Goal: Information Seeking & Learning: Learn about a topic

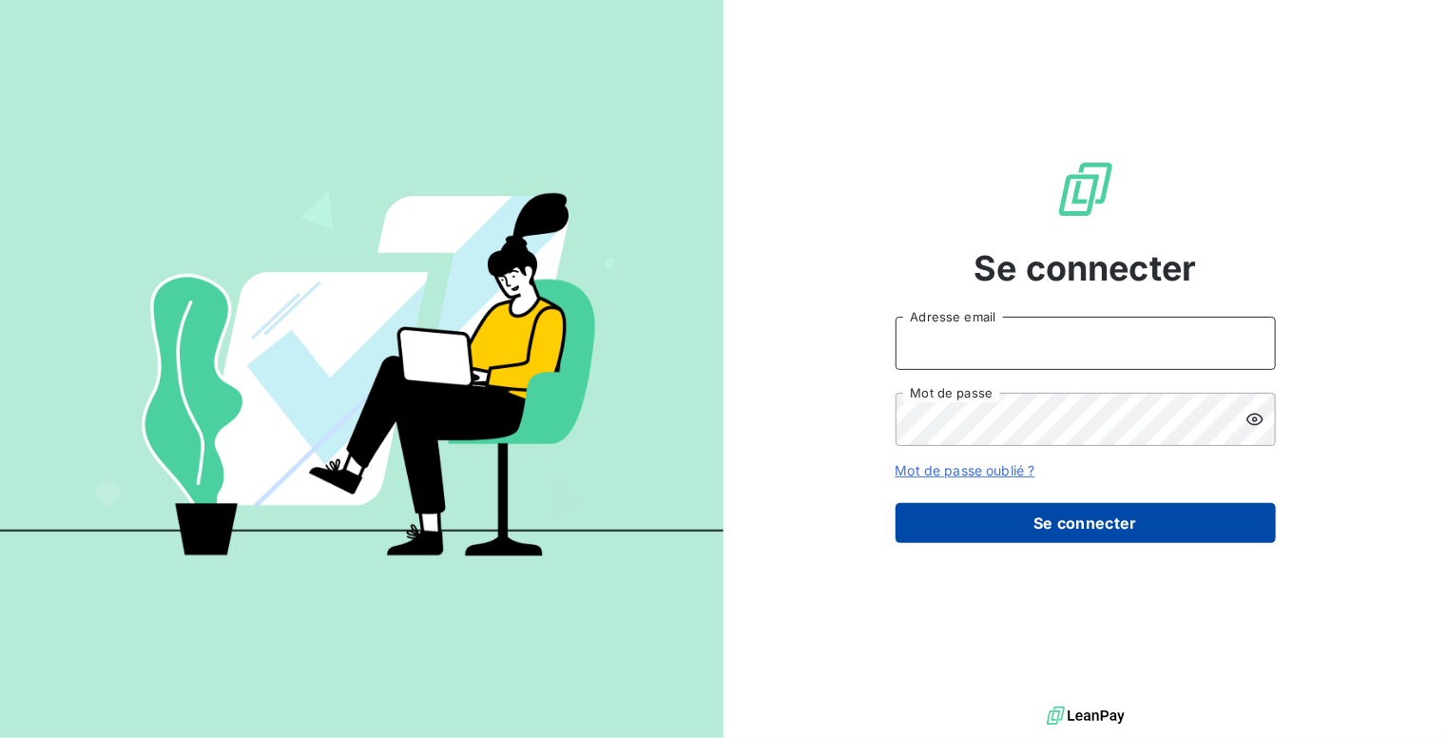
type input "nyamak@allevio-groupe.com"
click at [1026, 521] on button "Se connecter" at bounding box center [1086, 523] width 380 height 40
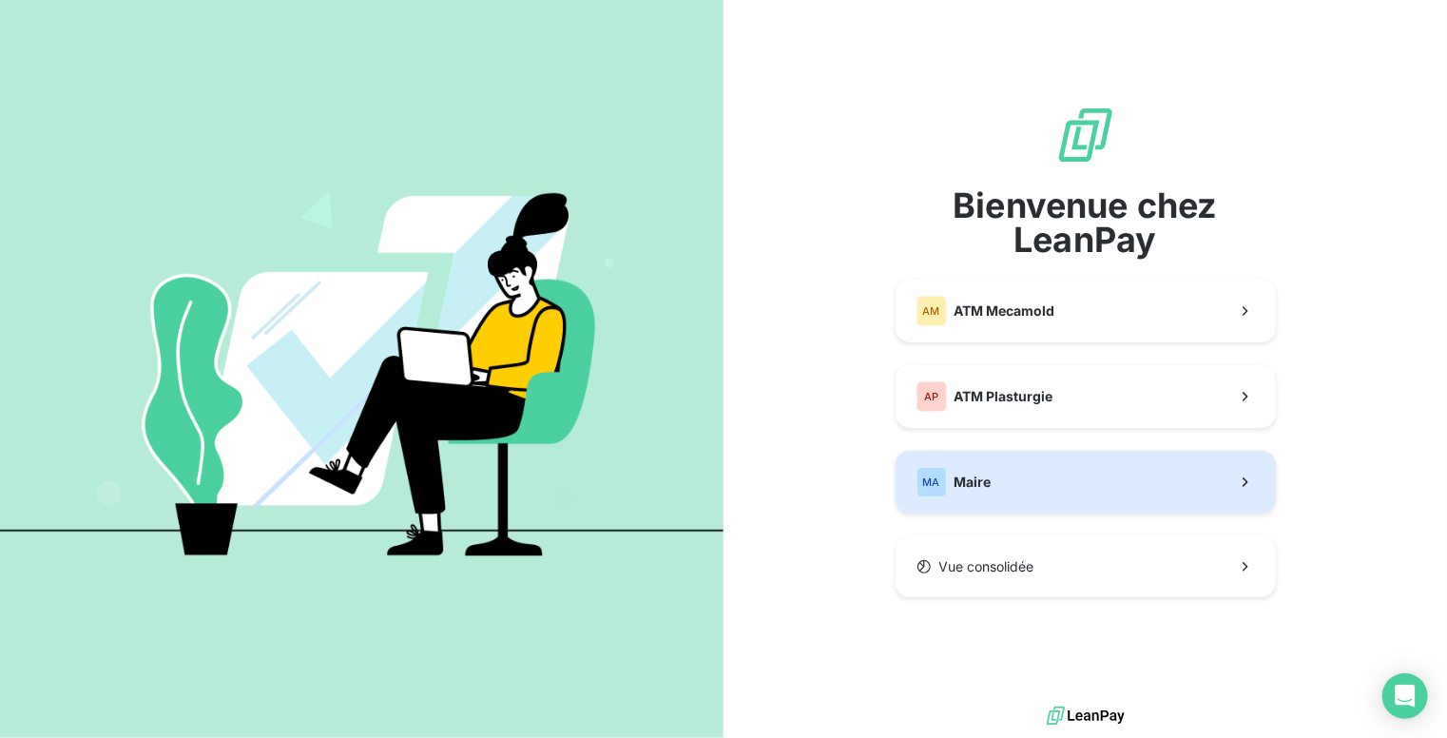
click at [995, 497] on button "MA Maire" at bounding box center [1086, 482] width 380 height 63
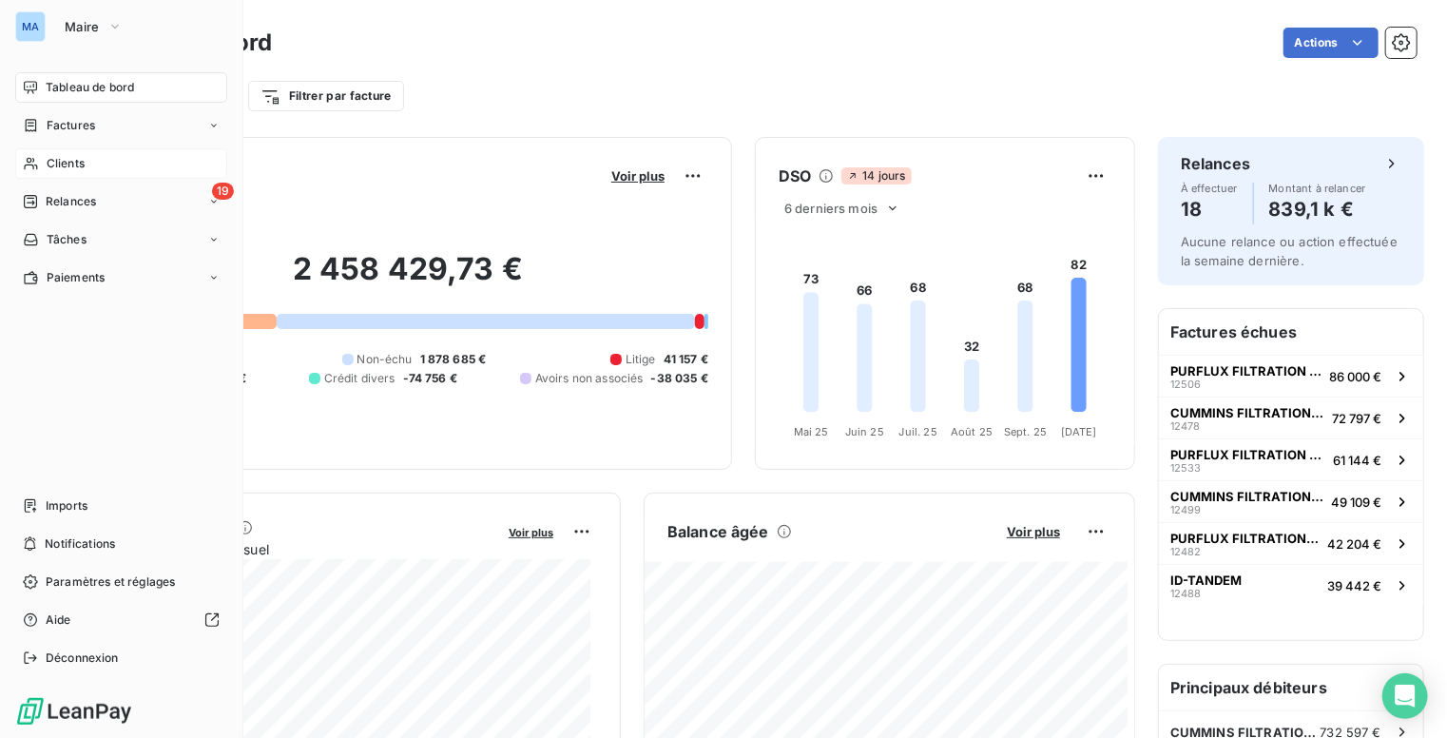
click at [67, 156] on span "Clients" at bounding box center [66, 163] width 38 height 17
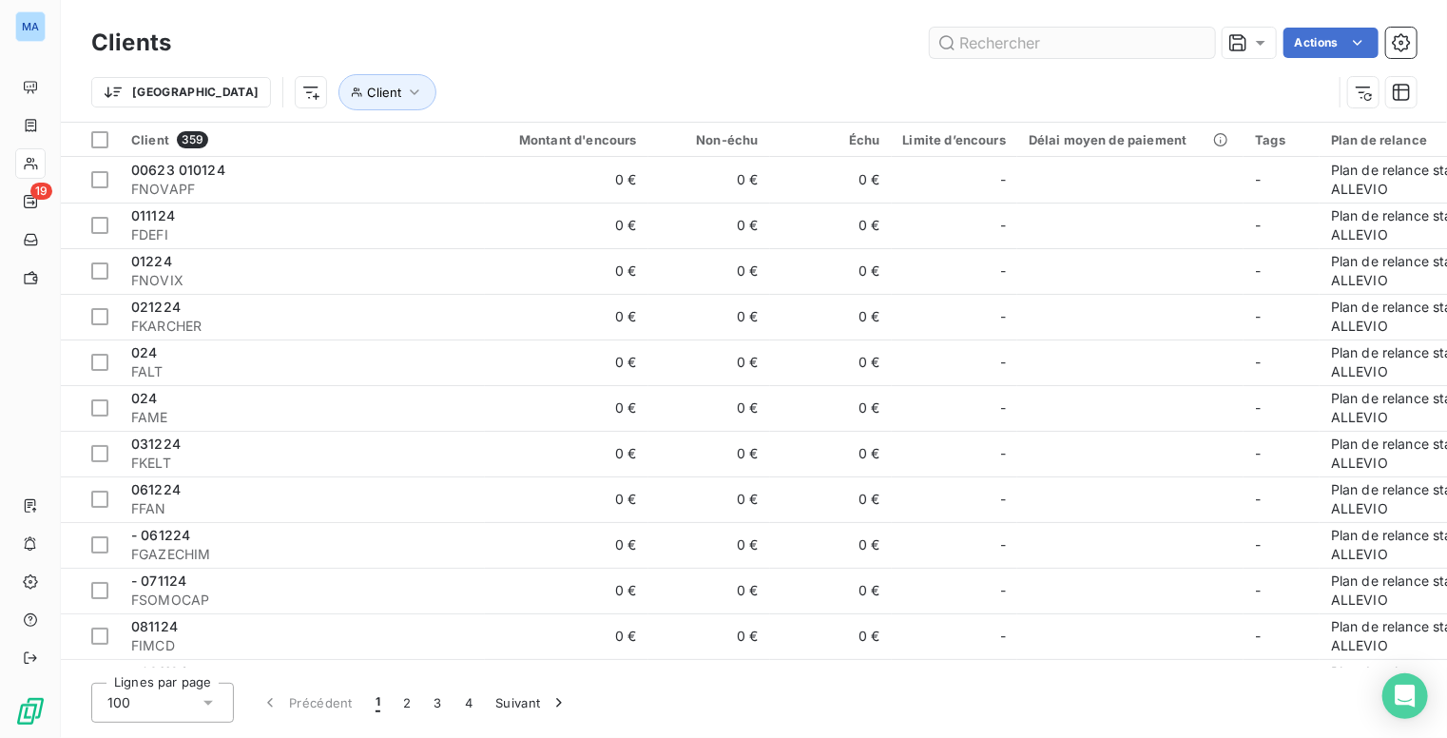
click at [1035, 47] on input "text" at bounding box center [1072, 43] width 285 height 30
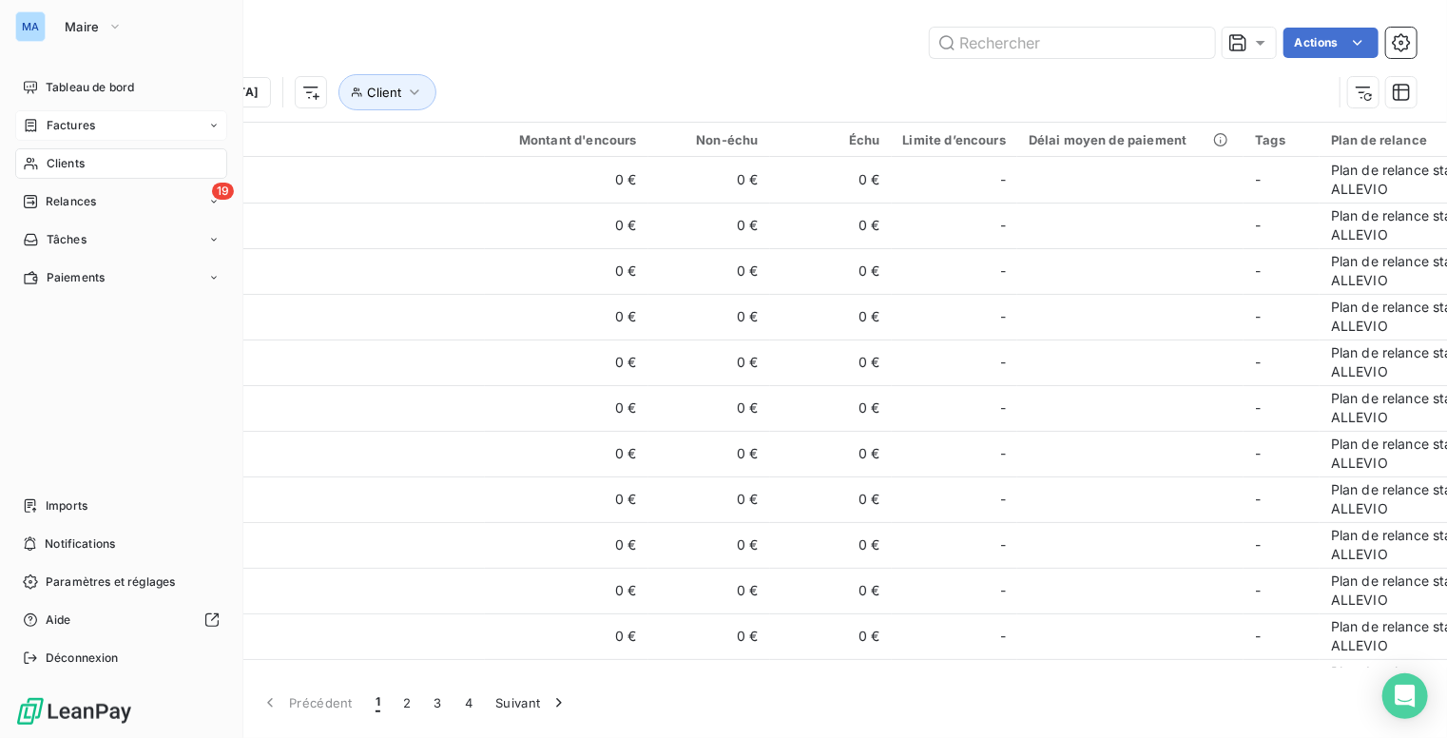
click at [87, 125] on span "Factures" at bounding box center [71, 125] width 49 height 17
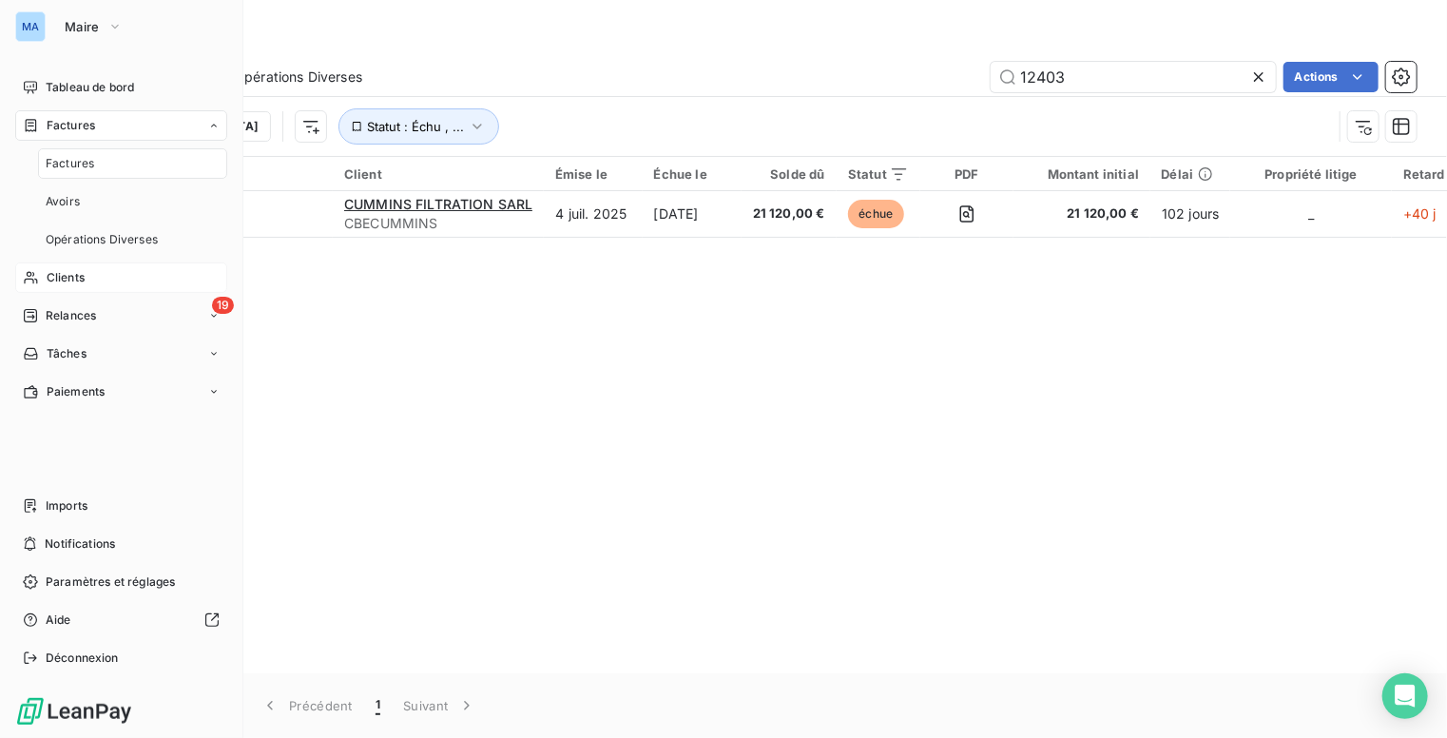
click at [80, 165] on span "Factures" at bounding box center [70, 163] width 49 height 17
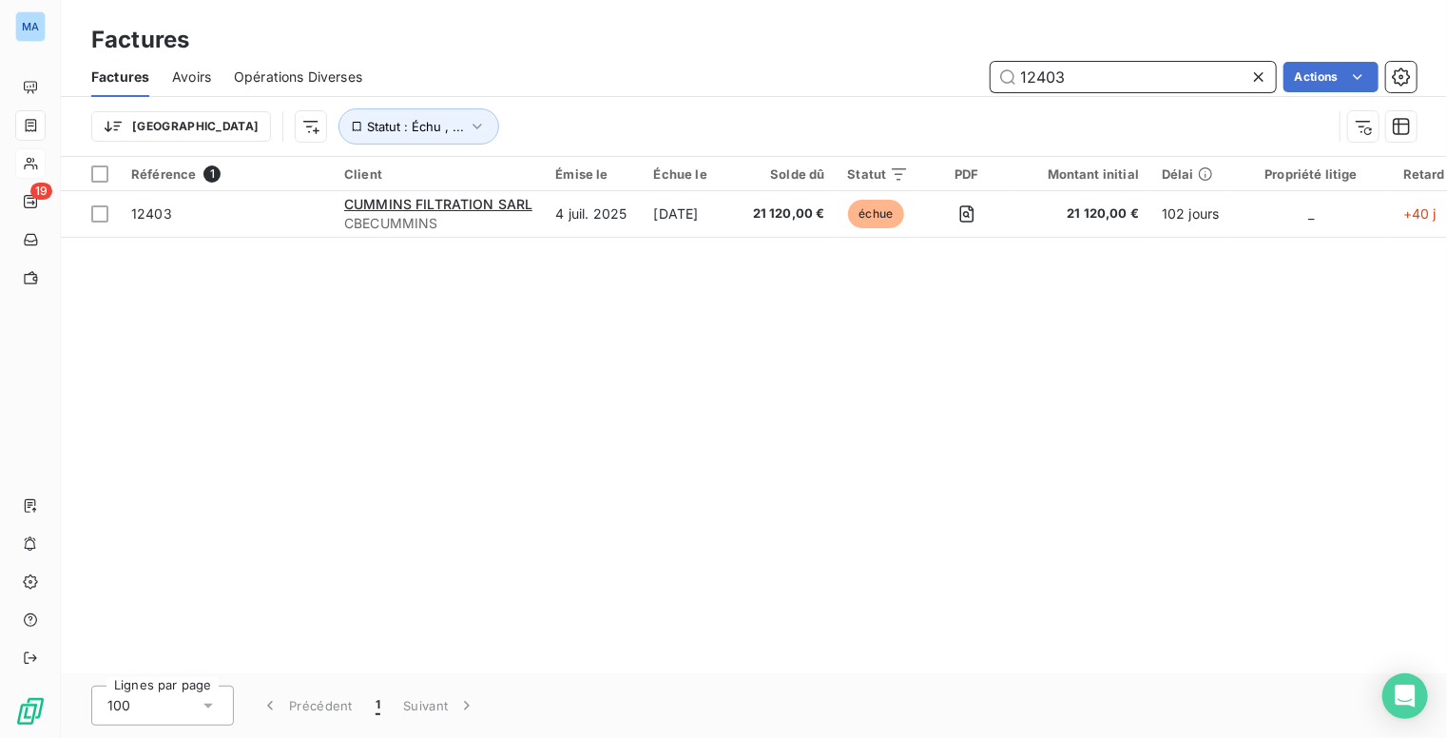
click at [1137, 75] on input "12403" at bounding box center [1133, 77] width 285 height 30
drag, startPoint x: 1130, startPoint y: 75, endPoint x: 1006, endPoint y: 77, distance: 123.6
click at [1006, 77] on input "12403" at bounding box center [1133, 77] width 285 height 30
type input "12478"
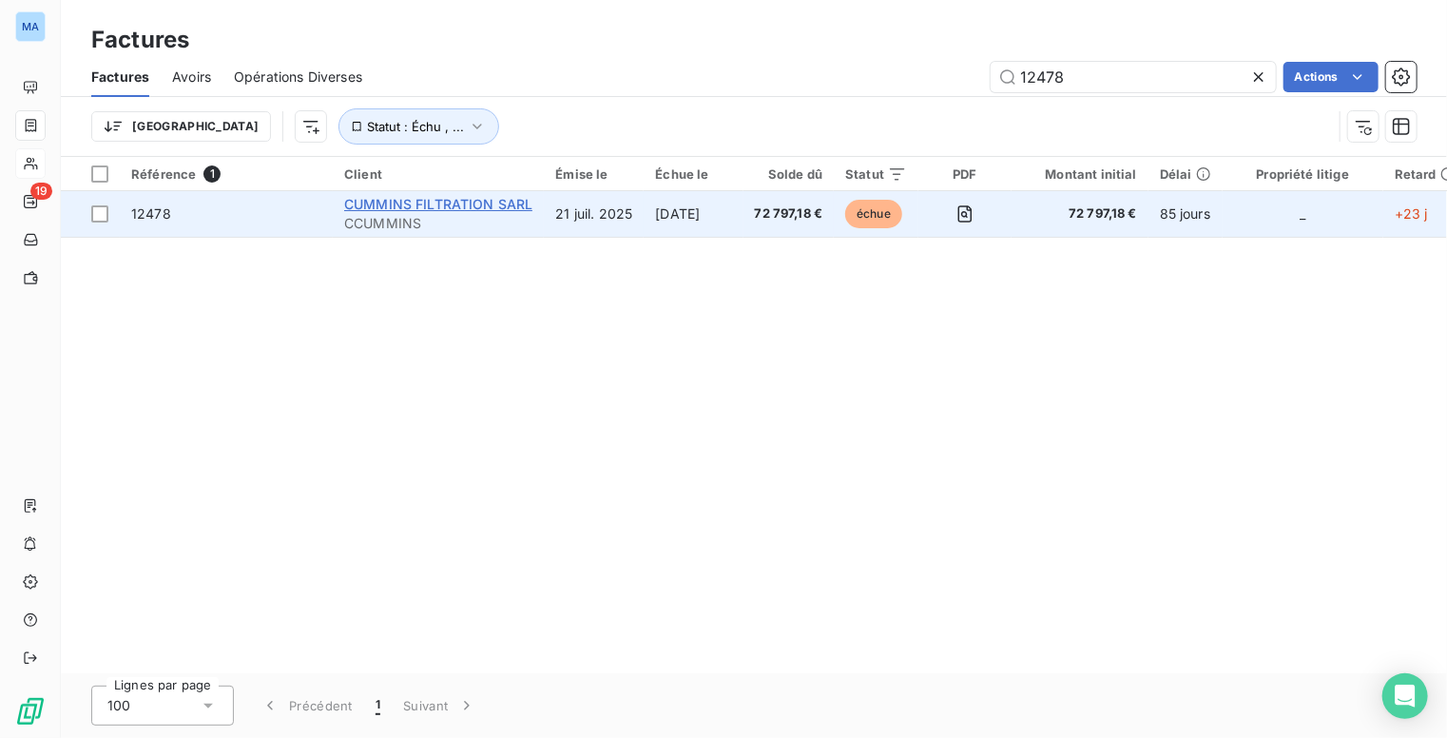
click at [484, 207] on span "CUMMINS FILTRATION SARL" at bounding box center [438, 204] width 188 height 16
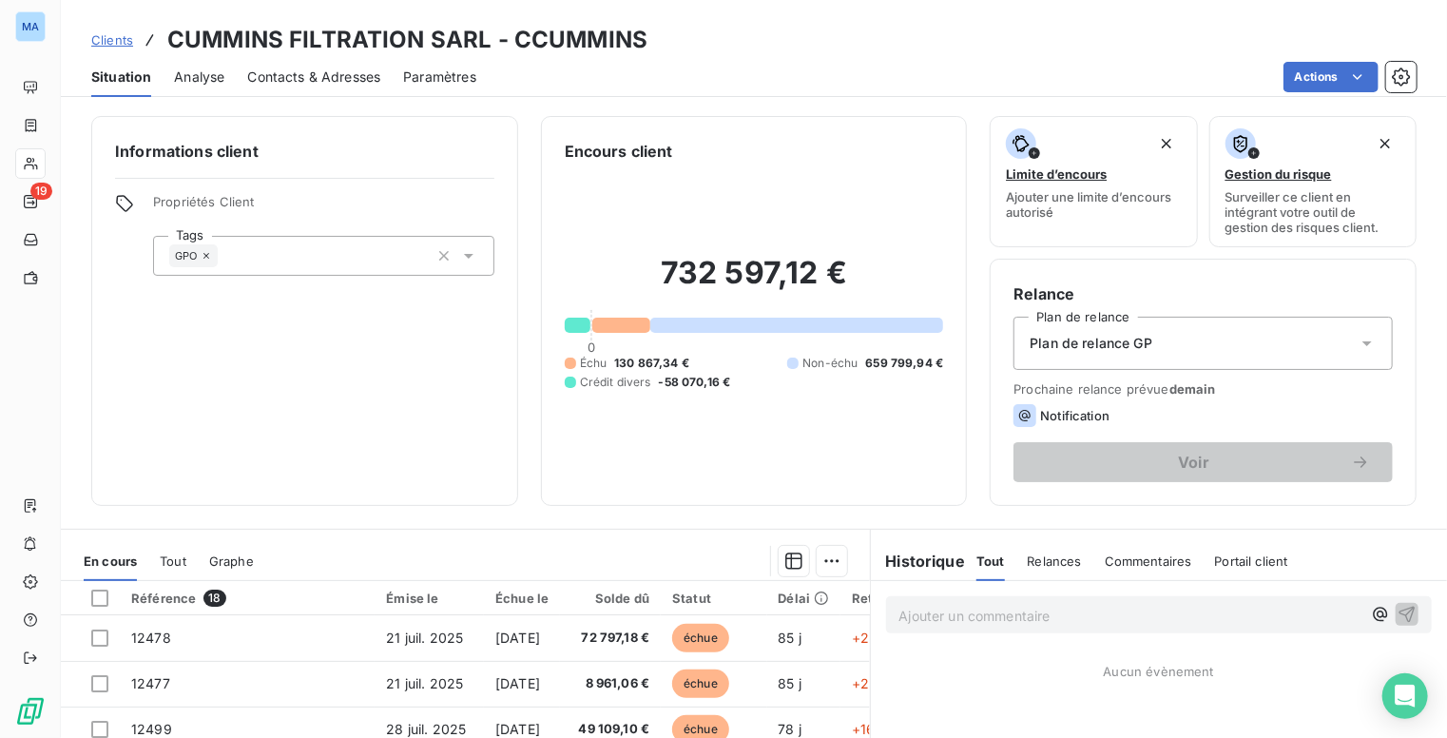
scroll to position [265, 0]
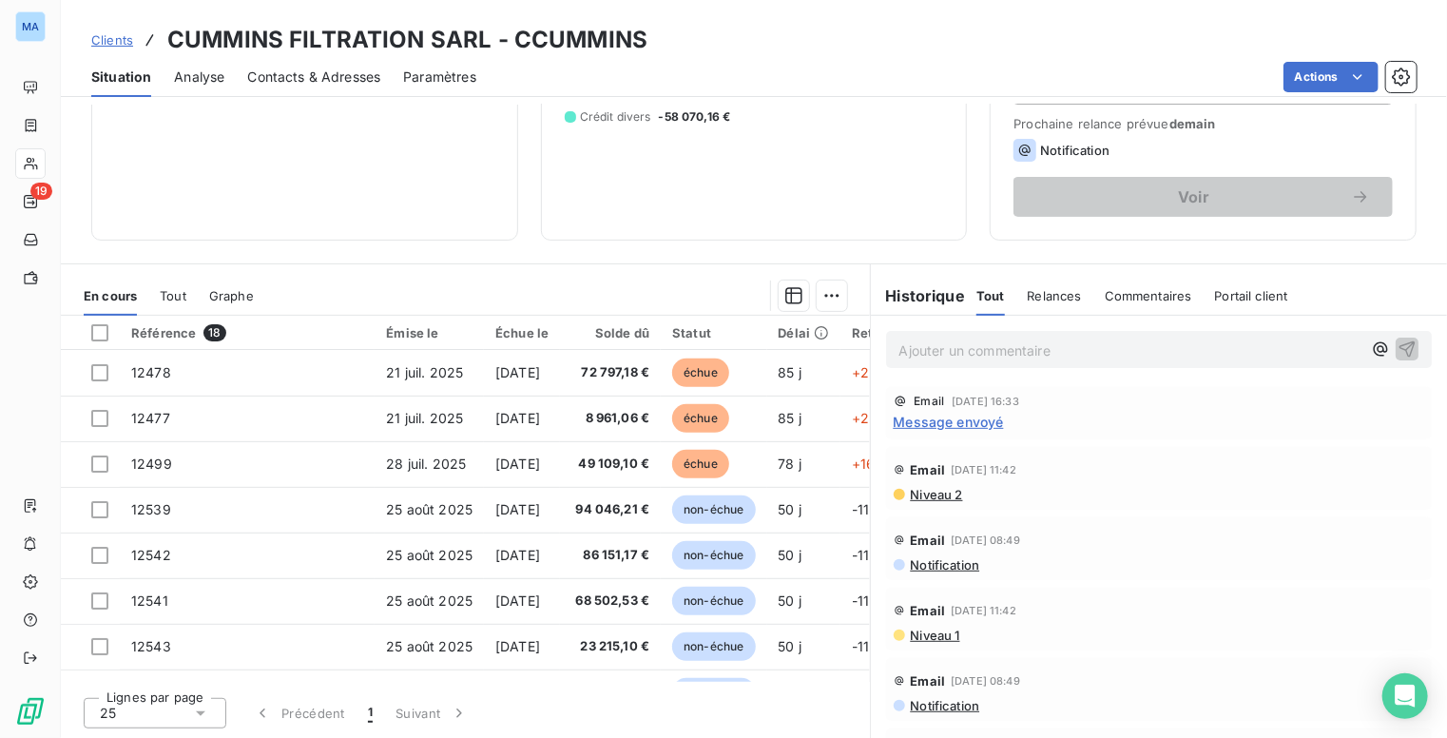
click at [536, 251] on div "Informations client Propriétés Client Tags GPO Encours client 732 597,12 € 0 Éc…" at bounding box center [754, 421] width 1387 height 633
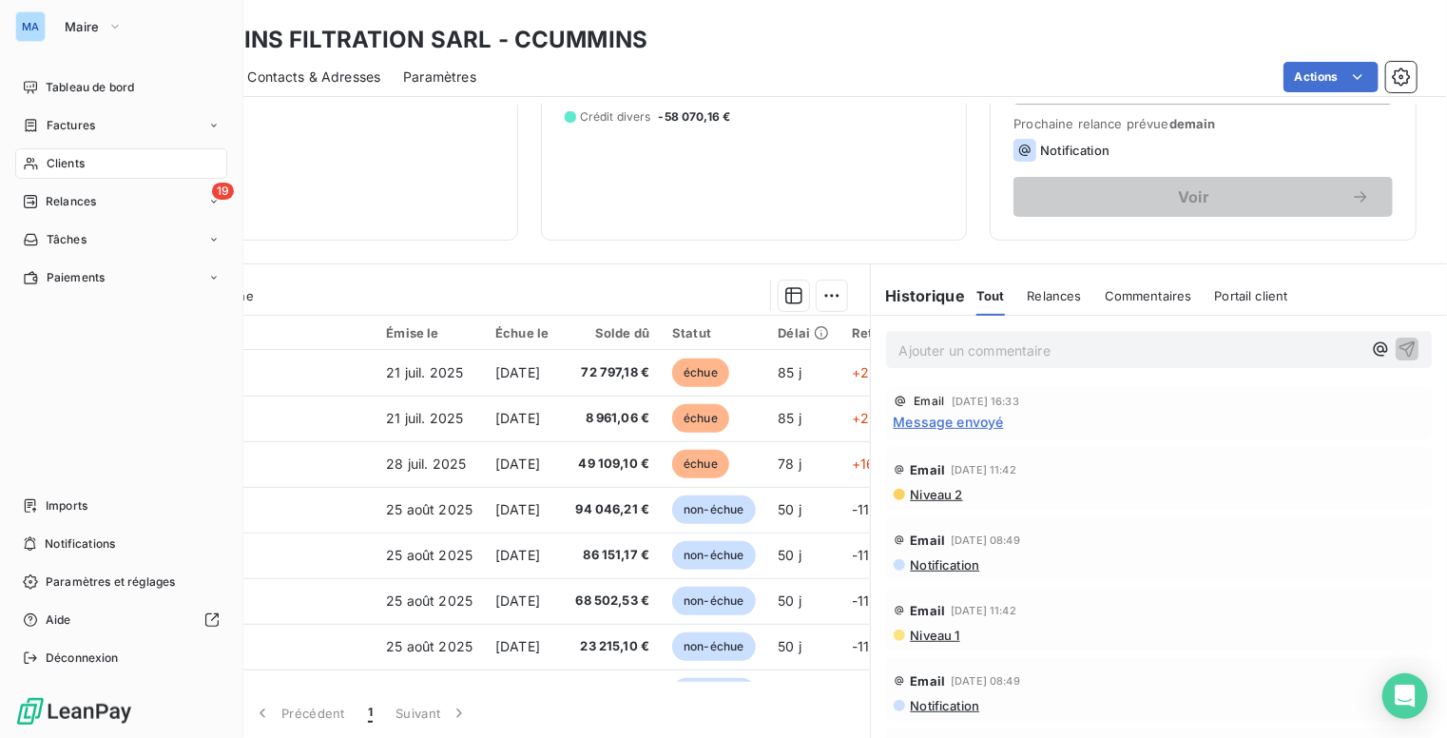
click at [73, 156] on span "Clients" at bounding box center [66, 163] width 38 height 17
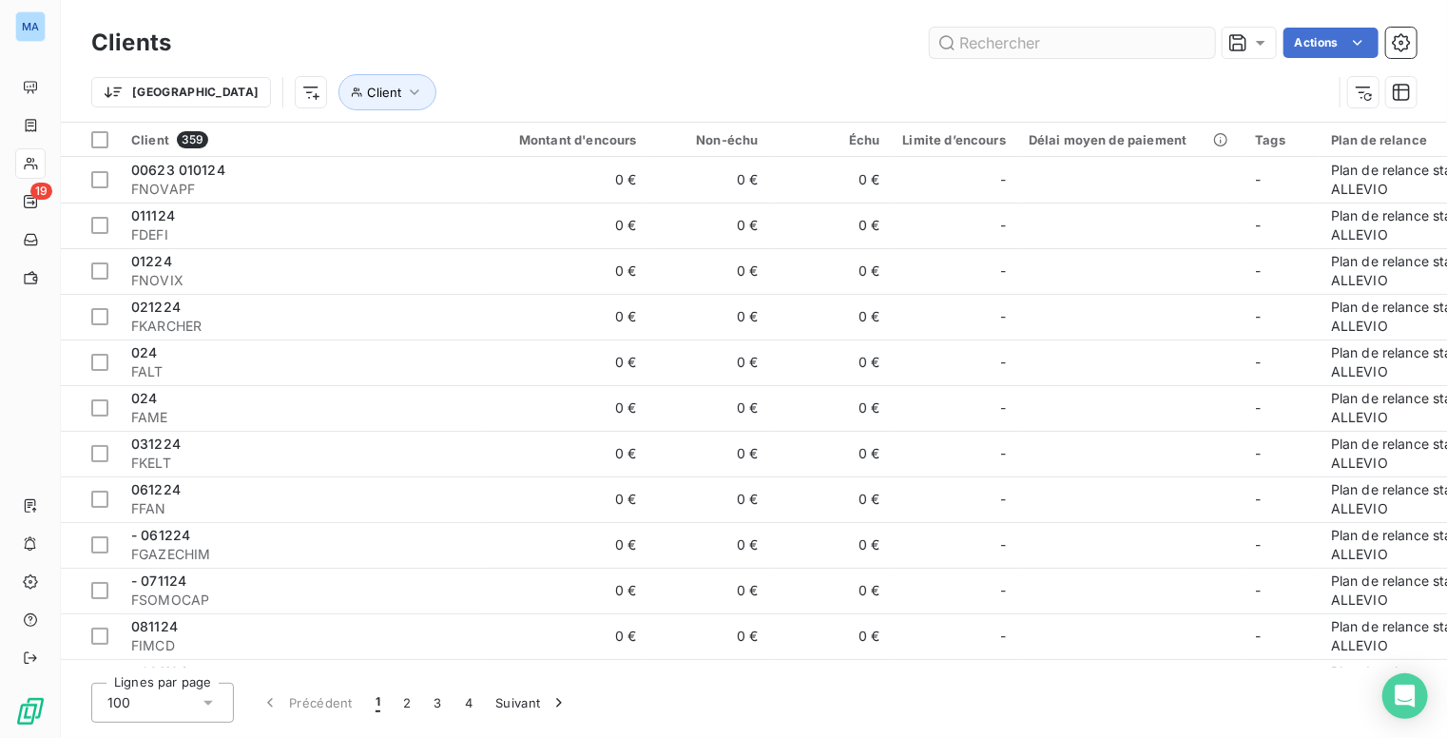
click at [1020, 41] on input "text" at bounding box center [1072, 43] width 285 height 30
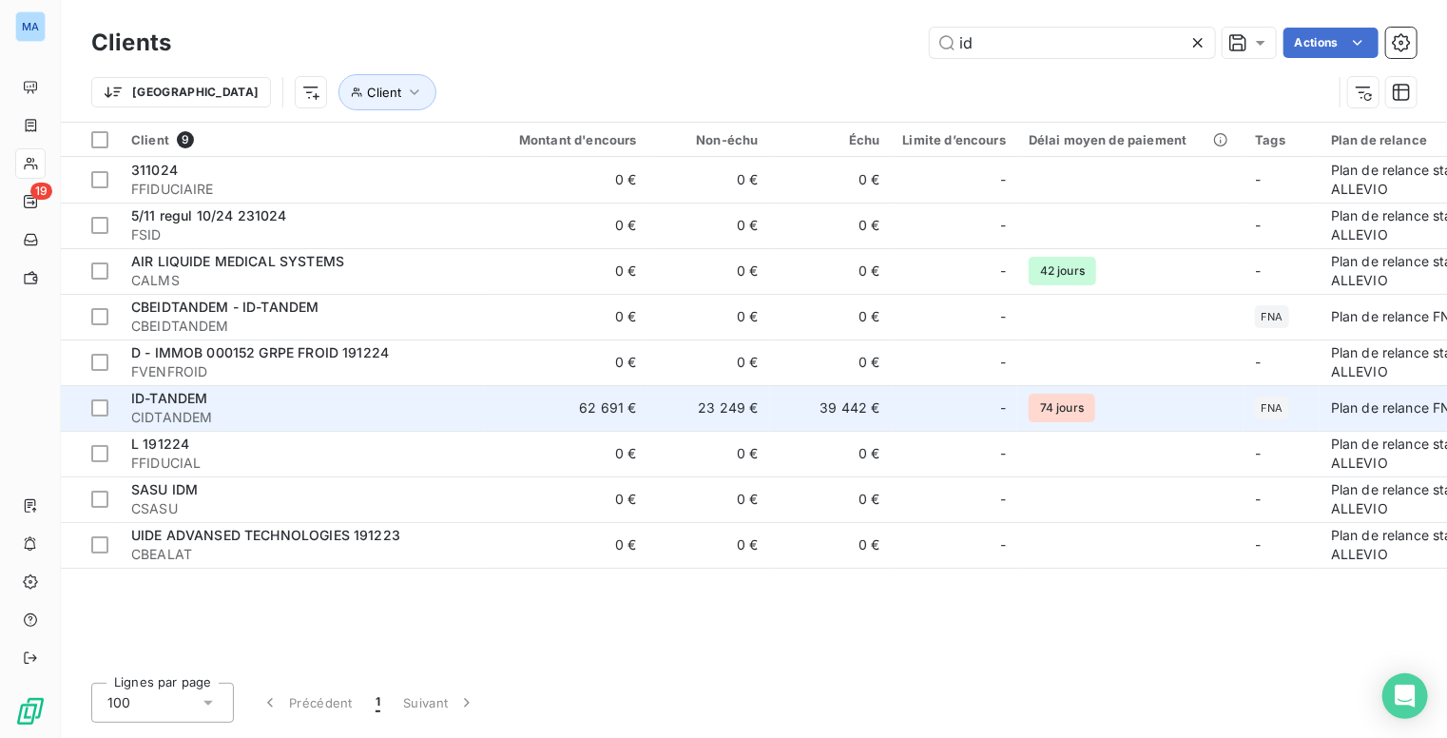
type input "id"
click at [442, 411] on span "CIDTANDEM" at bounding box center [302, 417] width 342 height 19
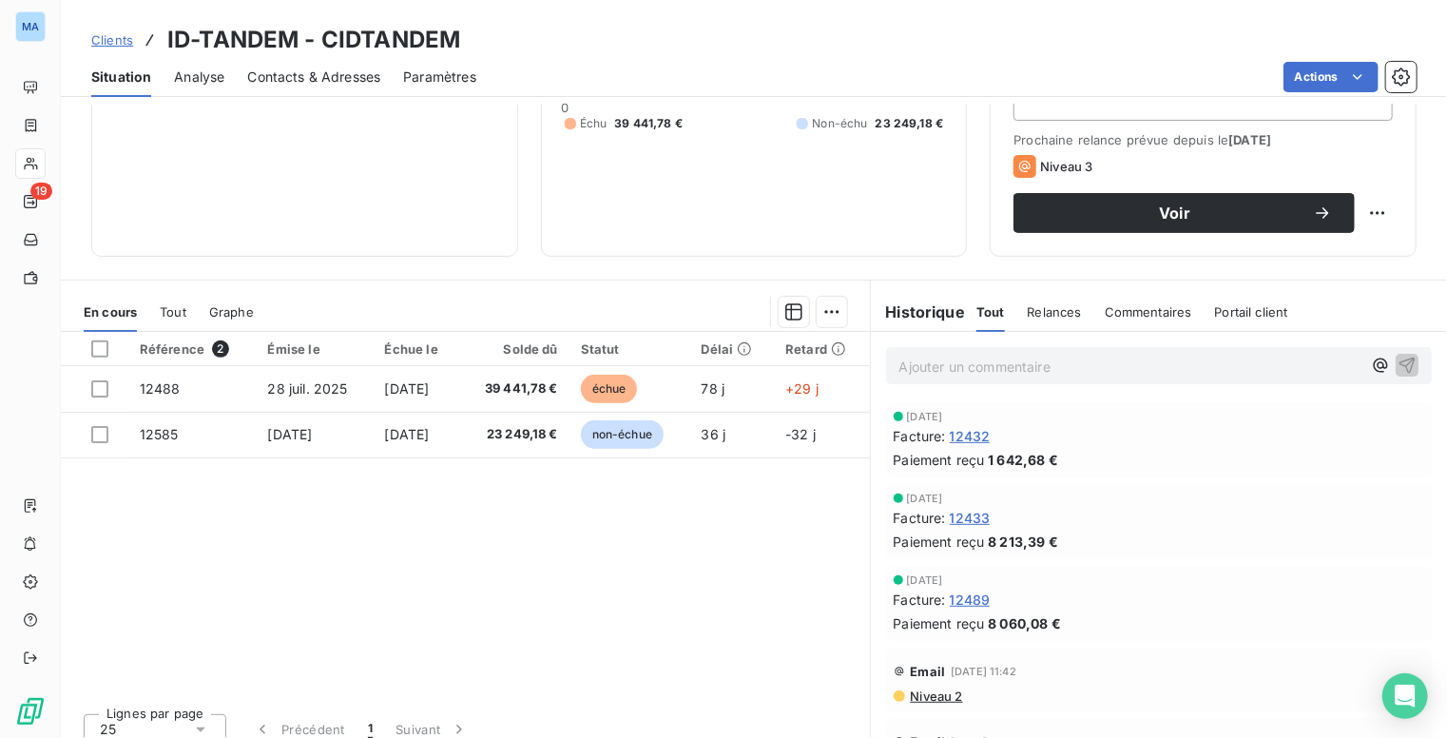
scroll to position [265, 0]
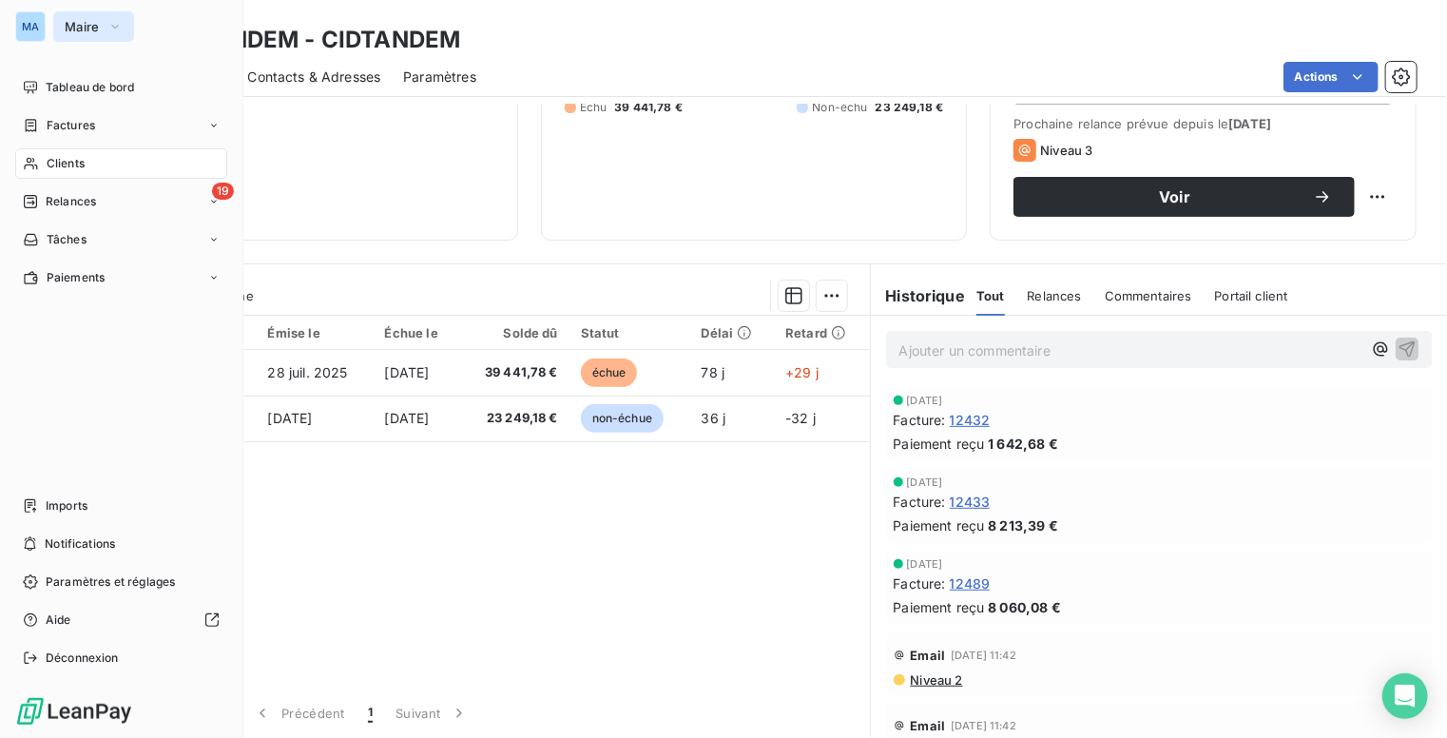
click at [70, 29] on span "Maire" at bounding box center [82, 26] width 35 height 15
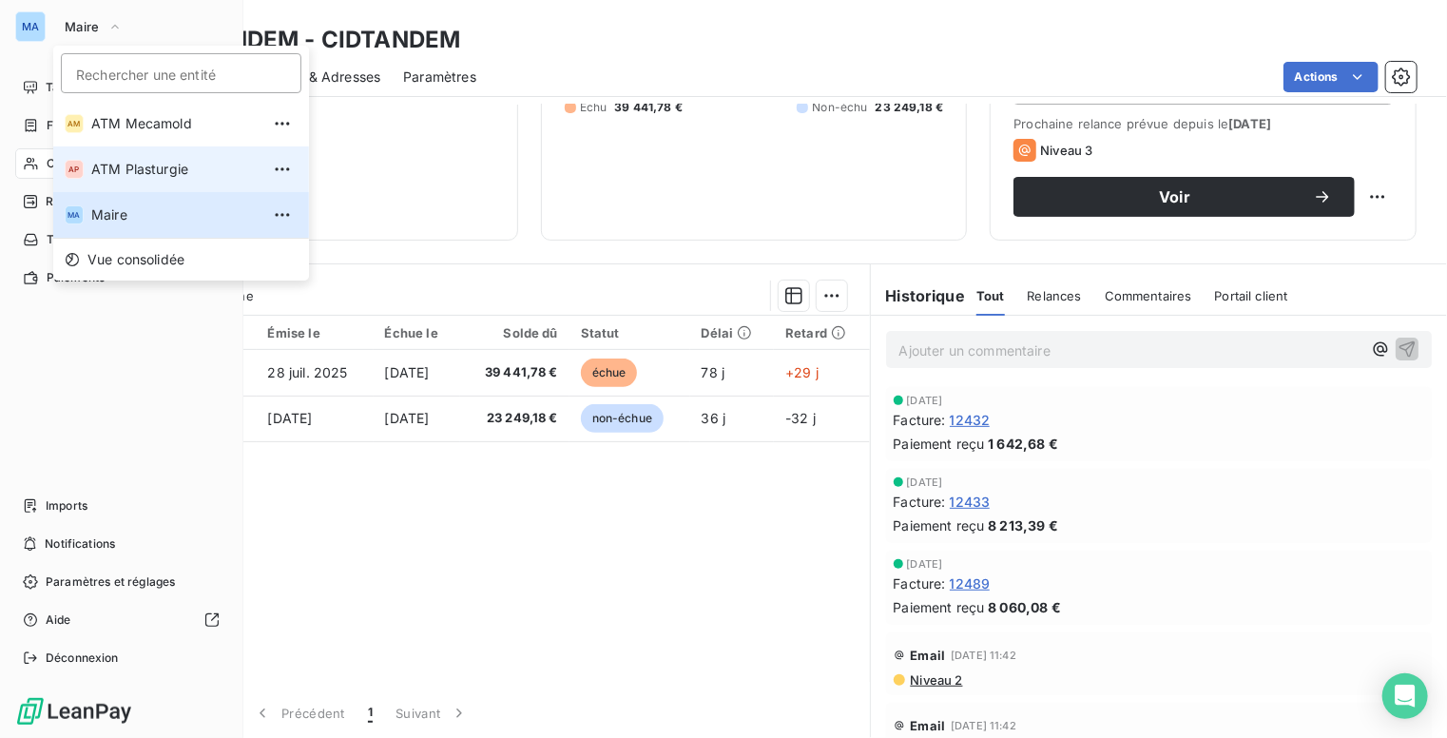
click at [109, 166] on span "ATM Plasturgie" at bounding box center [175, 169] width 168 height 19
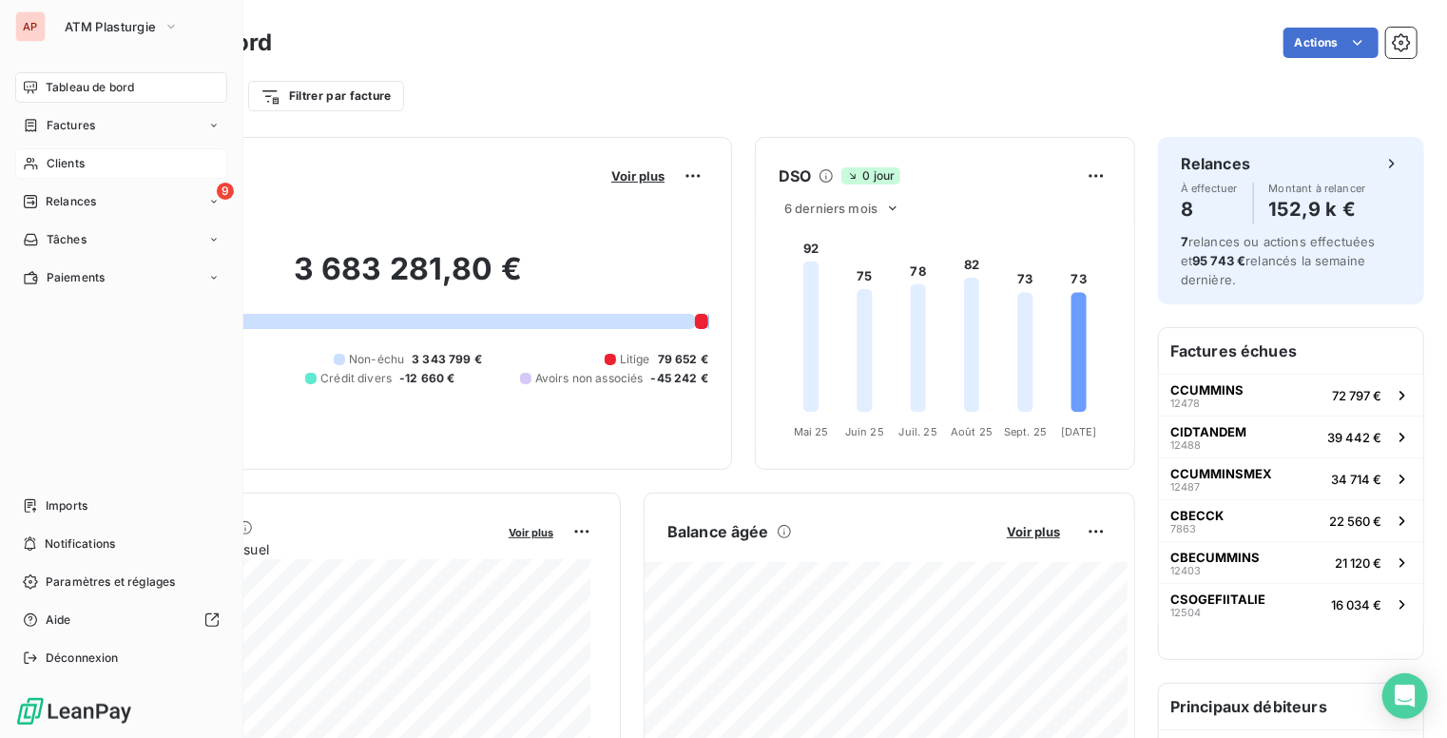
click at [76, 165] on span "Clients" at bounding box center [66, 163] width 38 height 17
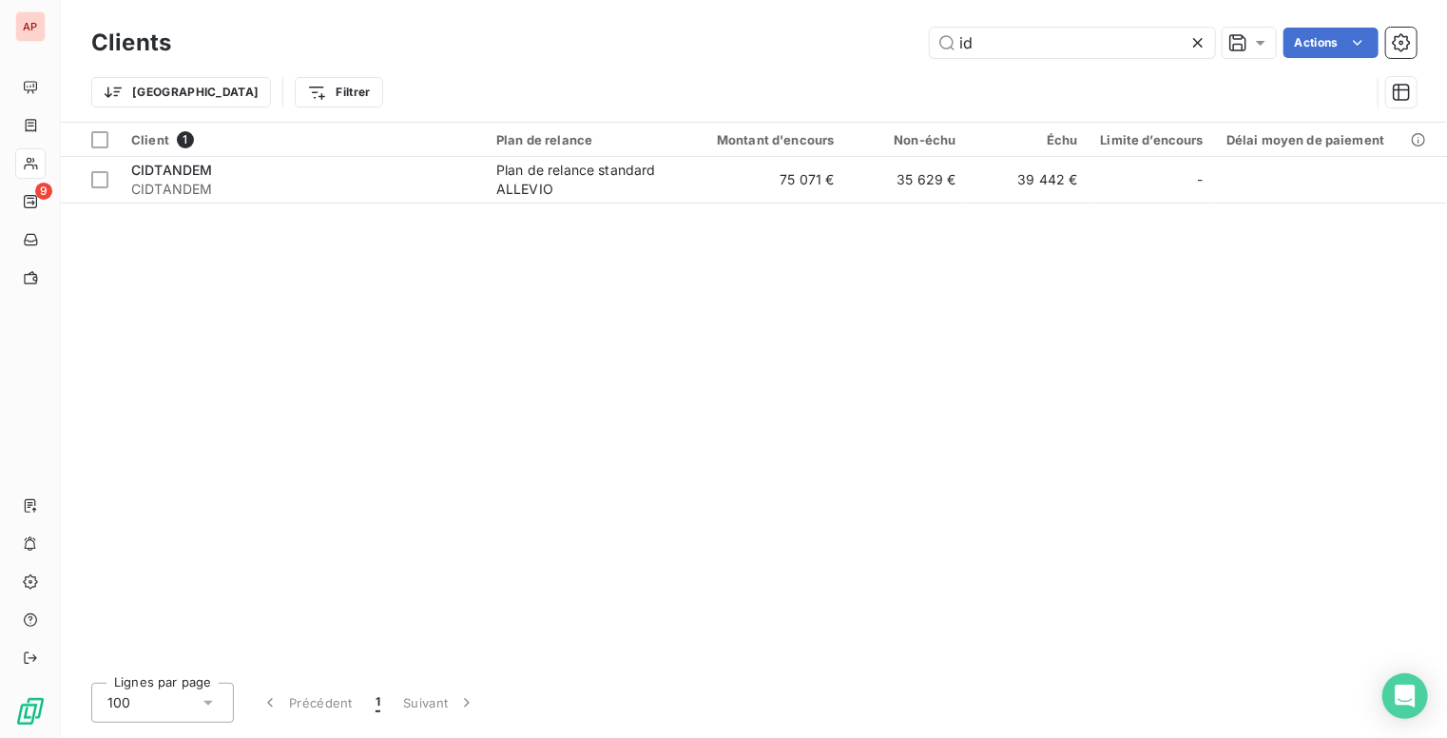
drag, startPoint x: 1007, startPoint y: 45, endPoint x: 853, endPoint y: 45, distance: 154.1
click at [853, 45] on div "id Actions" at bounding box center [805, 43] width 1223 height 30
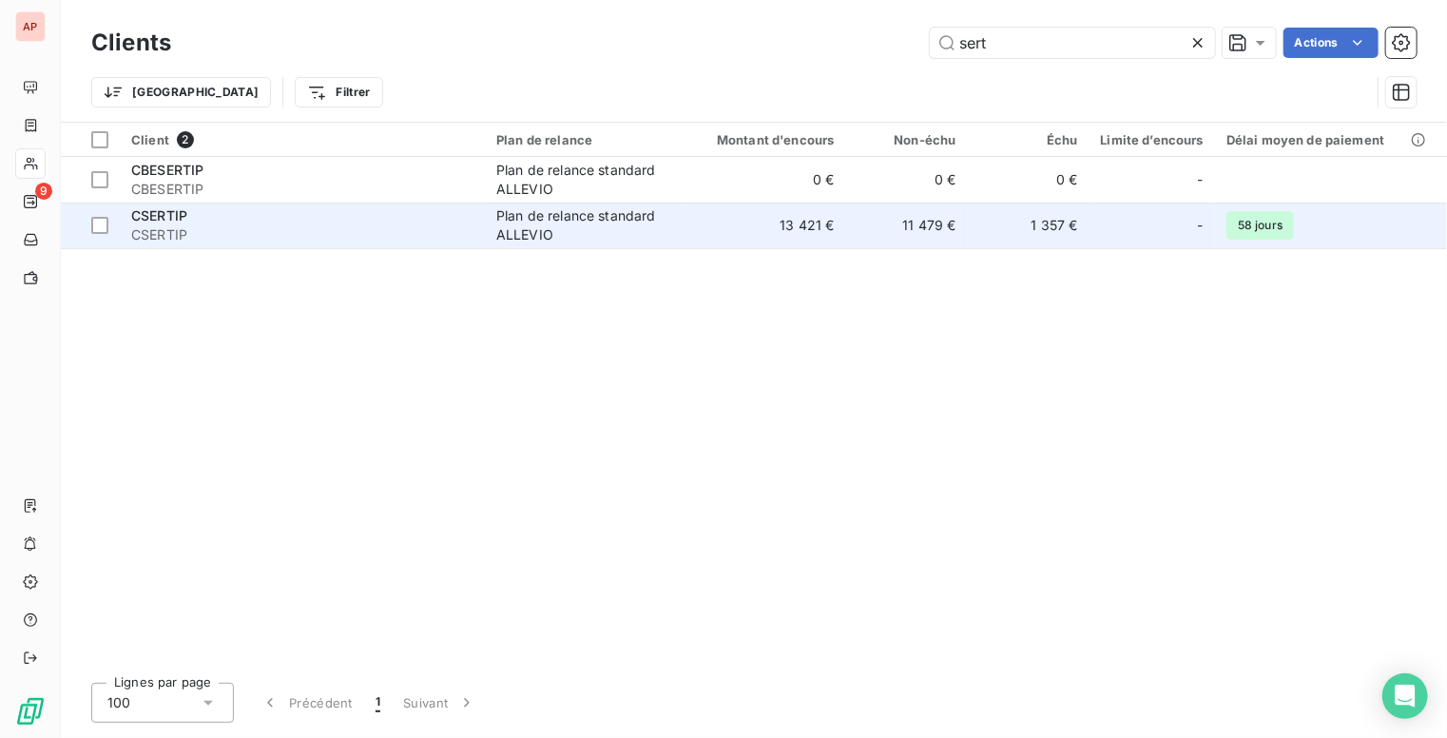
type input "sert"
click at [943, 222] on td "11 479 €" at bounding box center [907, 226] width 122 height 46
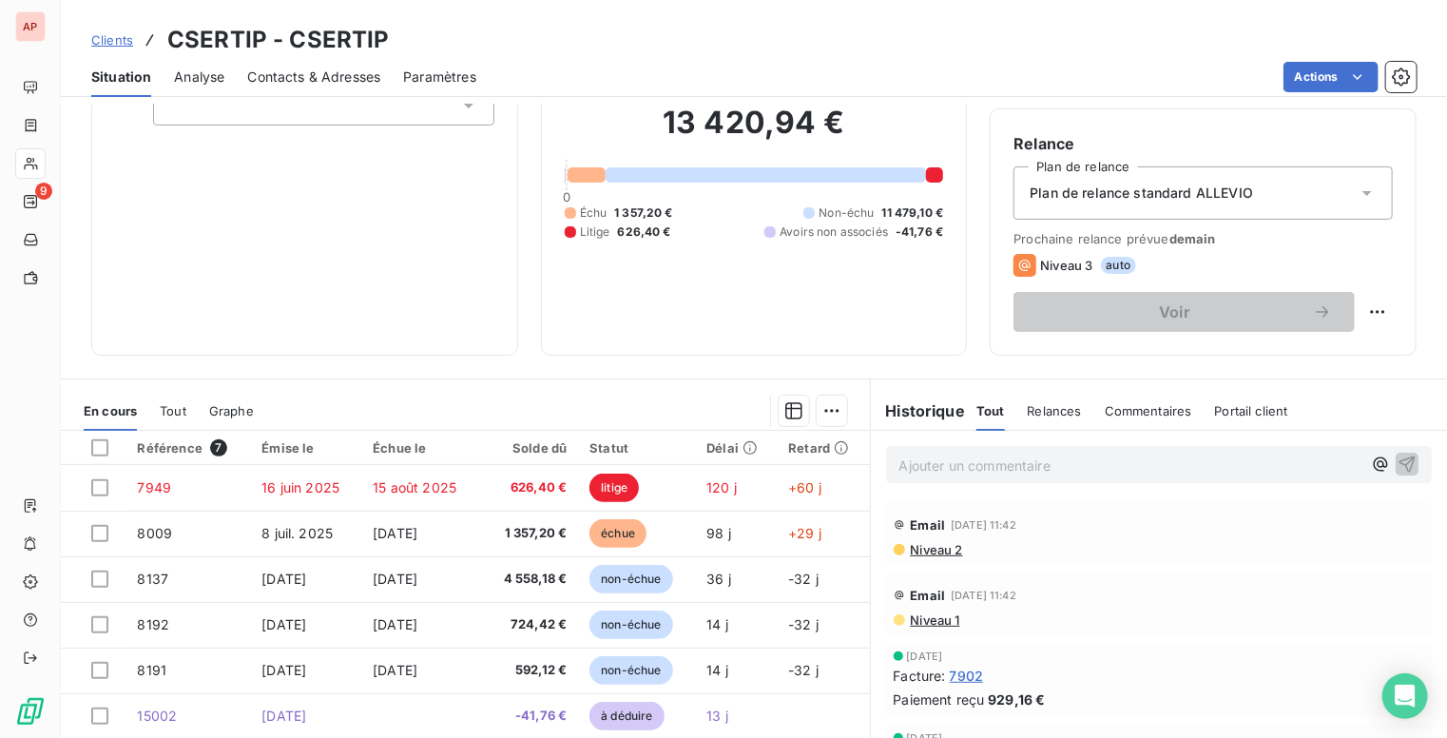
scroll to position [265, 0]
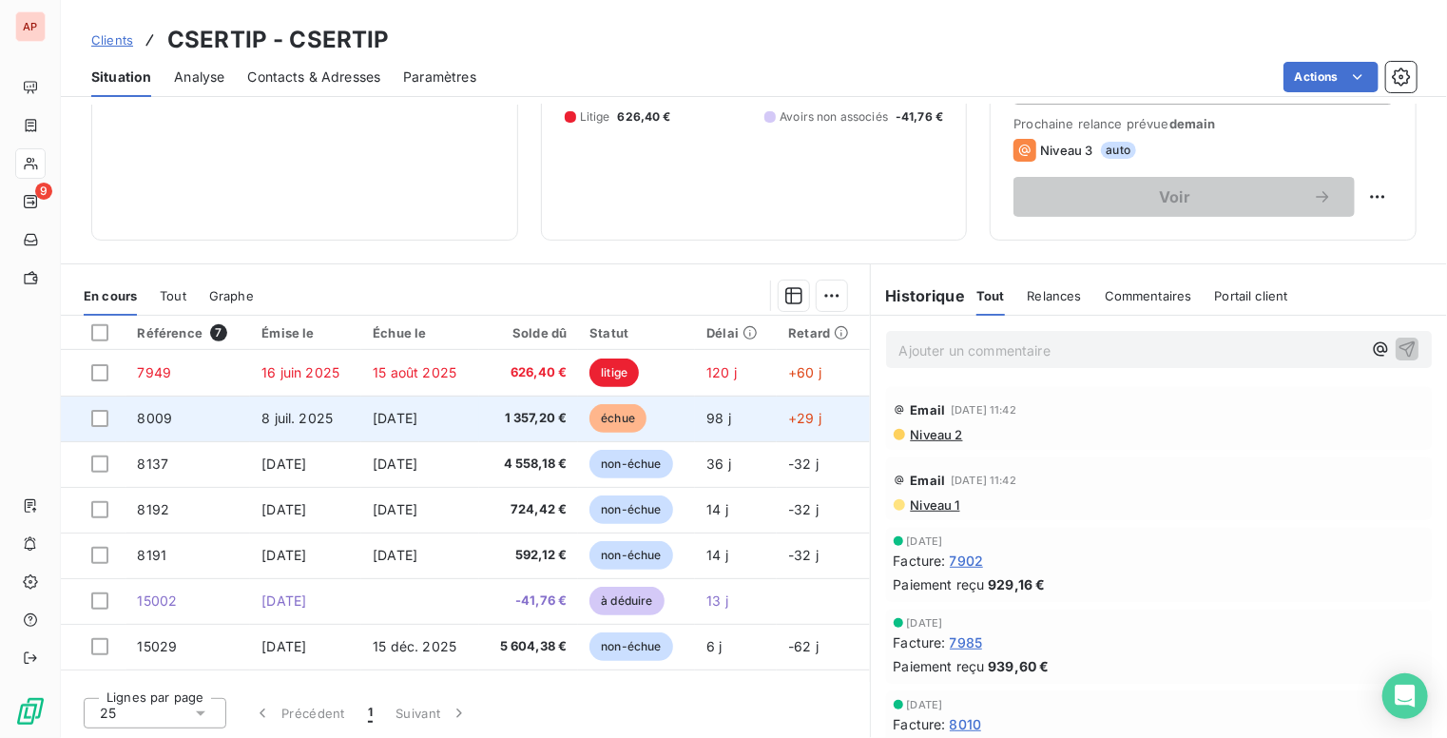
click at [253, 417] on td "8 juil. 2025" at bounding box center [305, 419] width 111 height 46
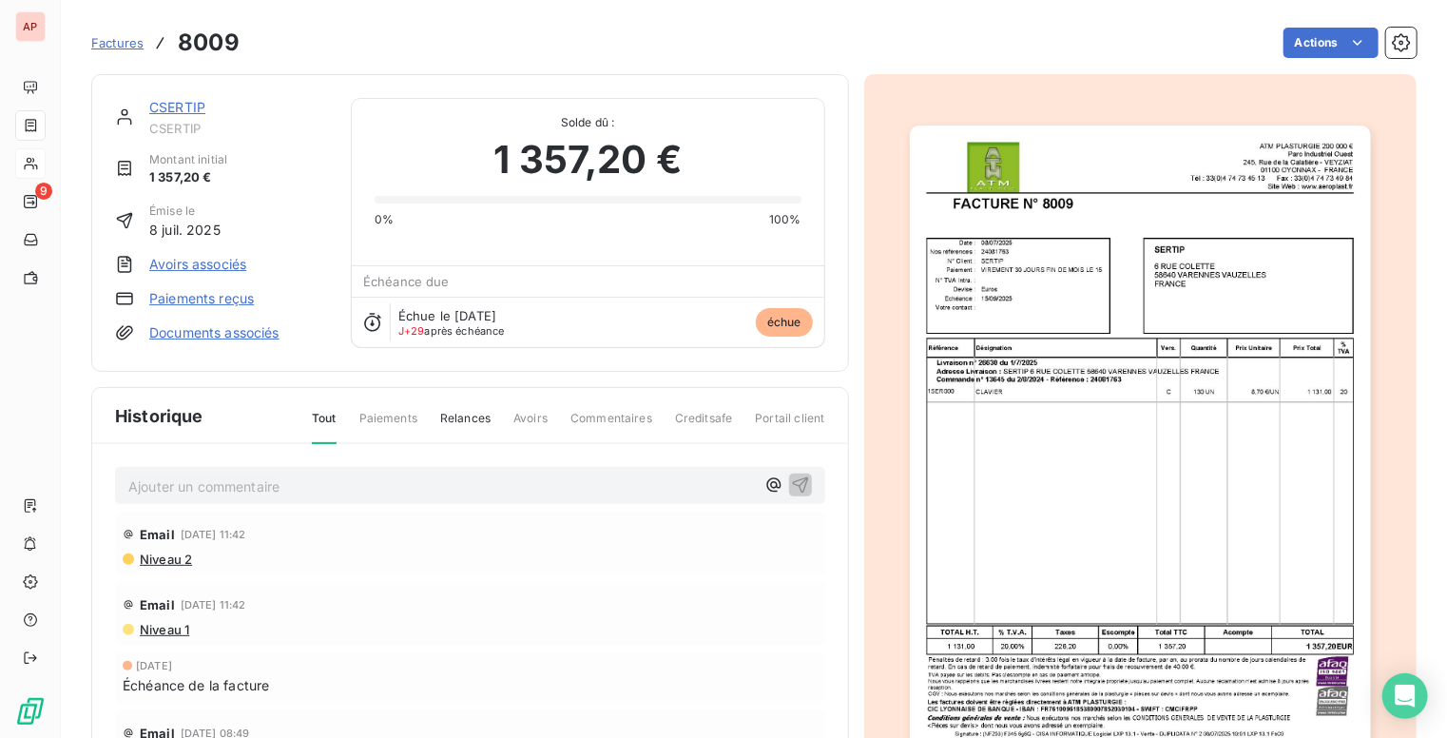
click at [122, 47] on span "Factures" at bounding box center [117, 42] width 52 height 15
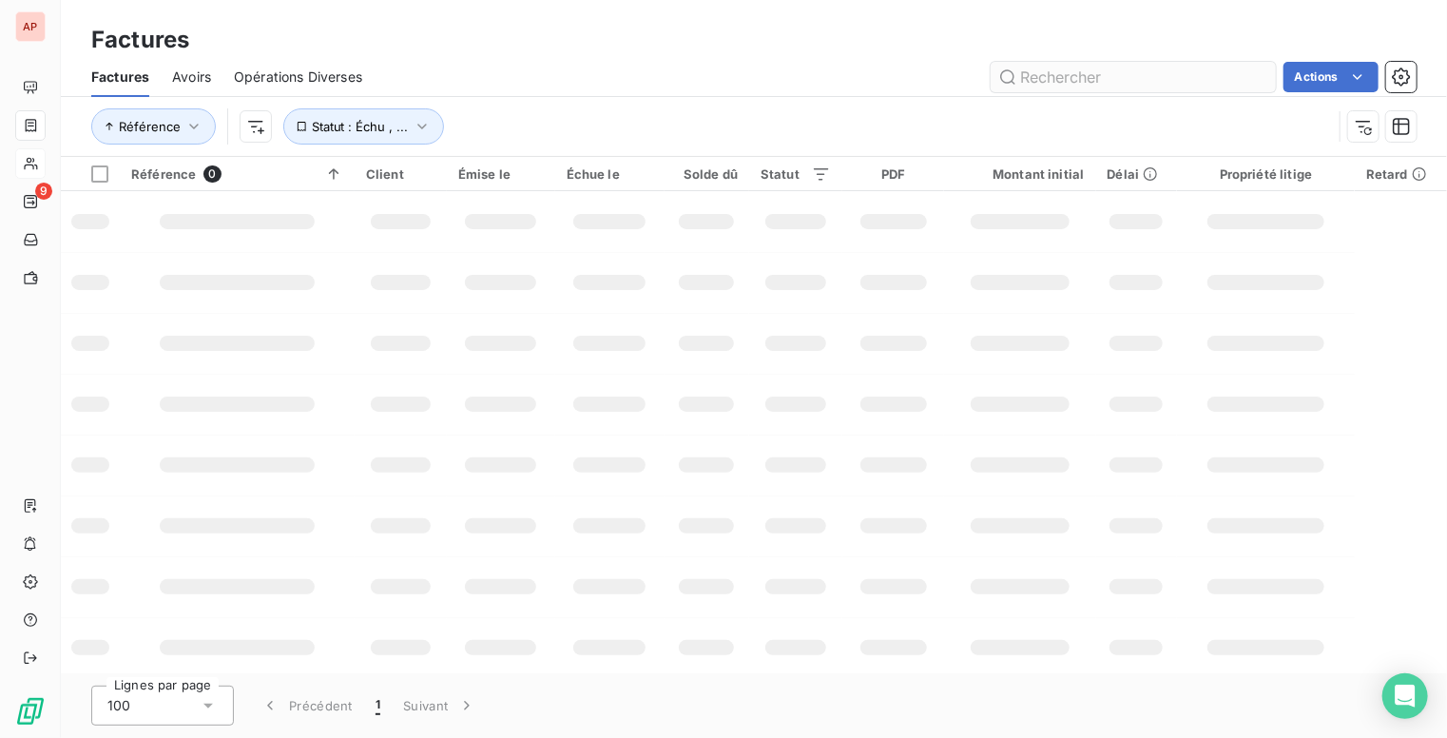
click at [1083, 64] on input "text" at bounding box center [1133, 77] width 285 height 30
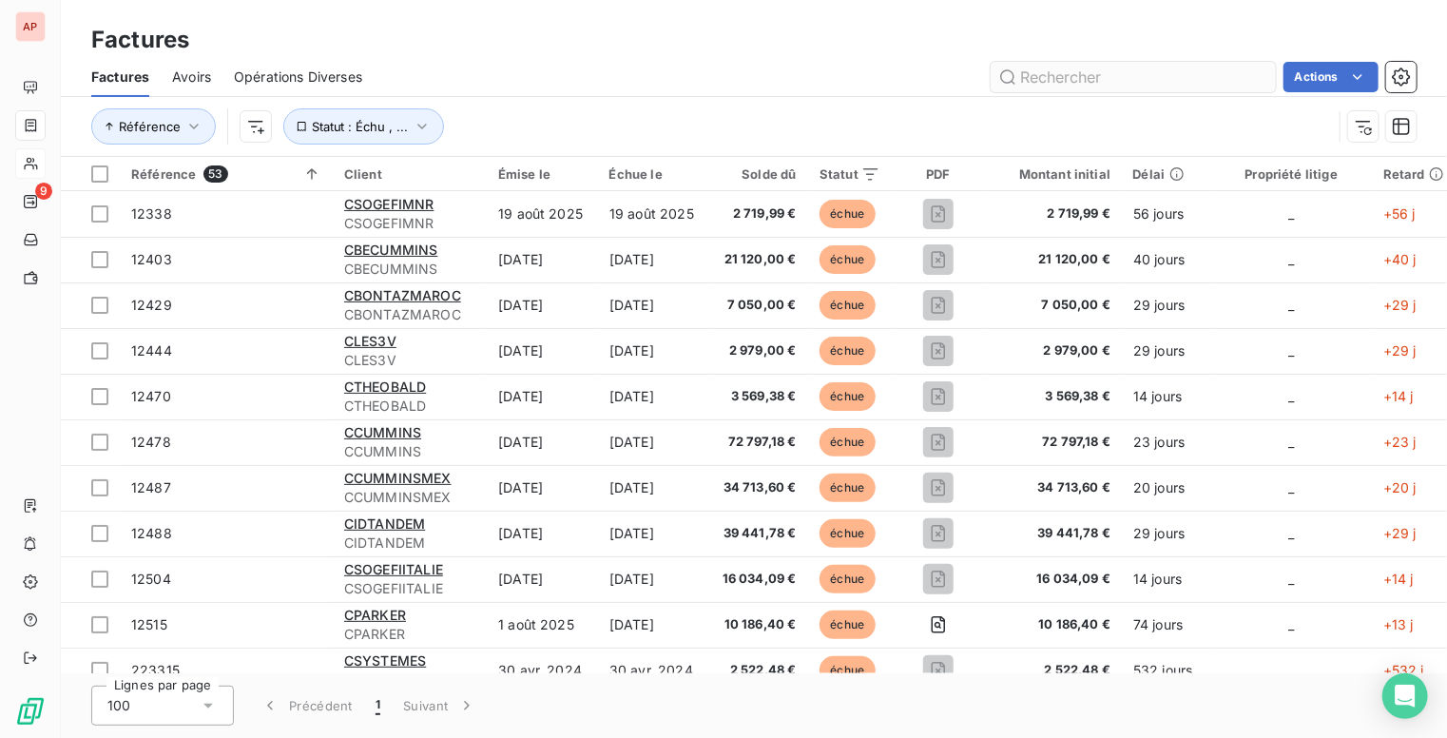
click at [1067, 79] on input "text" at bounding box center [1133, 77] width 285 height 30
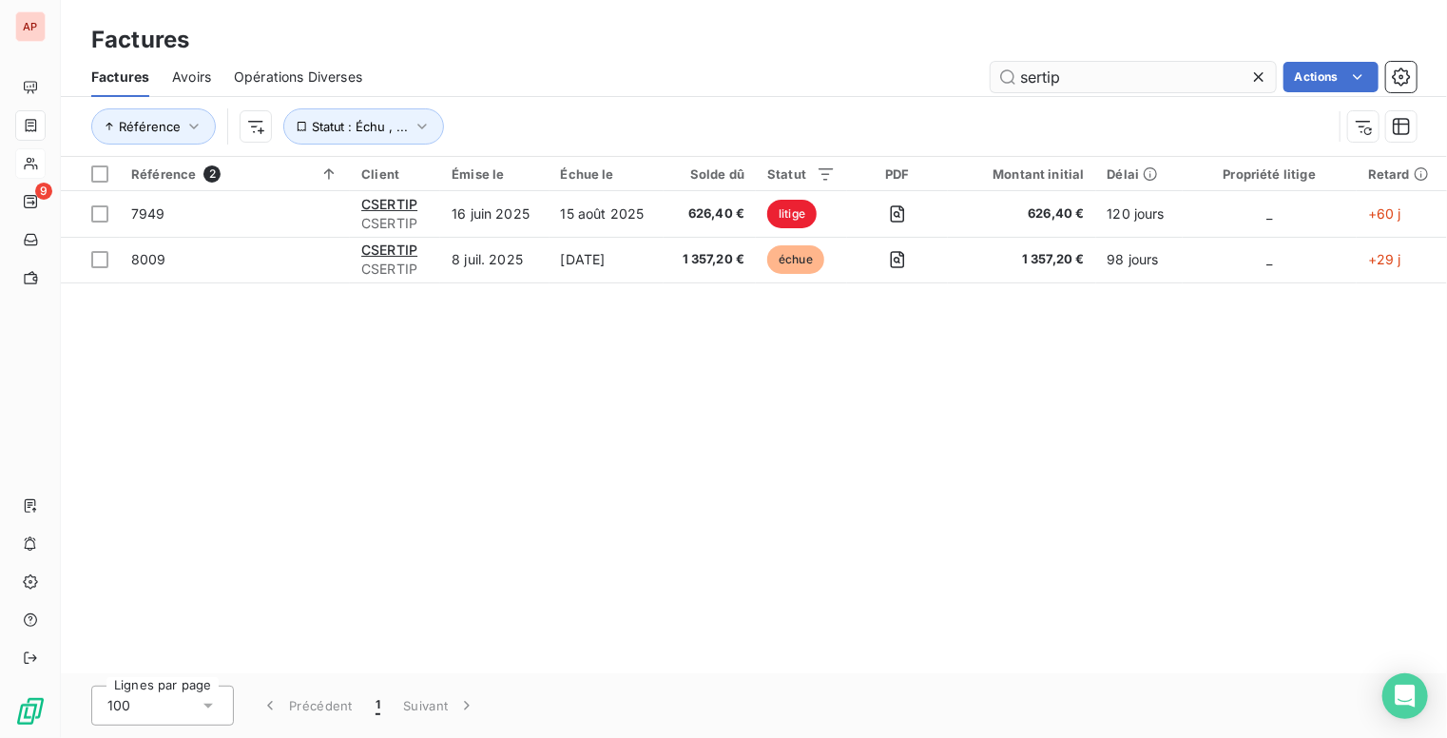
type input "sertip"
drag, startPoint x: 712, startPoint y: 500, endPoint x: 737, endPoint y: 326, distance: 175.8
click at [713, 481] on div "Référence 2 Client Émise le Échue le Solde dû Statut PDF Montant initial Délai …" at bounding box center [754, 415] width 1387 height 516
click at [702, 505] on div "Référence 2 Client Émise le Échue le Solde dû Statut PDF Montant initial Délai …" at bounding box center [754, 415] width 1387 height 516
click at [516, 552] on div "Référence 2 Client Émise le Échue le Solde dû Statut PDF Montant initial Délai …" at bounding box center [754, 415] width 1387 height 516
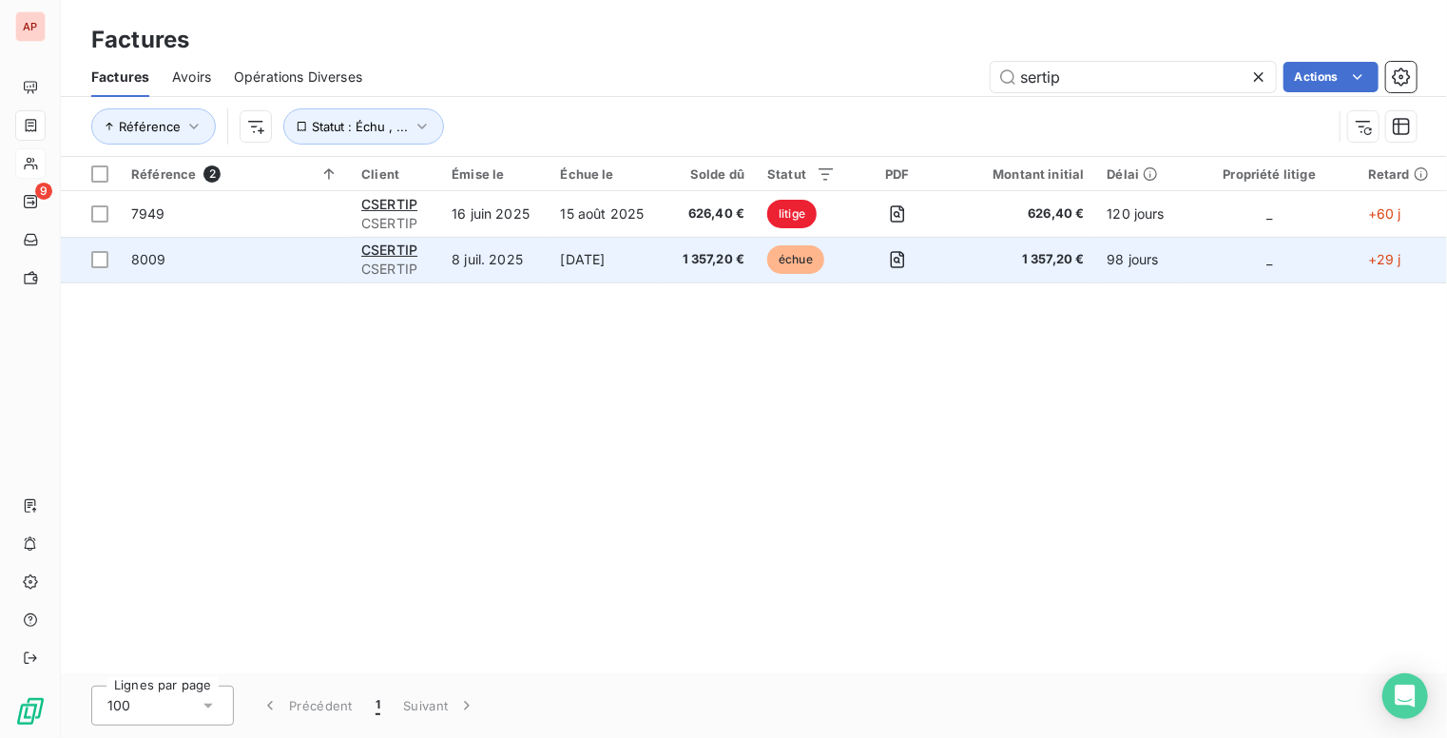
click at [437, 256] on td "CSERTIP CSERTIP" at bounding box center [395, 260] width 90 height 46
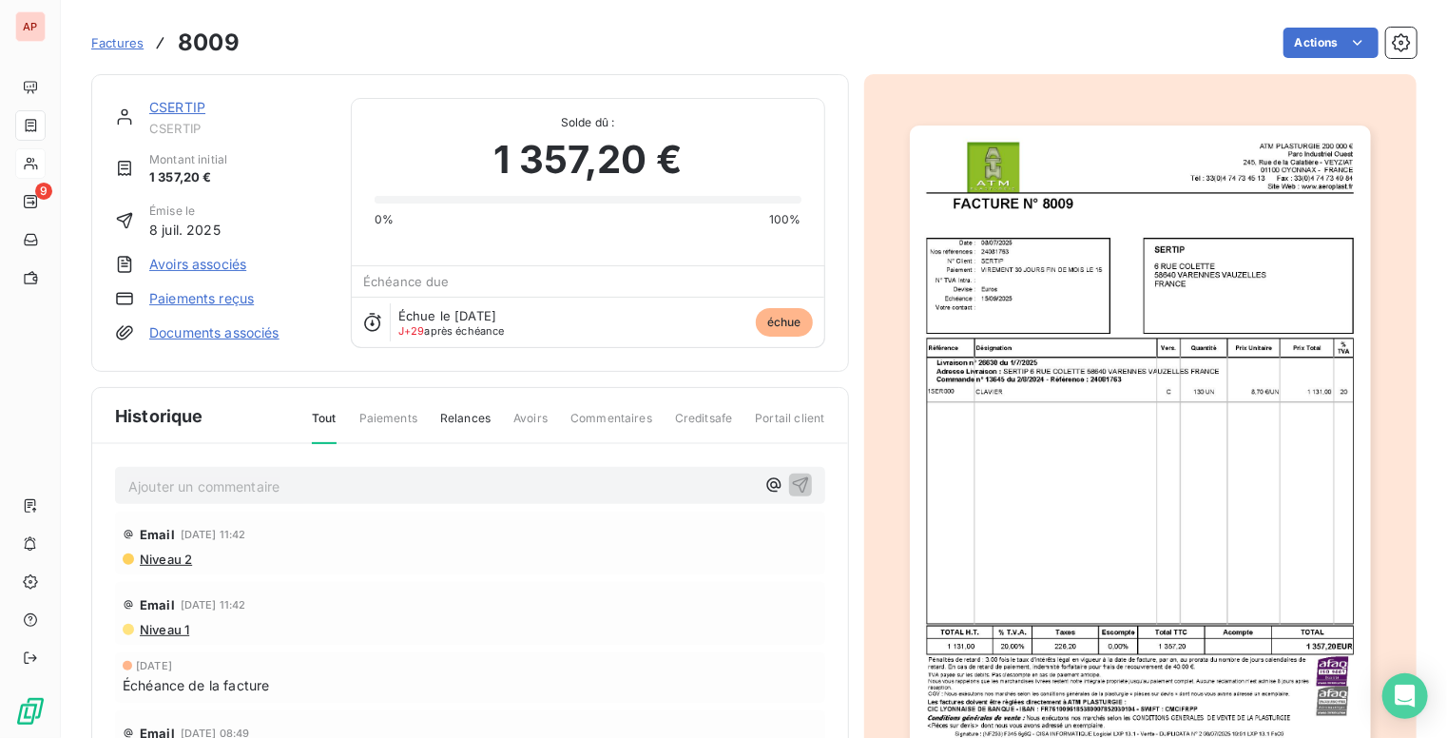
click at [228, 265] on link "Avoirs associés" at bounding box center [197, 264] width 97 height 19
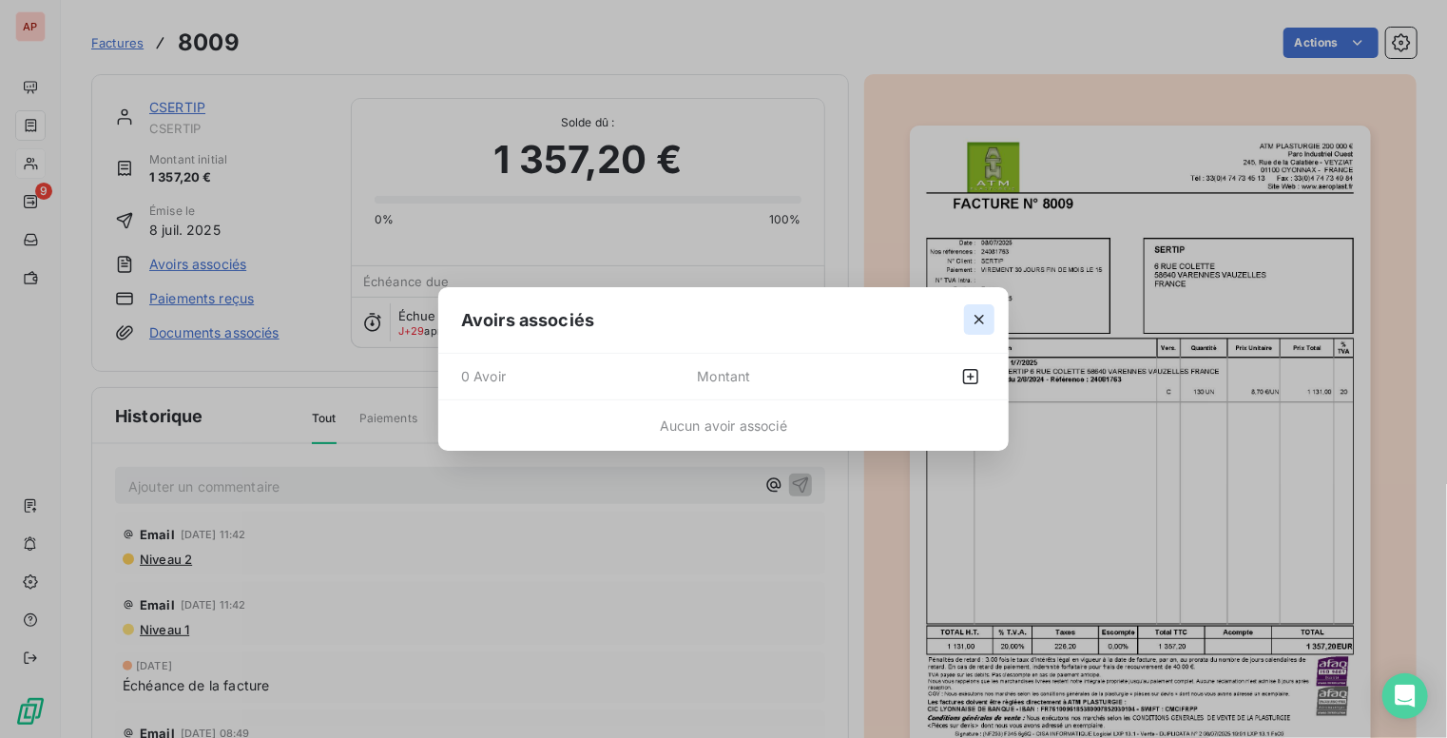
click at [981, 322] on icon "button" at bounding box center [980, 321] width 10 height 10
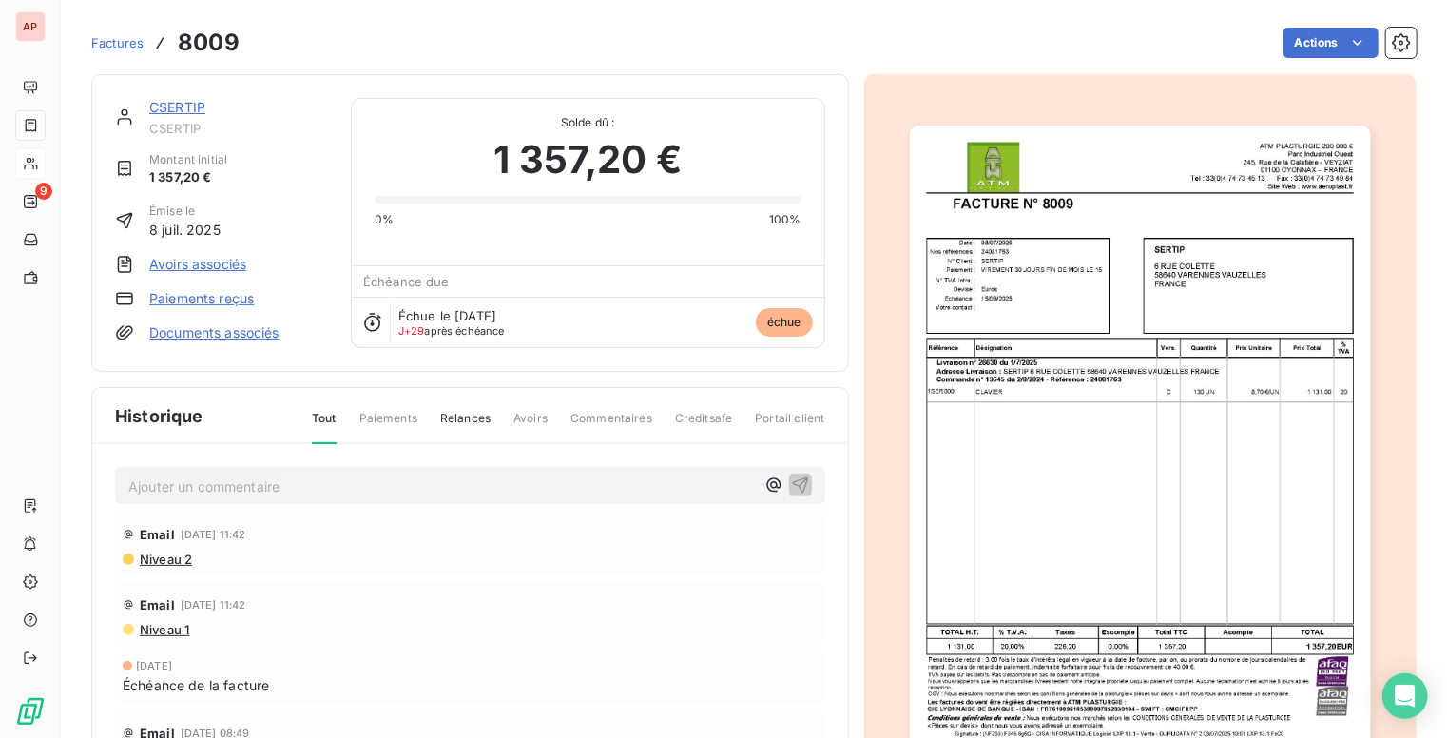
click at [556, 109] on div "Solde dû : 1 357,20 € 0% 100%" at bounding box center [588, 163] width 427 height 129
click at [171, 106] on link "CSERTIP" at bounding box center [177, 107] width 56 height 16
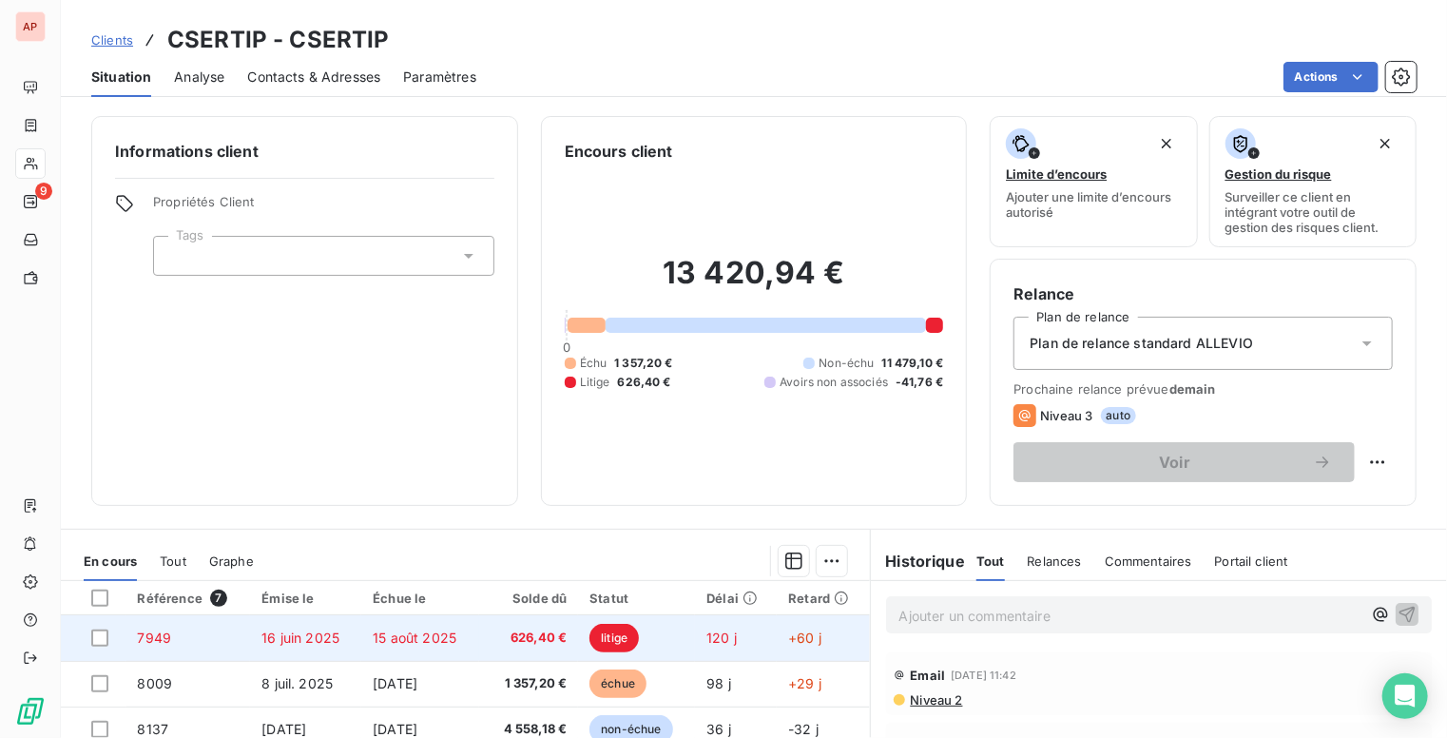
click at [539, 632] on span "626,40 €" at bounding box center [529, 638] width 76 height 19
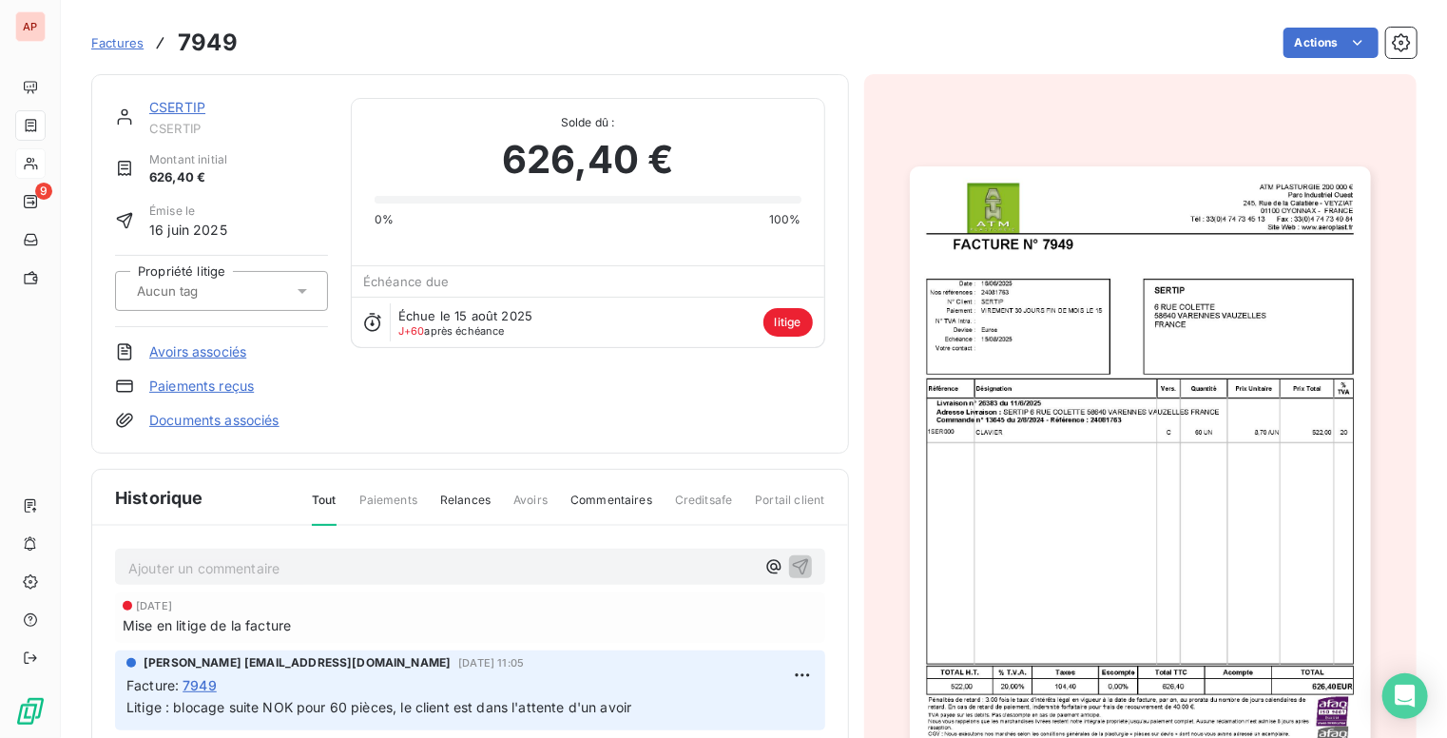
click at [196, 353] on link "Avoirs associés" at bounding box center [197, 351] width 97 height 19
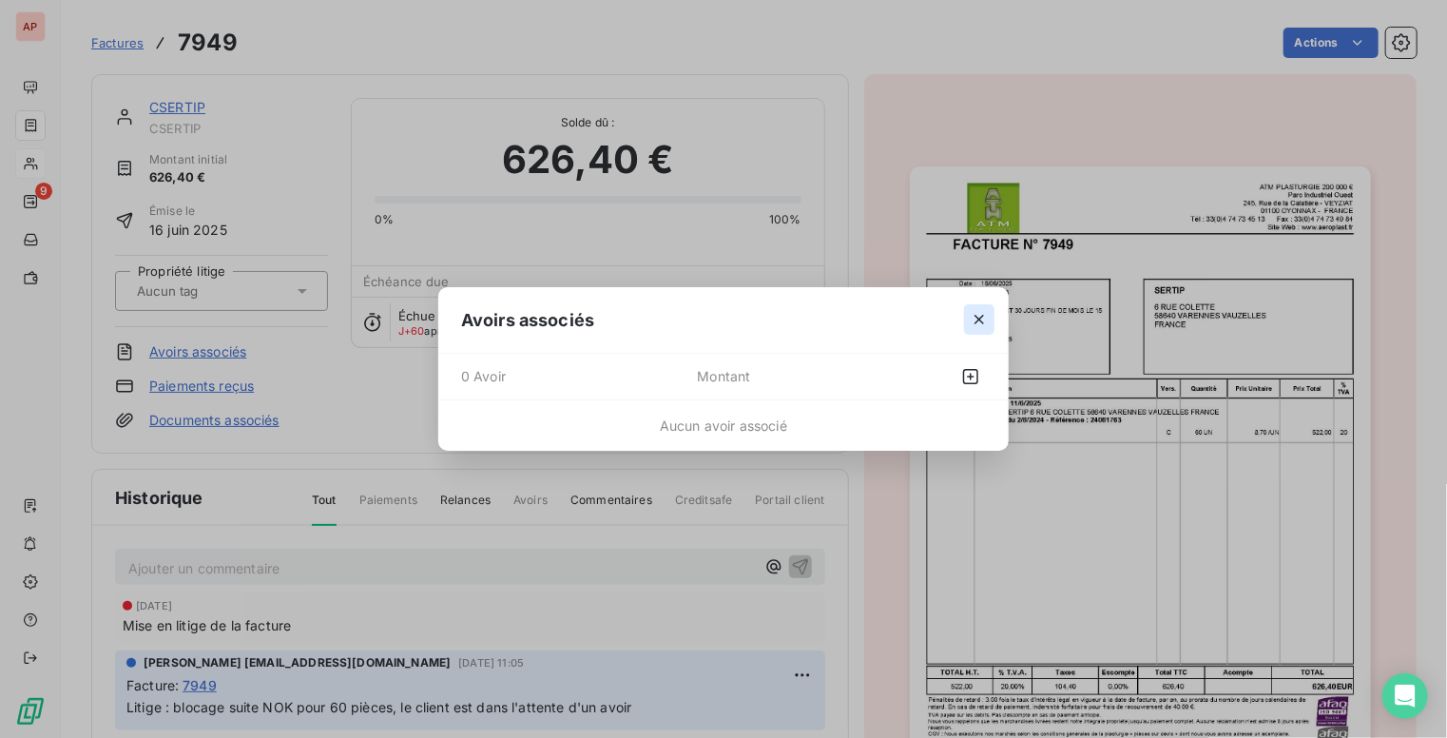
click at [988, 315] on icon "button" at bounding box center [979, 319] width 19 height 19
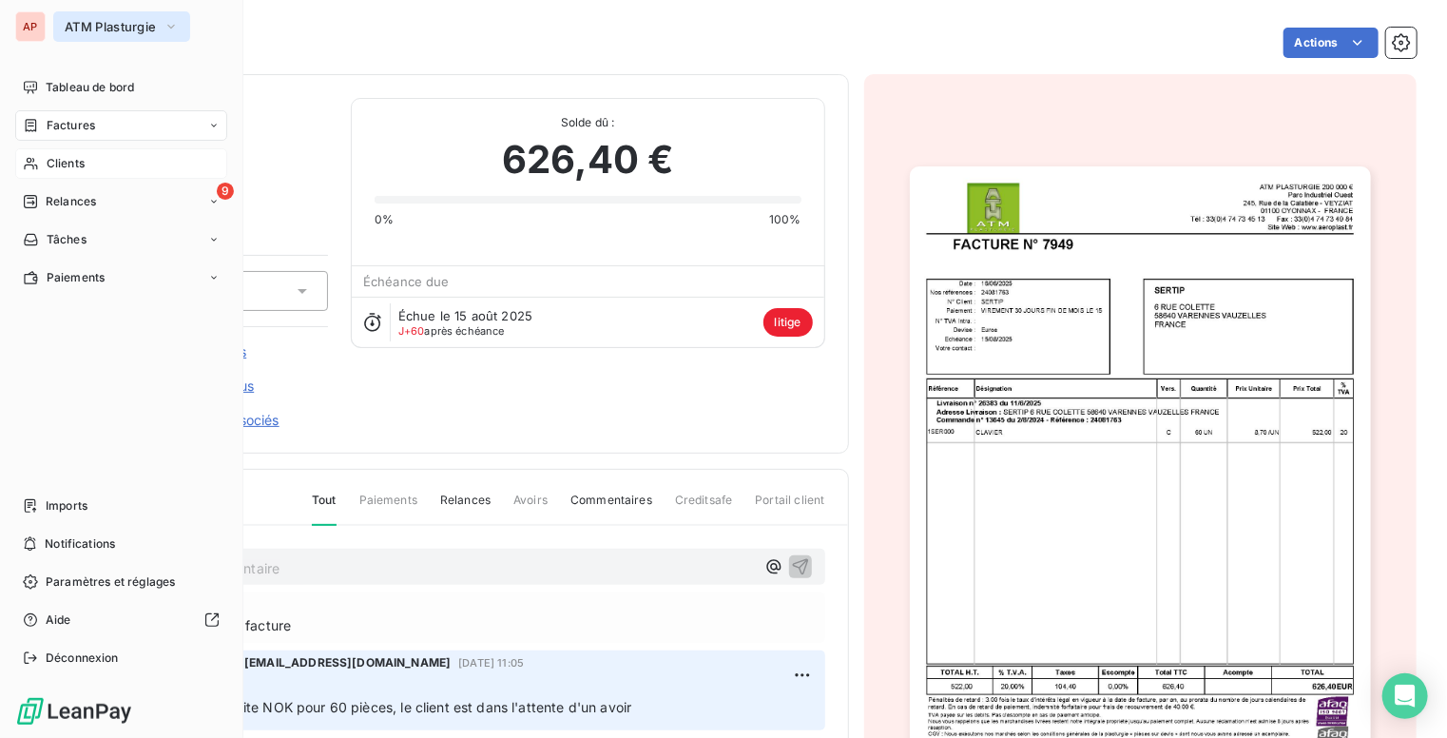
click at [75, 21] on span "ATM Plasturgie" at bounding box center [110, 26] width 91 height 15
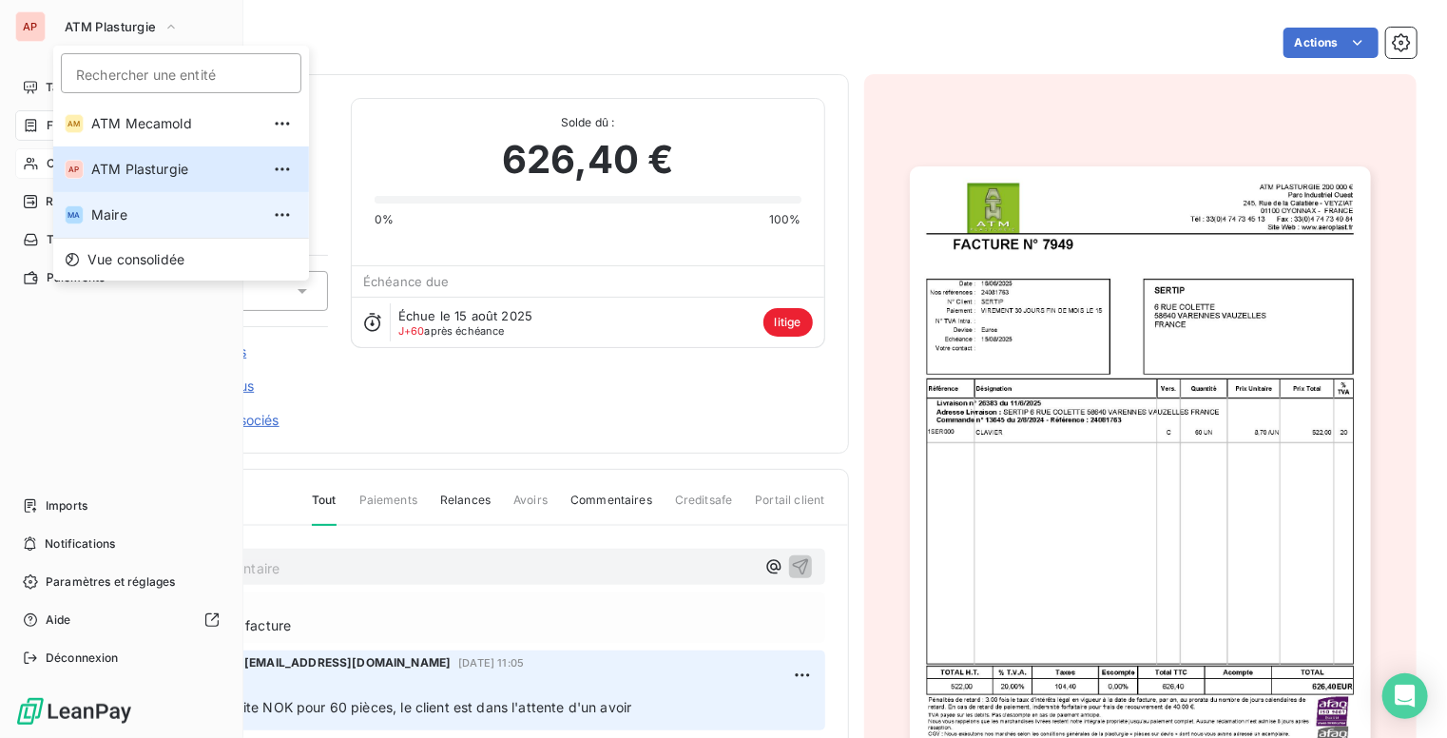
click at [144, 220] on span "Maire" at bounding box center [175, 214] width 168 height 19
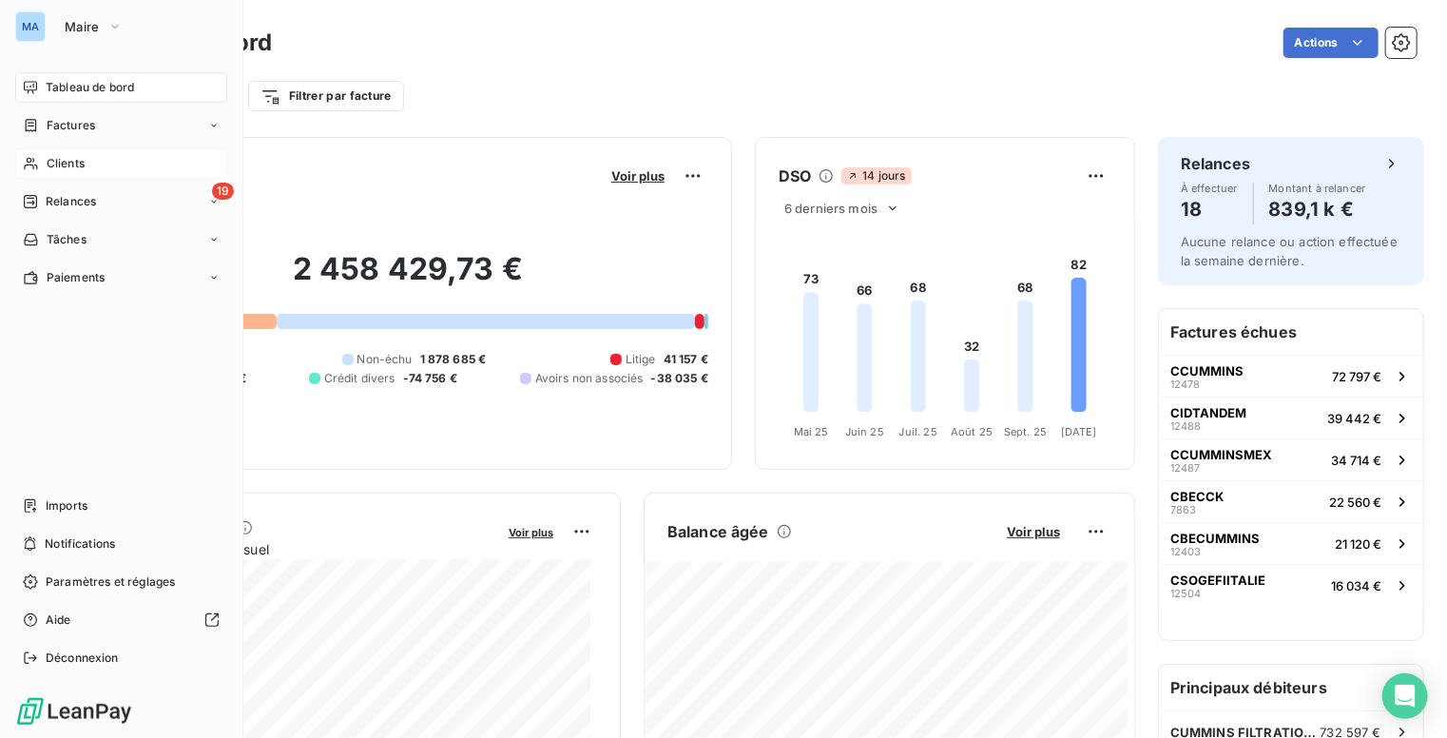
click at [83, 159] on span "Clients" at bounding box center [66, 163] width 38 height 17
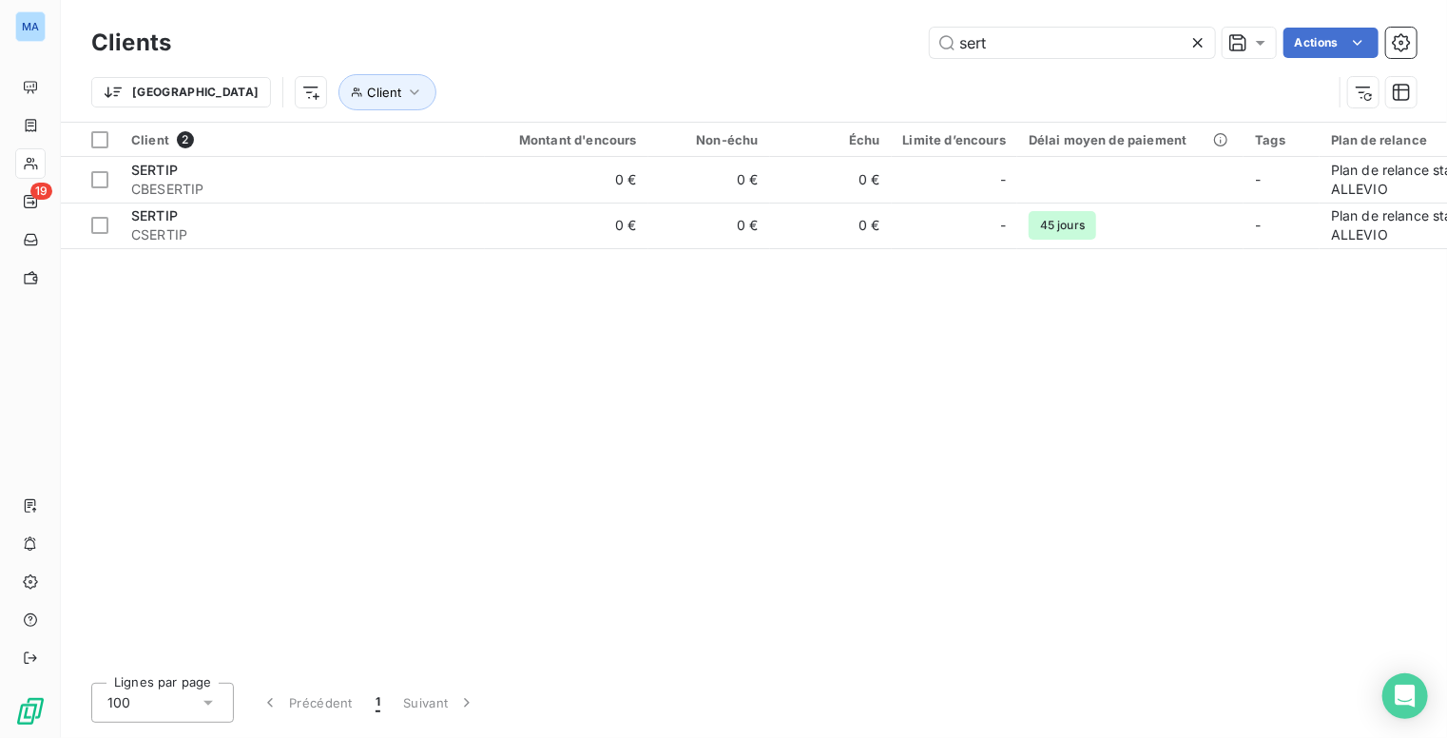
drag, startPoint x: 928, startPoint y: 54, endPoint x: 858, endPoint y: 56, distance: 70.4
click at [868, 55] on div "sert Actions" at bounding box center [805, 43] width 1223 height 30
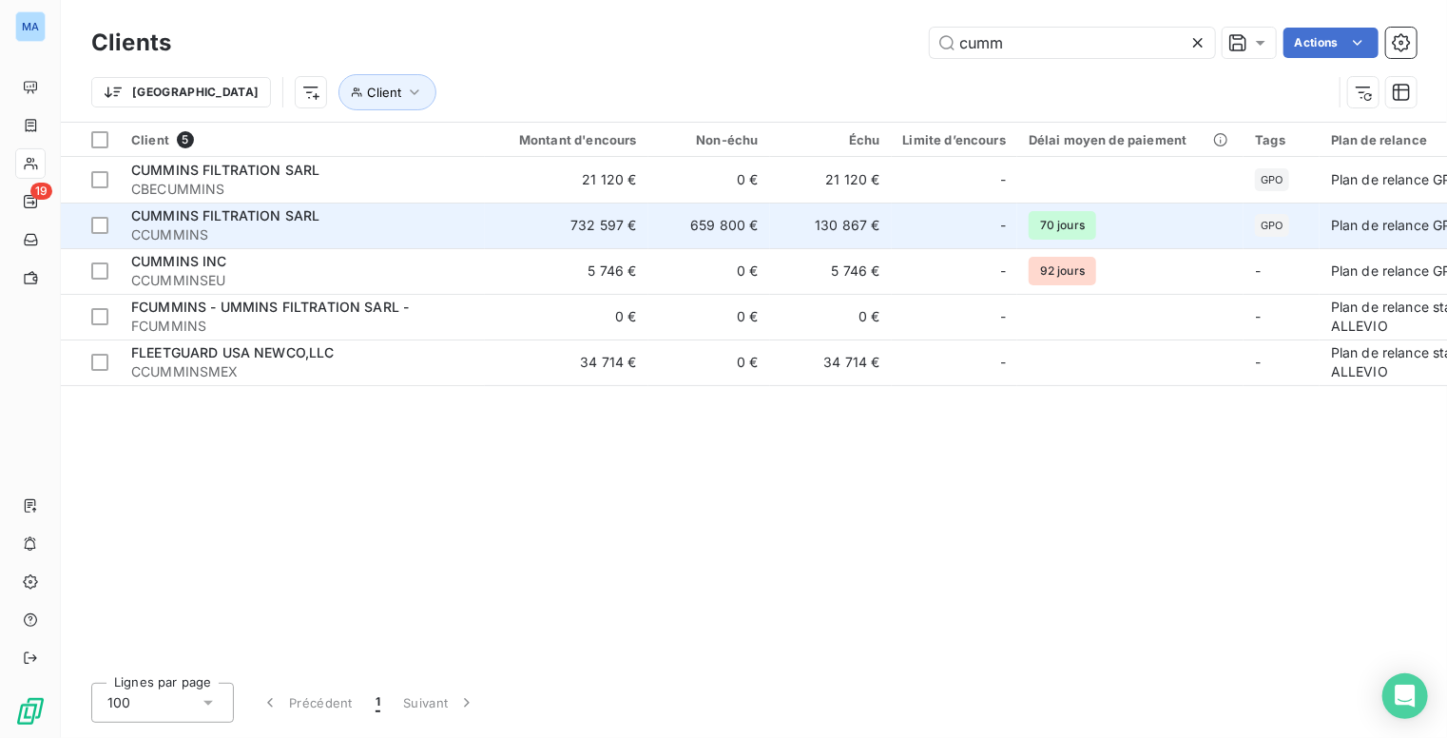
type input "cumm"
click at [280, 220] on span "CUMMINS FILTRATION SARL" at bounding box center [225, 215] width 188 height 16
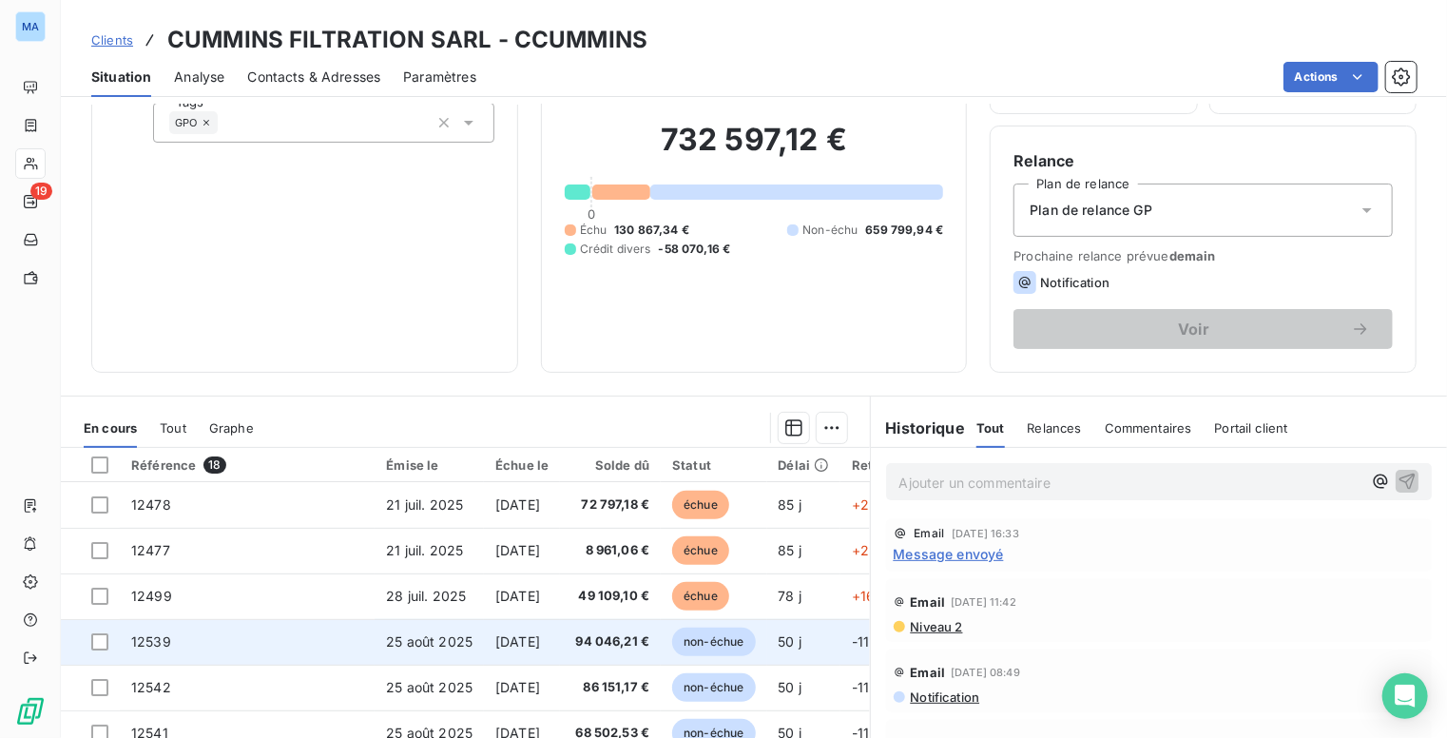
scroll to position [265, 0]
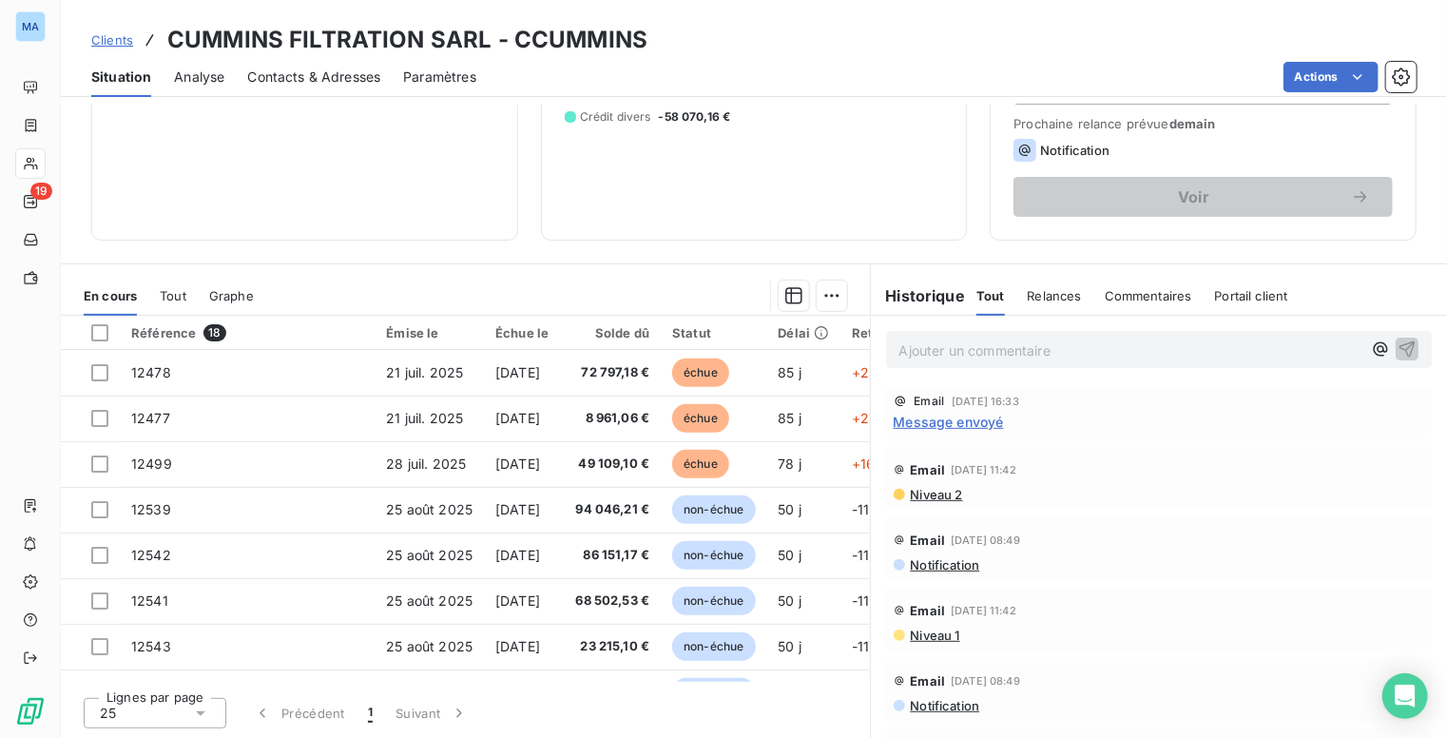
click at [120, 37] on span "Clients" at bounding box center [112, 39] width 42 height 15
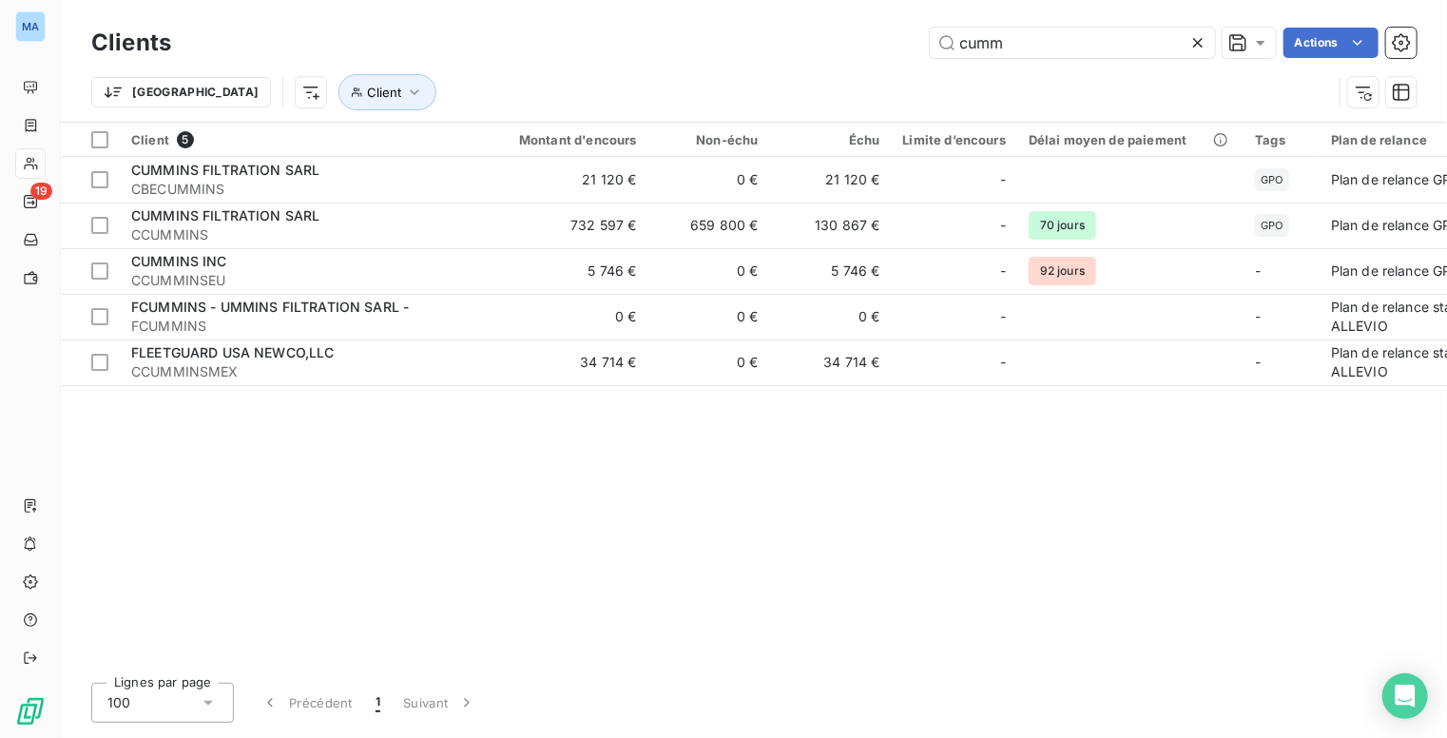
drag, startPoint x: 1022, startPoint y: 40, endPoint x: 892, endPoint y: 31, distance: 130.6
click at [892, 31] on div "cumm Actions" at bounding box center [805, 43] width 1223 height 30
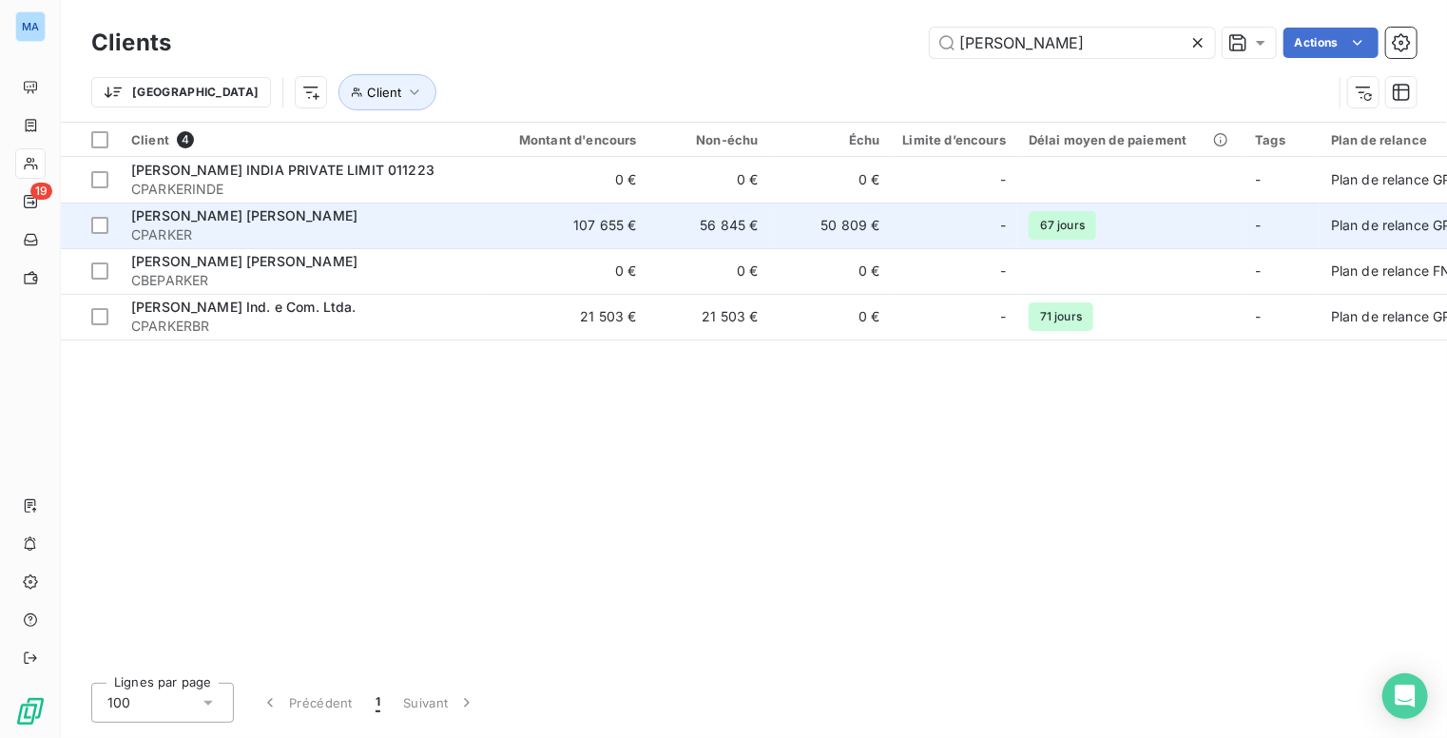
type input "parker"
click at [379, 225] on span "CPARKER" at bounding box center [302, 234] width 342 height 19
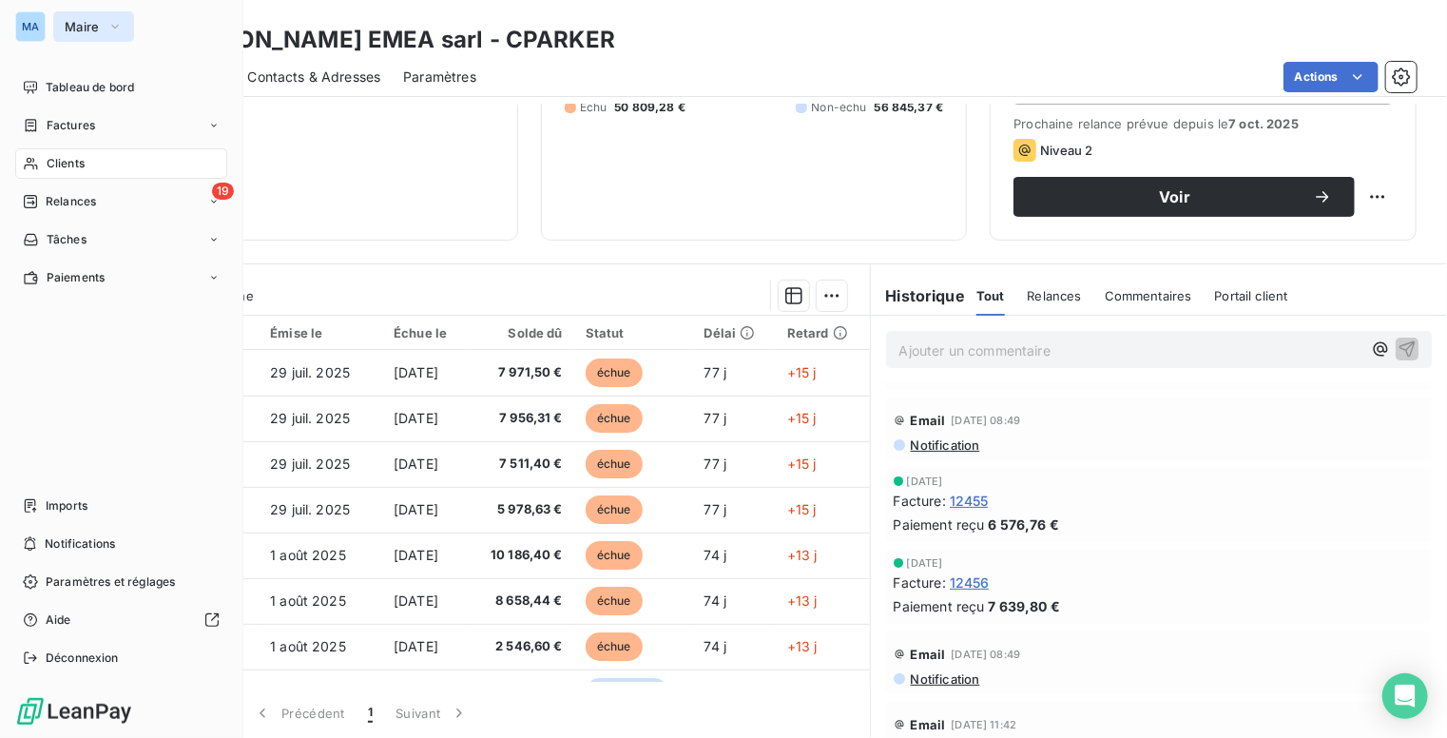
click at [82, 26] on span "Maire" at bounding box center [82, 26] width 35 height 15
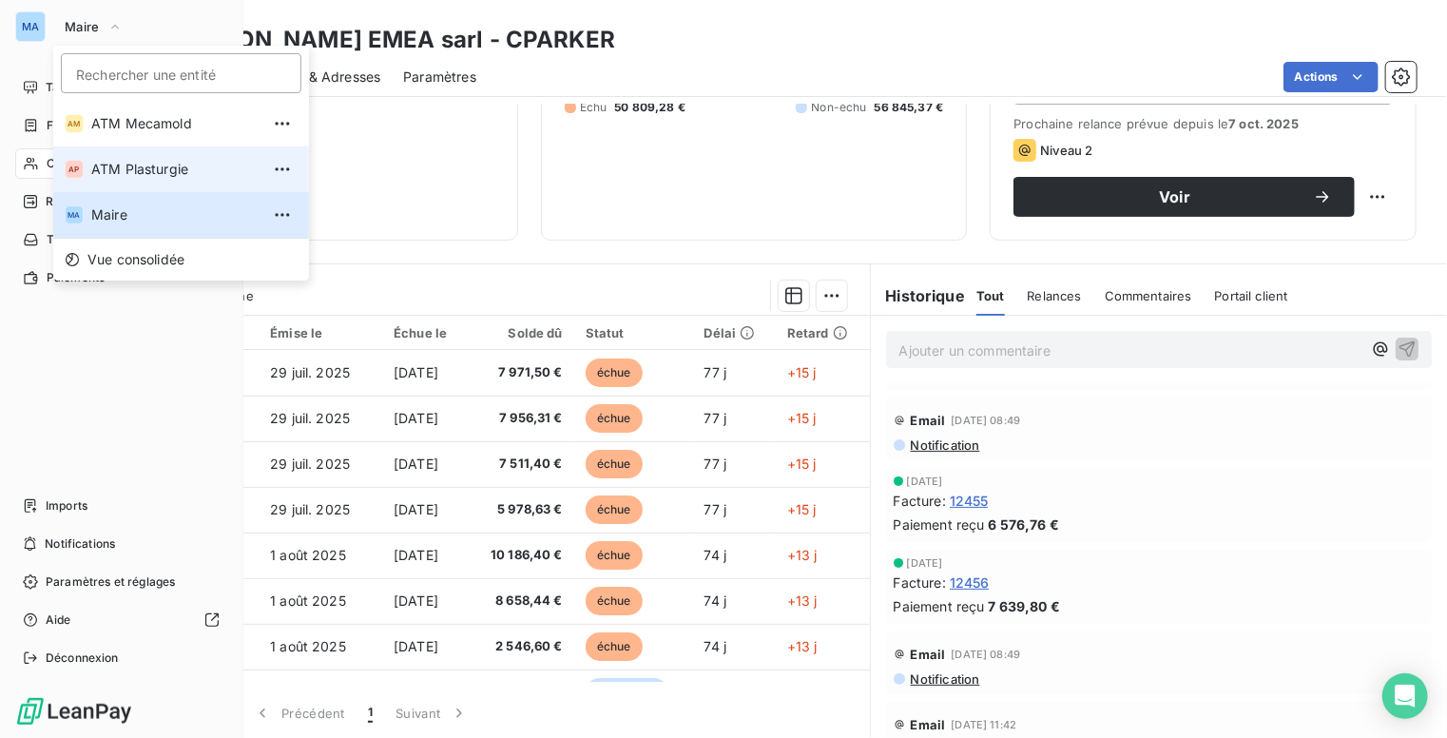
click at [151, 171] on span "ATM Plasturgie" at bounding box center [175, 169] width 168 height 19
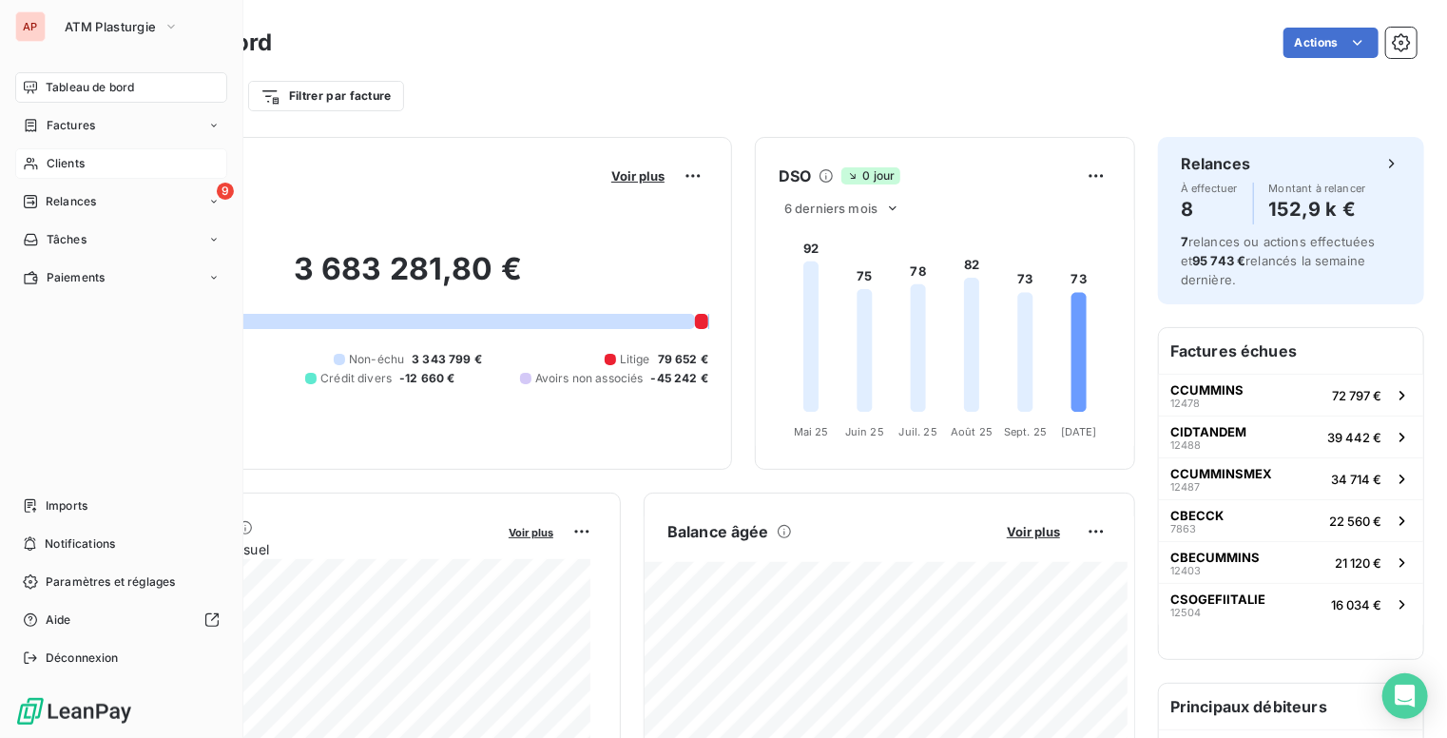
click at [61, 171] on span "Clients" at bounding box center [66, 163] width 38 height 17
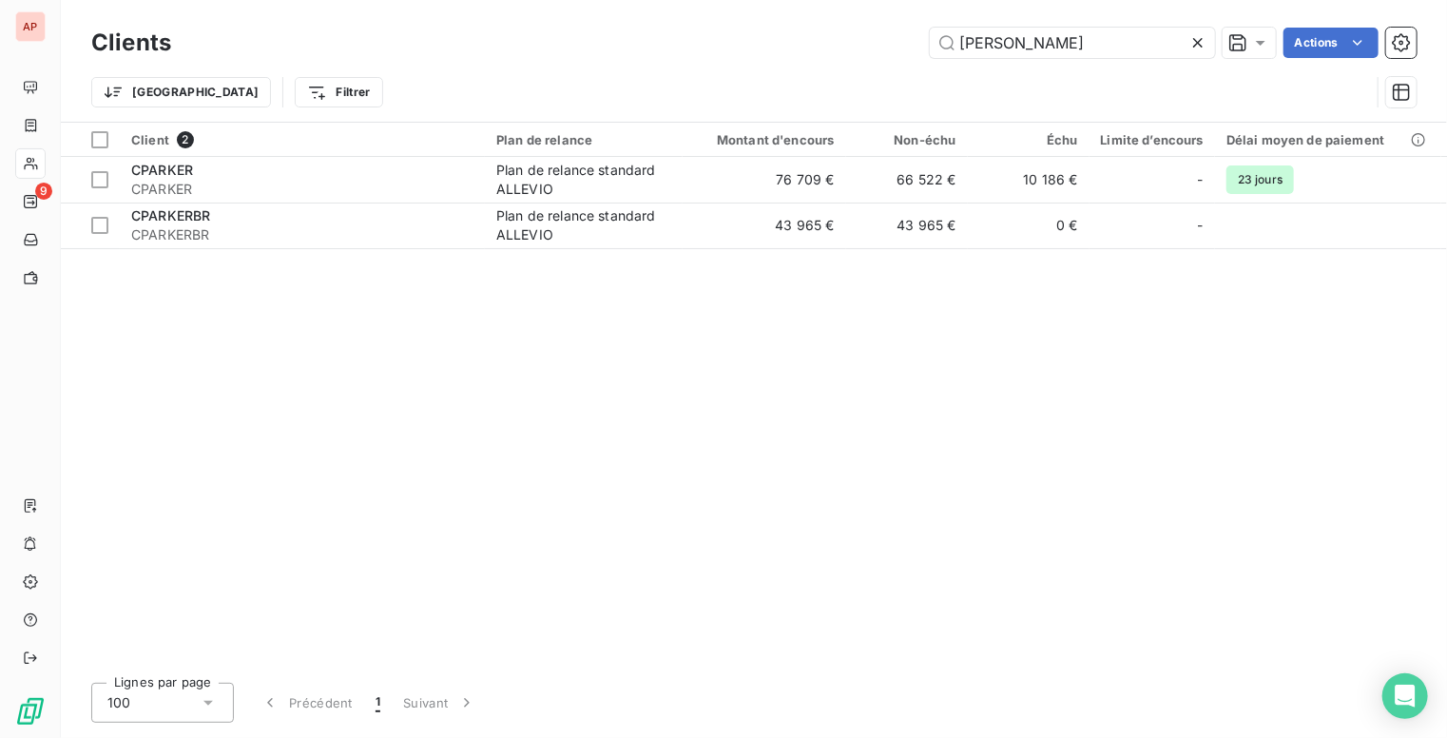
click at [1195, 42] on icon at bounding box center [1198, 42] width 19 height 19
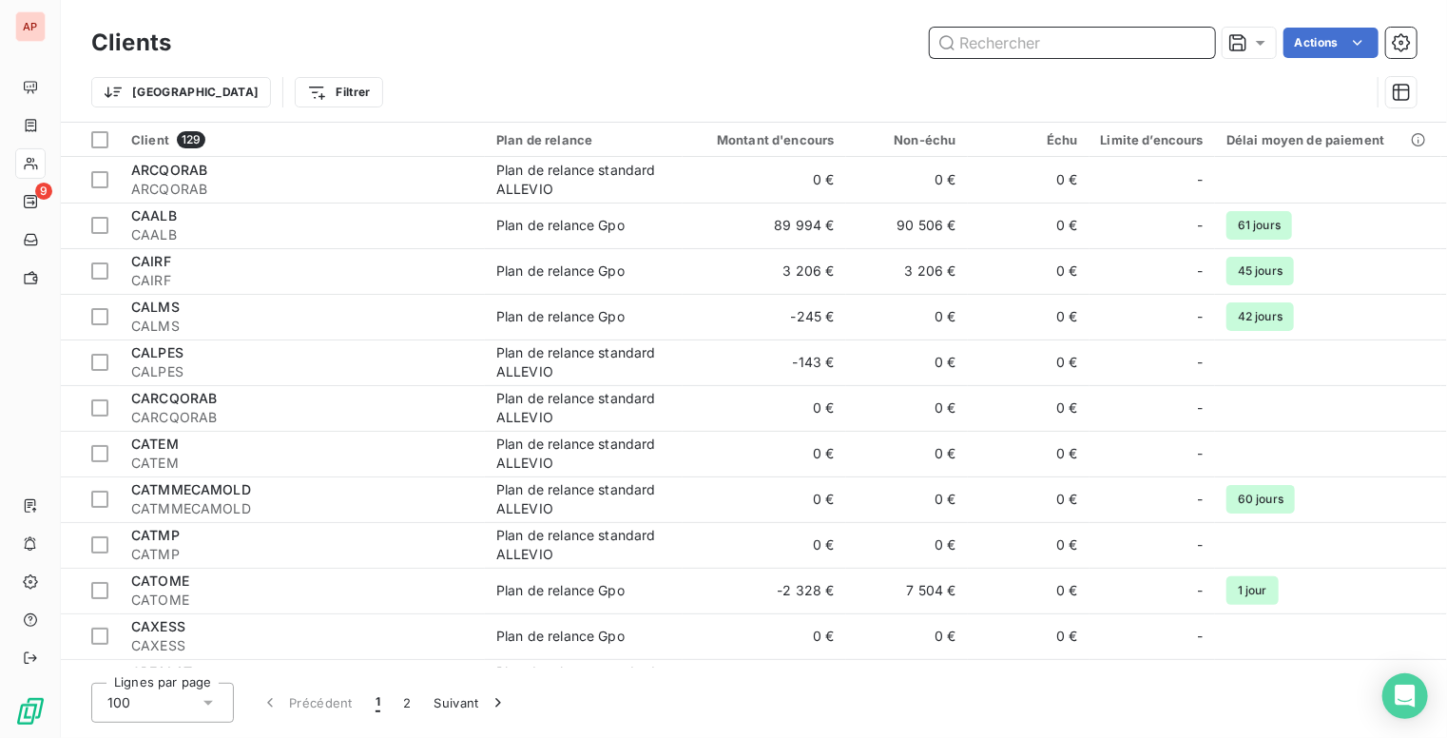
click at [1059, 45] on input "text" at bounding box center [1072, 43] width 285 height 30
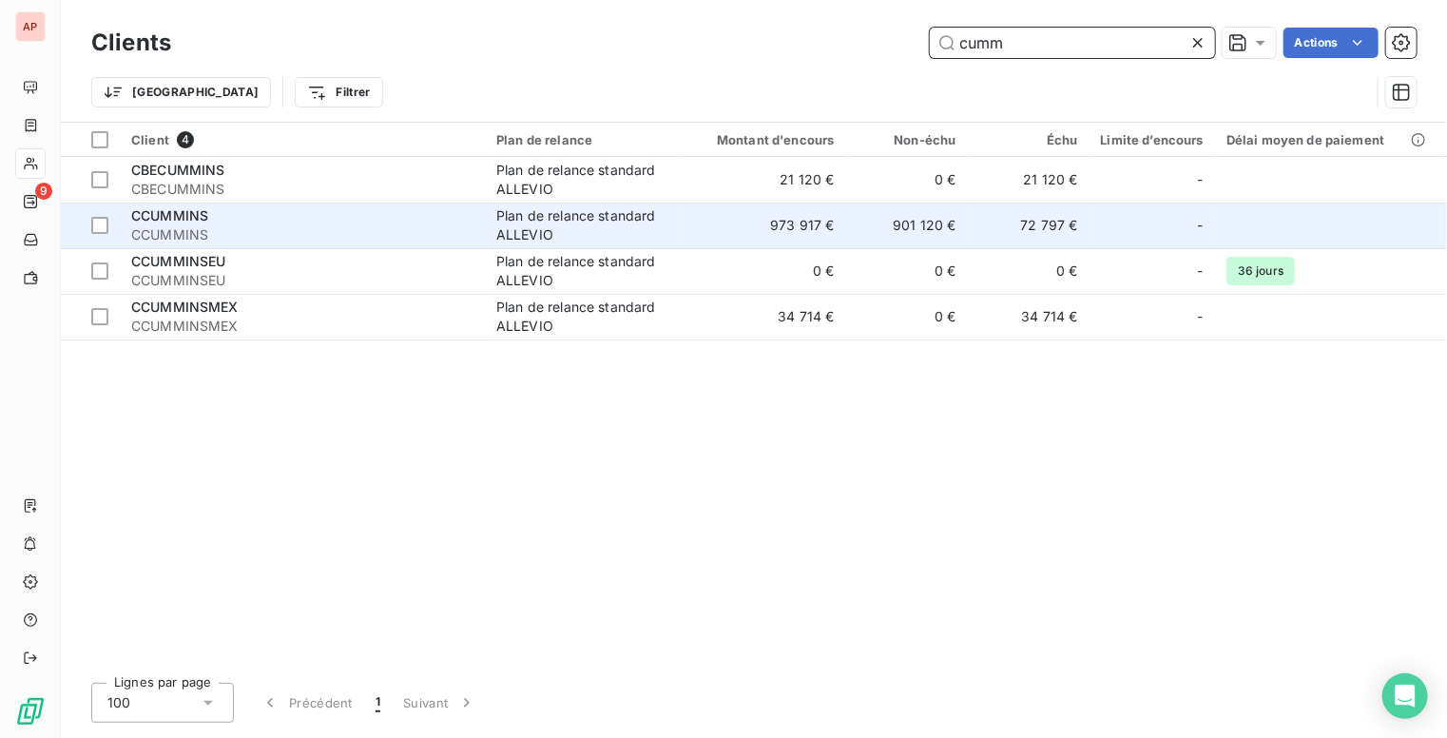
type input "cumm"
click at [689, 229] on td "973 917 €" at bounding box center [765, 226] width 164 height 46
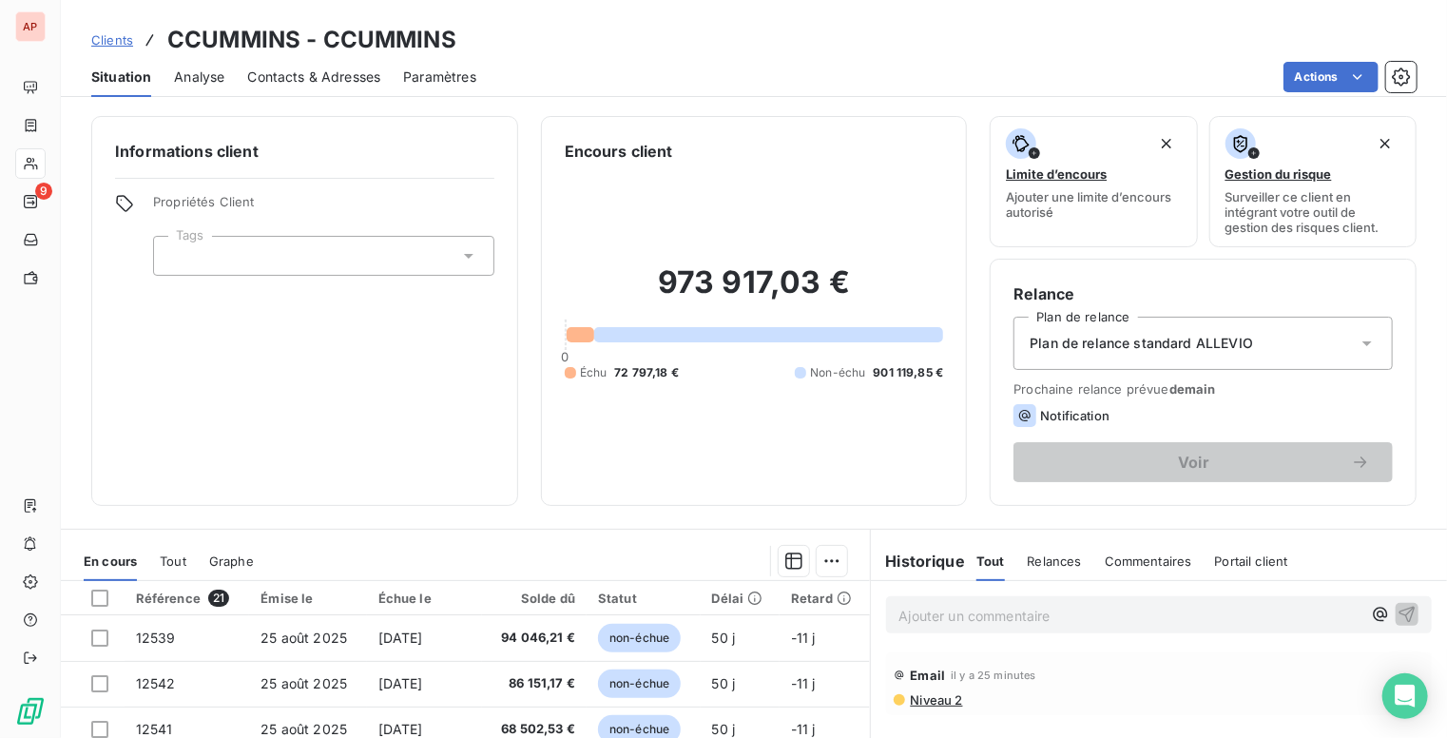
scroll to position [265, 0]
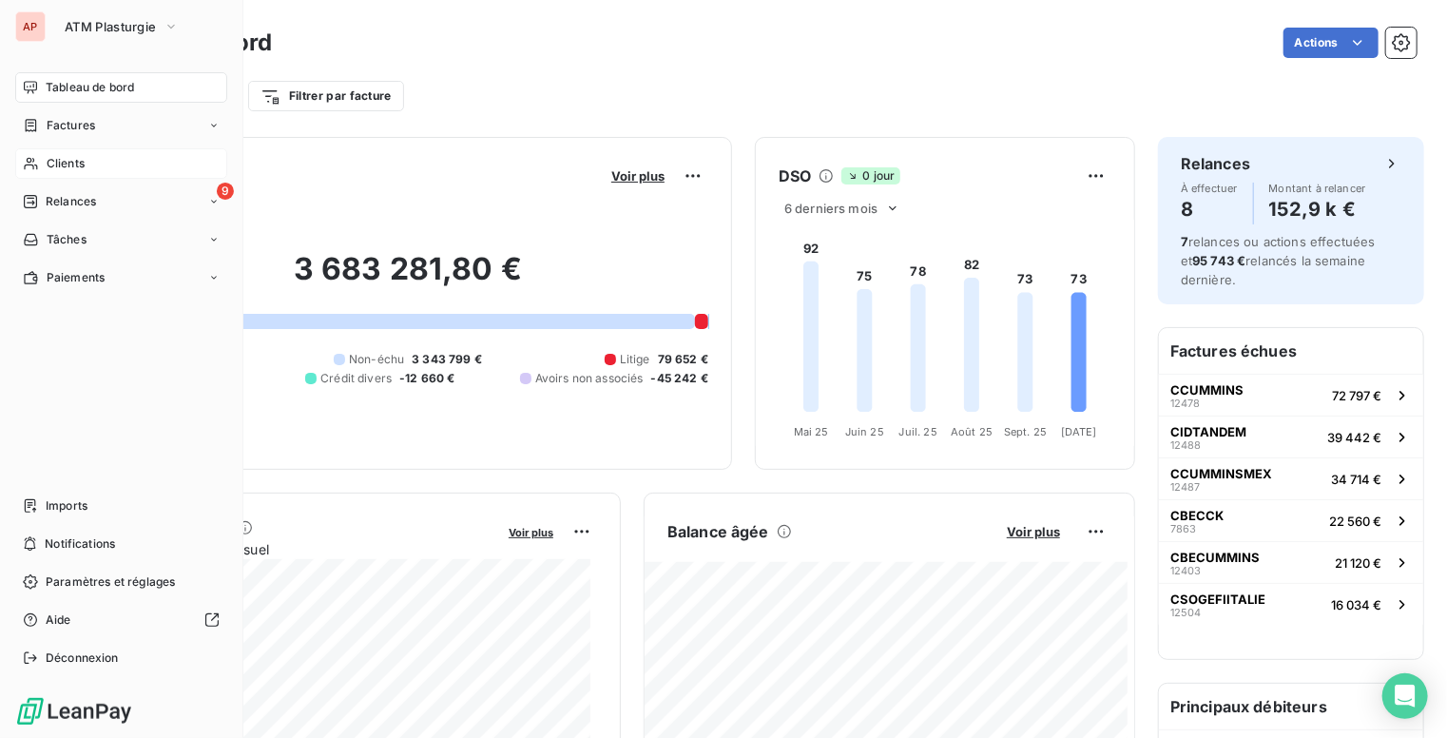
click at [84, 163] on span "Clients" at bounding box center [66, 163] width 38 height 17
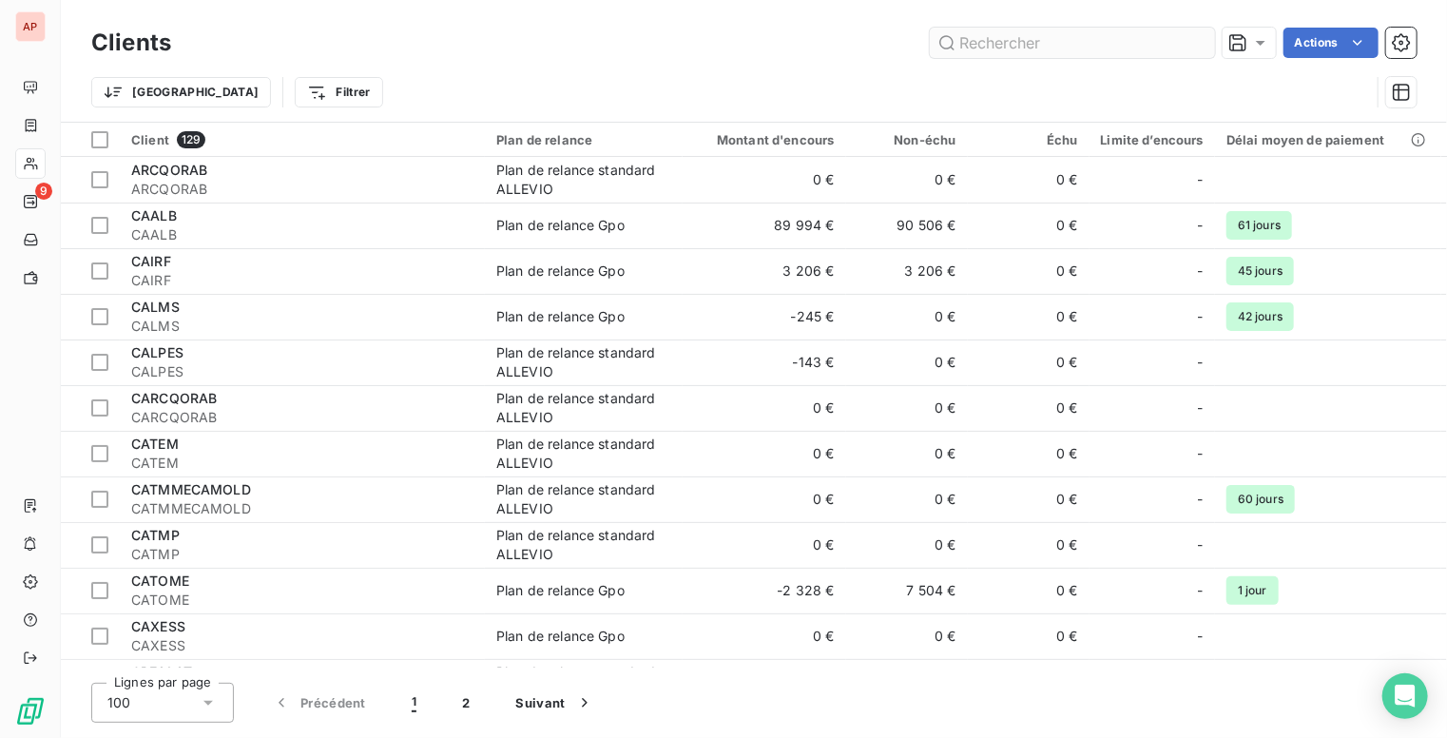
click at [1063, 48] on input "text" at bounding box center [1072, 43] width 285 height 30
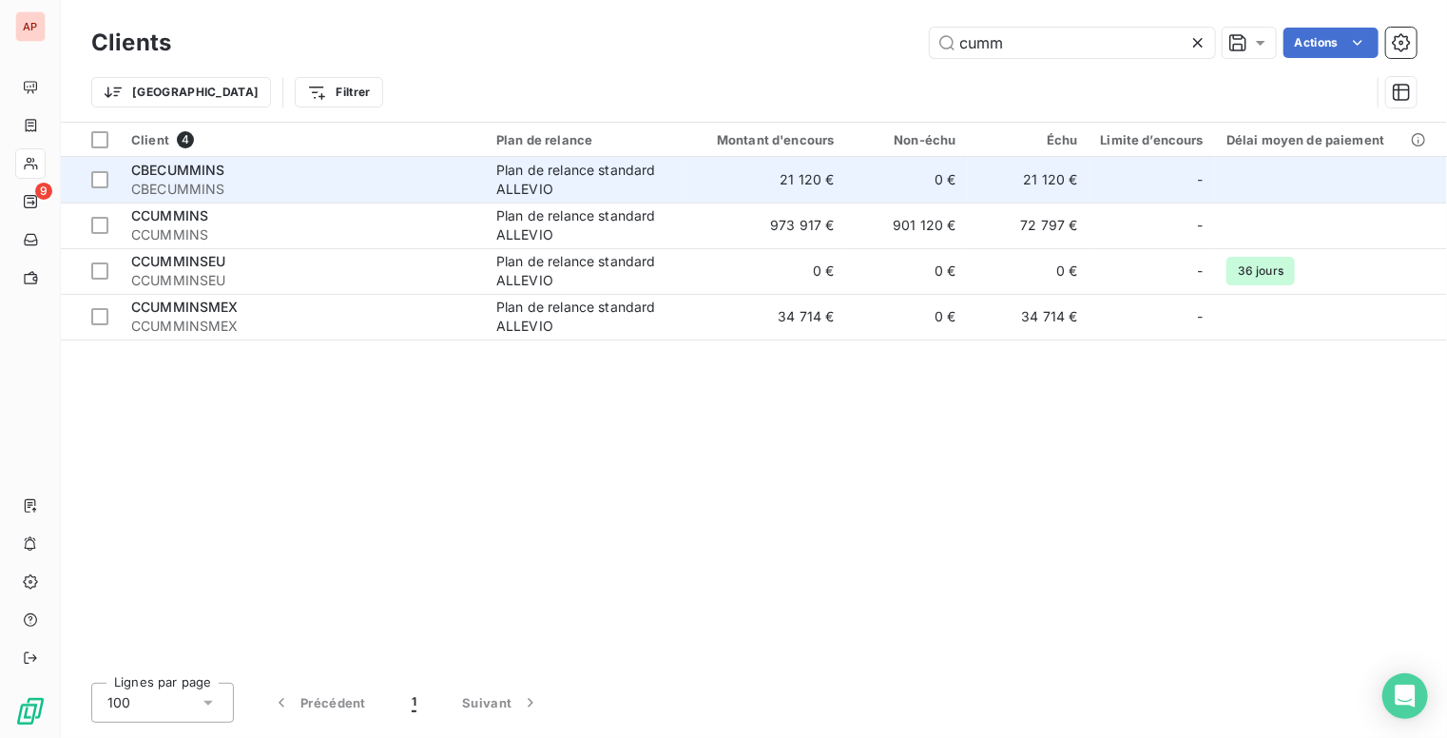
type input "cumm"
click at [869, 180] on td "0 €" at bounding box center [907, 180] width 122 height 46
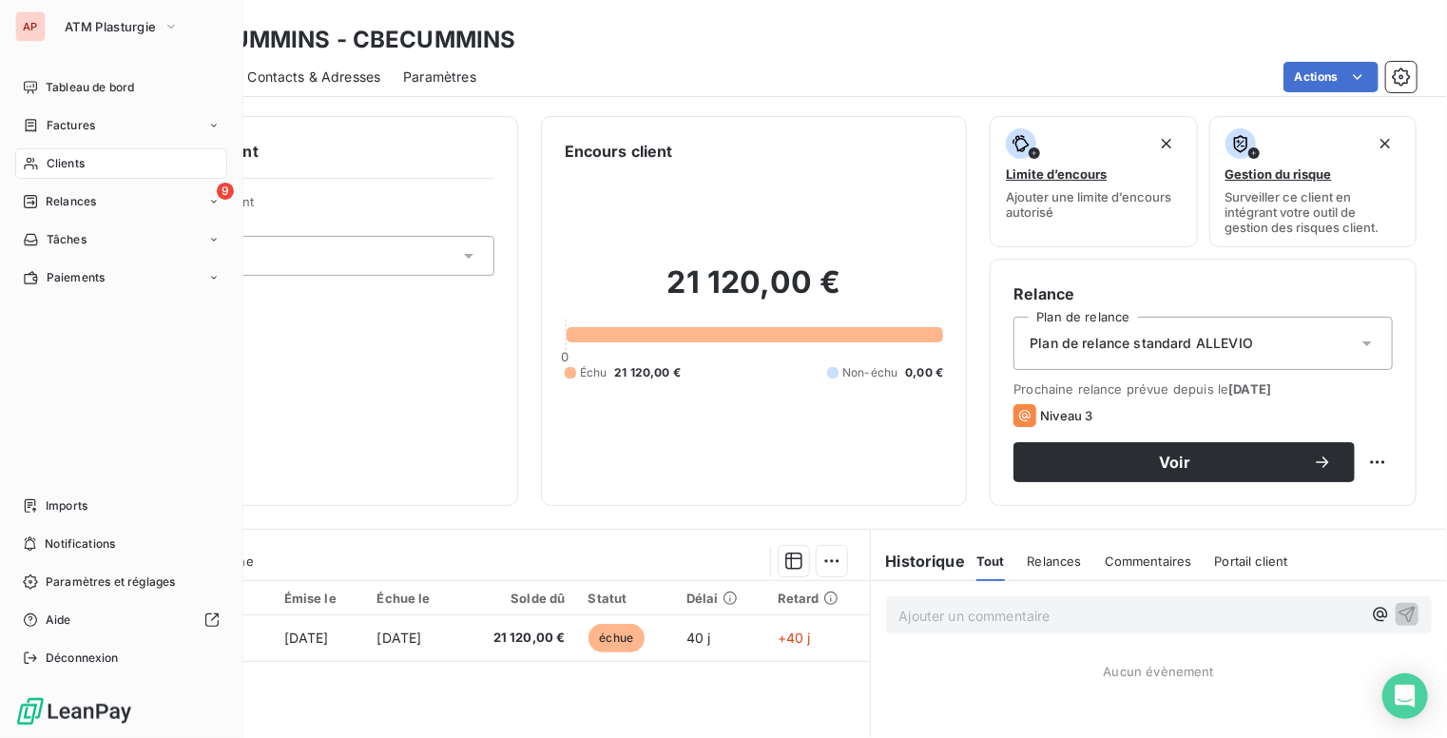
click at [67, 159] on span "Clients" at bounding box center [66, 163] width 38 height 17
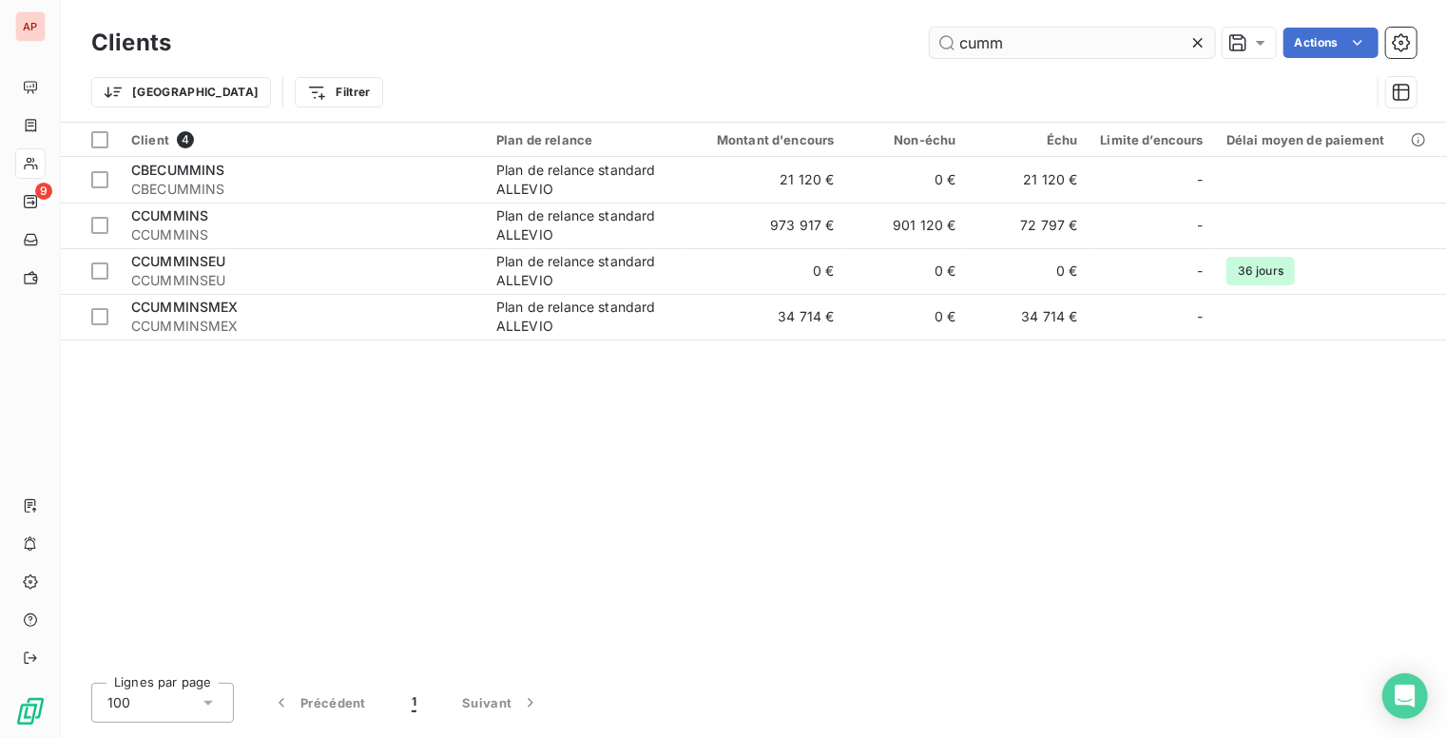
click at [1046, 49] on input "cumm" at bounding box center [1072, 43] width 285 height 30
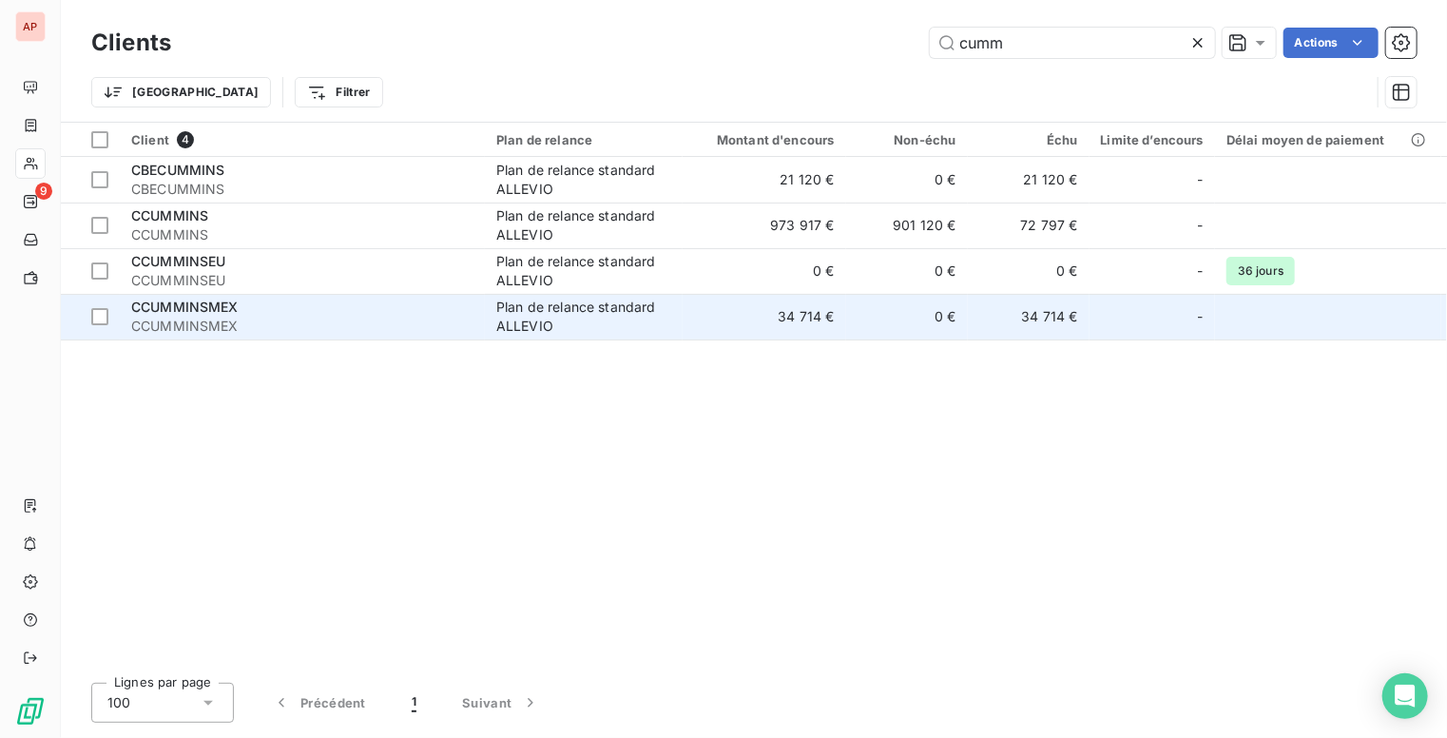
click at [727, 320] on td "34 714 €" at bounding box center [765, 317] width 164 height 46
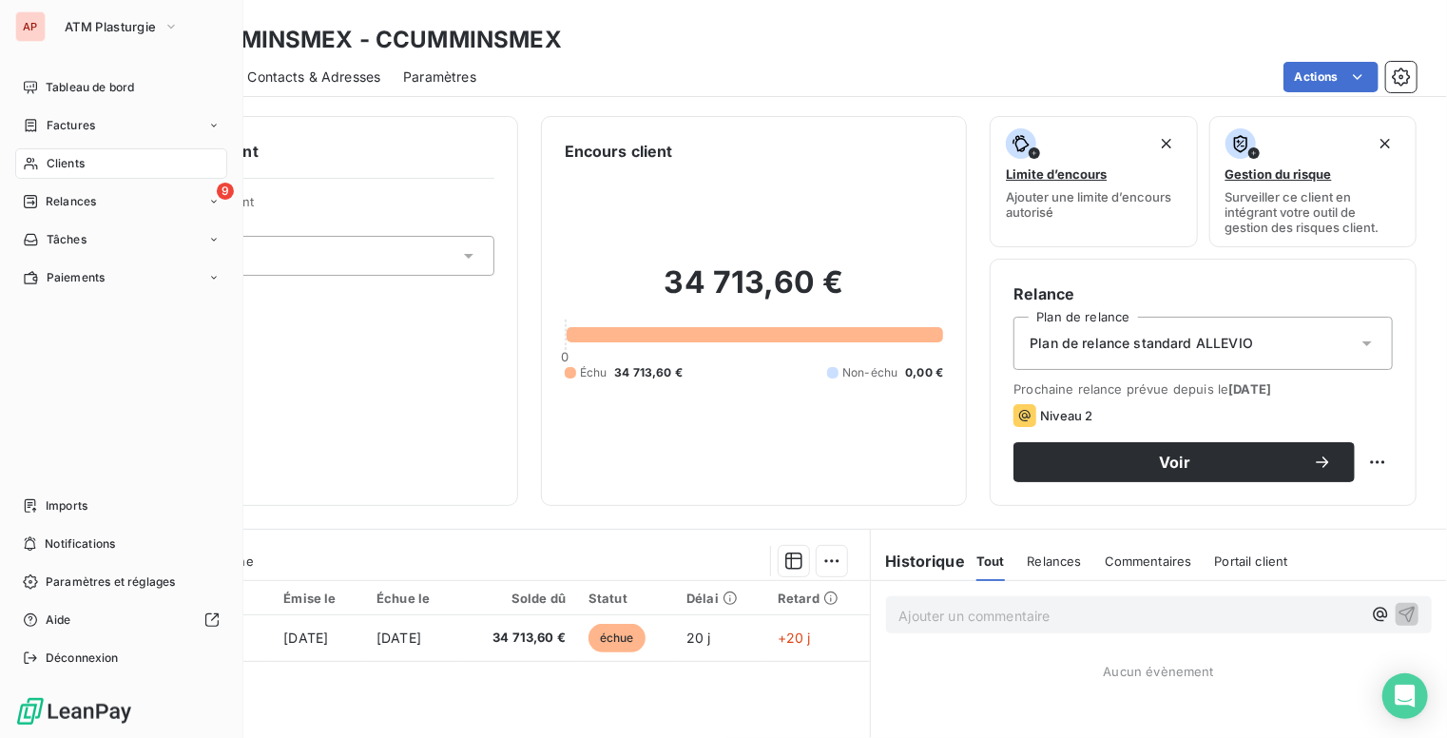
click at [87, 167] on div "Clients" at bounding box center [121, 163] width 212 height 30
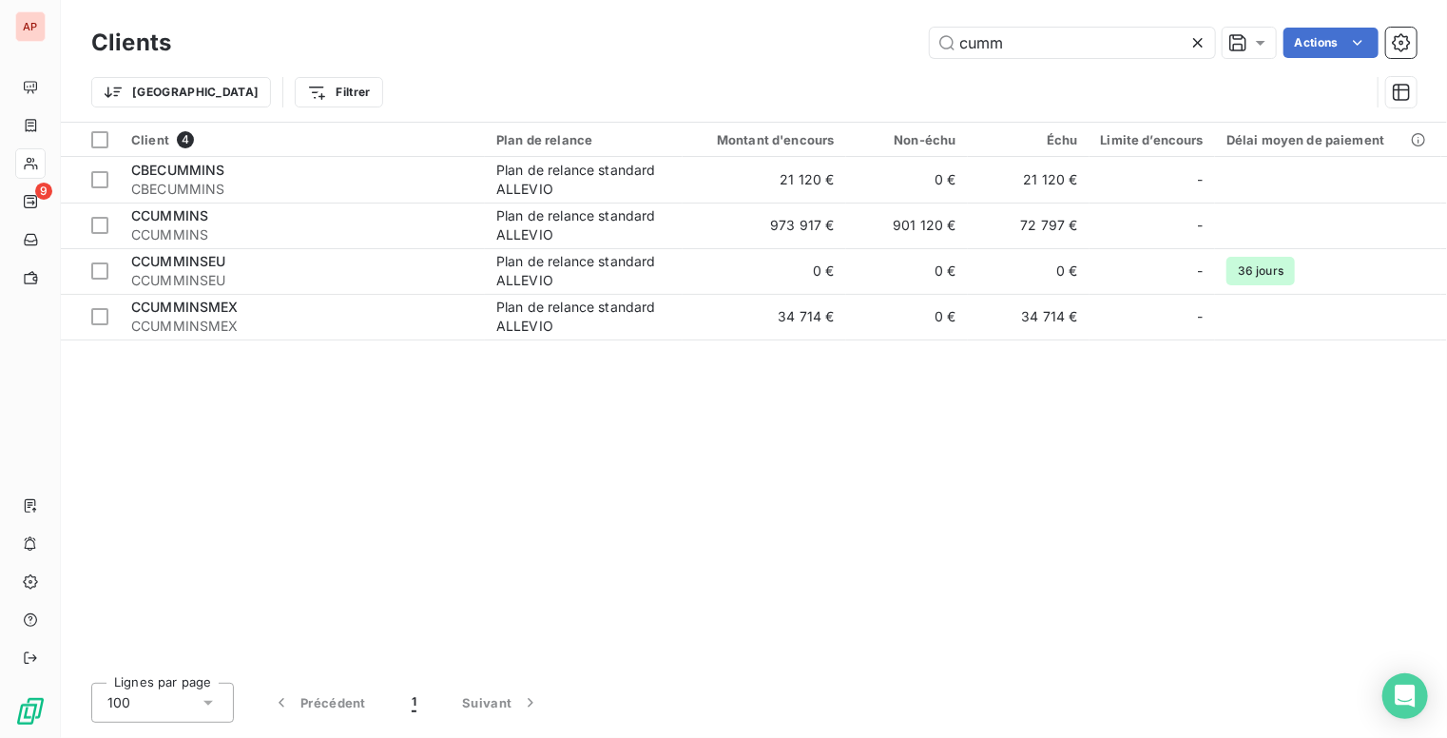
drag, startPoint x: 1056, startPoint y: 43, endPoint x: 879, endPoint y: 45, distance: 176.9
click at [879, 46] on div "cumm Actions" at bounding box center [805, 43] width 1223 height 30
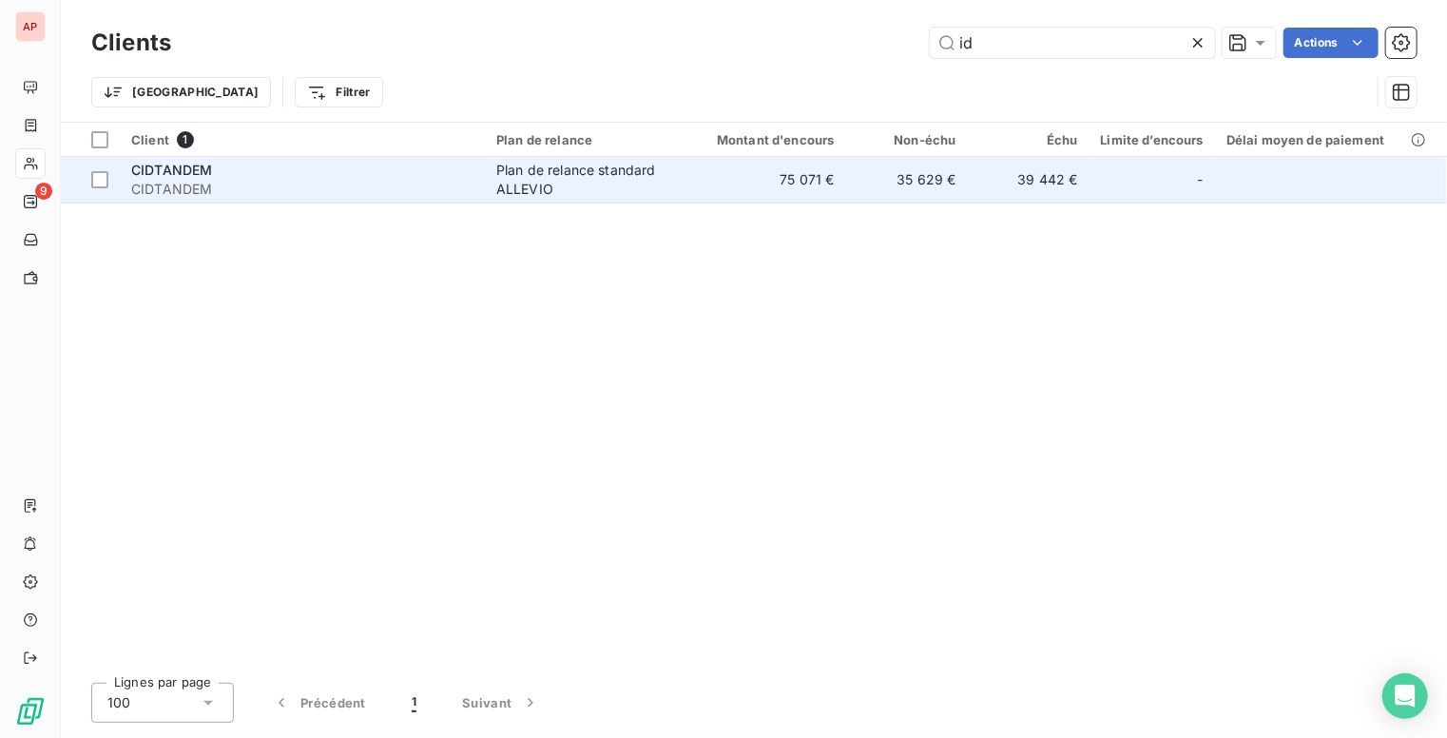
type input "id"
click at [680, 185] on td "Plan de relance standard ALLEVIO" at bounding box center [584, 180] width 198 height 46
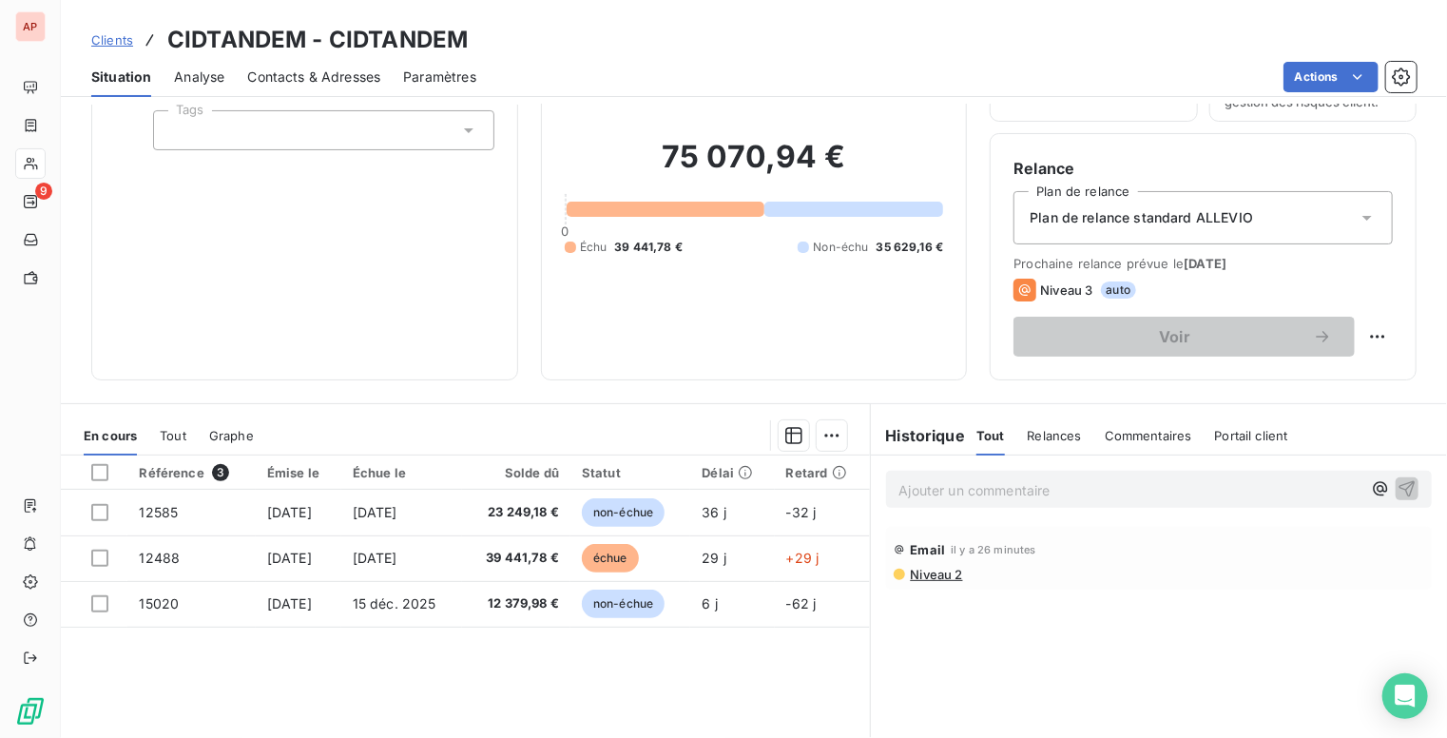
scroll to position [190, 0]
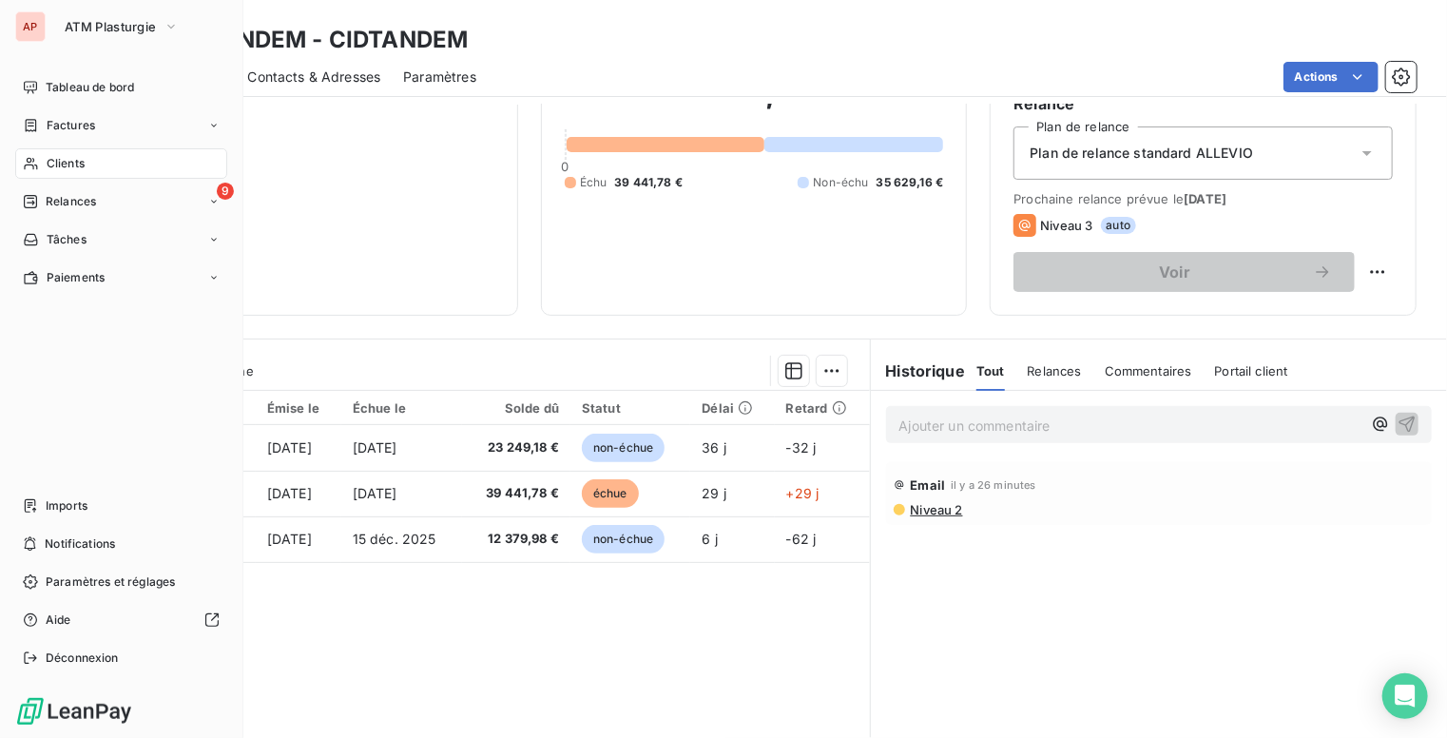
click at [89, 165] on div "Clients" at bounding box center [121, 163] width 212 height 30
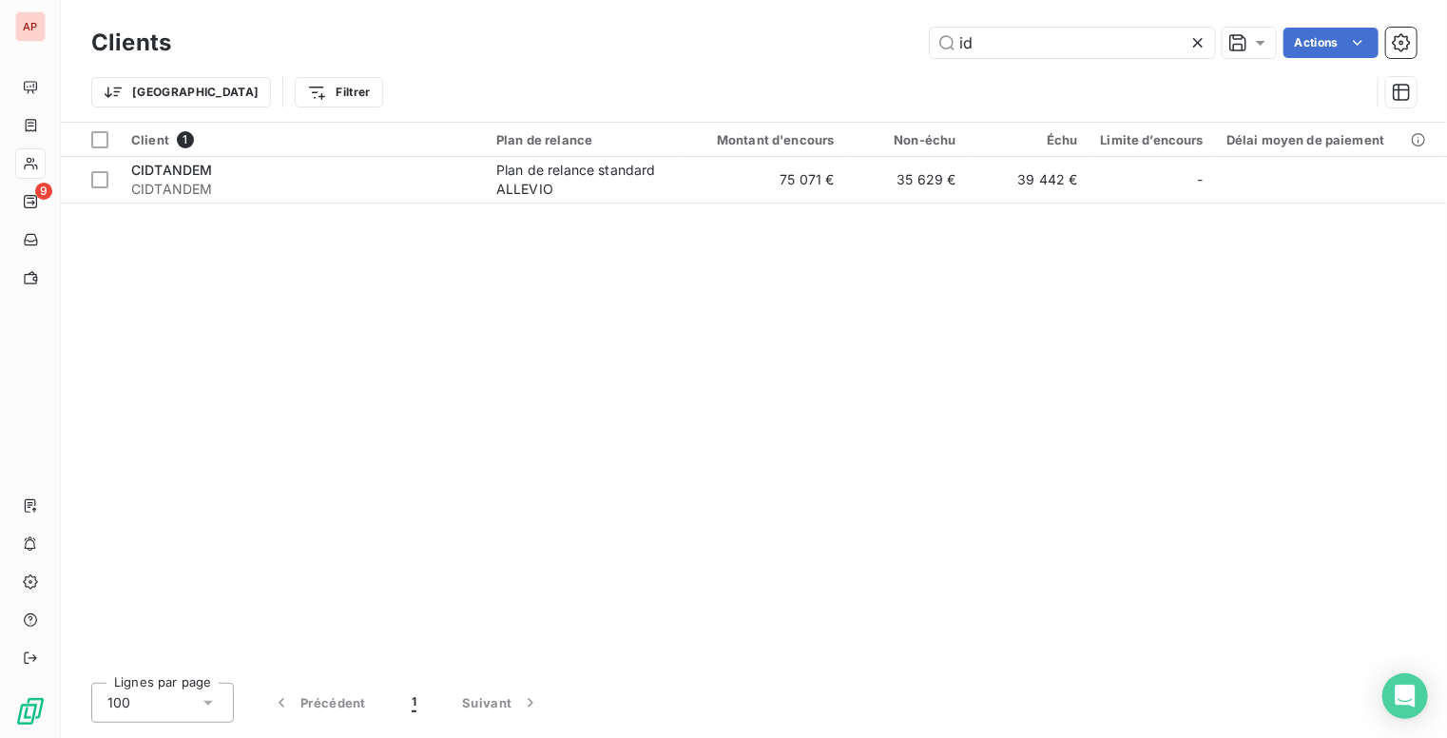
drag, startPoint x: 846, startPoint y: 48, endPoint x: 836, endPoint y: 35, distance: 16.2
click at [836, 36] on div "id Actions" at bounding box center [805, 43] width 1223 height 30
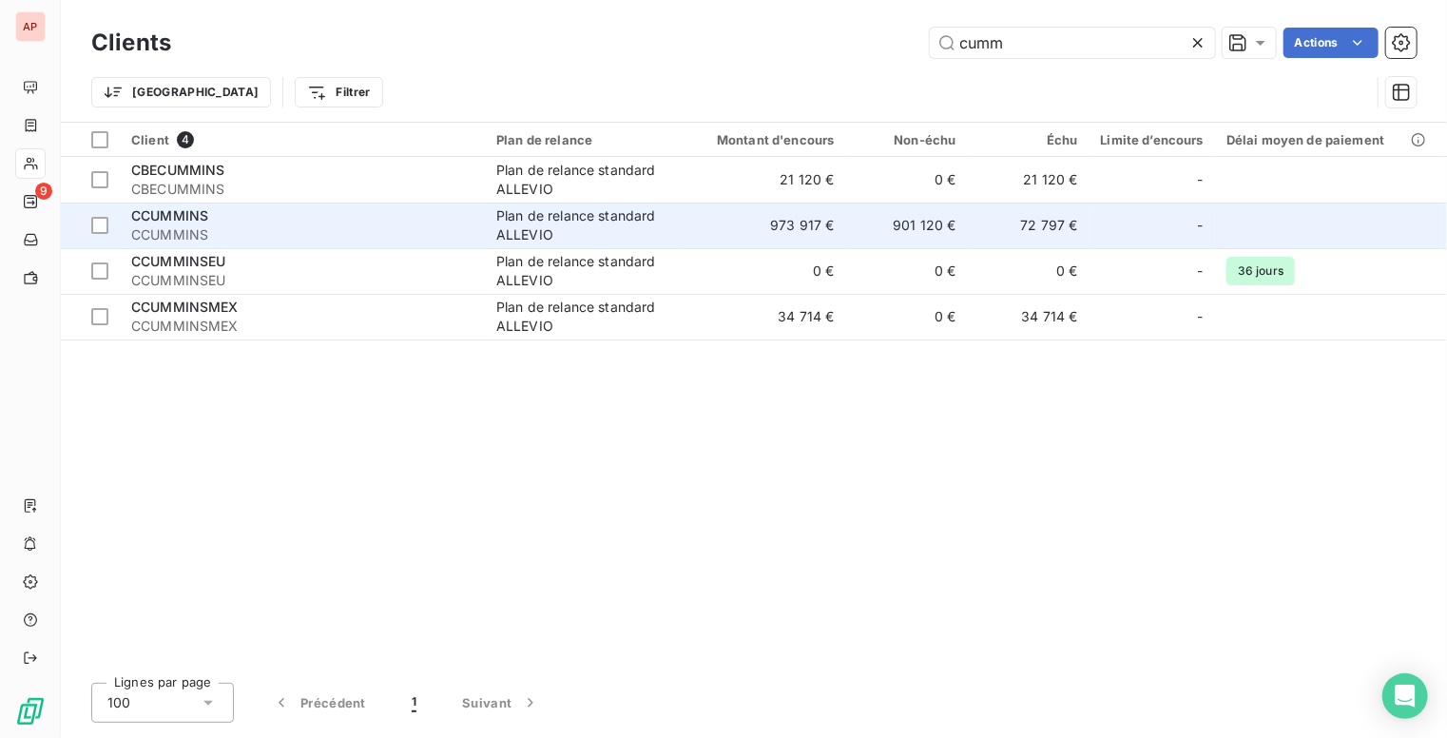
type input "cumm"
click at [427, 227] on span "CCUMMINS" at bounding box center [302, 234] width 342 height 19
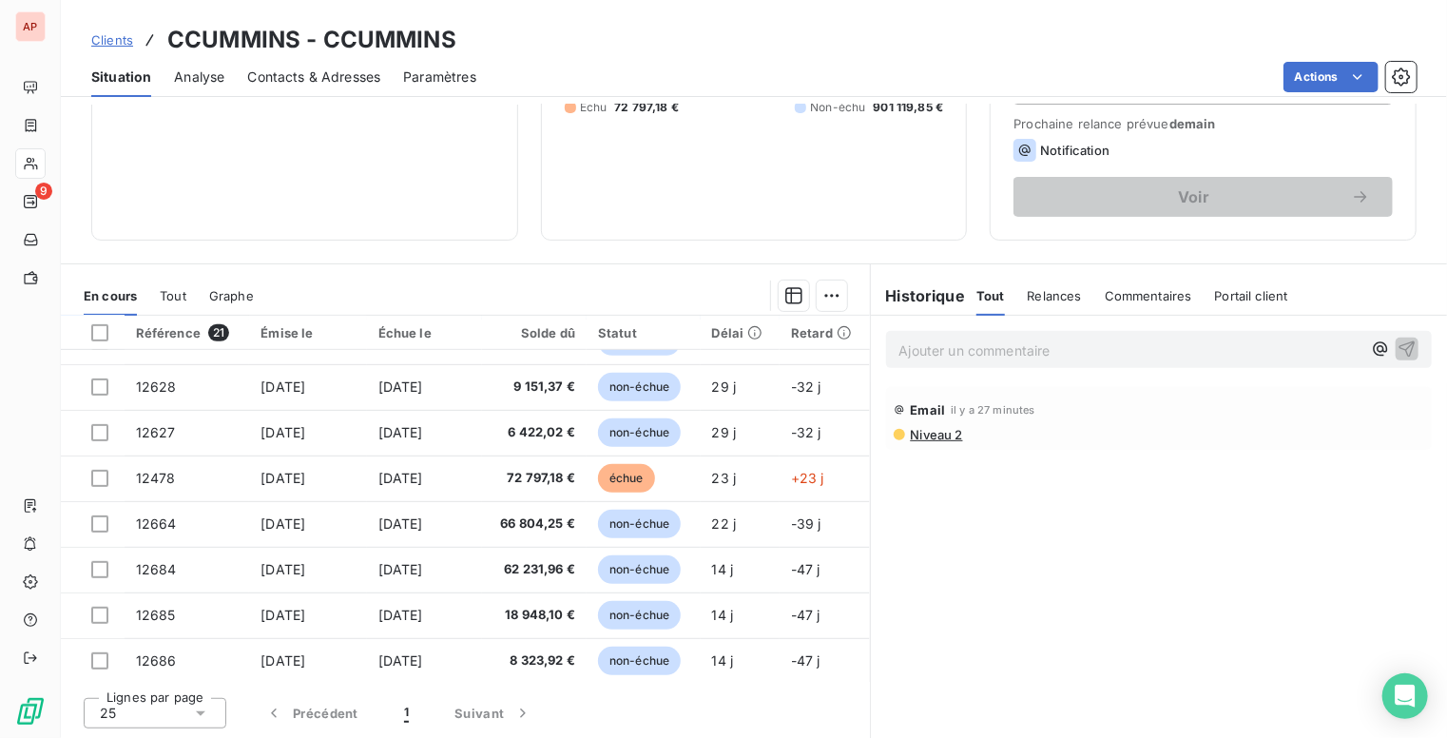
scroll to position [571, 0]
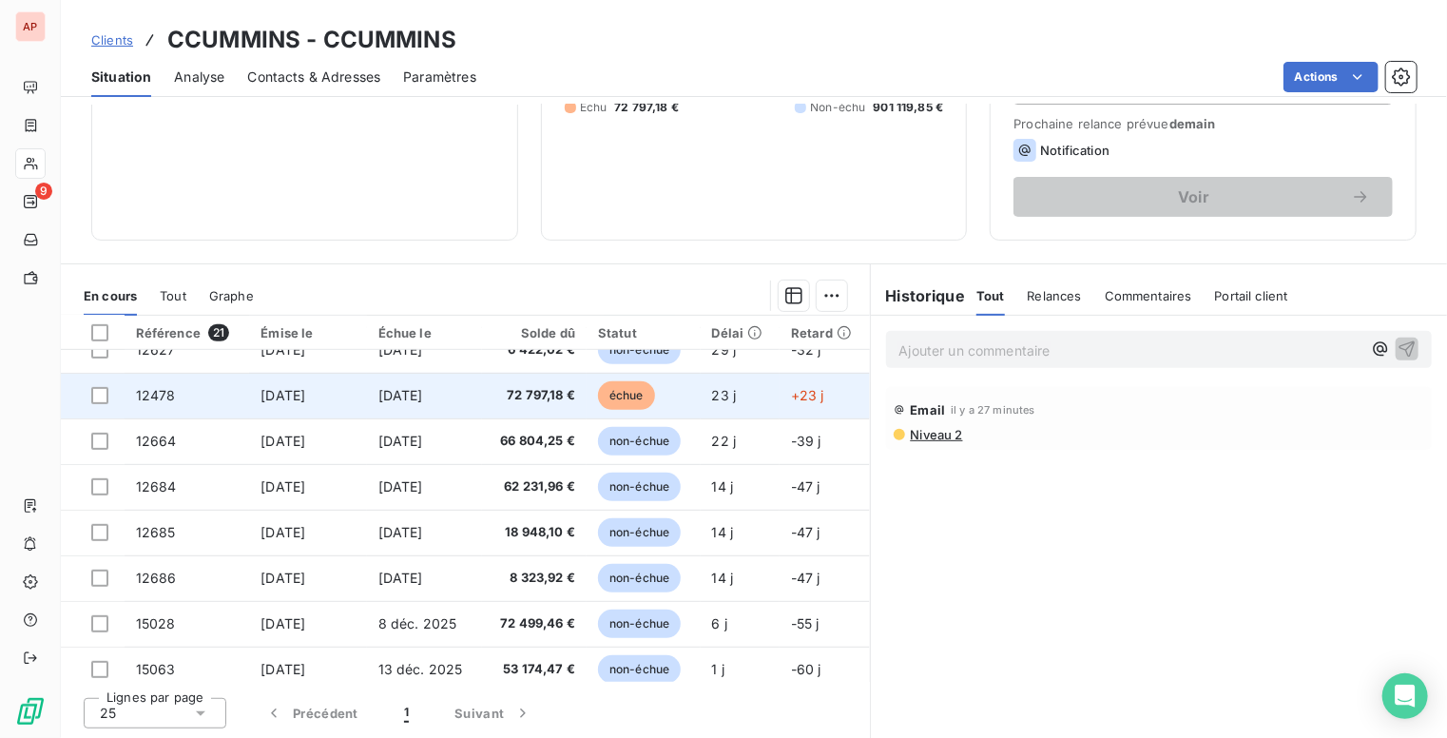
click at [521, 402] on span "72 797,18 €" at bounding box center [535, 395] width 82 height 19
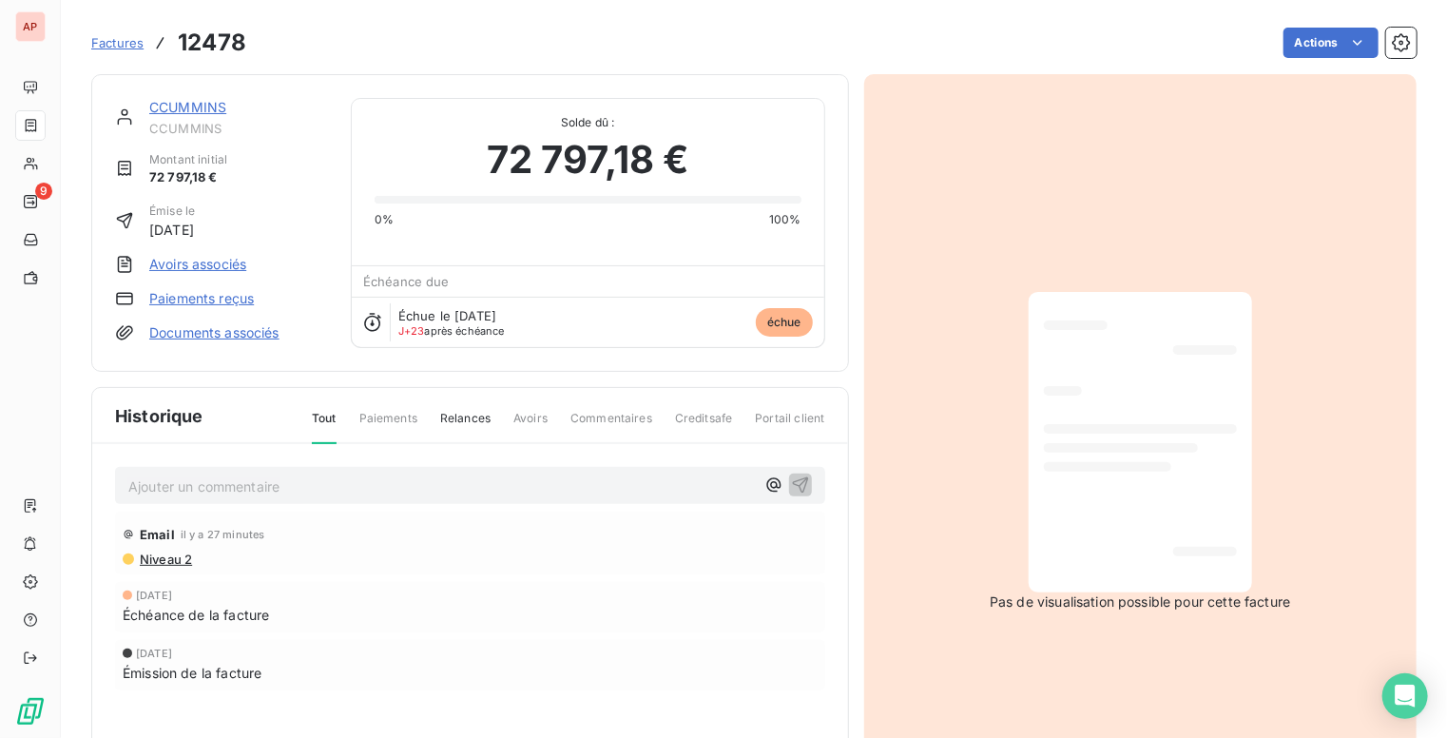
click at [174, 106] on link "CCUMMINS" at bounding box center [187, 107] width 77 height 16
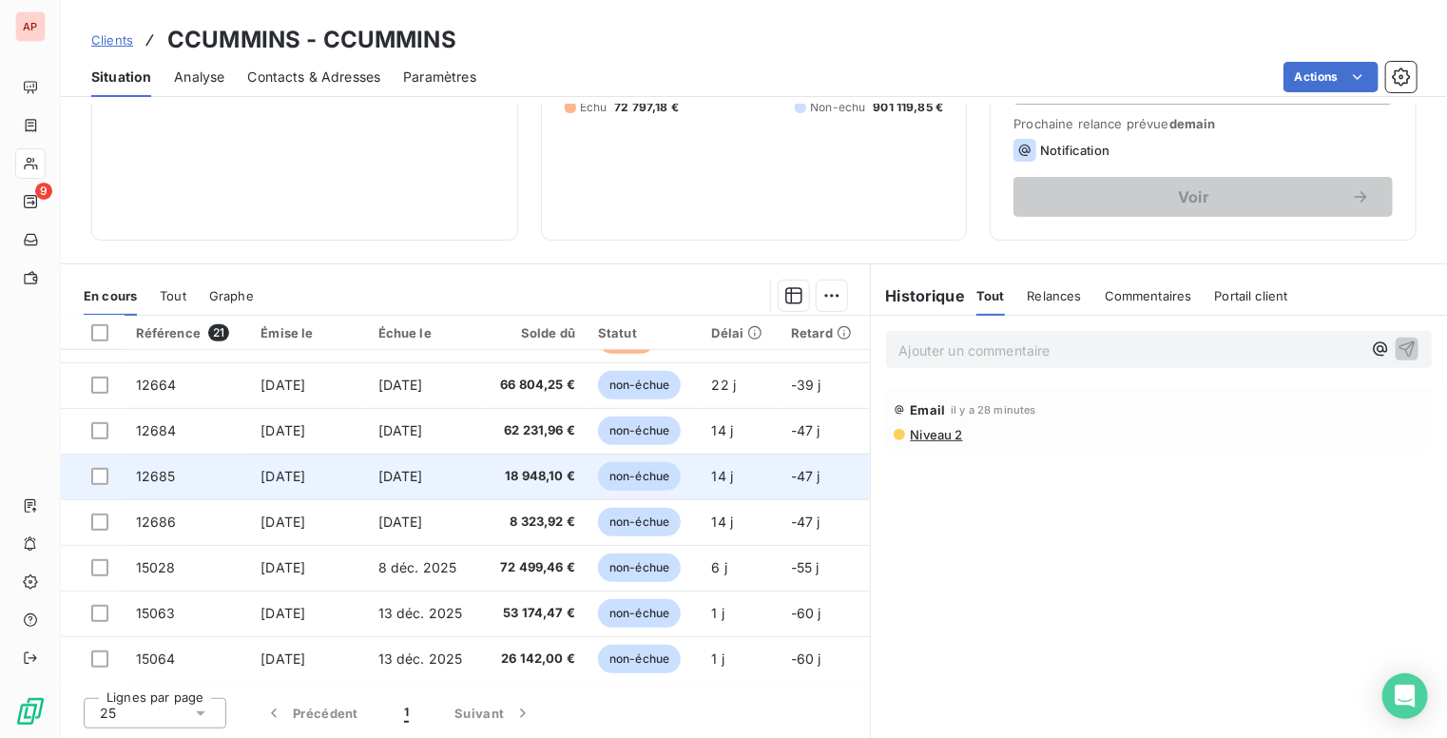
scroll to position [532, 0]
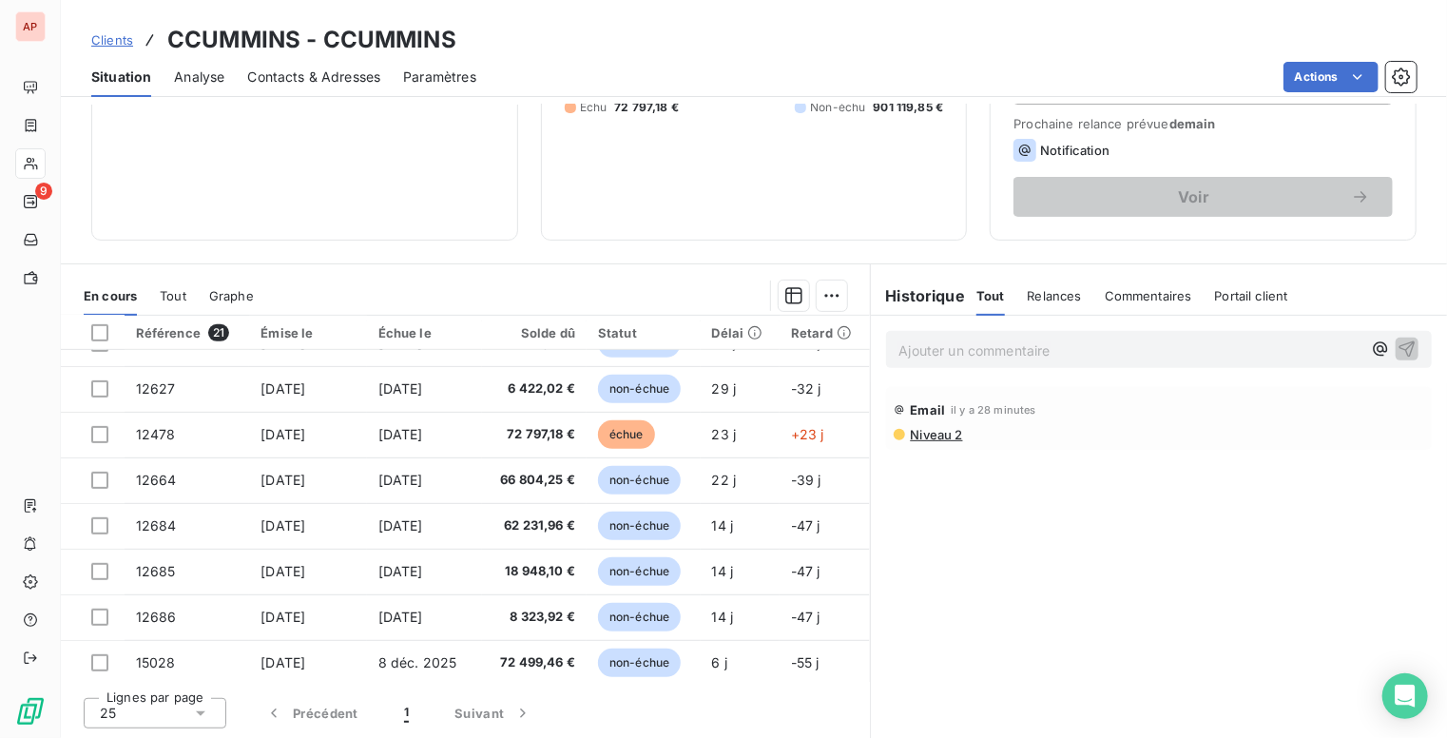
click at [617, 329] on div "Statut" at bounding box center [643, 332] width 91 height 15
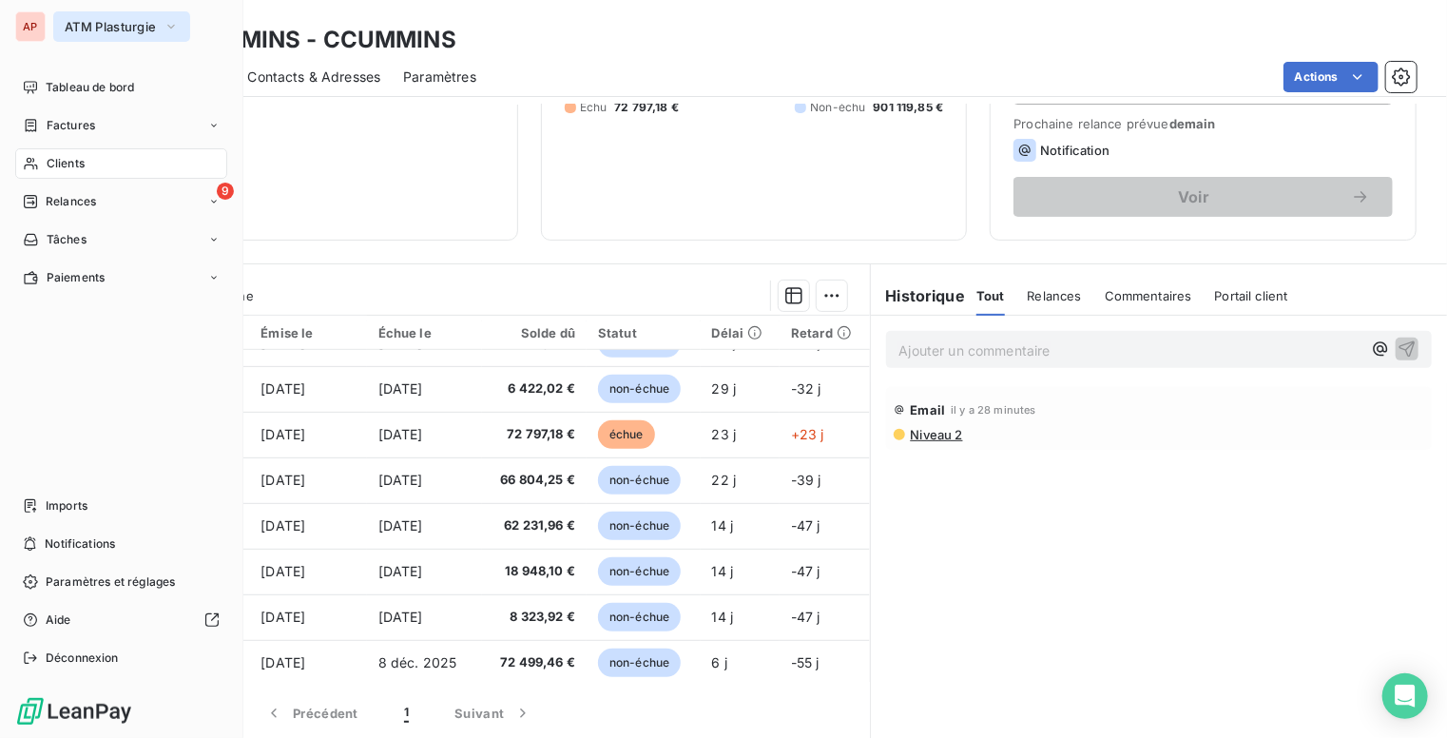
click at [93, 22] on span "ATM Plasturgie" at bounding box center [110, 26] width 91 height 15
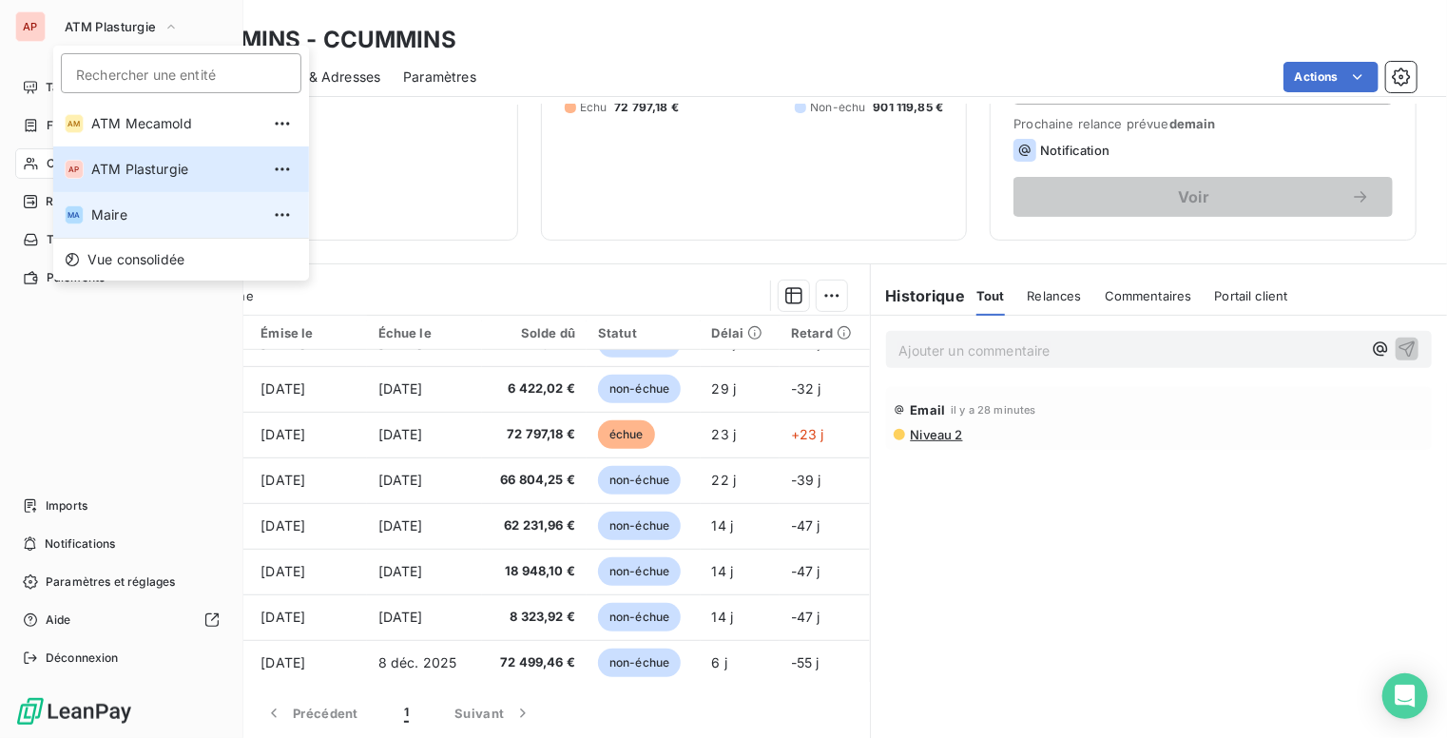
click at [137, 218] on span "Maire" at bounding box center [175, 214] width 168 height 19
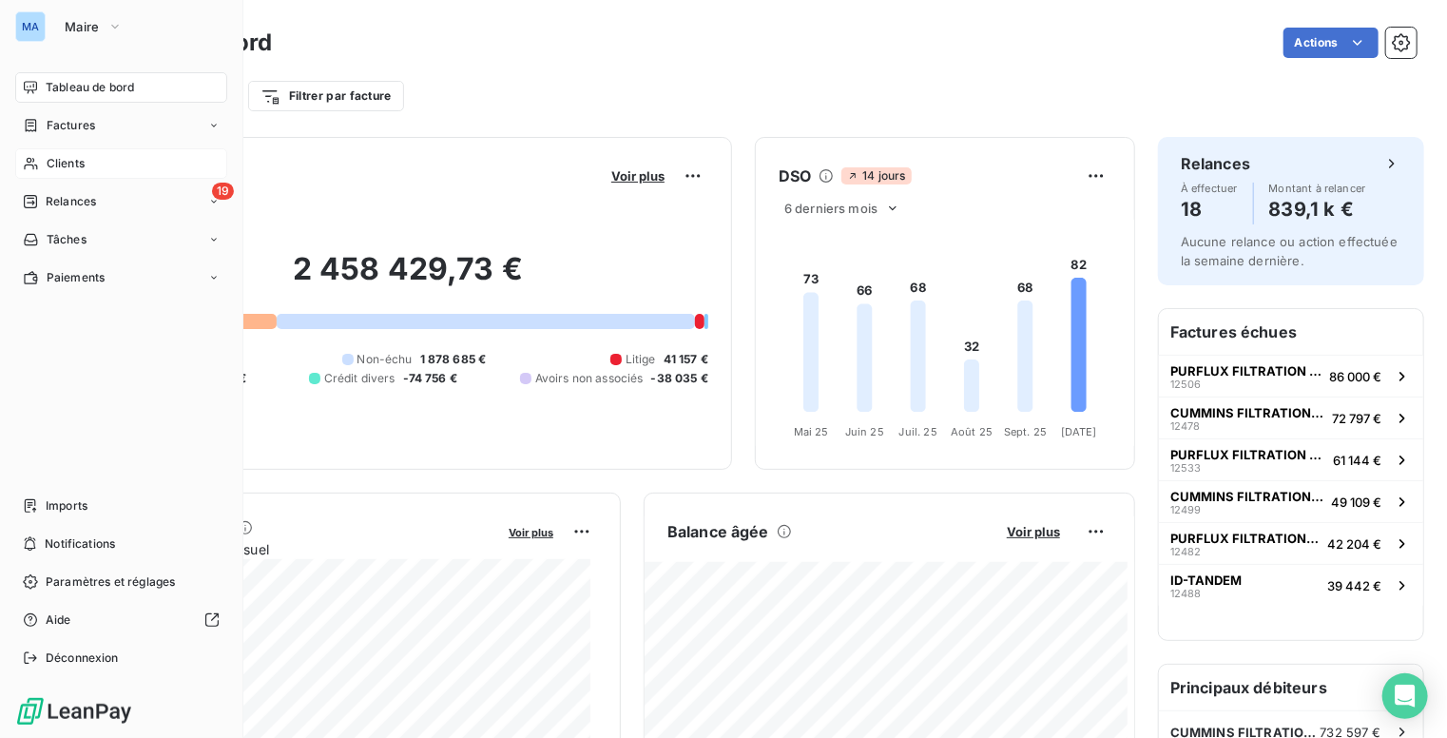
click at [83, 160] on span "Clients" at bounding box center [66, 163] width 38 height 17
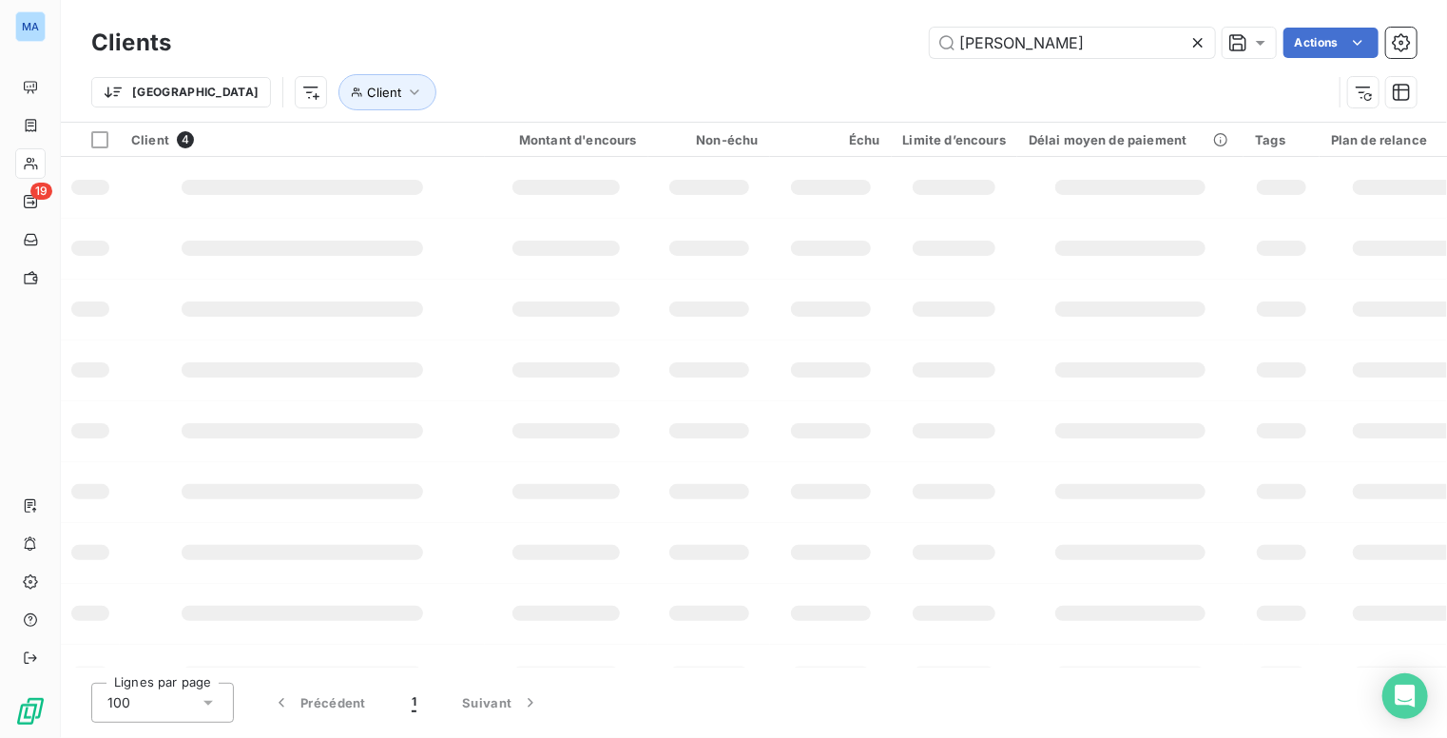
type input "cumm"
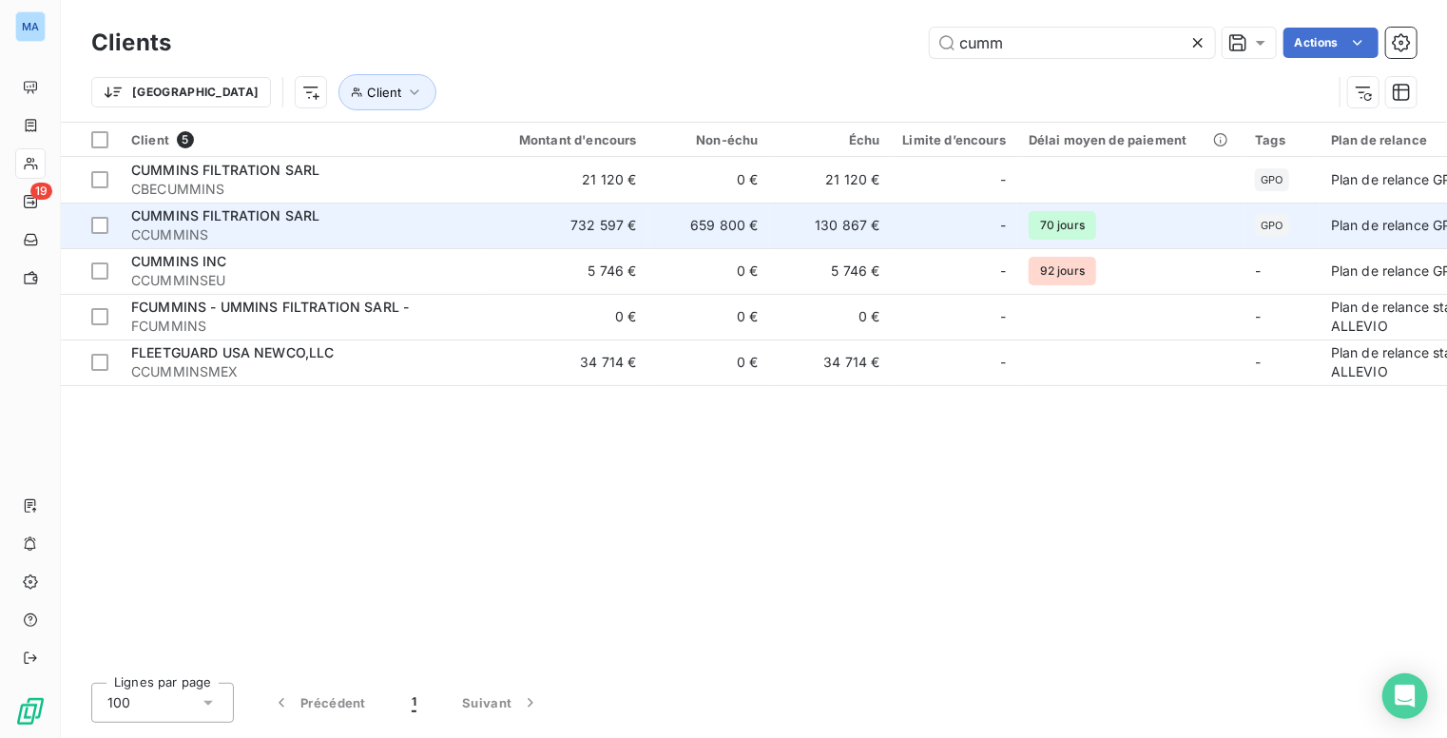
click at [316, 223] on span "CUMMINS FILTRATION SARL" at bounding box center [225, 215] width 188 height 16
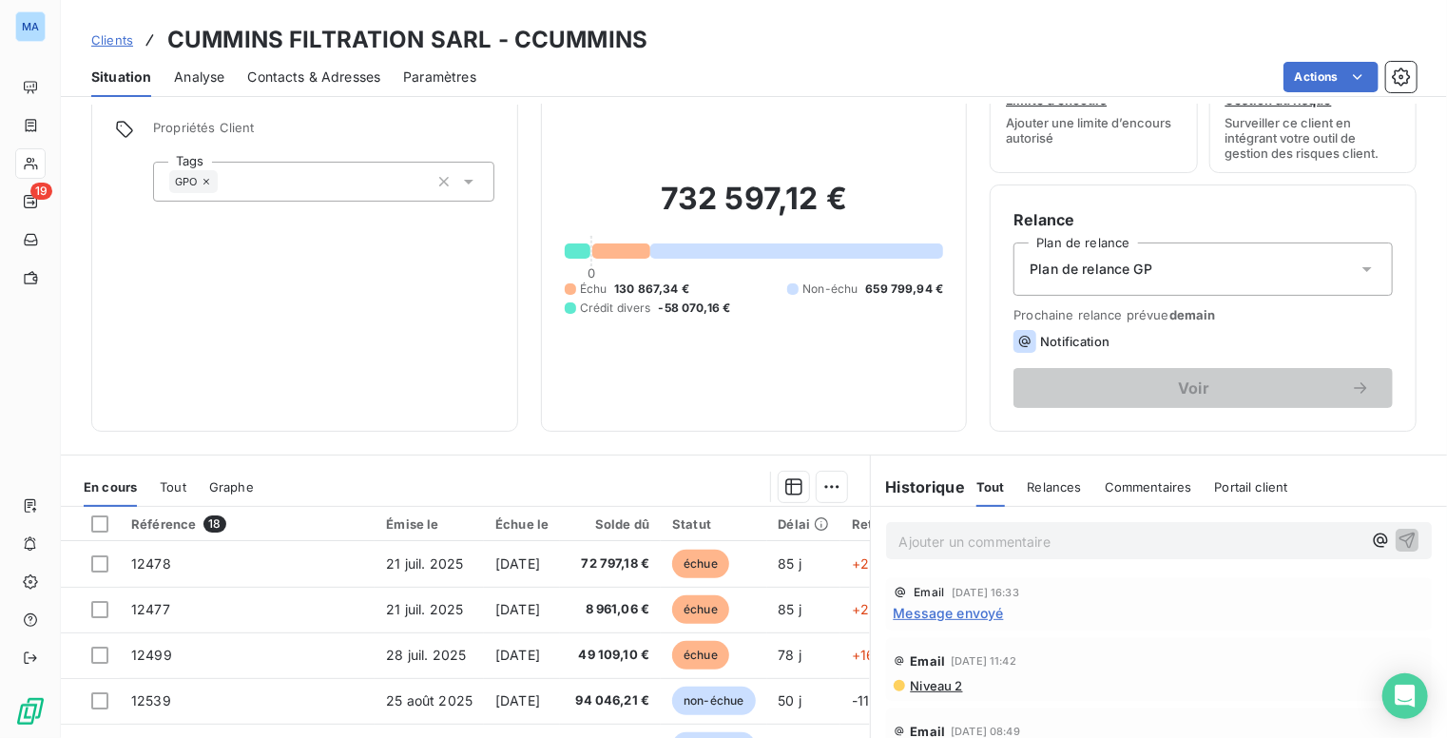
scroll to position [265, 0]
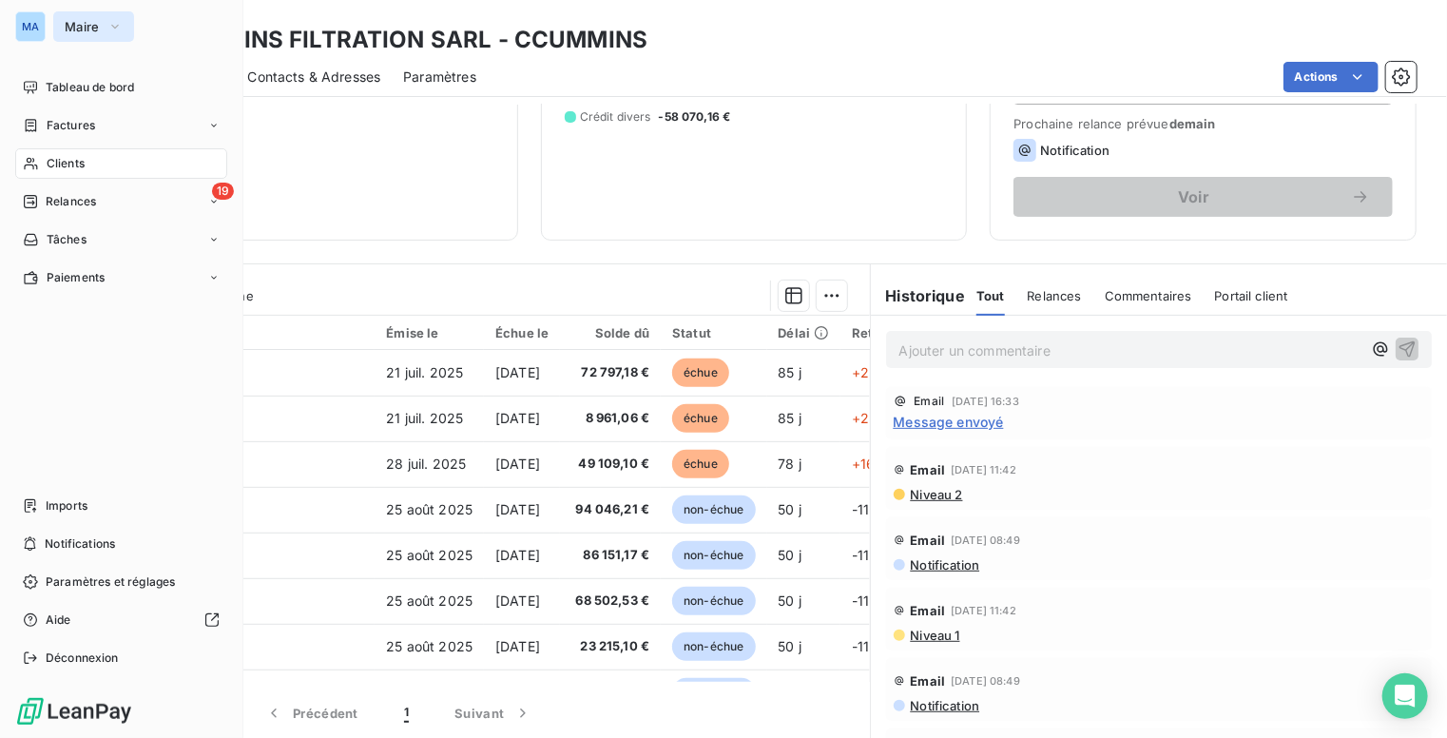
click at [66, 28] on span "Maire" at bounding box center [82, 26] width 35 height 15
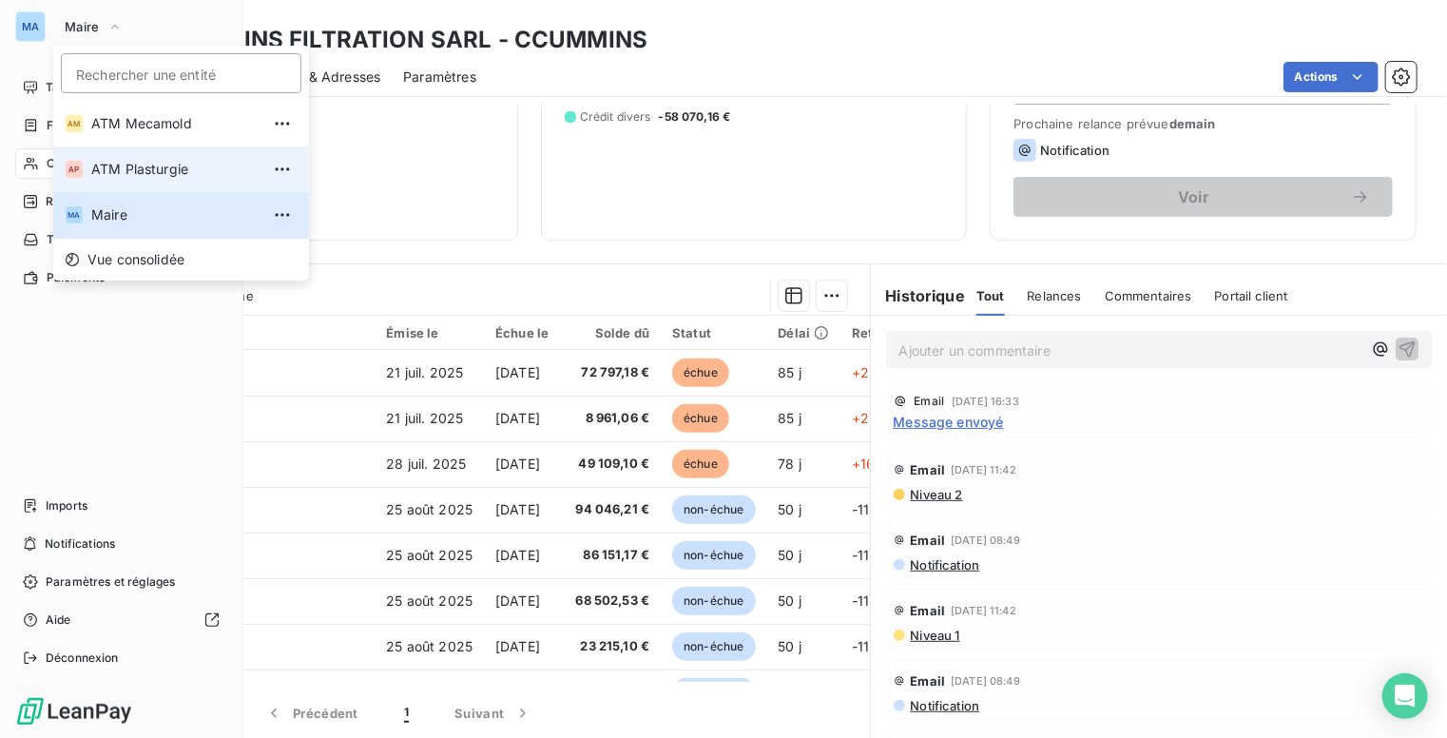
click at [126, 168] on span "ATM Plasturgie" at bounding box center [175, 169] width 168 height 19
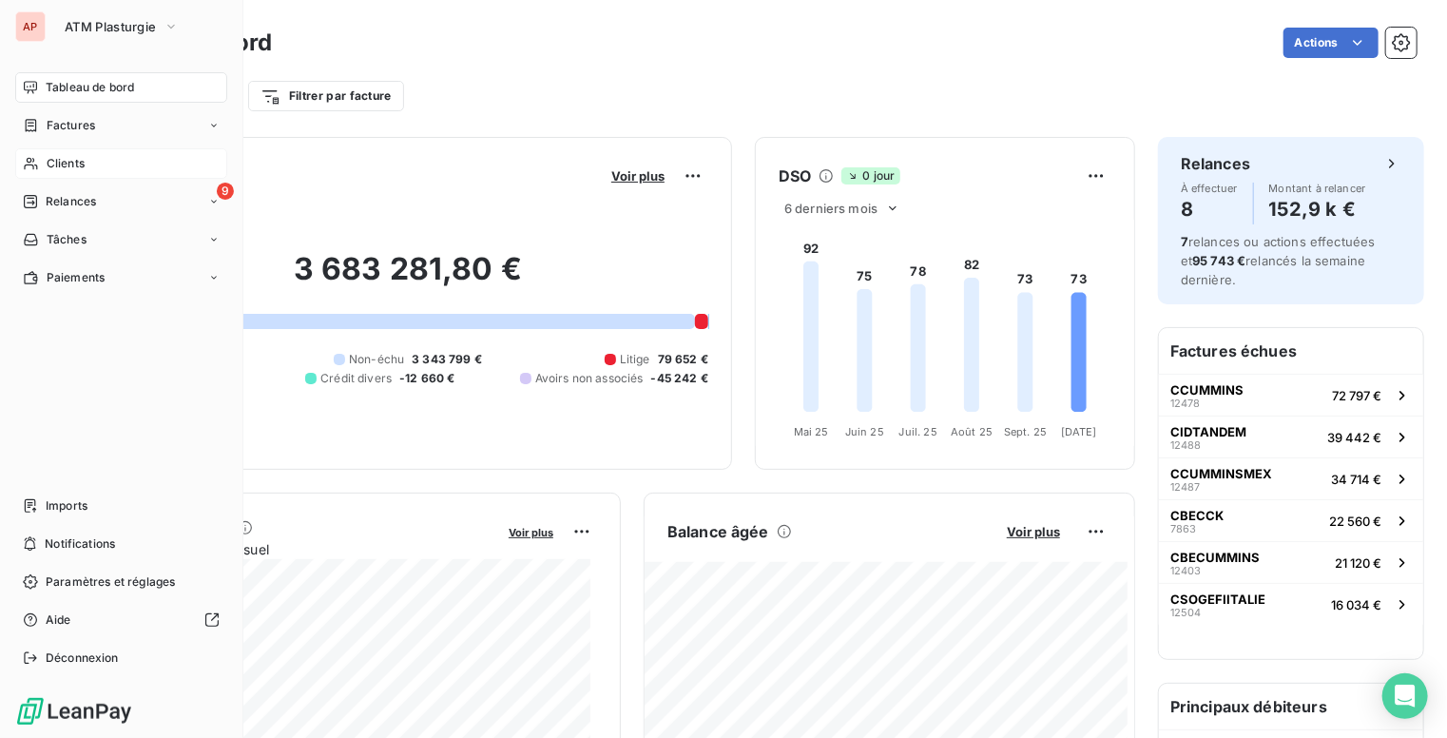
click at [85, 164] on div "Clients" at bounding box center [121, 163] width 212 height 30
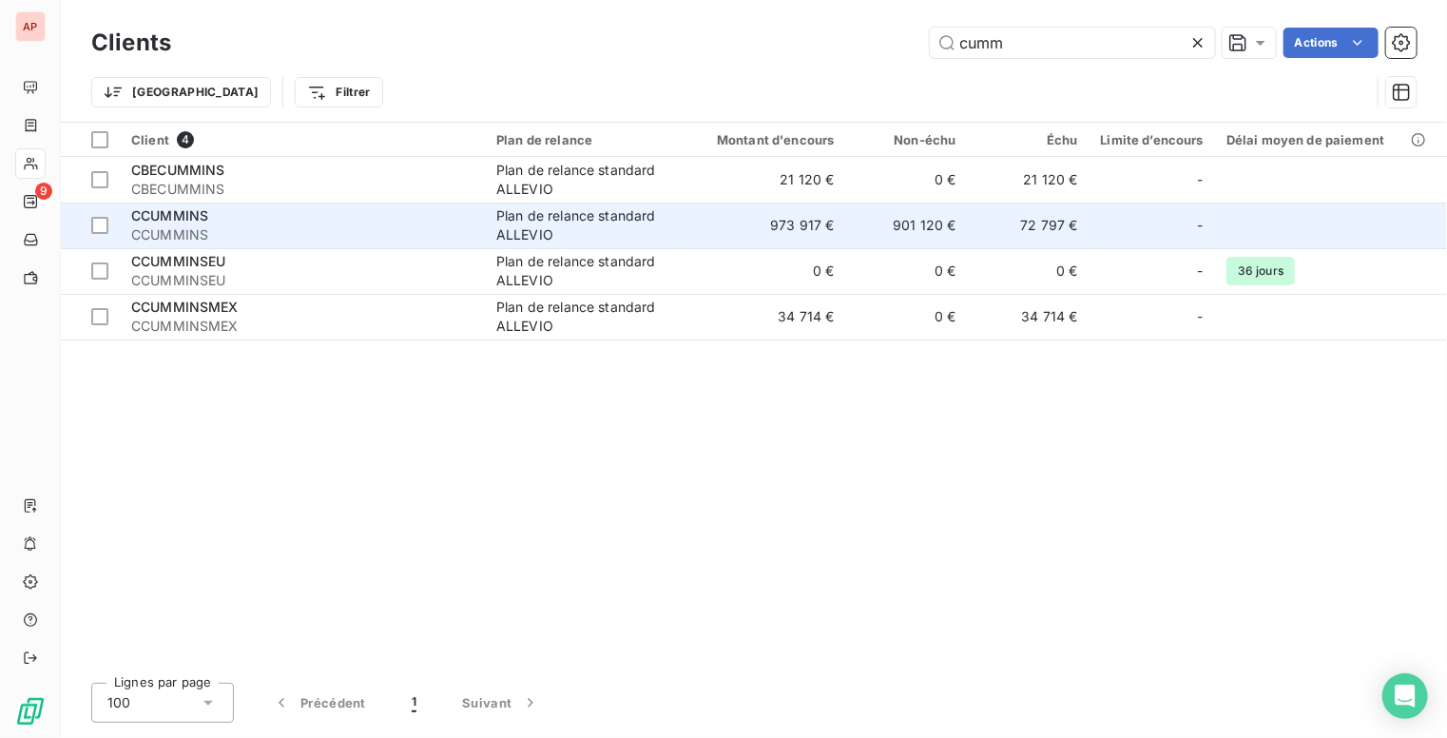
click at [217, 226] on span "CCUMMINS" at bounding box center [302, 234] width 342 height 19
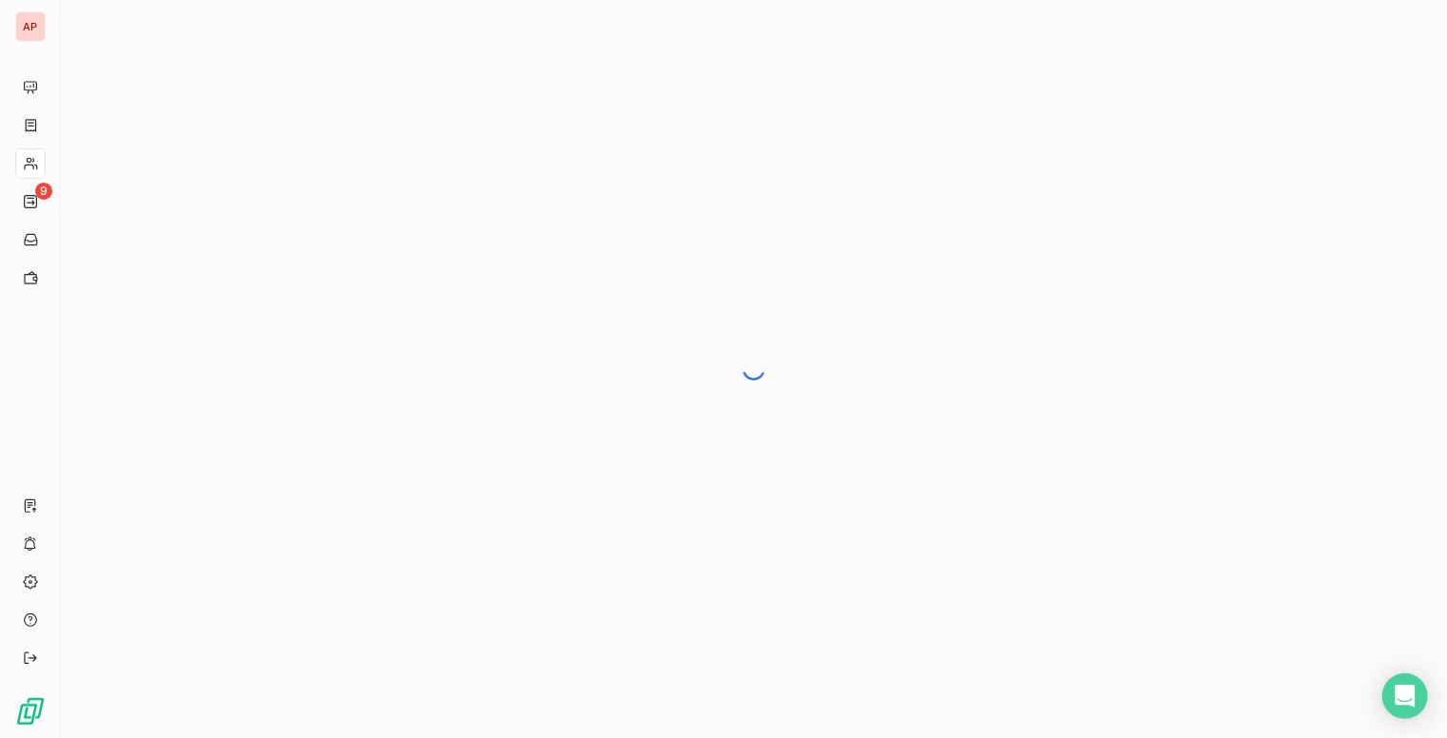
click at [582, 489] on div at bounding box center [754, 369] width 1387 height 738
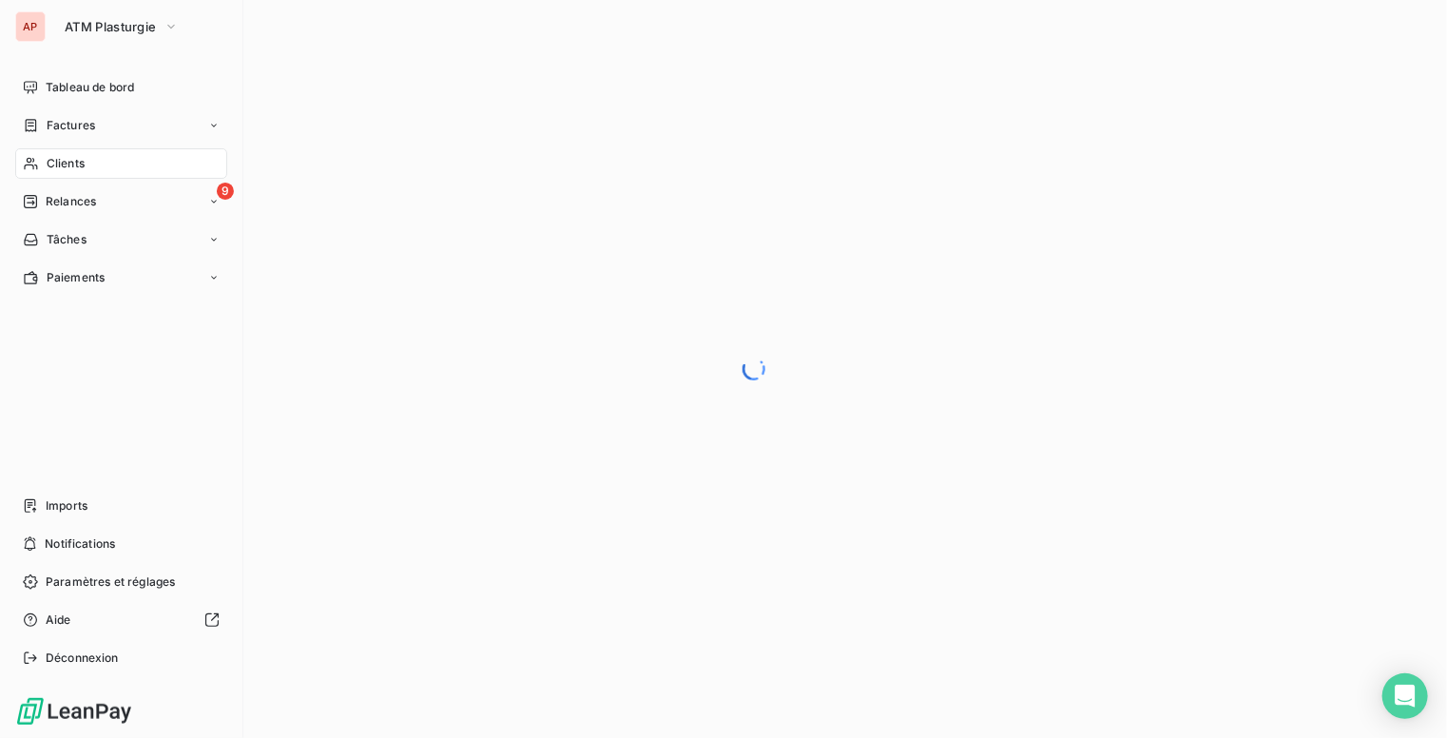
click at [34, 26] on div "AP" at bounding box center [30, 26] width 30 height 30
click at [101, 27] on span "ATM Plasturgie" at bounding box center [110, 26] width 91 height 15
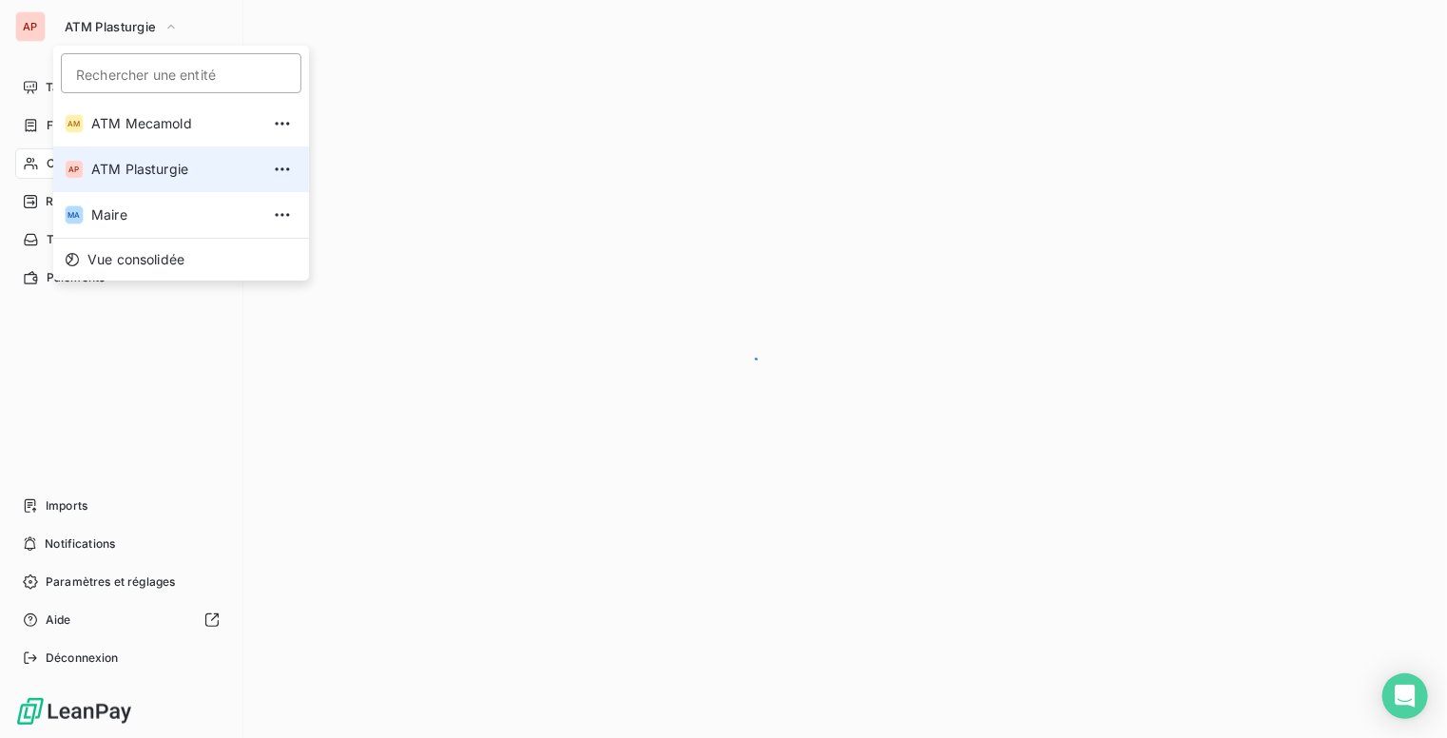
click at [142, 166] on span "ATM Plasturgie" at bounding box center [175, 169] width 168 height 19
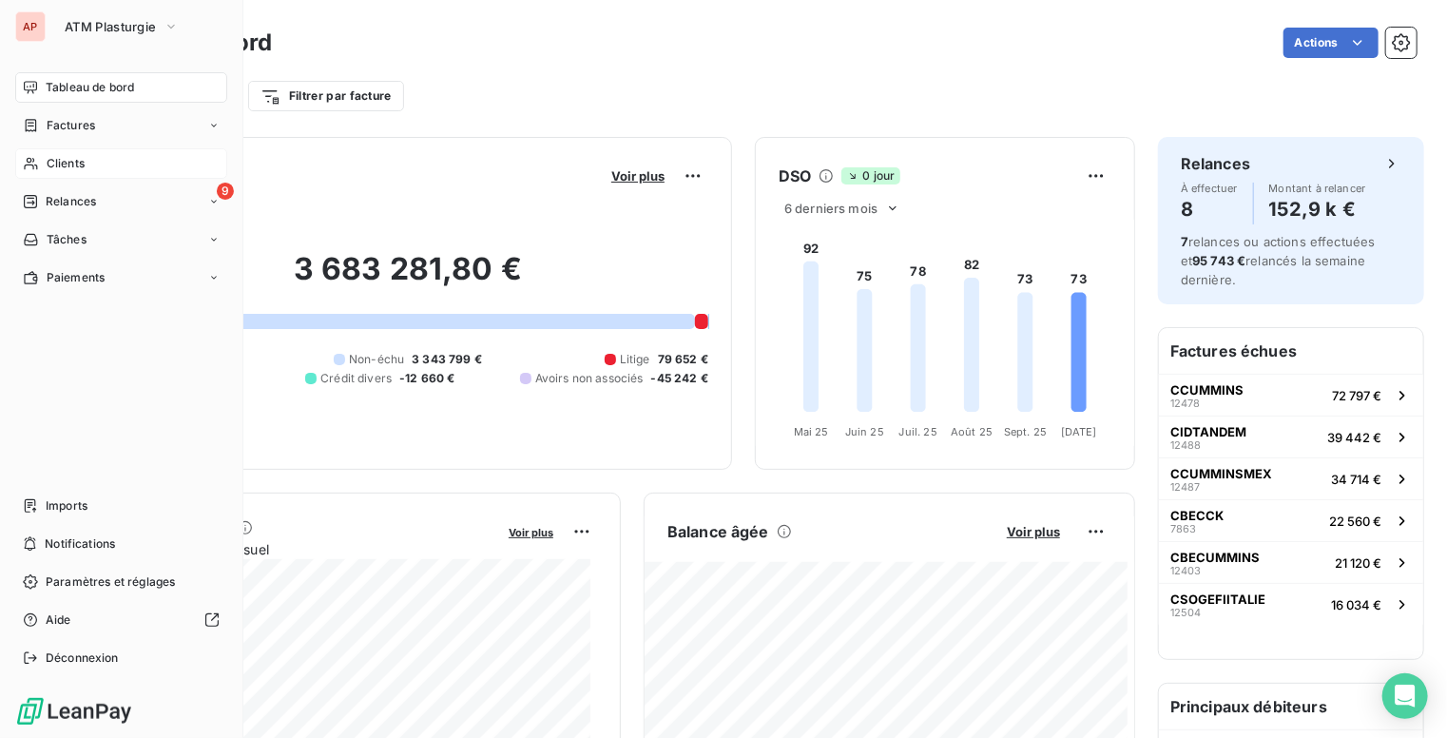
click at [71, 159] on span "Clients" at bounding box center [66, 163] width 38 height 17
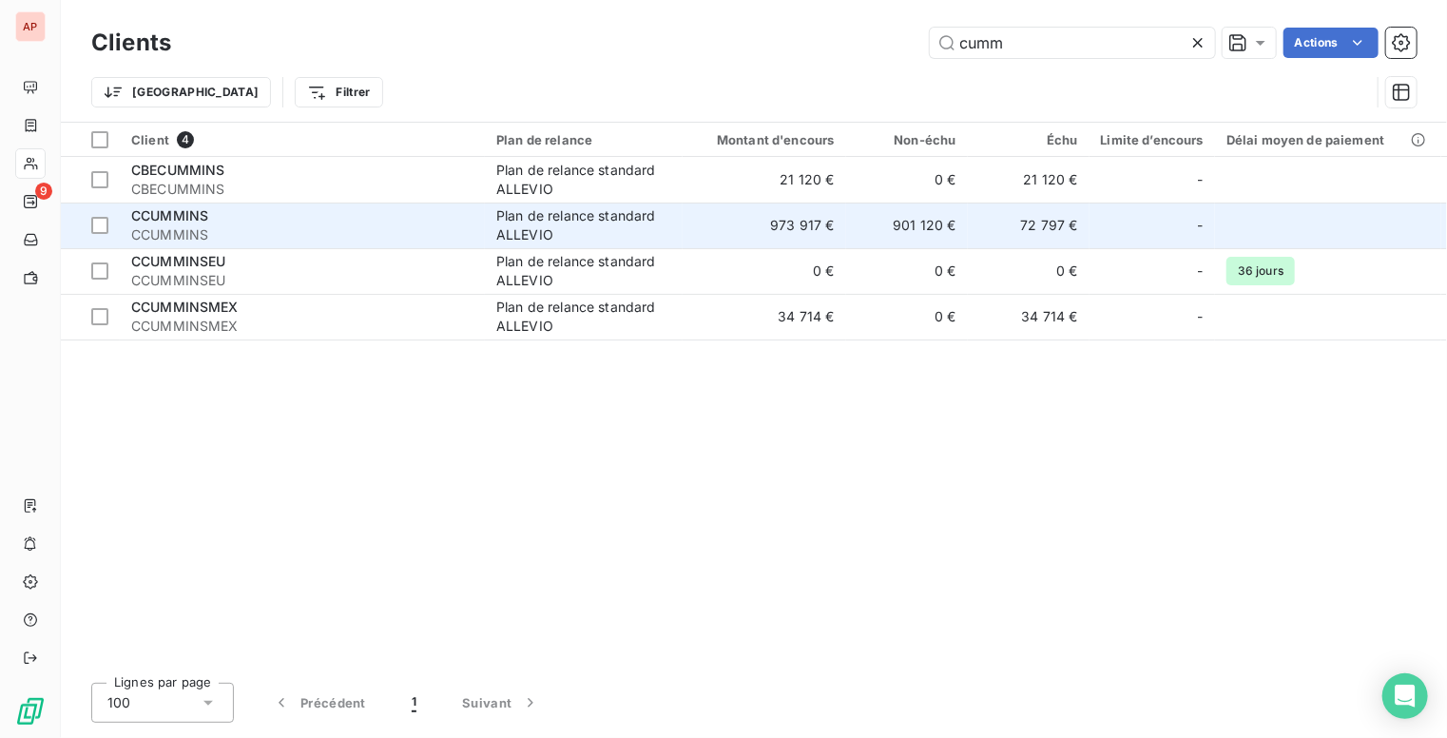
click at [169, 229] on span "CCUMMINS" at bounding box center [302, 234] width 342 height 19
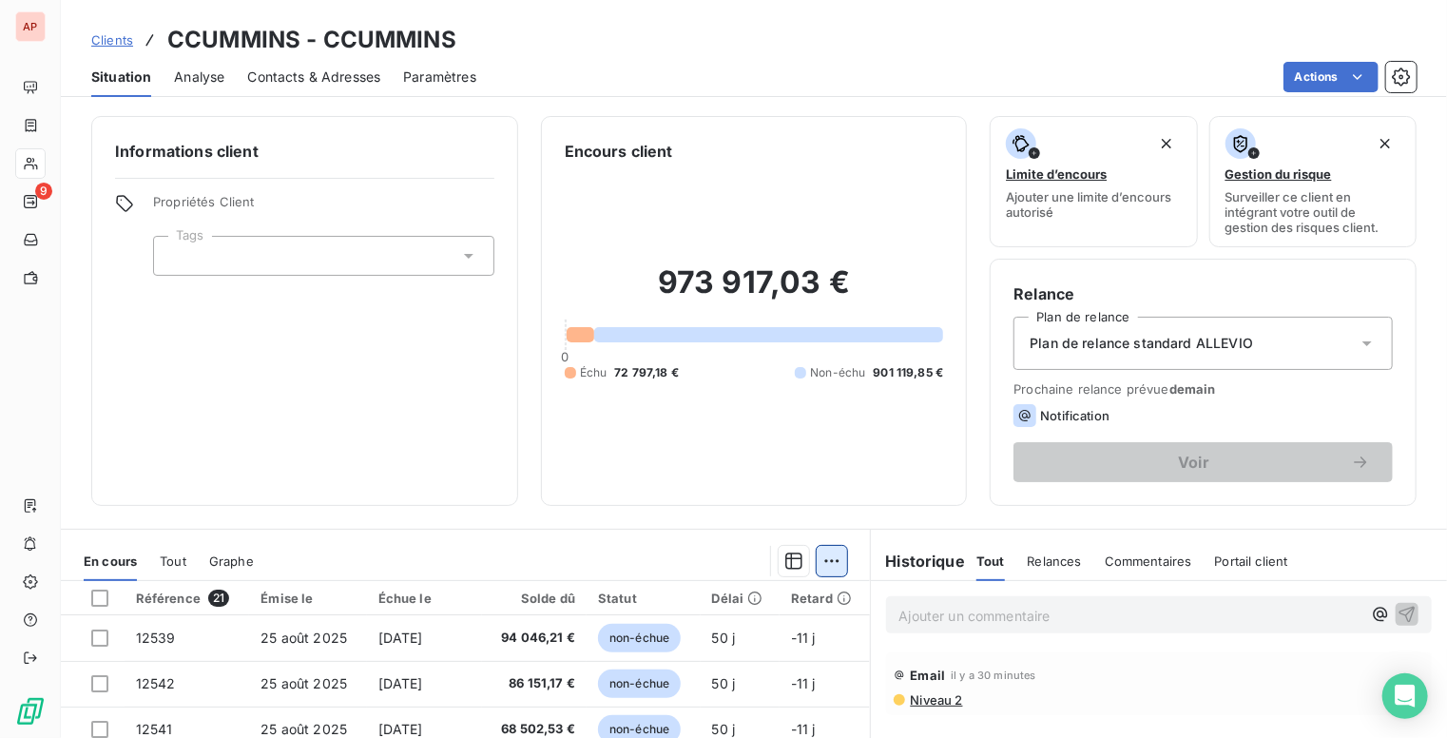
click at [825, 563] on html "AP 9 Clients CCUMMINS - CCUMMINS Situation Analyse Contacts & Adresses Paramètr…" at bounding box center [723, 369] width 1447 height 738
click at [432, 555] on html "AP 9 Clients CCUMMINS - CCUMMINS Situation Analyse Contacts & Adresses Paramètr…" at bounding box center [723, 369] width 1447 height 738
click at [621, 598] on div "Statut" at bounding box center [643, 598] width 91 height 15
click at [603, 597] on div "Statut" at bounding box center [643, 598] width 91 height 15
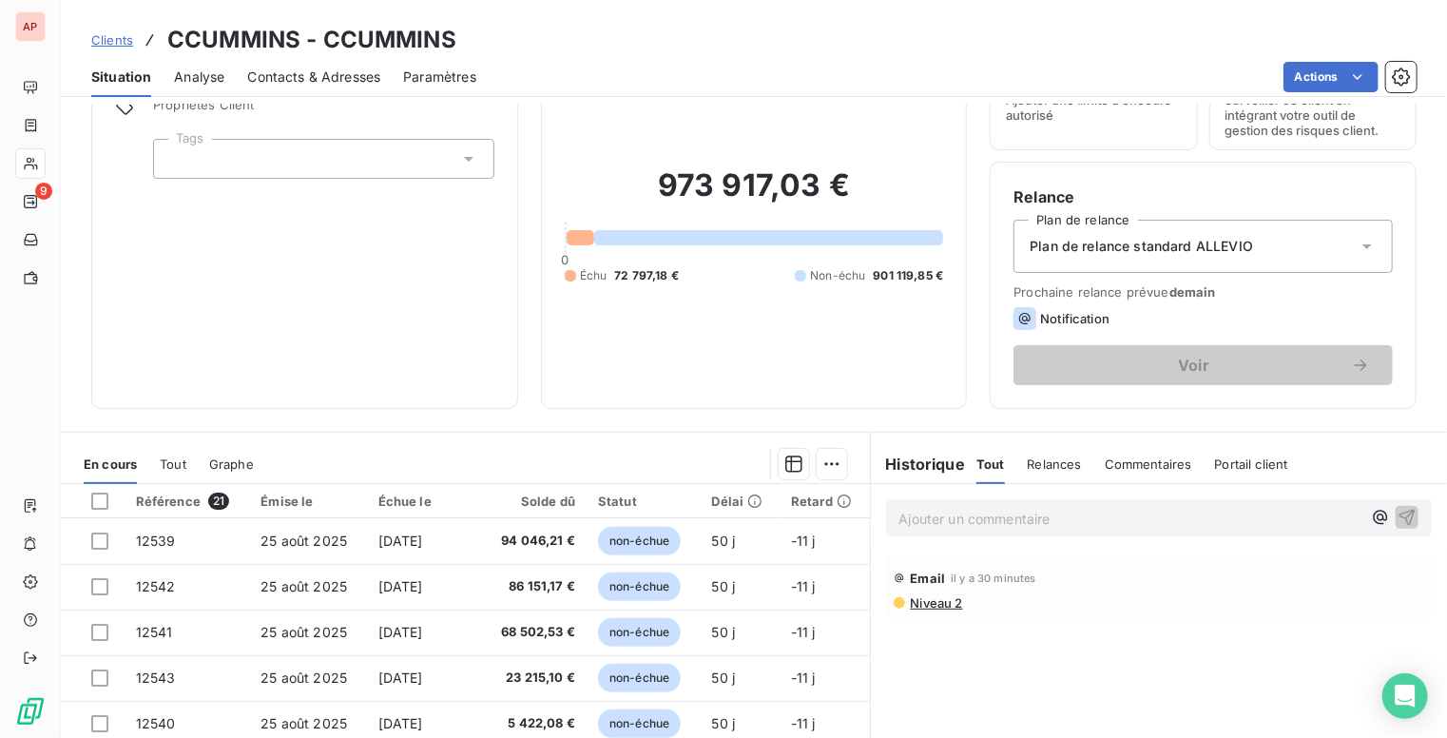
scroll to position [265, 0]
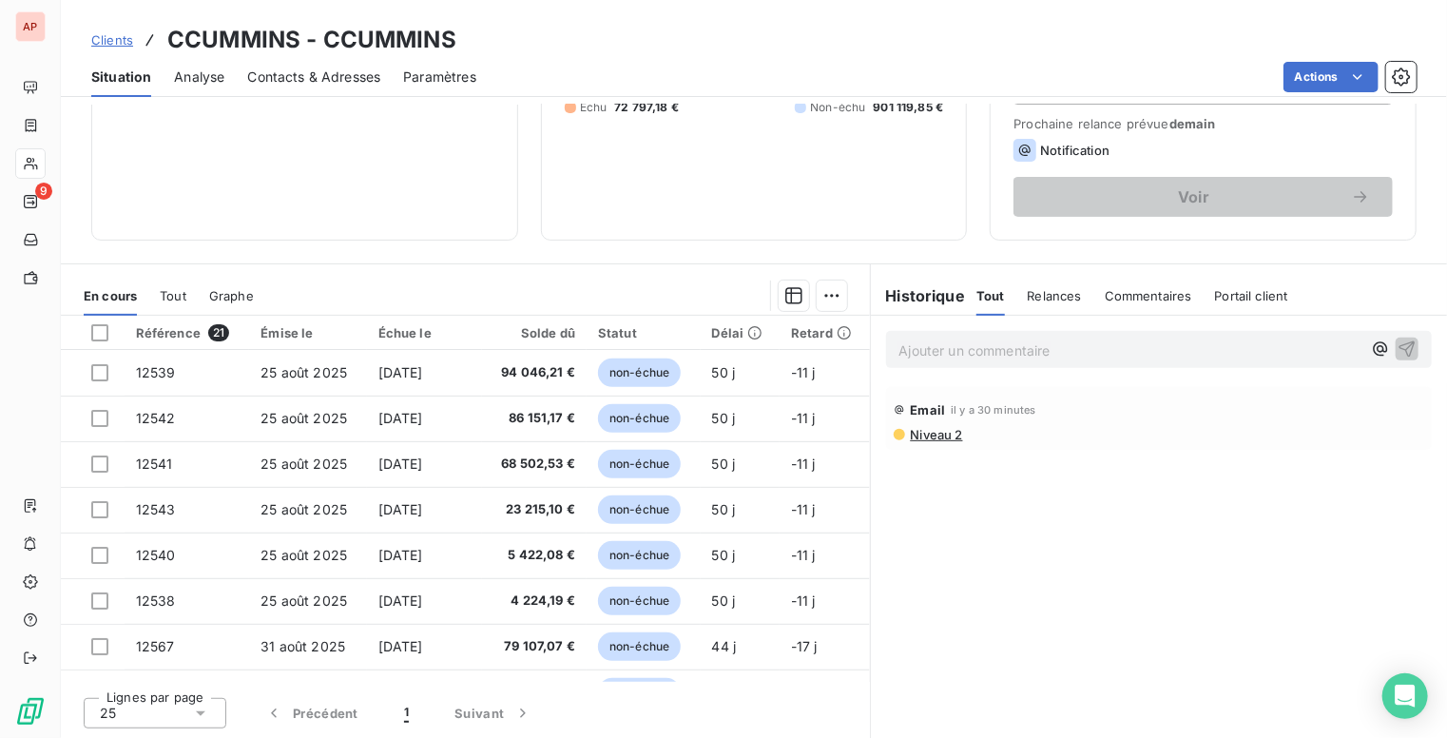
click at [615, 334] on div "Statut" at bounding box center [643, 332] width 91 height 15
click at [612, 333] on div "Statut" at bounding box center [643, 332] width 91 height 15
click at [612, 331] on div "Statut" at bounding box center [643, 332] width 91 height 15
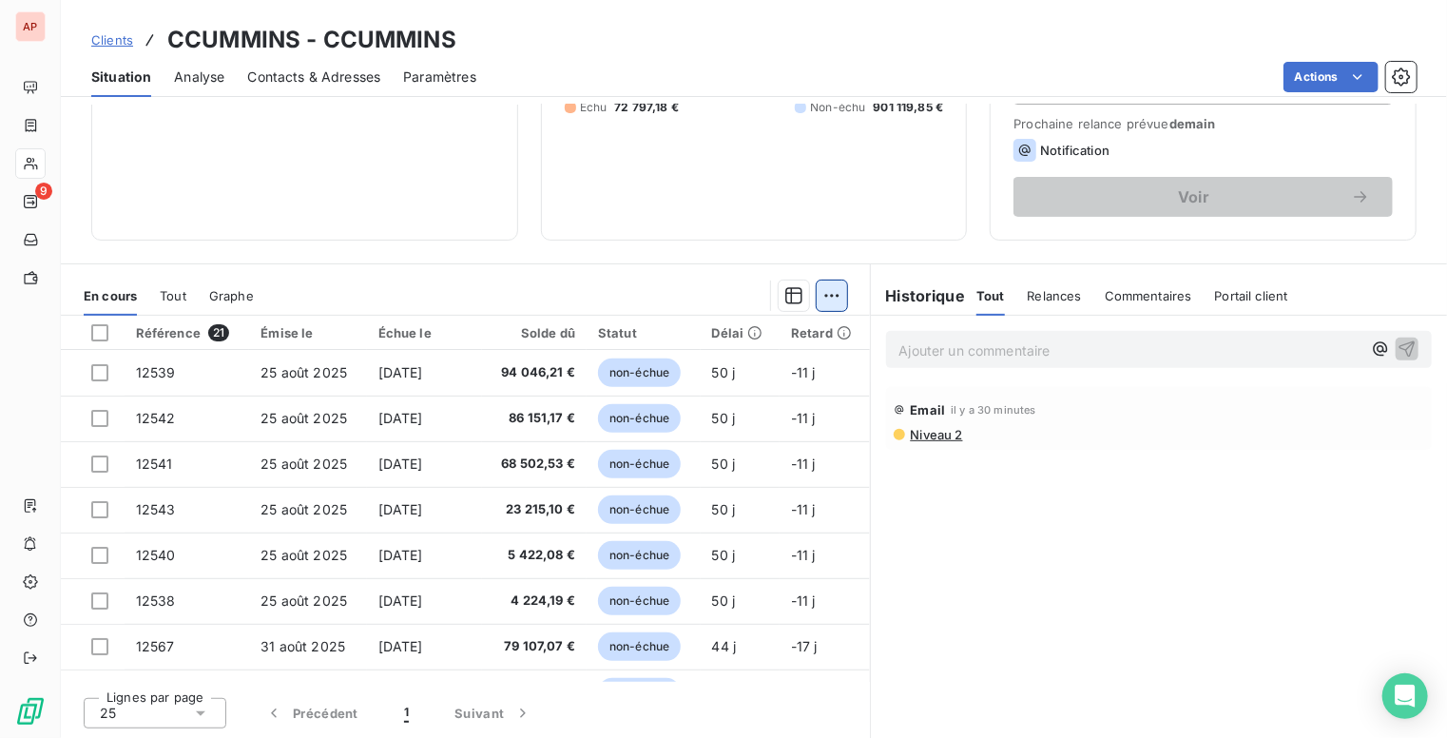
click at [822, 296] on html "AP 9 Clients CCUMMINS - CCUMMINS Situation Analyse Contacts & Adresses Paramètr…" at bounding box center [723, 369] width 1447 height 738
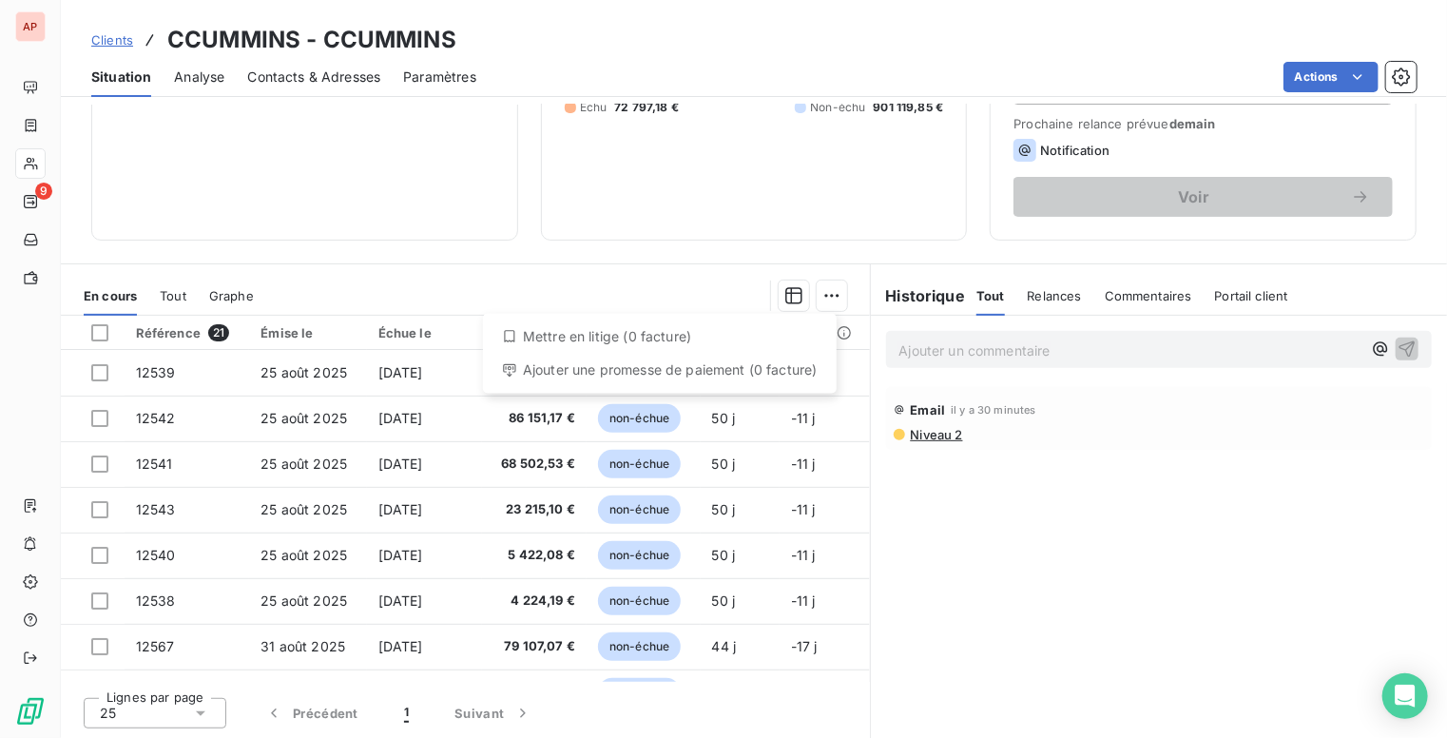
click at [790, 292] on html "AP 9 Clients CCUMMINS - CCUMMINS Situation Analyse Contacts & Adresses Paramètr…" at bounding box center [723, 369] width 1447 height 738
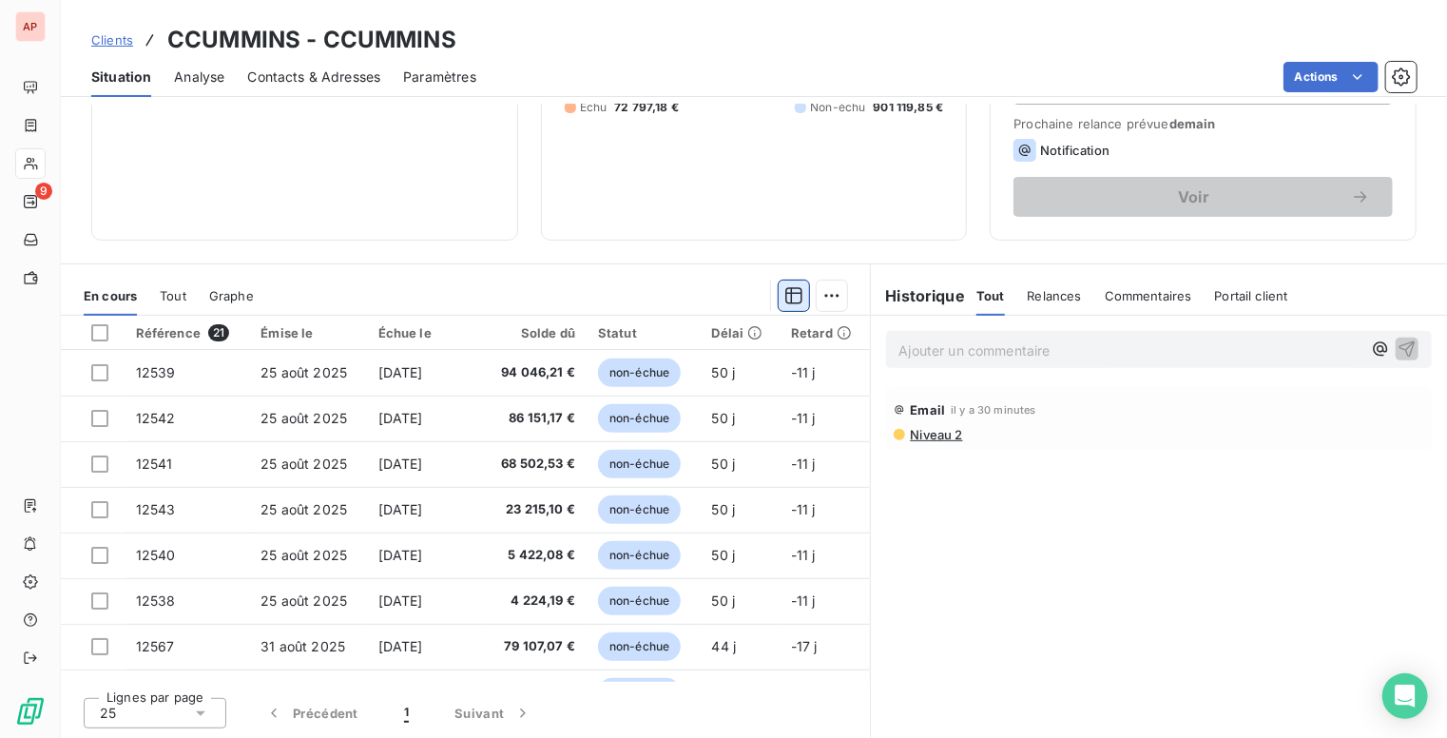
click at [785, 292] on icon "button" at bounding box center [794, 295] width 19 height 19
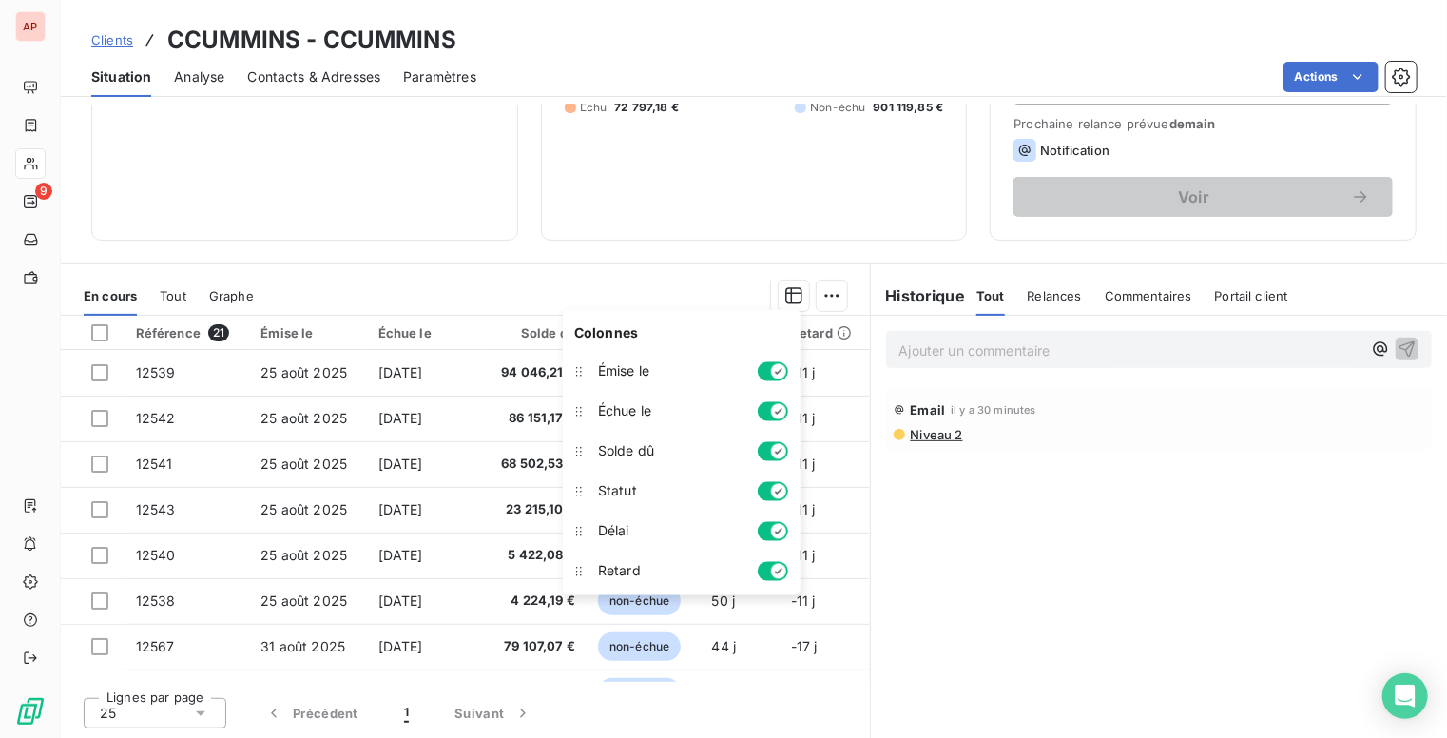
click at [774, 368] on icon "button" at bounding box center [778, 371] width 15 height 15
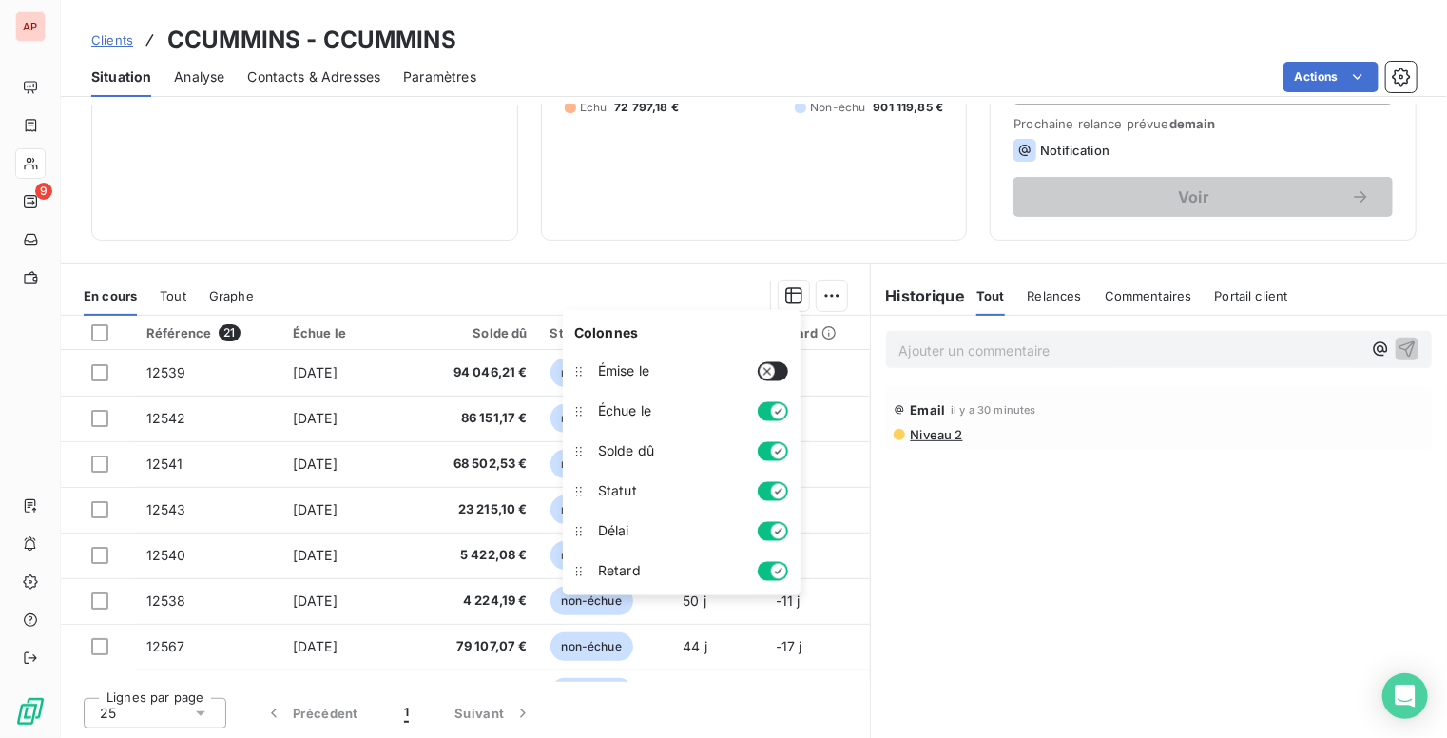
click at [781, 412] on icon "button" at bounding box center [778, 411] width 15 height 15
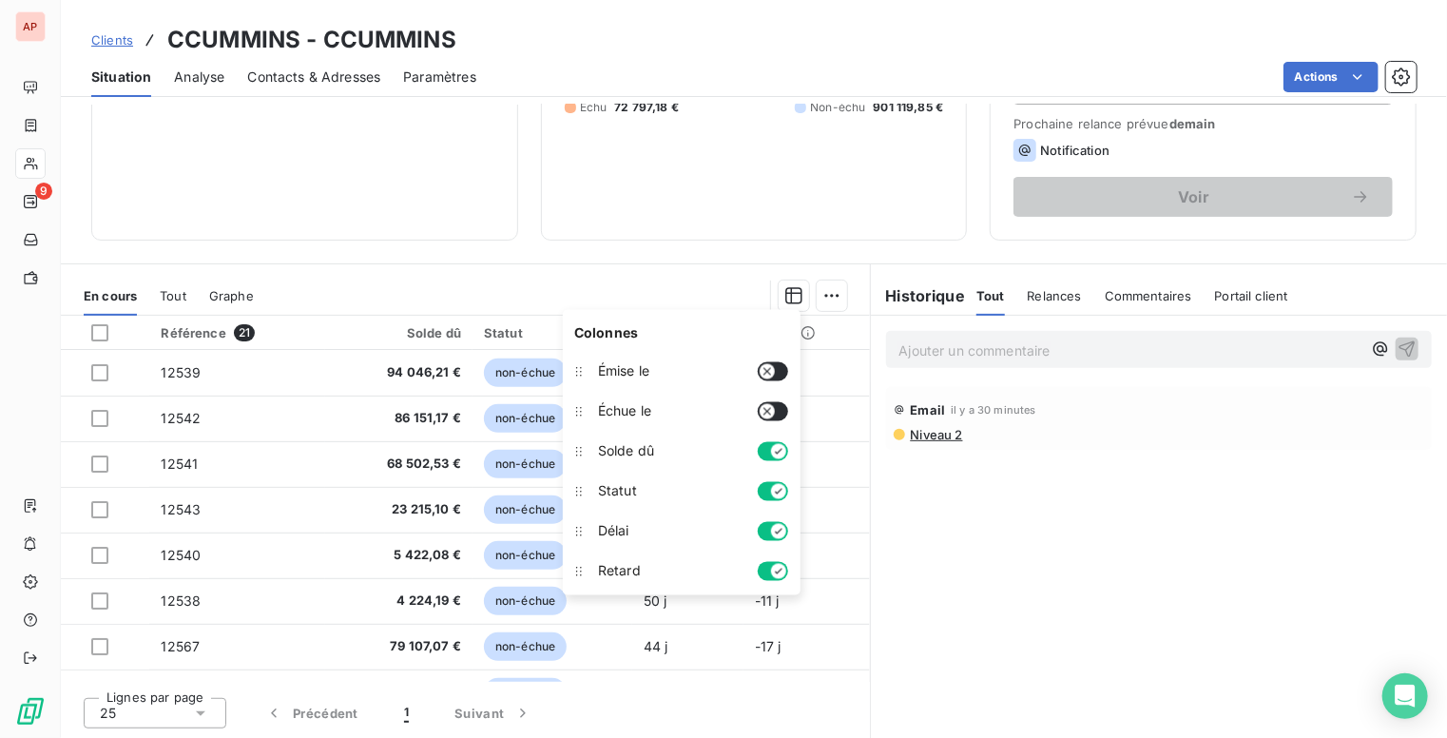
click at [779, 447] on icon "button" at bounding box center [778, 451] width 15 height 15
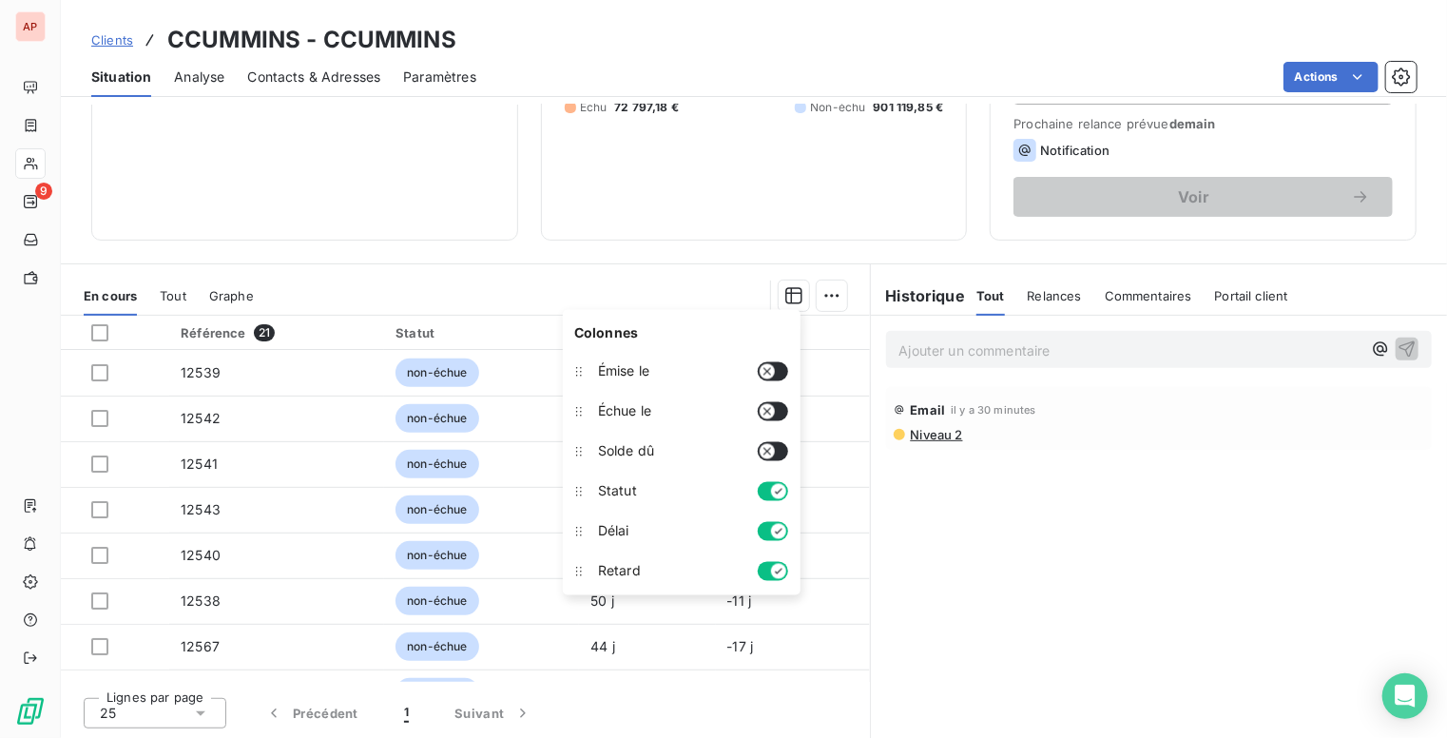
click at [776, 445] on button "button" at bounding box center [773, 451] width 30 height 19
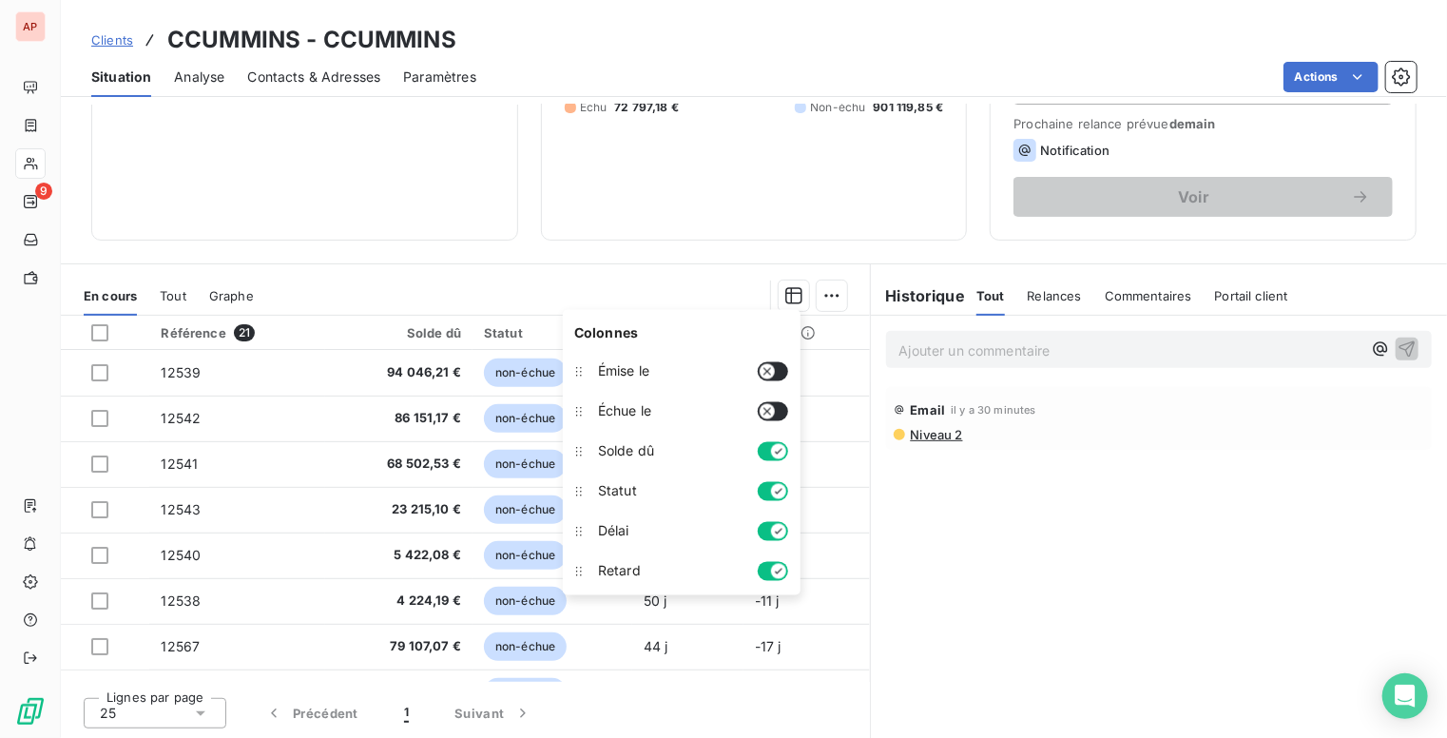
click at [658, 288] on div at bounding box center [562, 296] width 571 height 30
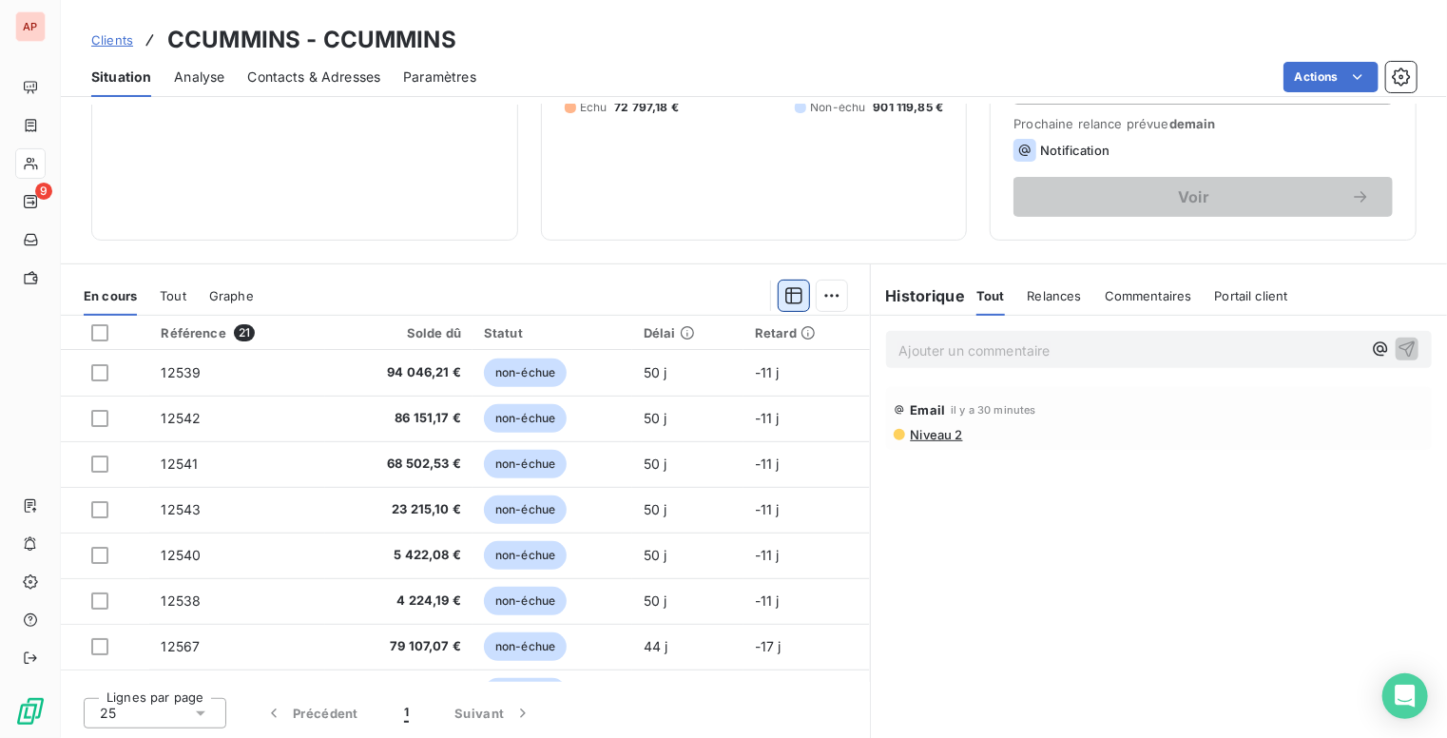
click at [791, 292] on icon "button" at bounding box center [794, 295] width 17 height 17
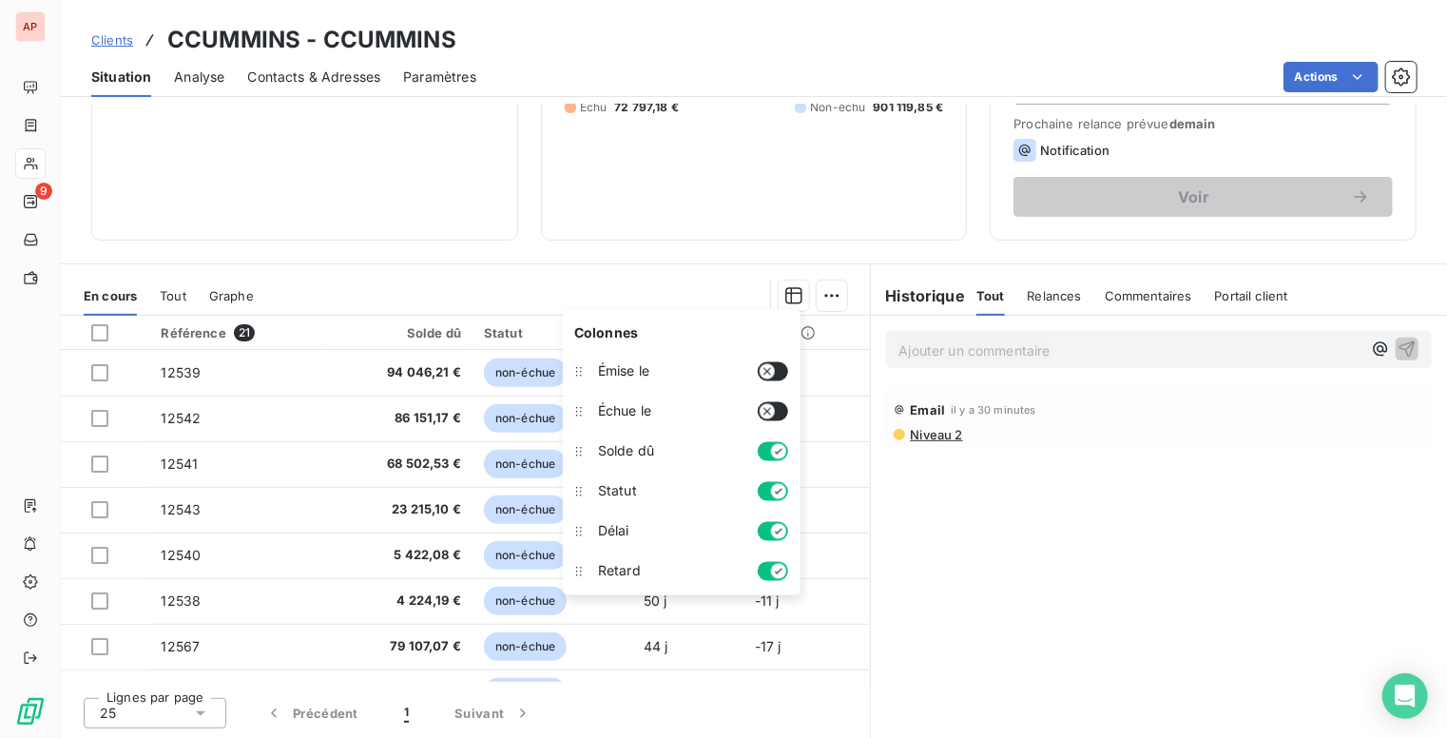
click at [779, 374] on button "button" at bounding box center [773, 371] width 30 height 19
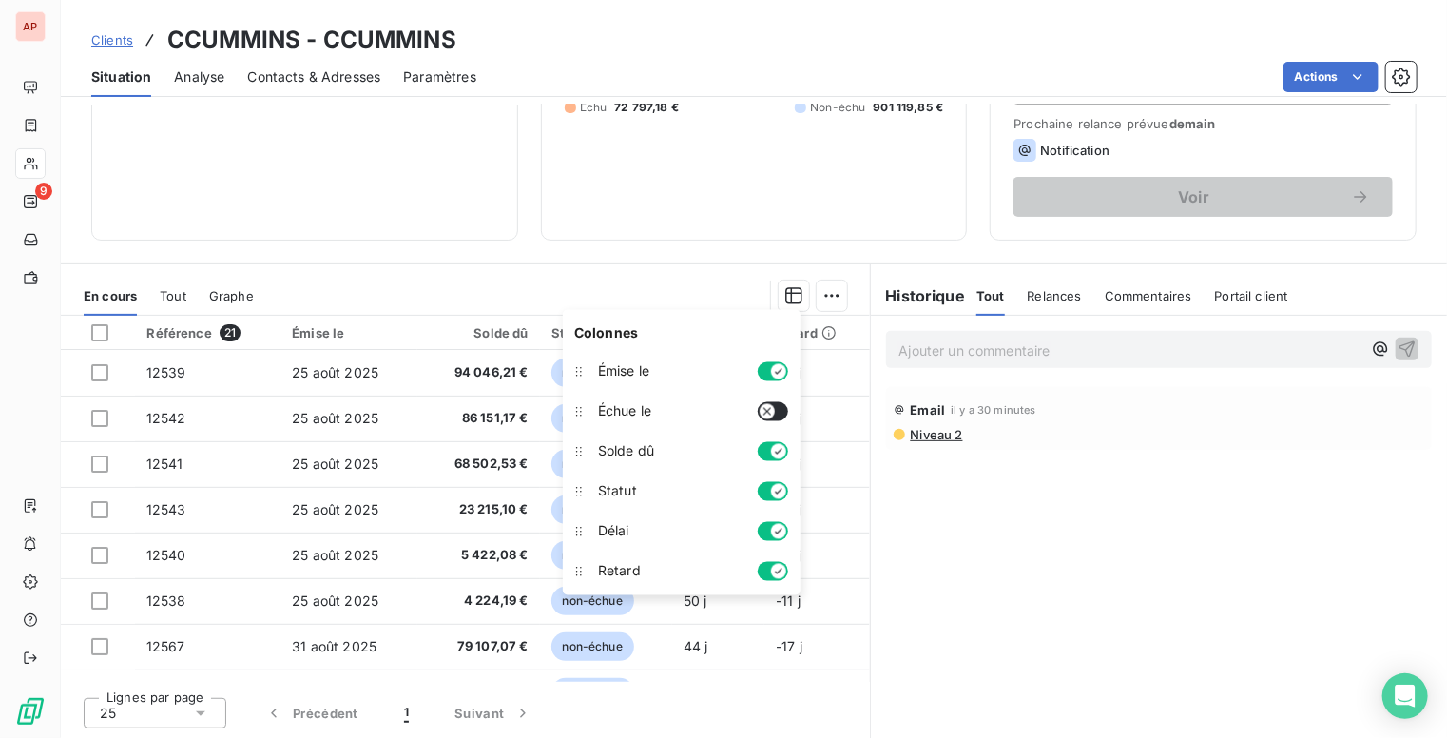
click at [784, 402] on button "button" at bounding box center [773, 411] width 30 height 19
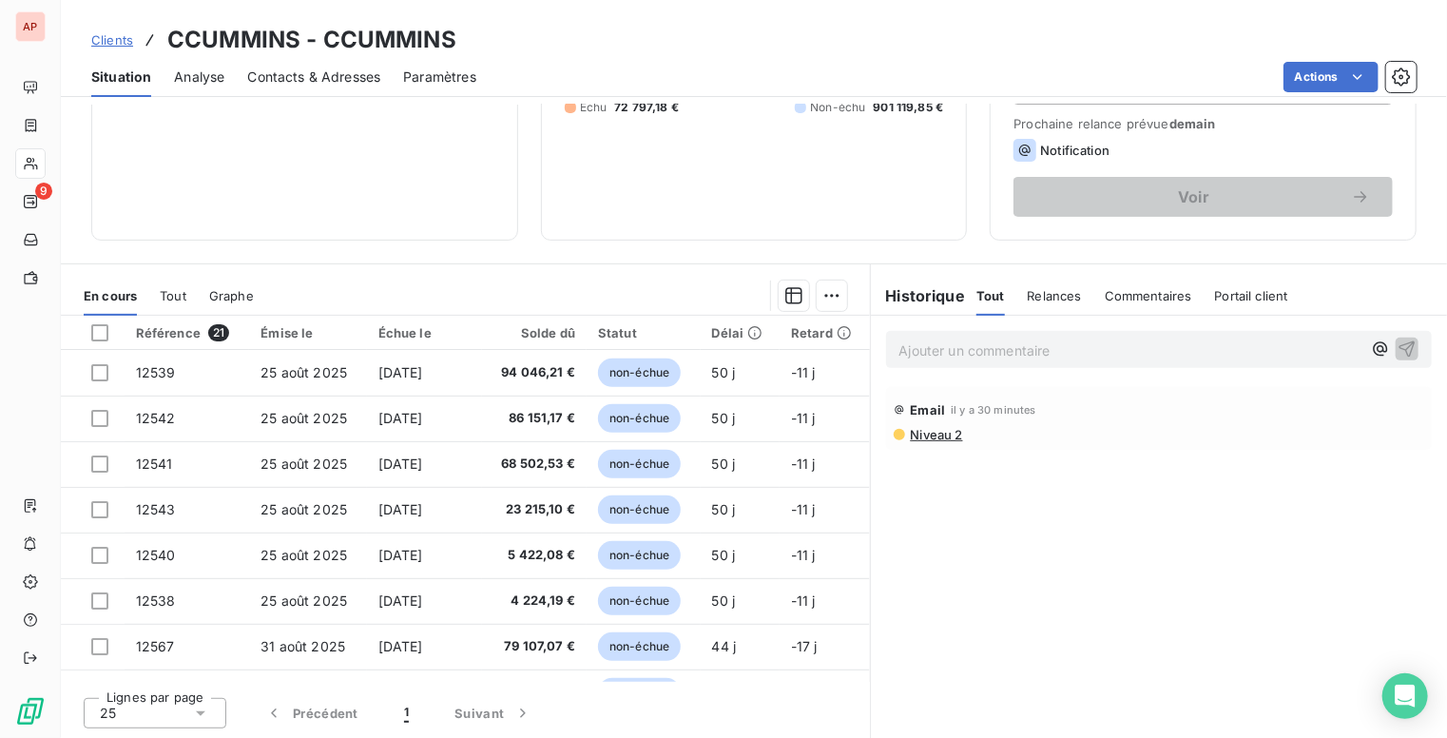
click at [663, 265] on section "En cours Tout Graphe Référence 21 Émise le Échue le Solde dû Statut Délai Retar…" at bounding box center [465, 501] width 809 height 475
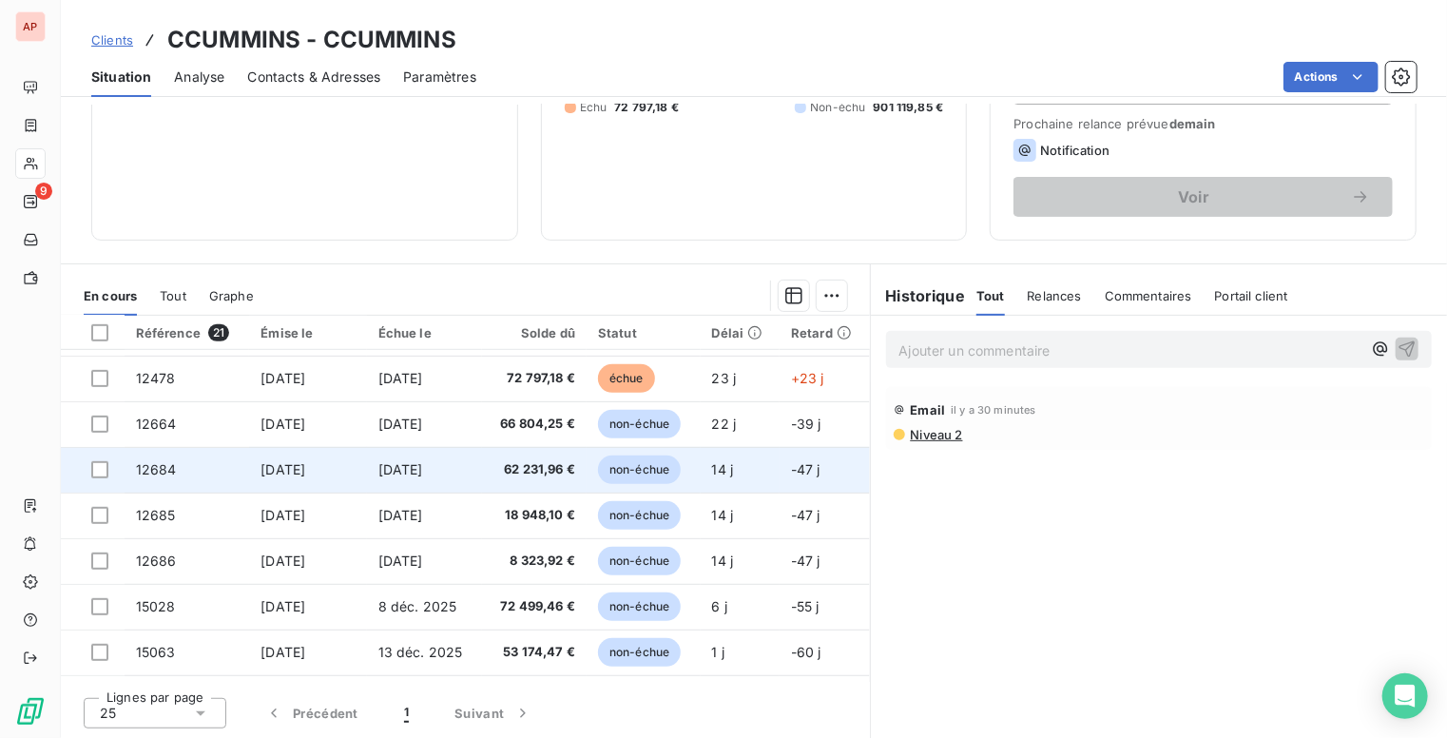
scroll to position [627, 0]
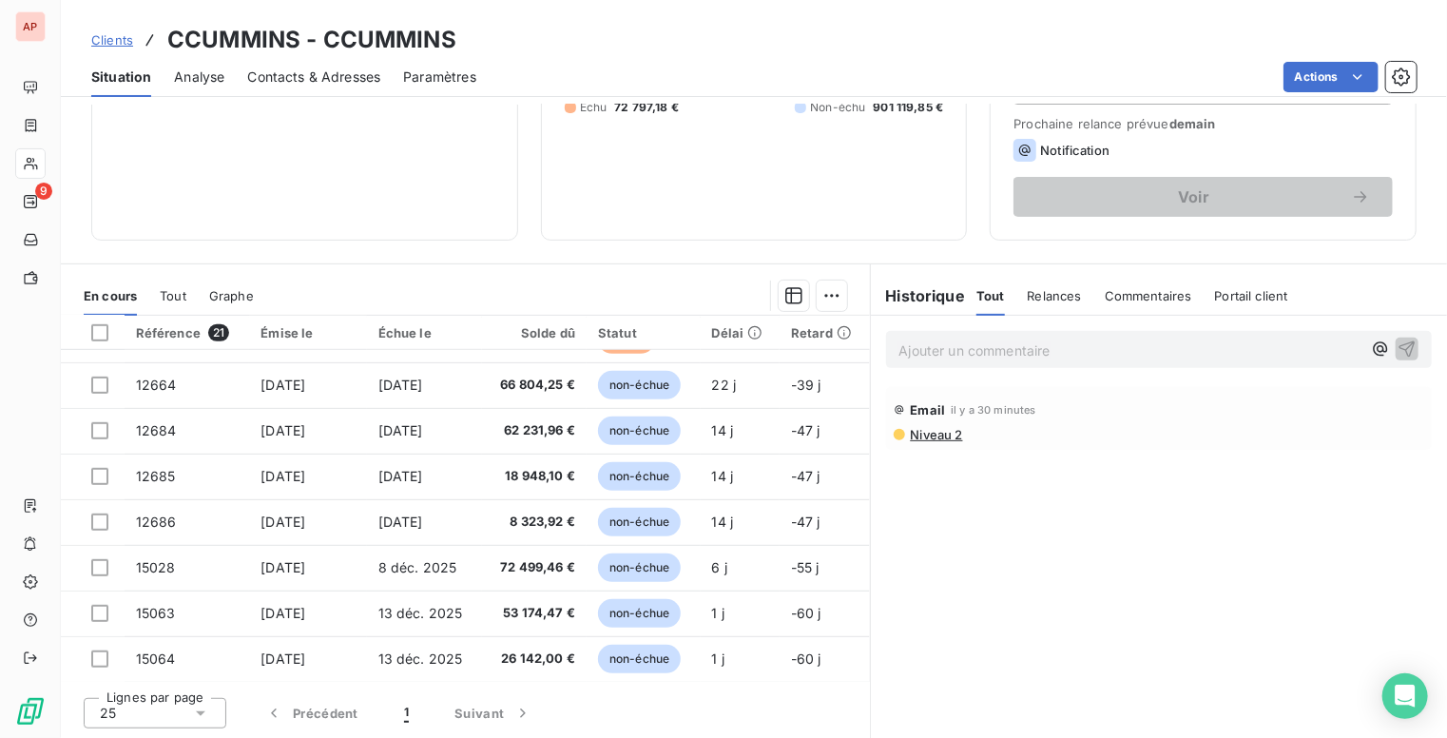
click at [594, 341] on th "Statut" at bounding box center [644, 333] width 114 height 34
click at [603, 330] on div "Statut" at bounding box center [643, 332] width 91 height 15
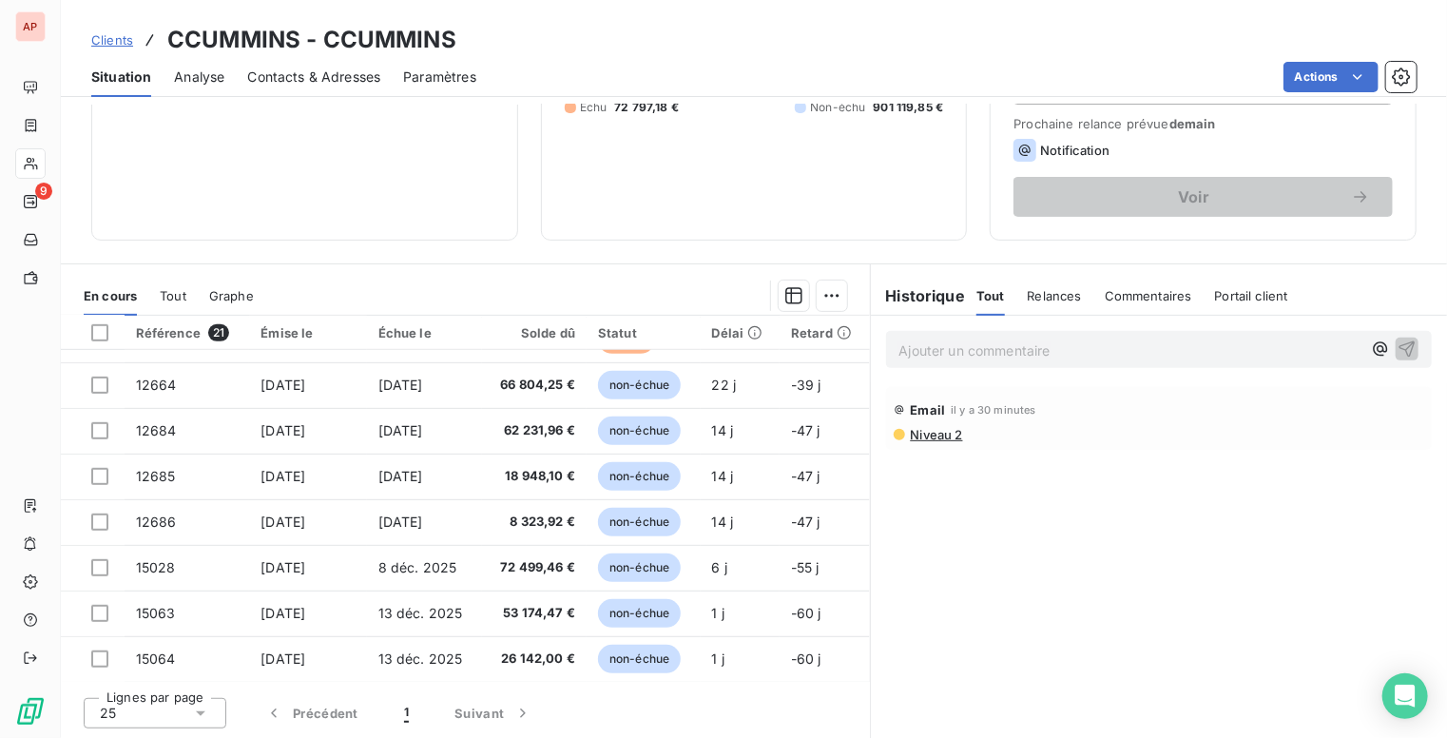
click at [603, 330] on div "Statut" at bounding box center [643, 332] width 91 height 15
click at [534, 281] on div at bounding box center [562, 296] width 571 height 30
click at [182, 296] on span "Tout" at bounding box center [173, 295] width 27 height 15
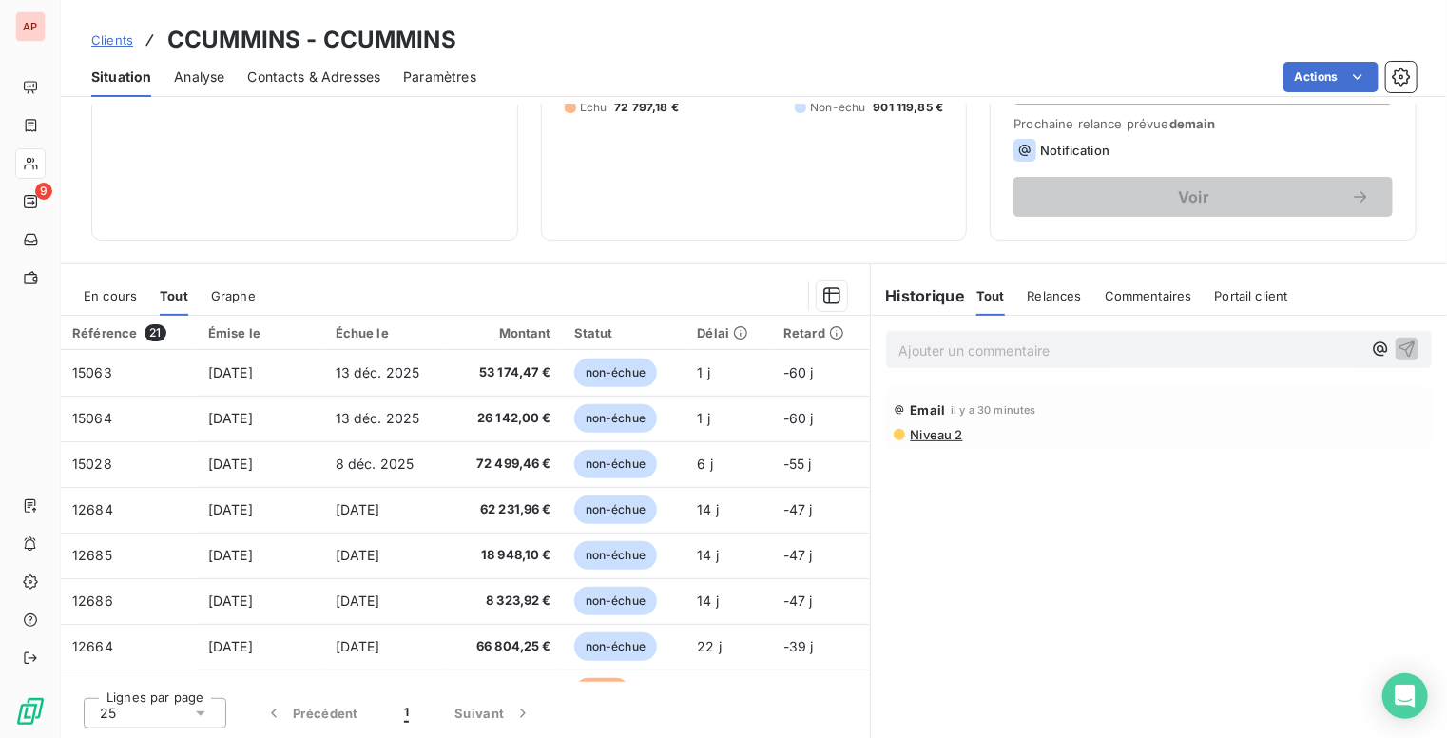
click at [586, 336] on div "Statut" at bounding box center [624, 332] width 101 height 15
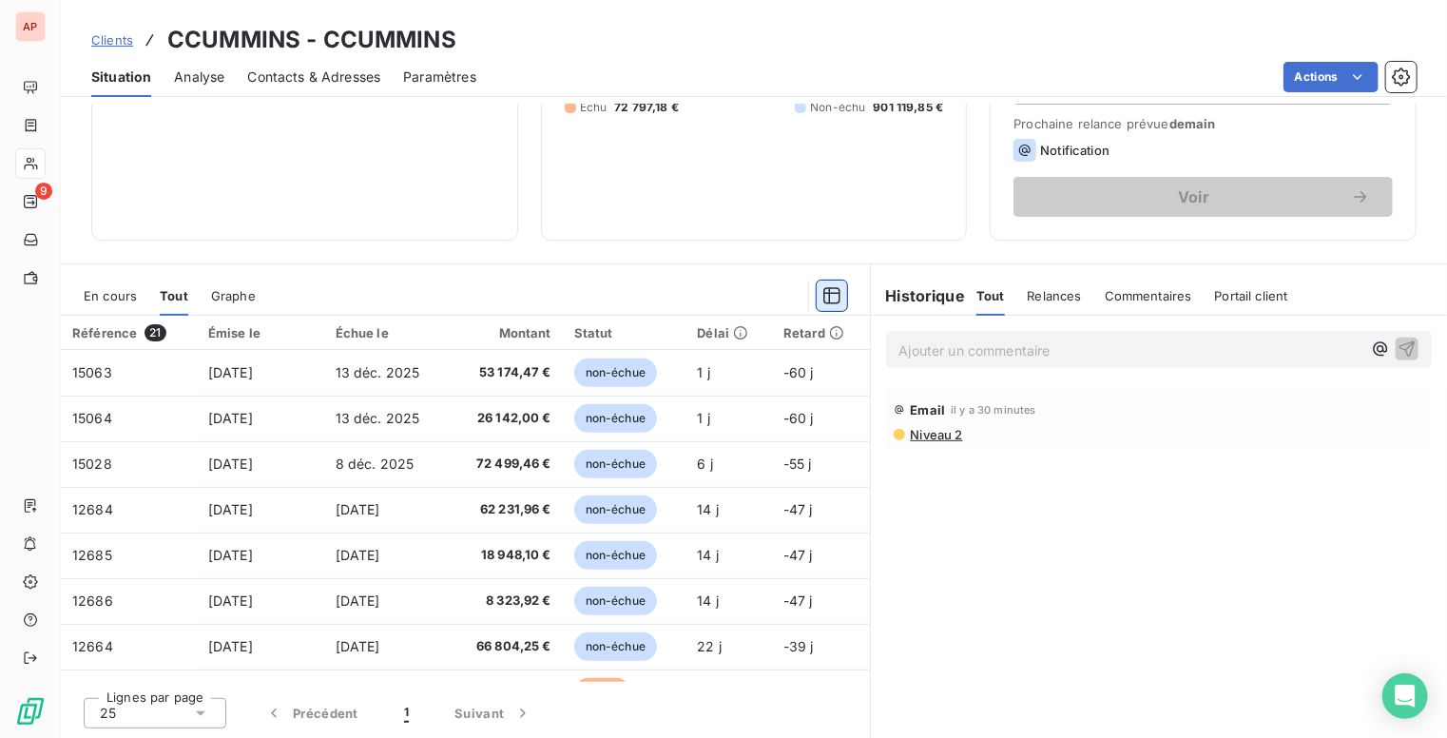
click at [834, 293] on button "button" at bounding box center [832, 296] width 30 height 30
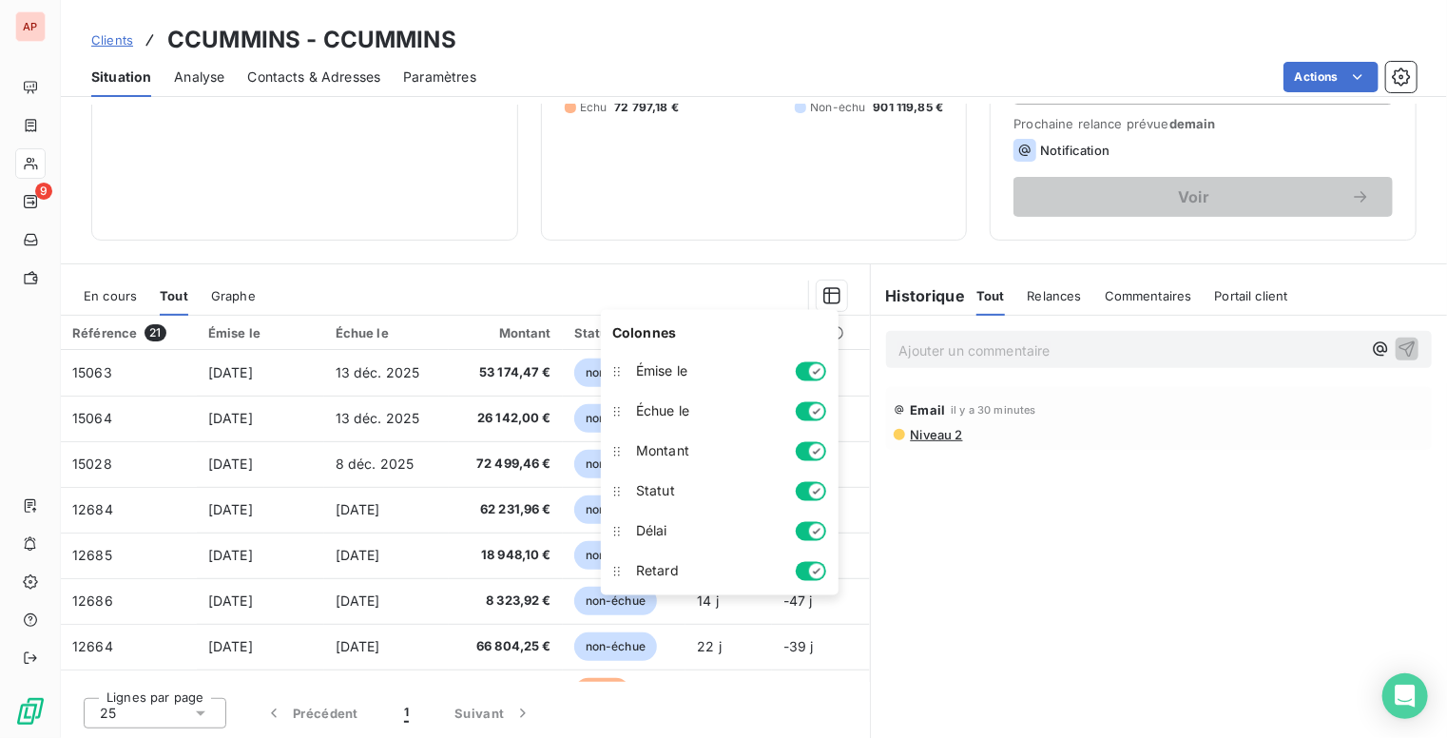
drag, startPoint x: 823, startPoint y: 368, endPoint x: 817, endPoint y: 377, distance: 10.3
click at [822, 370] on icon "button" at bounding box center [816, 371] width 15 height 15
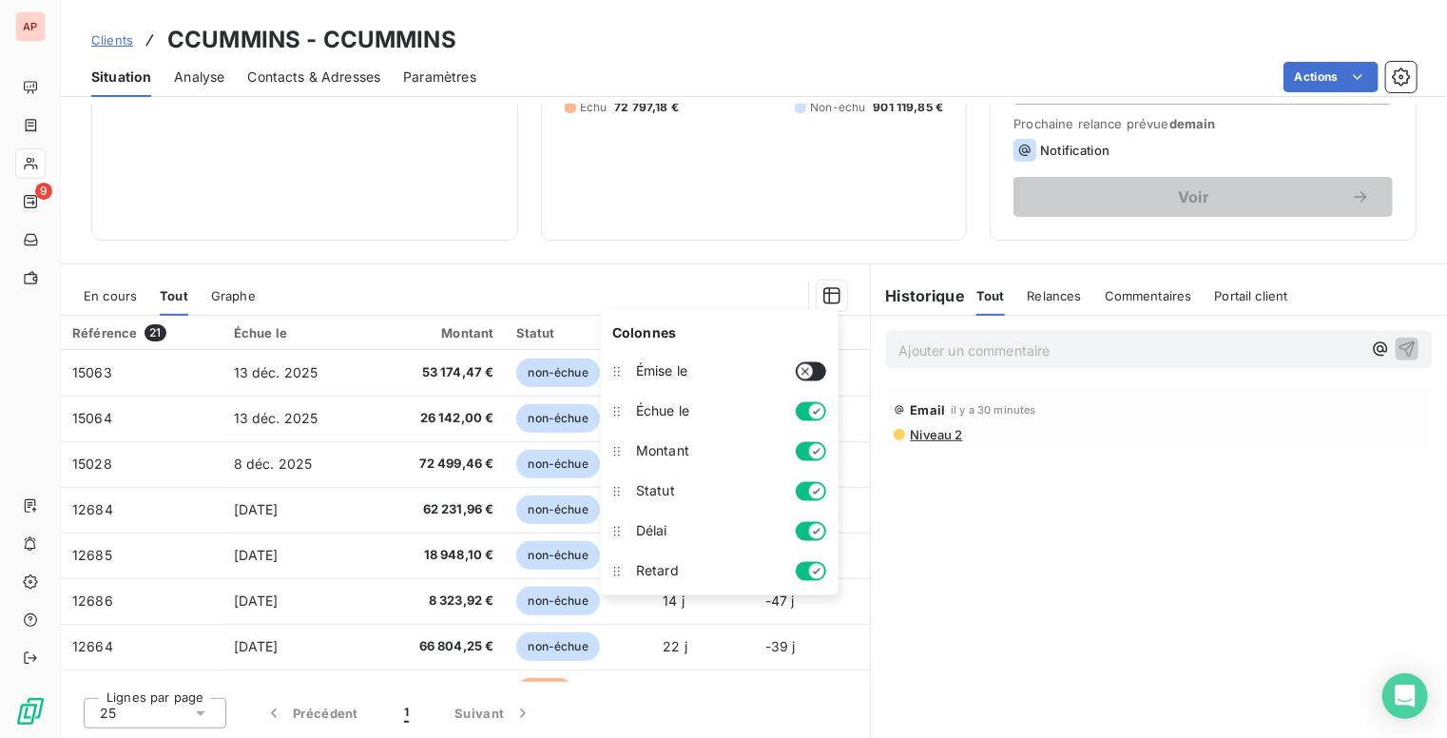
click at [817, 412] on icon "button" at bounding box center [817, 412] width 8 height 6
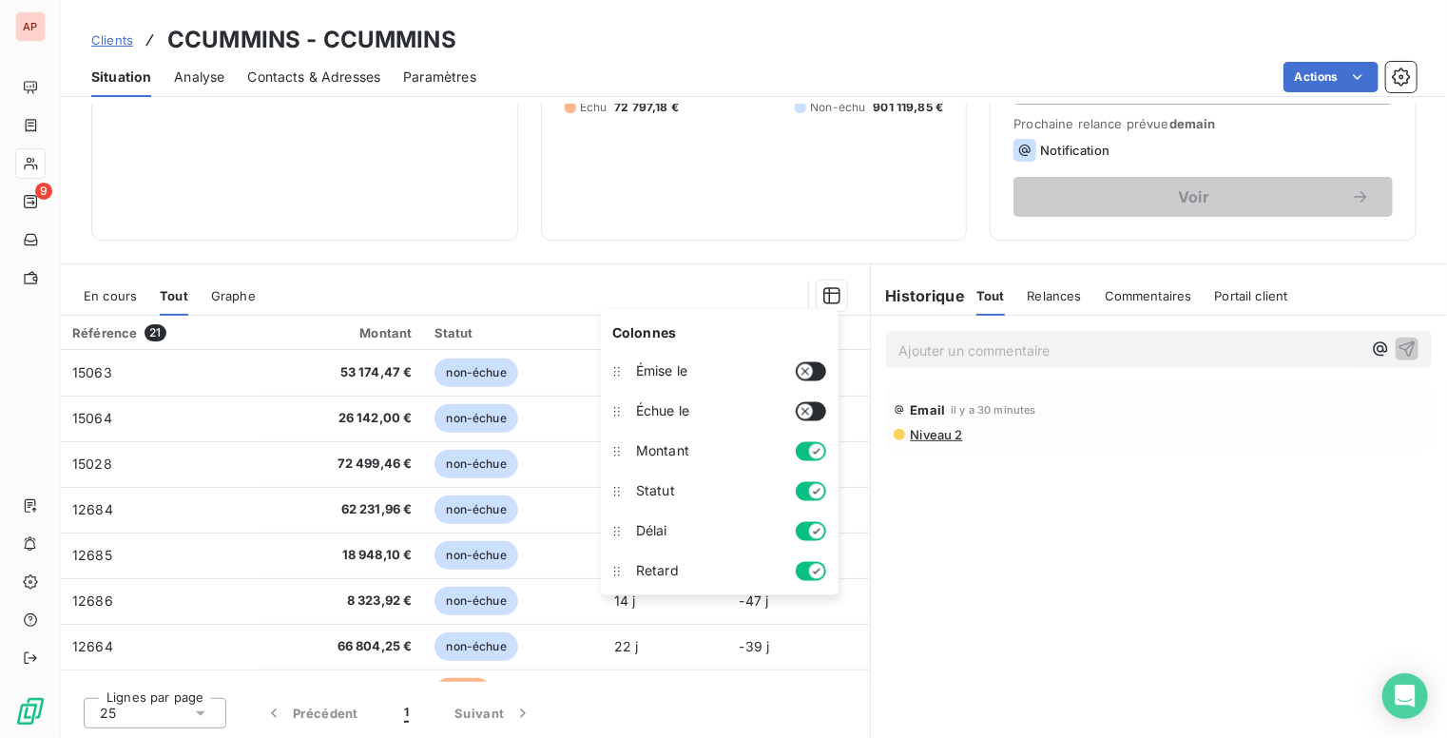
click at [821, 452] on icon "button" at bounding box center [816, 451] width 15 height 15
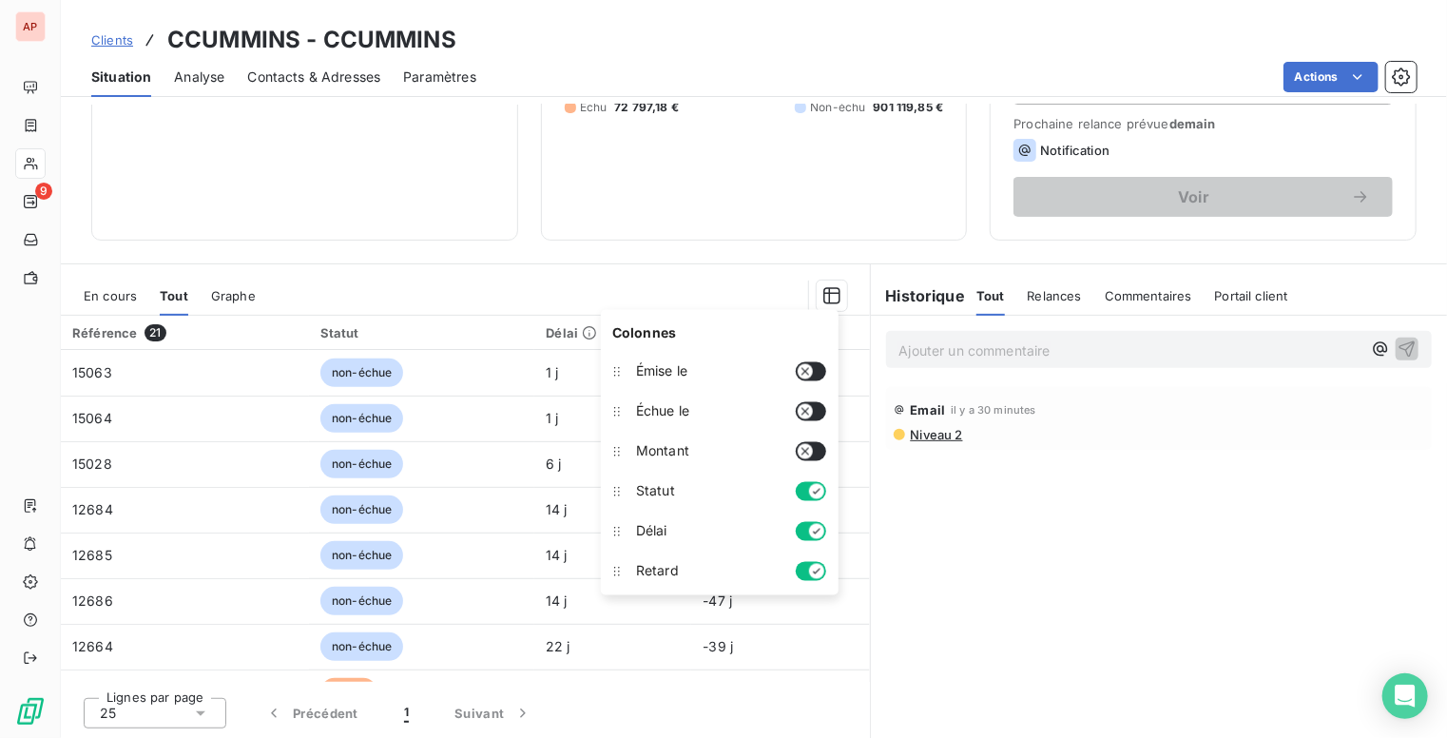
click at [816, 490] on icon "button" at bounding box center [816, 491] width 15 height 15
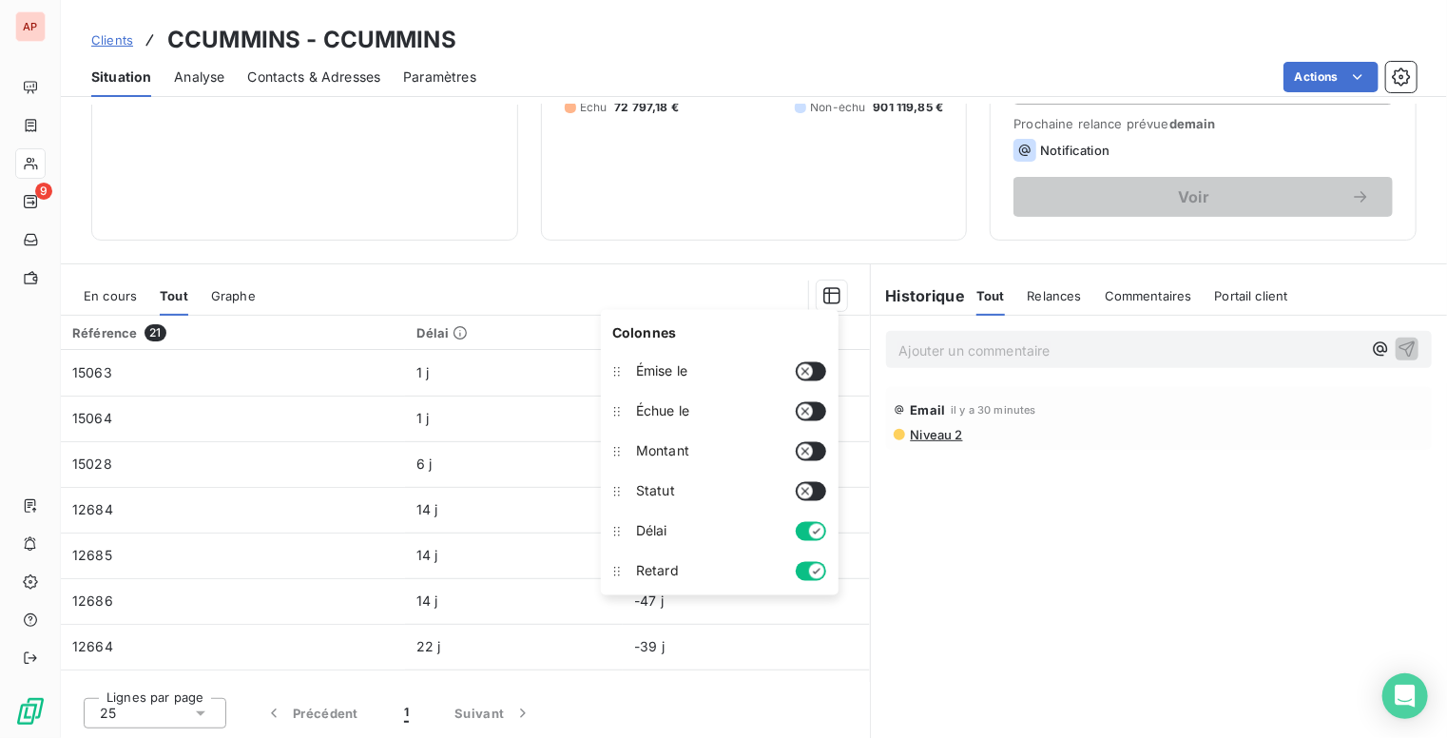
click at [812, 533] on icon "button" at bounding box center [816, 531] width 15 height 15
drag, startPoint x: 821, startPoint y: 528, endPoint x: 822, endPoint y: 500, distance: 27.6
click at [821, 517] on div "Délai" at bounding box center [731, 532] width 205 height 38
click at [816, 532] on button "button" at bounding box center [811, 531] width 30 height 19
click at [816, 493] on button "button" at bounding box center [811, 491] width 30 height 19
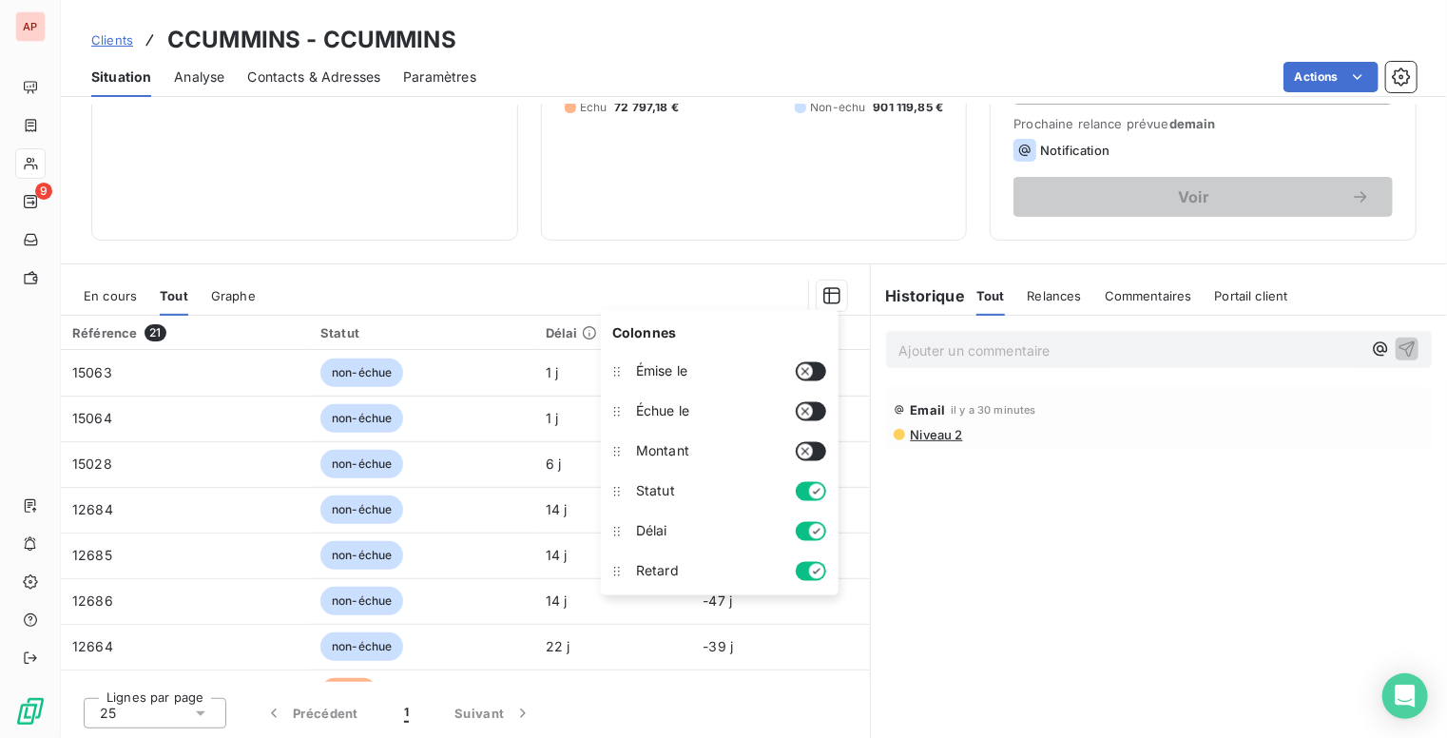
click at [815, 448] on button "button" at bounding box center [811, 451] width 30 height 19
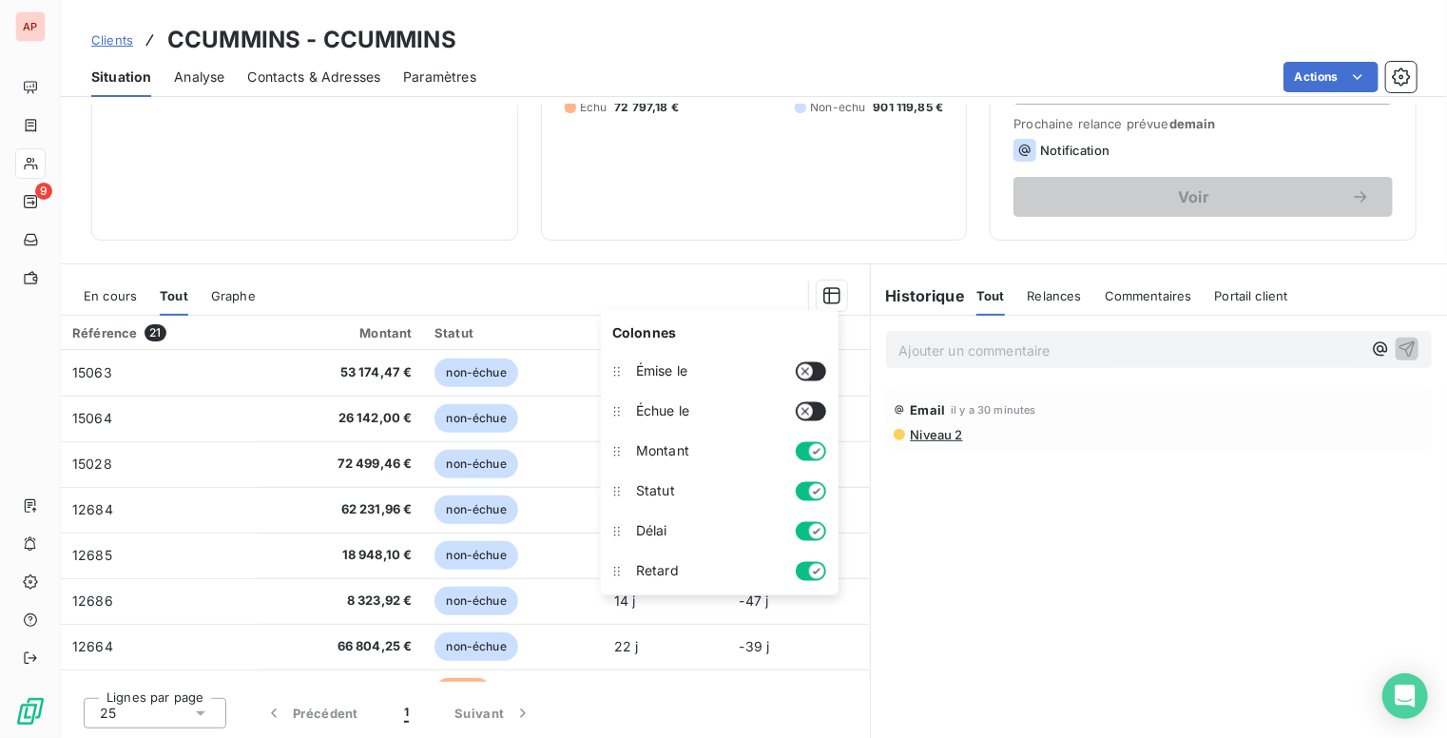
drag, startPoint x: 822, startPoint y: 407, endPoint x: 821, endPoint y: 397, distance: 10.5
click at [821, 406] on button "button" at bounding box center [811, 411] width 30 height 19
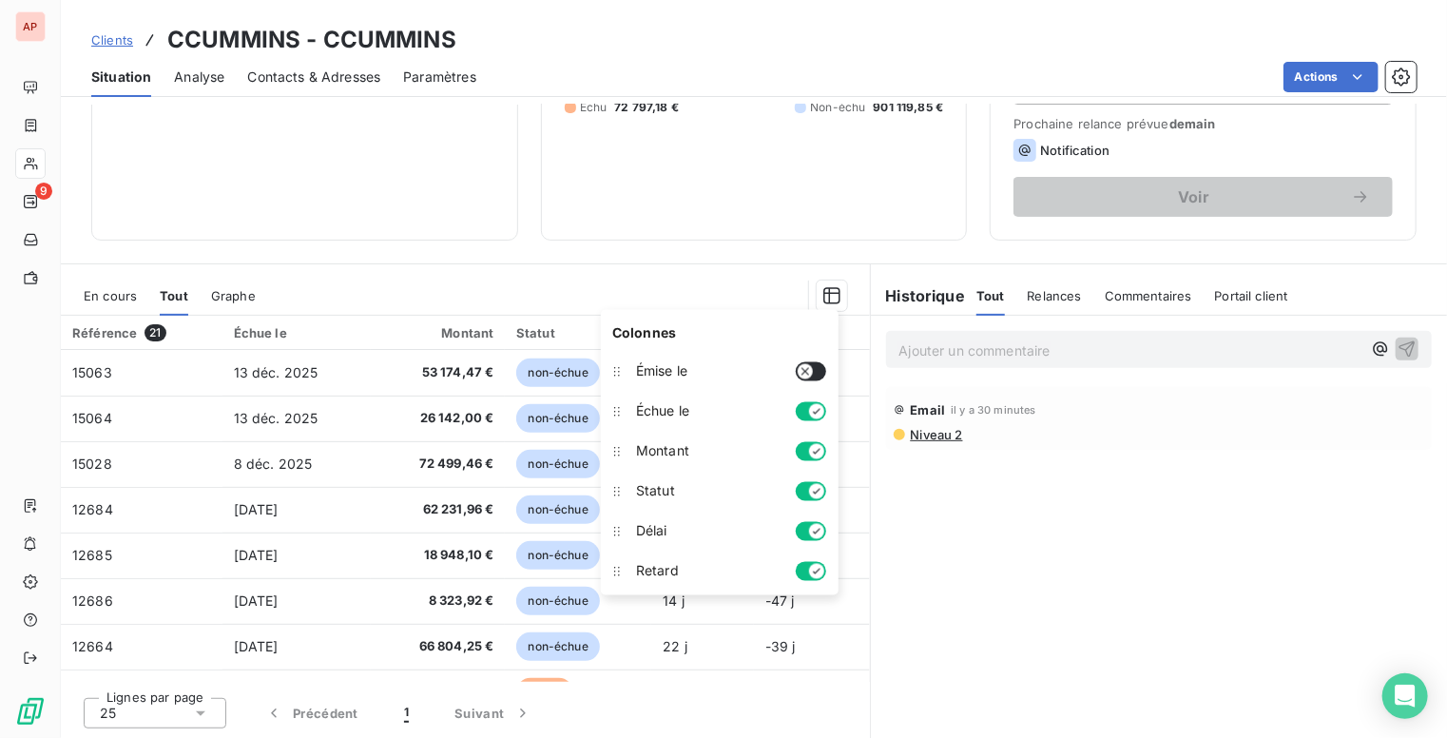
click at [820, 372] on button "button" at bounding box center [811, 371] width 30 height 19
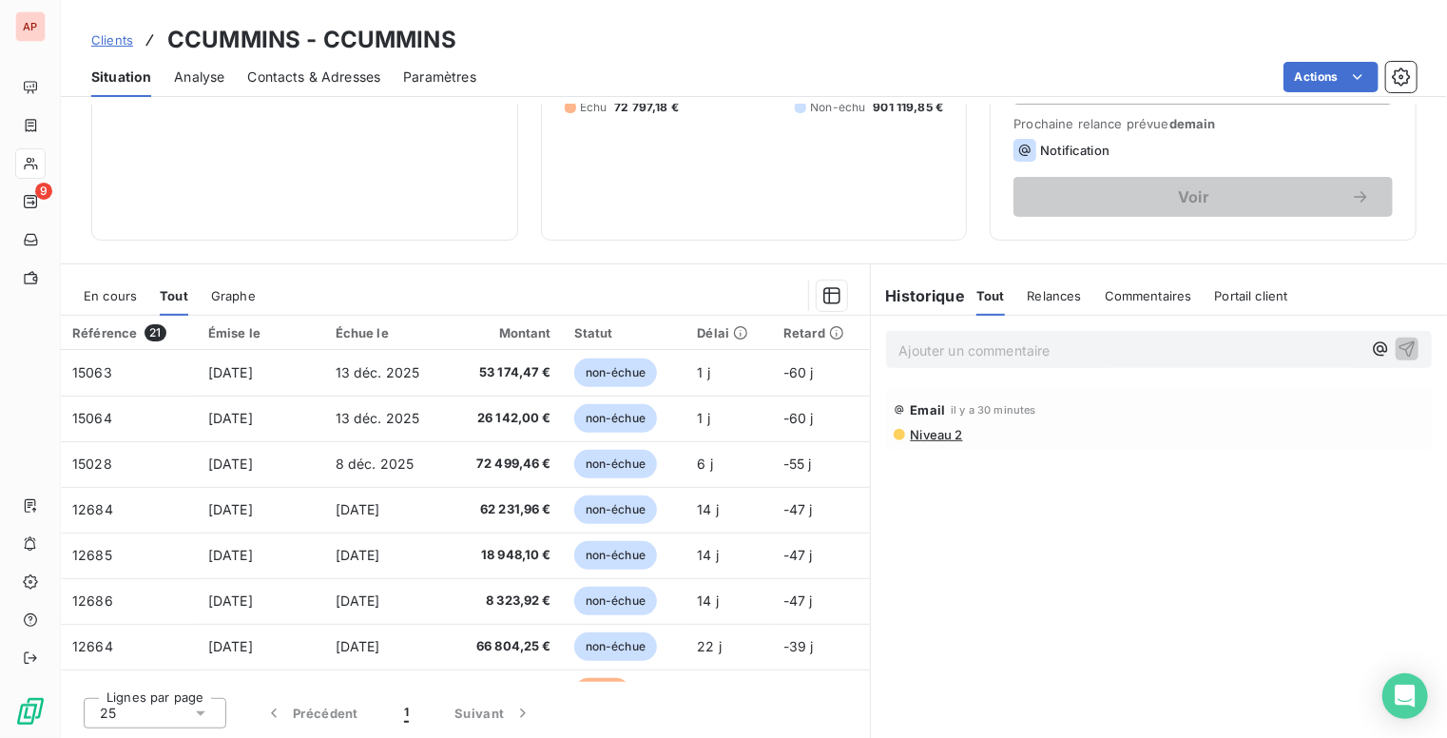
click at [730, 264] on section "En cours Tout Graphe Référence 21 Émise le Échue le Montant Statut Délai Retard…" at bounding box center [465, 501] width 809 height 475
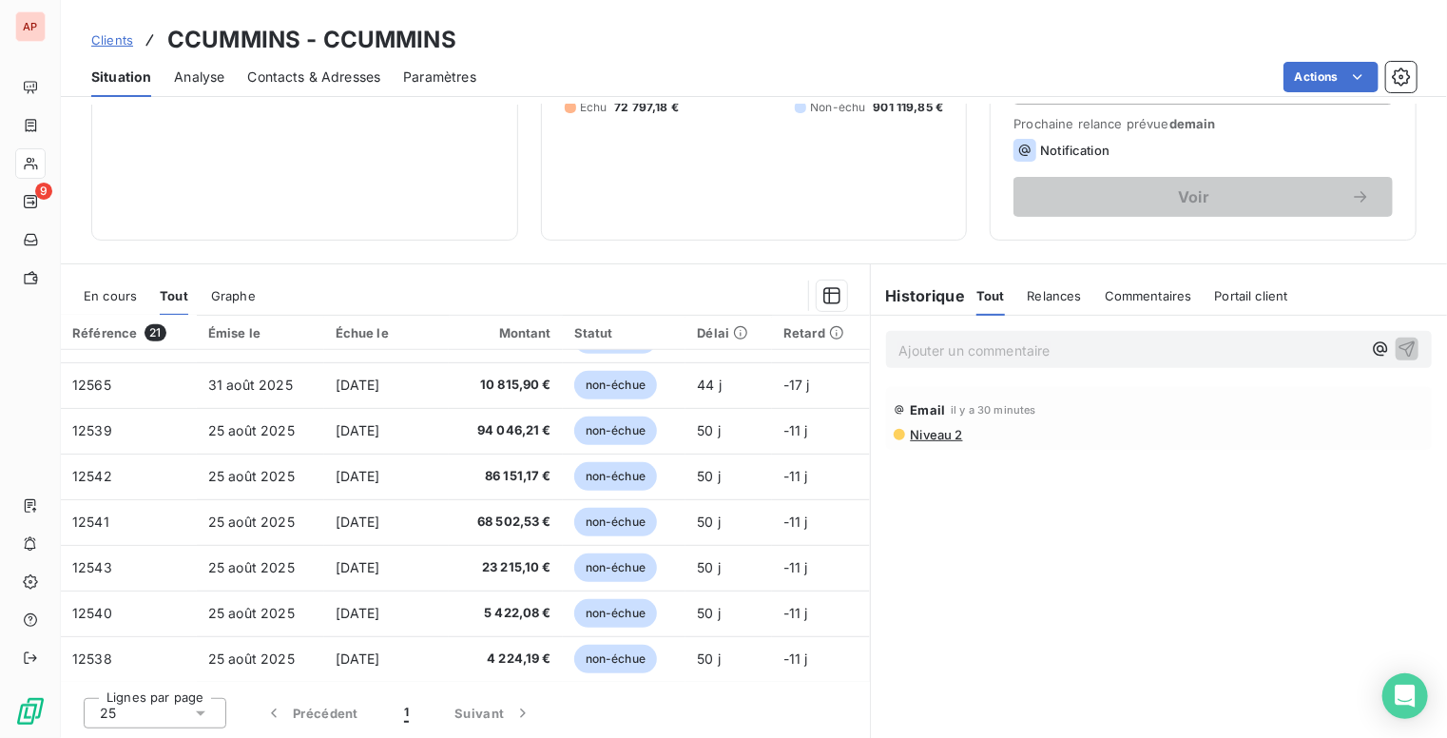
click at [110, 37] on span "Clients" at bounding box center [112, 39] width 42 height 15
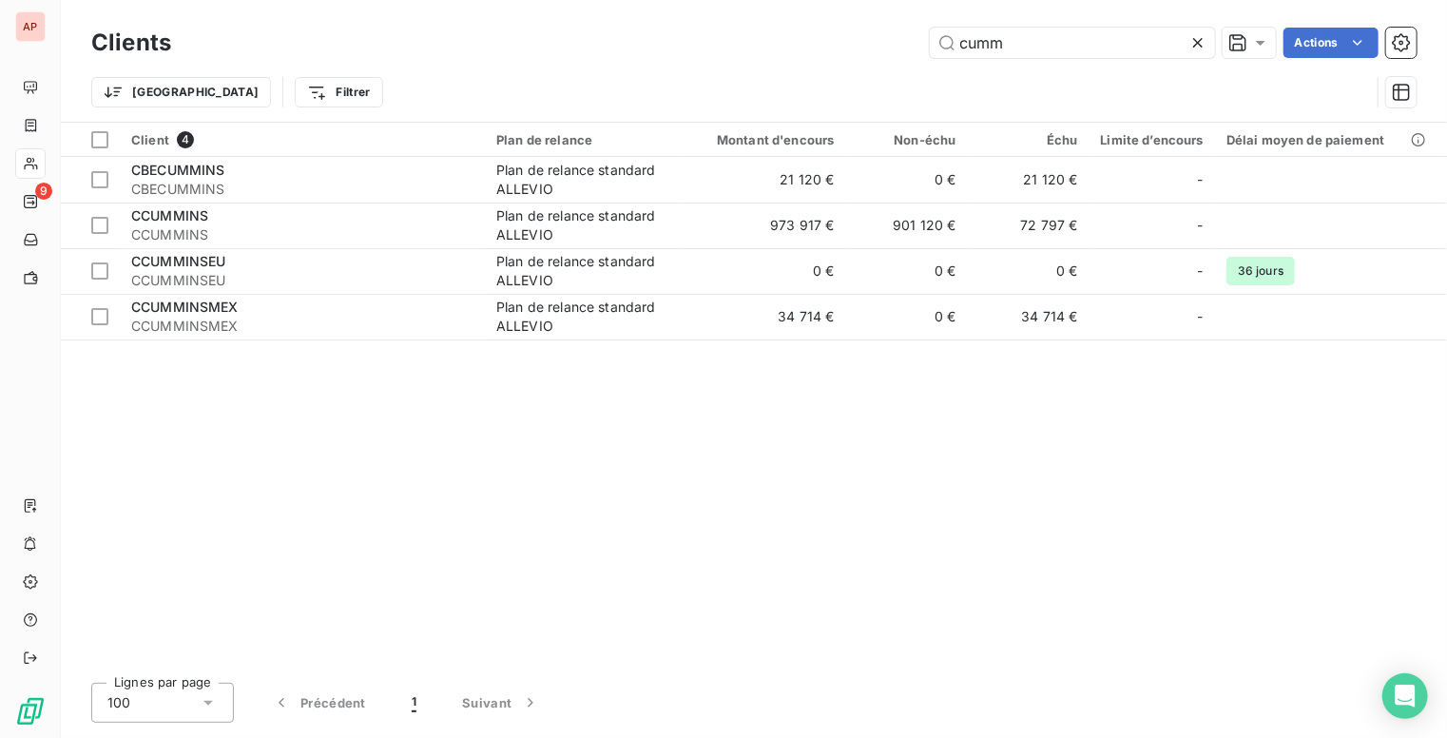
drag, startPoint x: 1023, startPoint y: 46, endPoint x: 846, endPoint y: -29, distance: 191.8
click at [846, 0] on html "AP 9 Clients cumm Actions Trier Filtrer Client 4 Plan de relance Montant d'enco…" at bounding box center [723, 369] width 1447 height 738
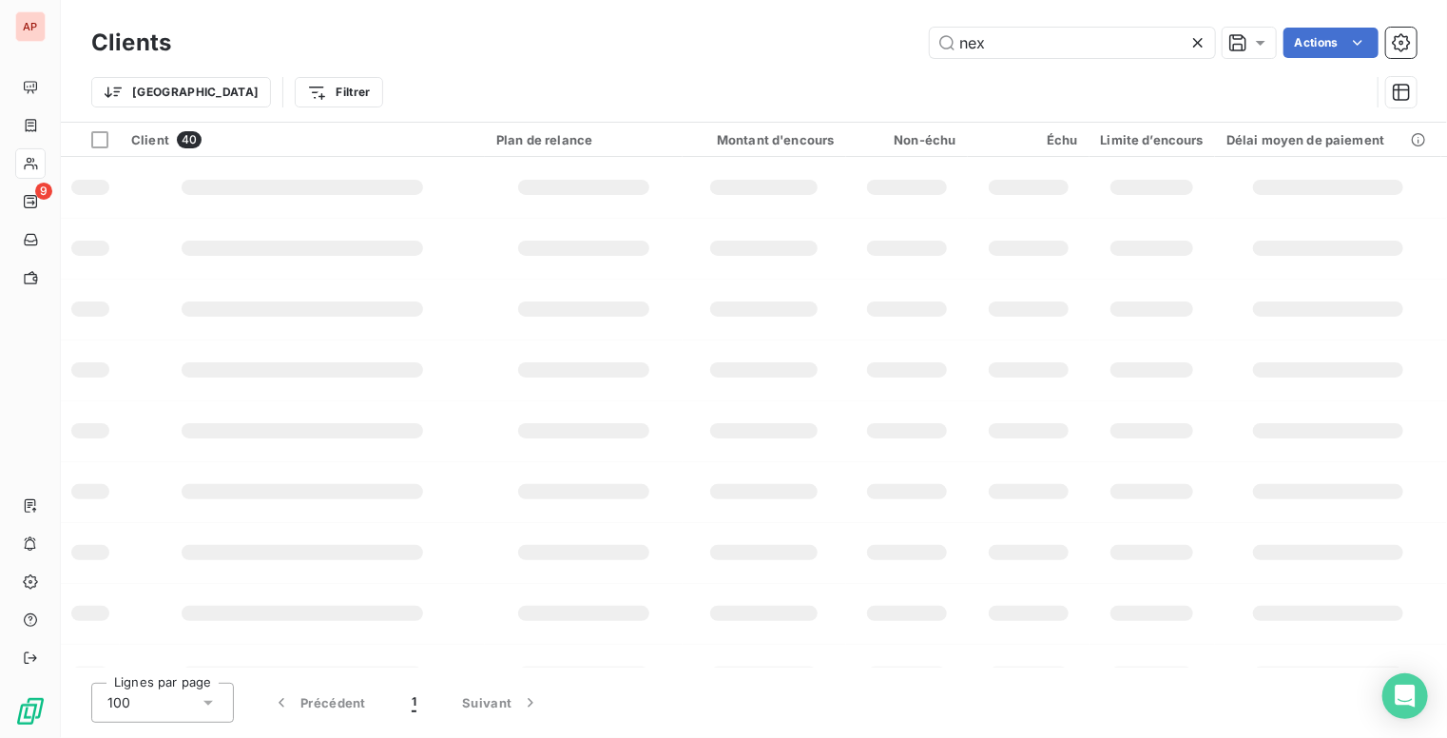
type input "nex"
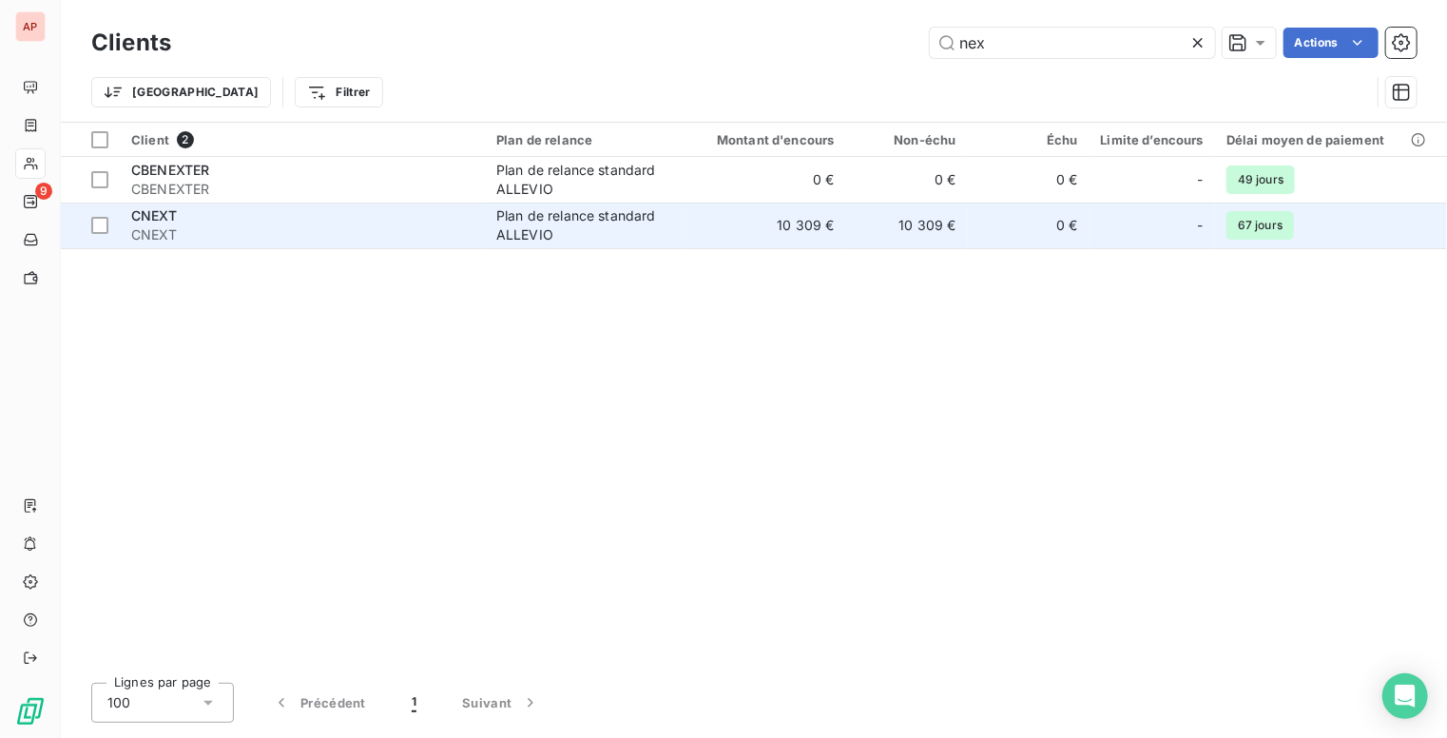
click at [519, 231] on div "Plan de relance standard ALLEVIO" at bounding box center [583, 225] width 175 height 38
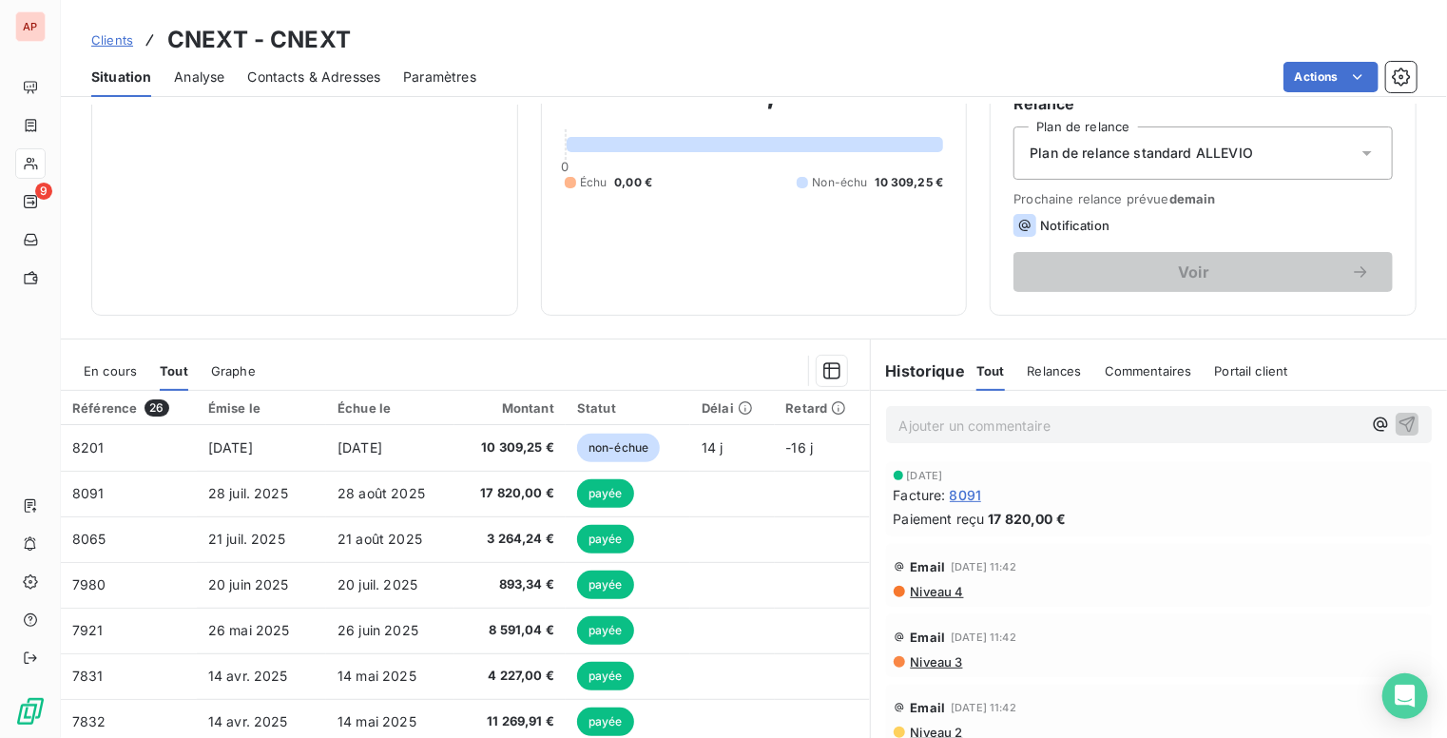
click at [109, 42] on span "Clients" at bounding box center [112, 39] width 42 height 15
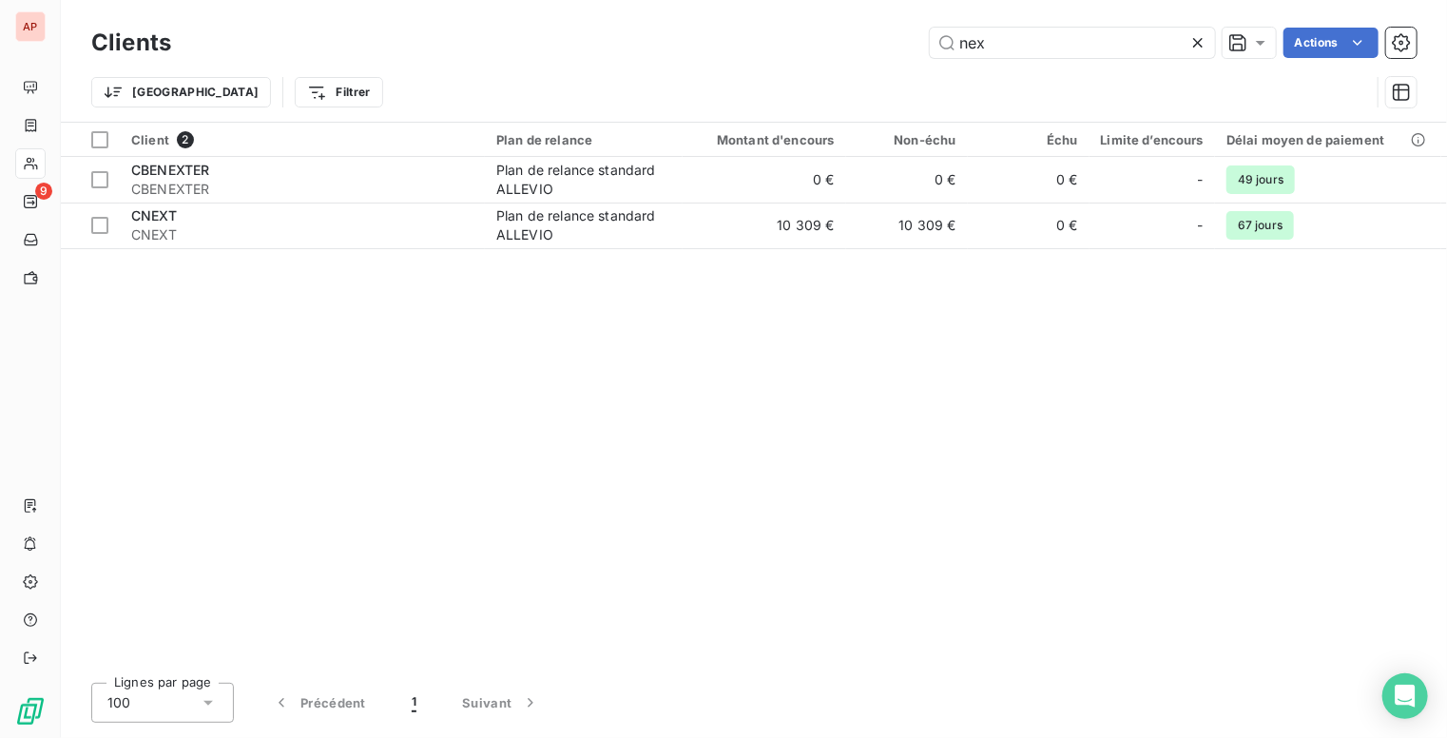
drag, startPoint x: 1023, startPoint y: 44, endPoint x: 921, endPoint y: 40, distance: 102.8
click at [922, 41] on div "nex Actions" at bounding box center [805, 43] width 1223 height 30
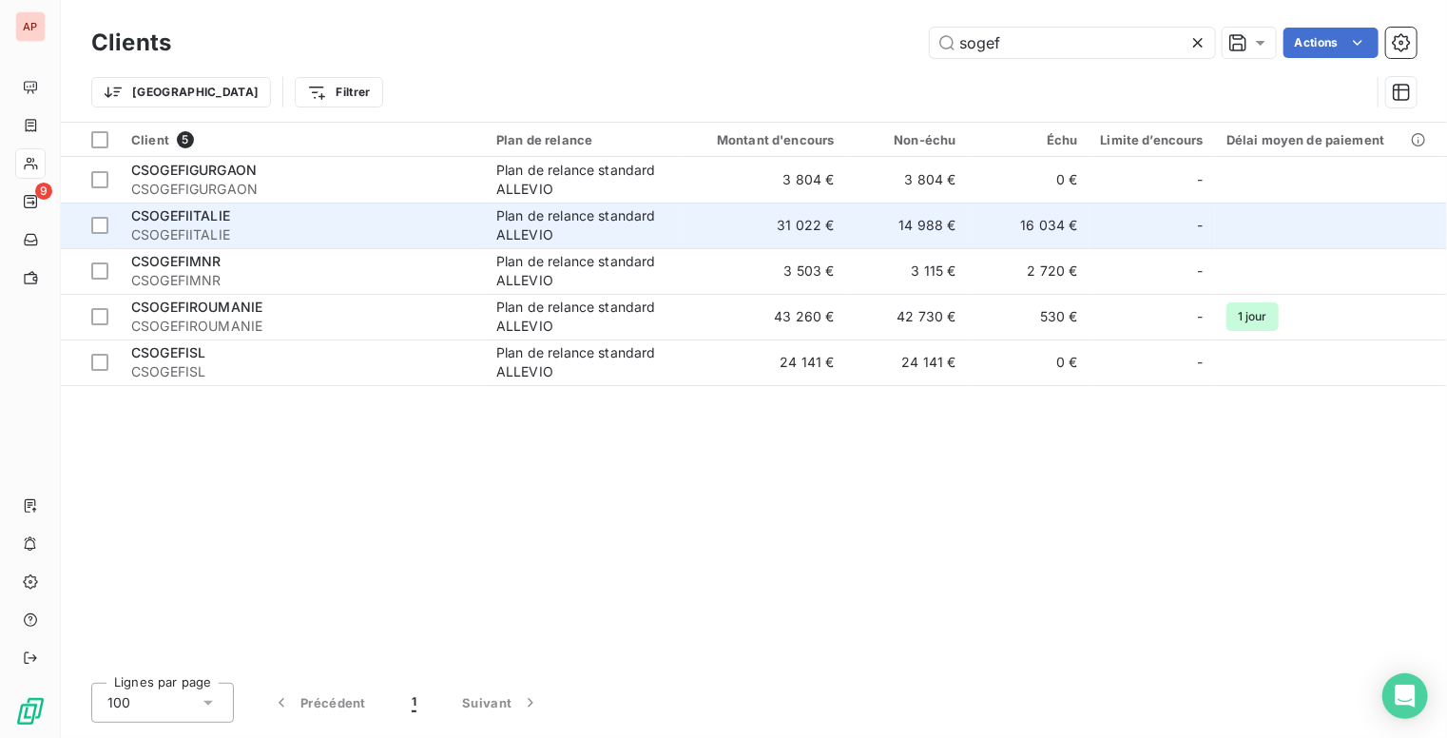
type input "sogef"
click at [536, 230] on div "Plan de relance standard ALLEVIO" at bounding box center [583, 225] width 175 height 38
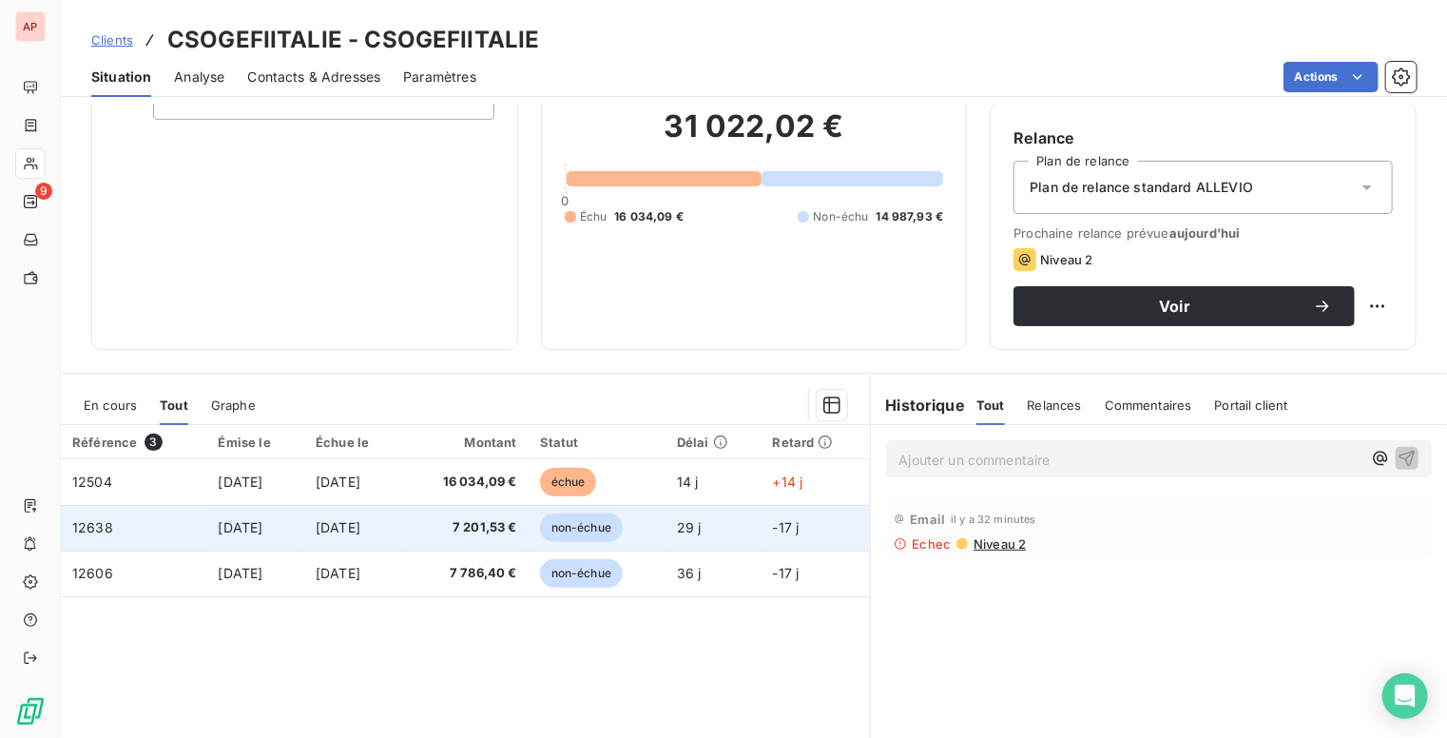
scroll to position [190, 0]
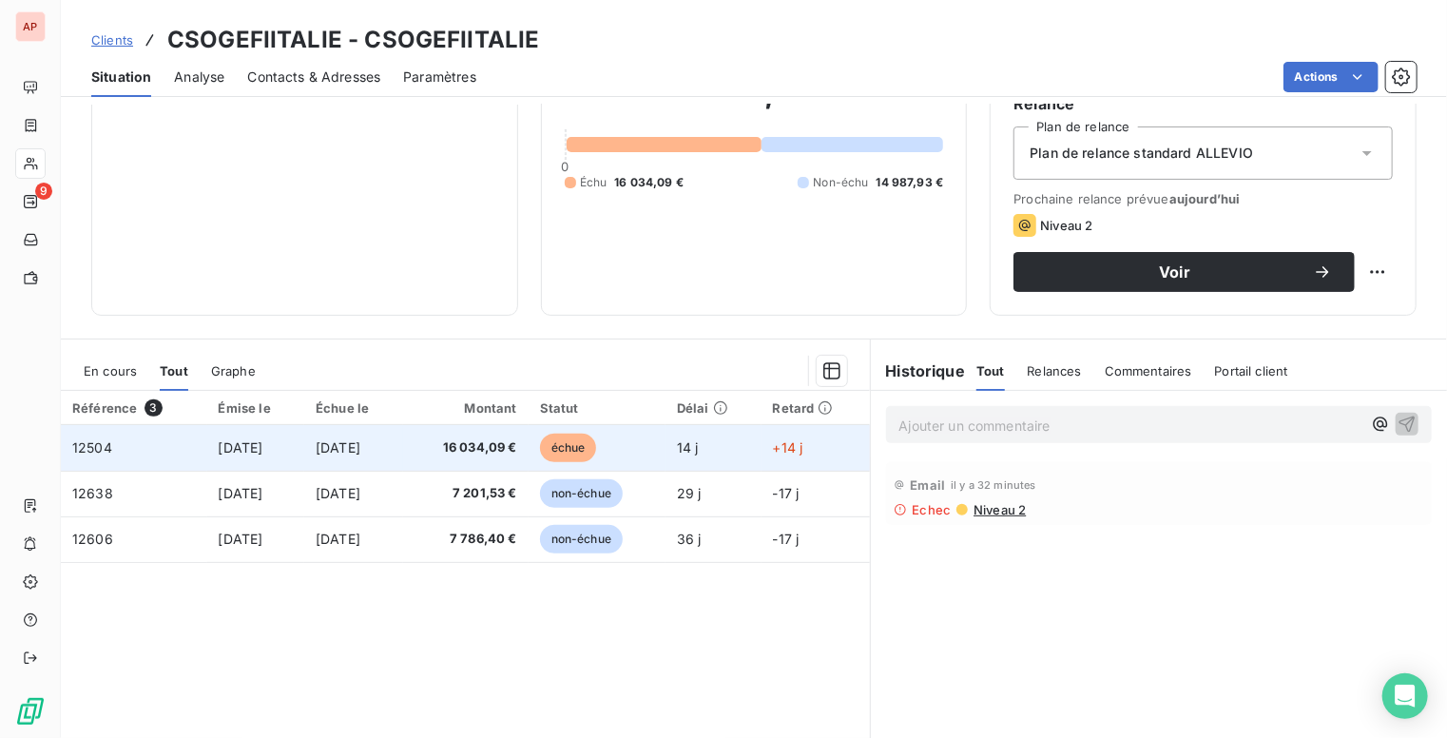
click at [360, 450] on span "[DATE]" at bounding box center [338, 447] width 45 height 16
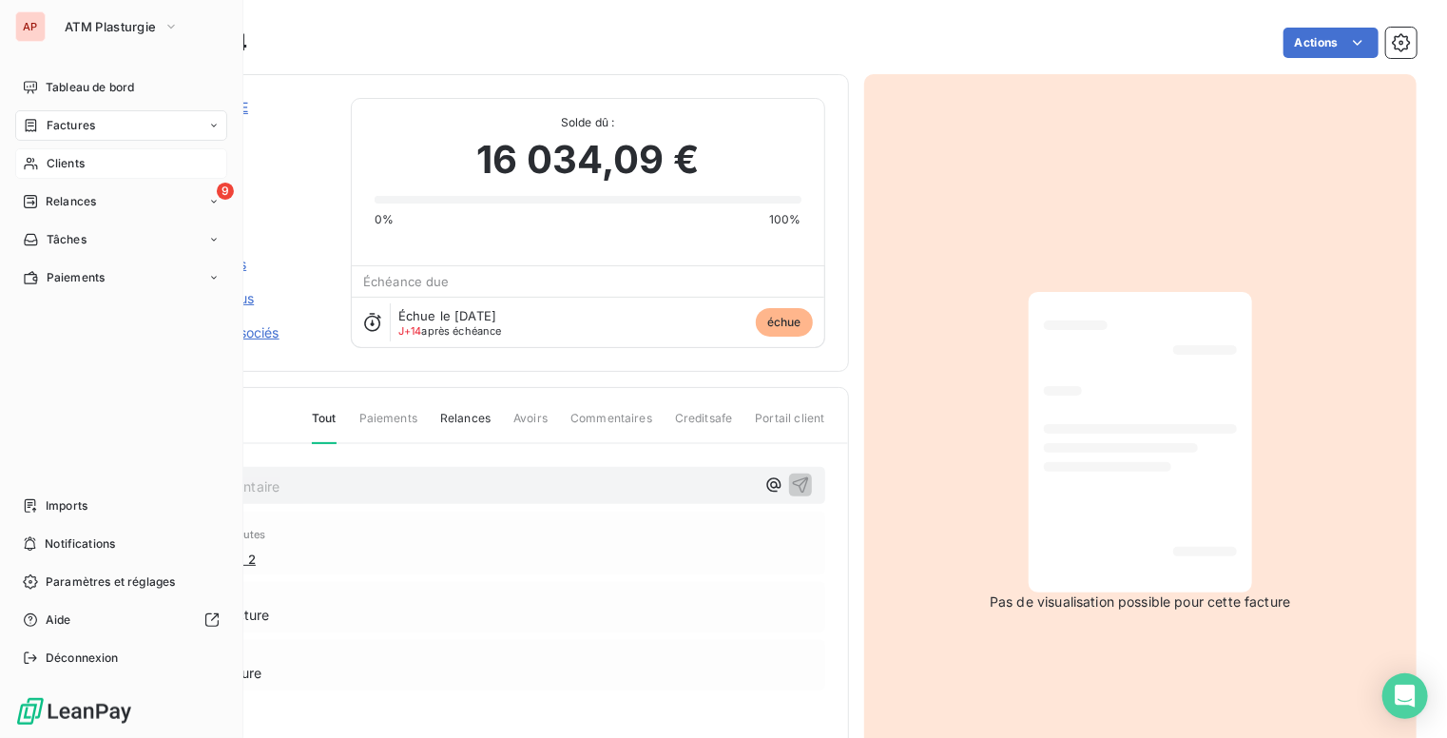
drag, startPoint x: 81, startPoint y: 164, endPoint x: 117, endPoint y: 151, distance: 38.2
click at [83, 164] on span "Clients" at bounding box center [66, 163] width 38 height 17
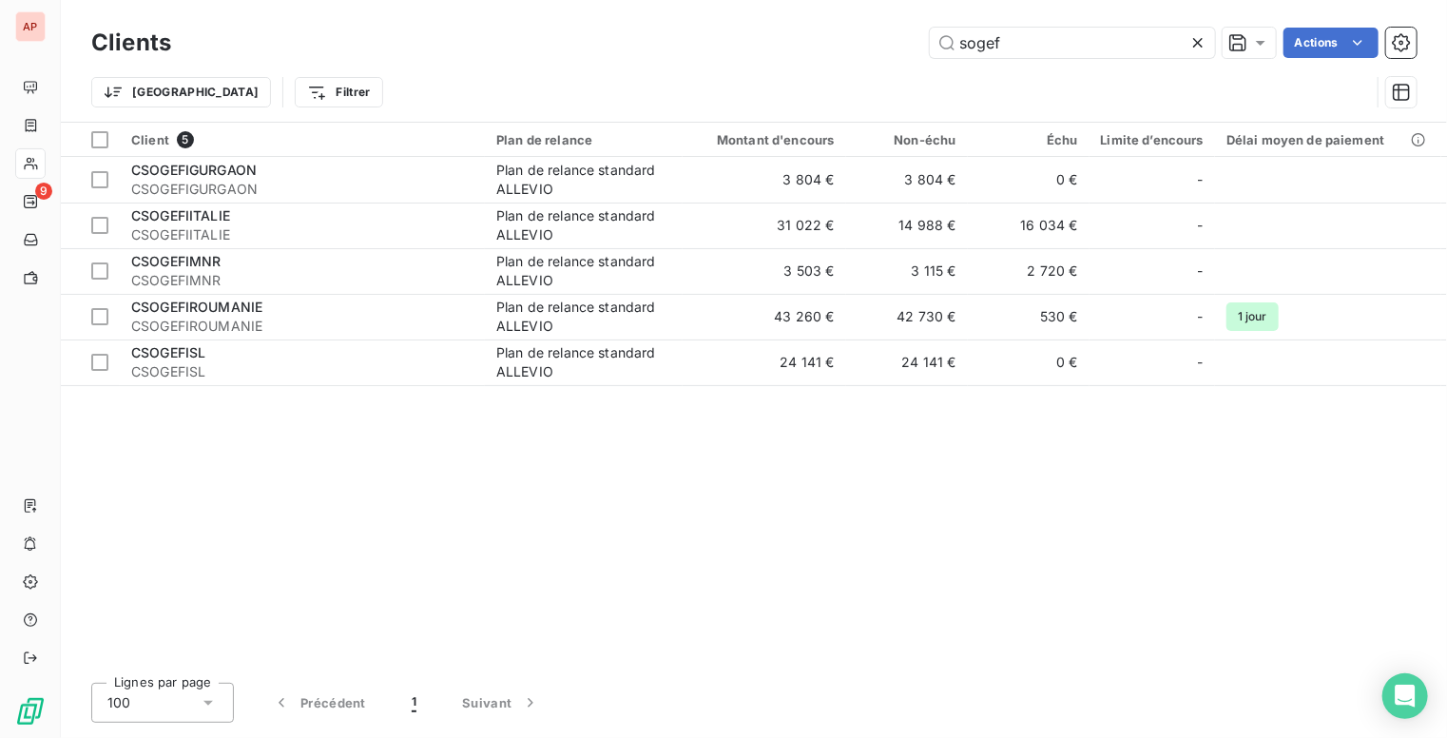
drag, startPoint x: 1028, startPoint y: 41, endPoint x: 776, endPoint y: 0, distance: 255.3
click at [776, 23] on div "Clients sogef Actions" at bounding box center [754, 43] width 1326 height 40
type input "H"
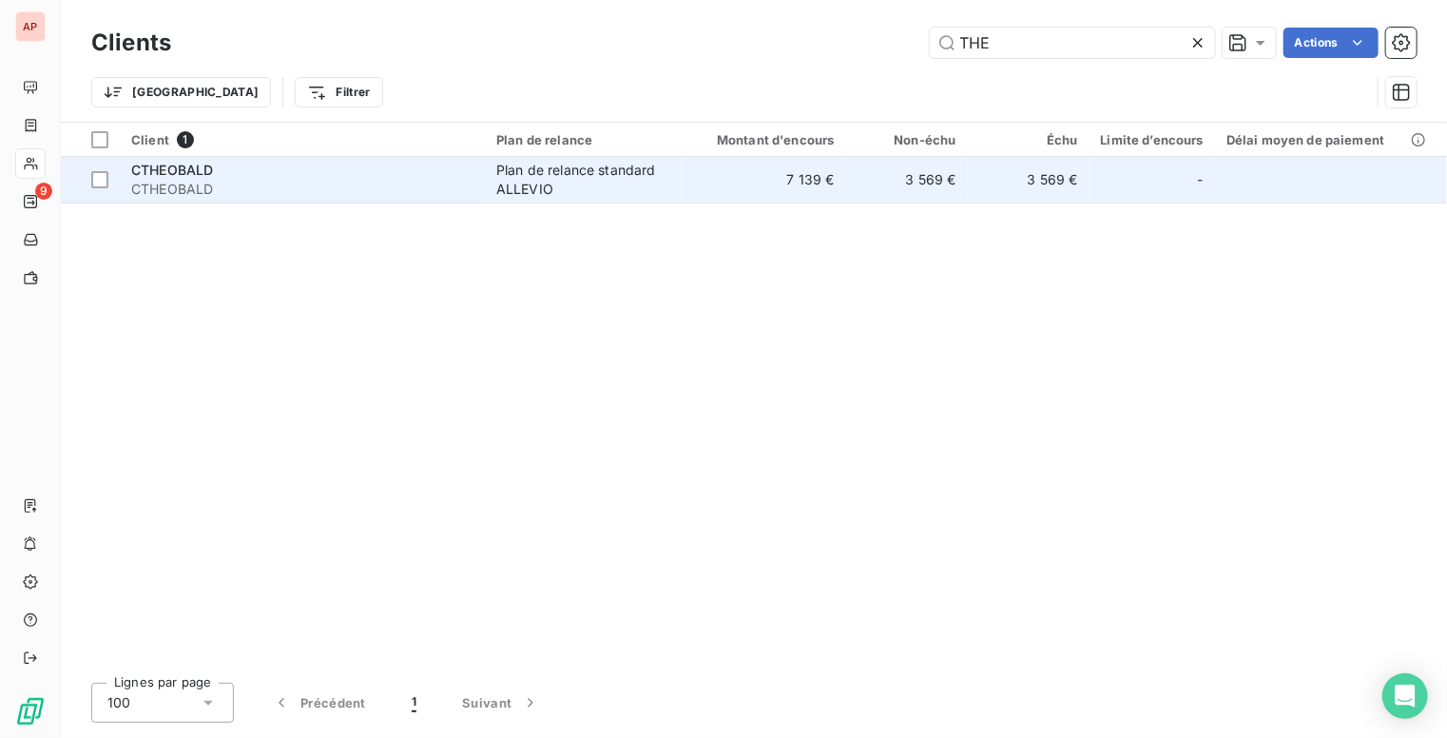
type input "THE"
click at [719, 184] on td "7 139 €" at bounding box center [765, 180] width 164 height 46
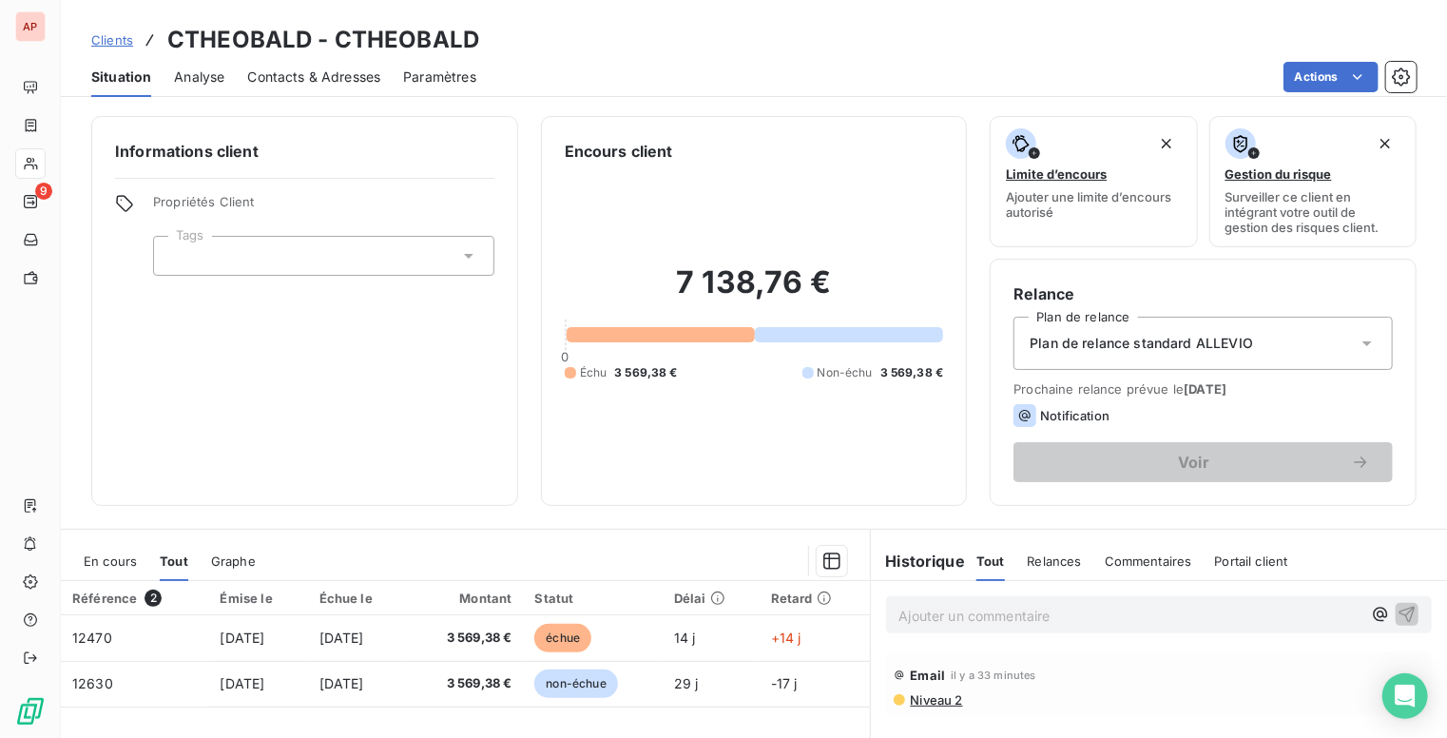
click at [110, 39] on span "Clients" at bounding box center [112, 39] width 42 height 15
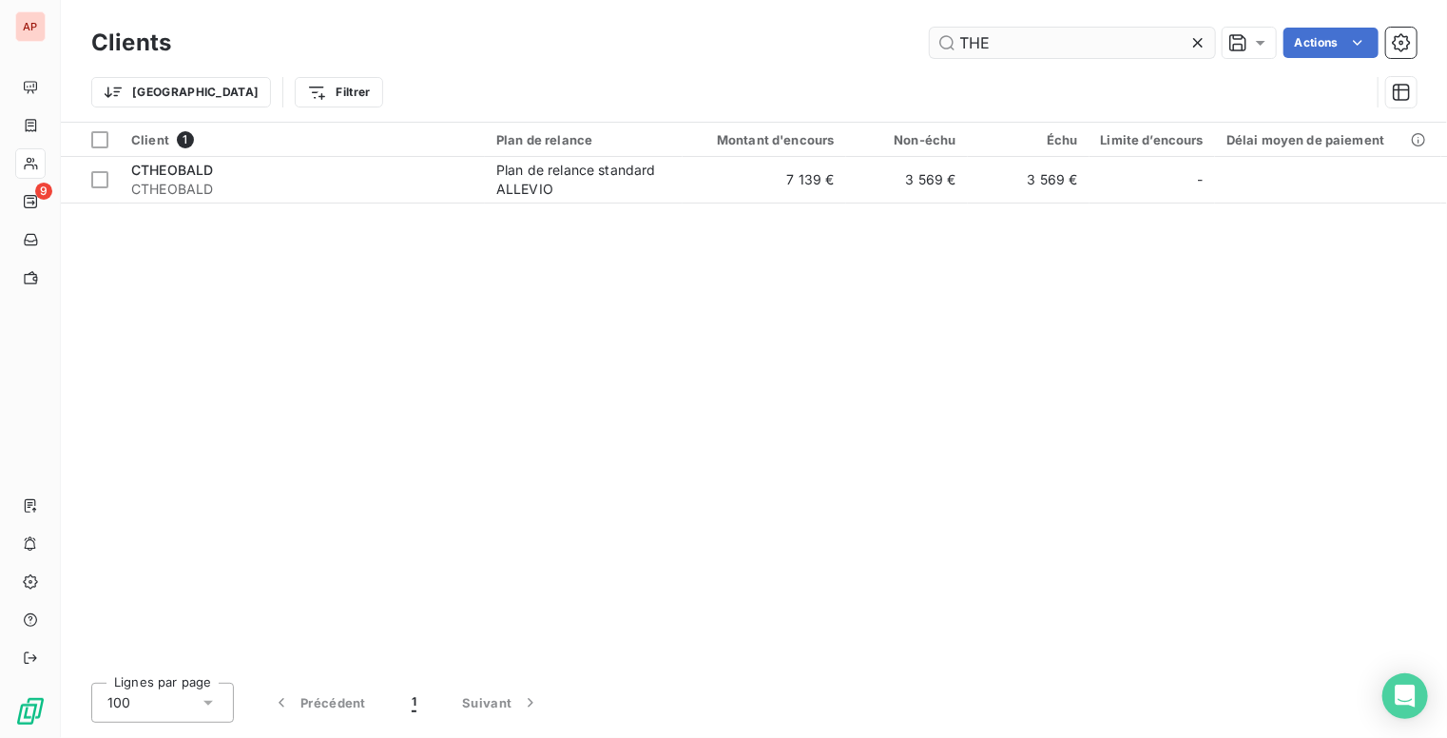
drag, startPoint x: 1004, startPoint y: 45, endPoint x: 965, endPoint y: 45, distance: 39.0
click at [965, 45] on input "THE" at bounding box center [1072, 43] width 285 height 30
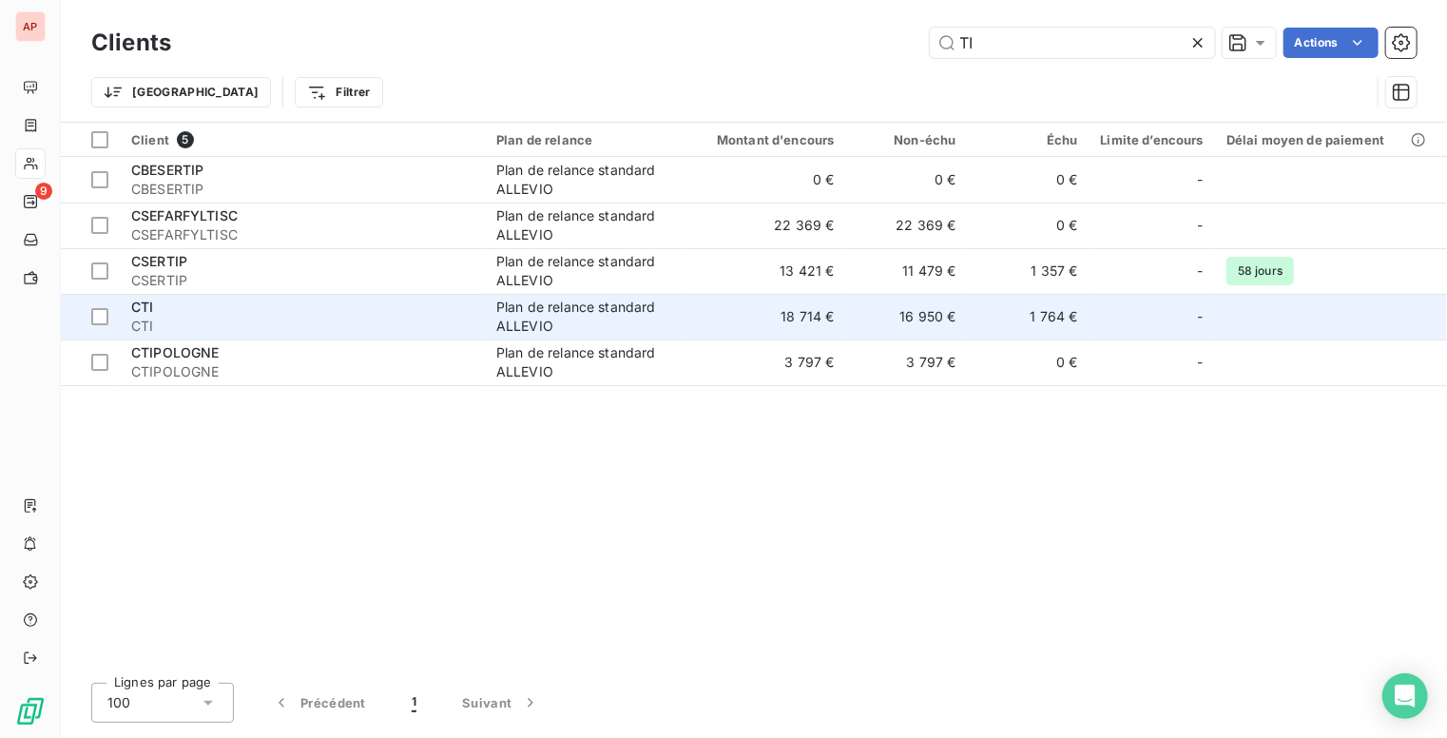
type input "TI"
click at [612, 315] on div "Plan de relance standard ALLEVIO" at bounding box center [583, 317] width 175 height 38
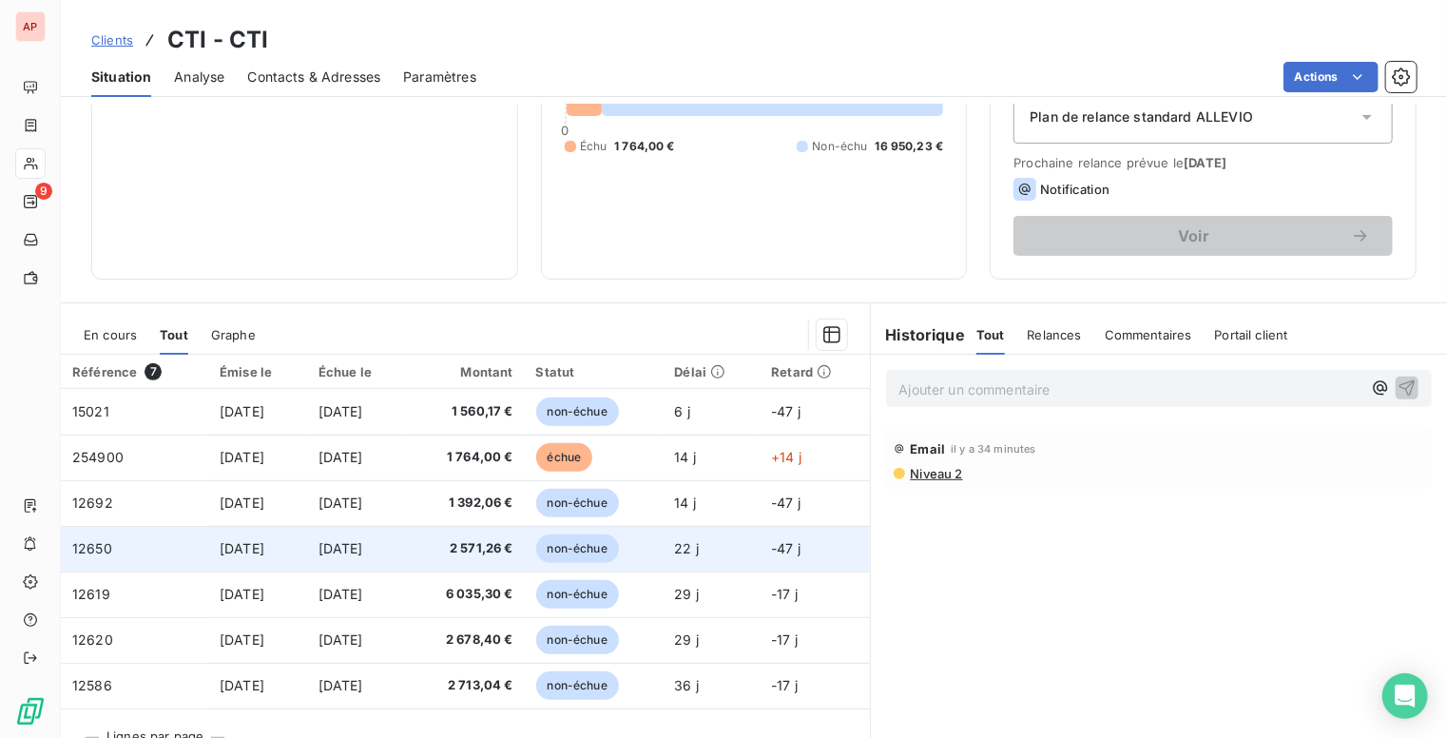
scroll to position [170, 0]
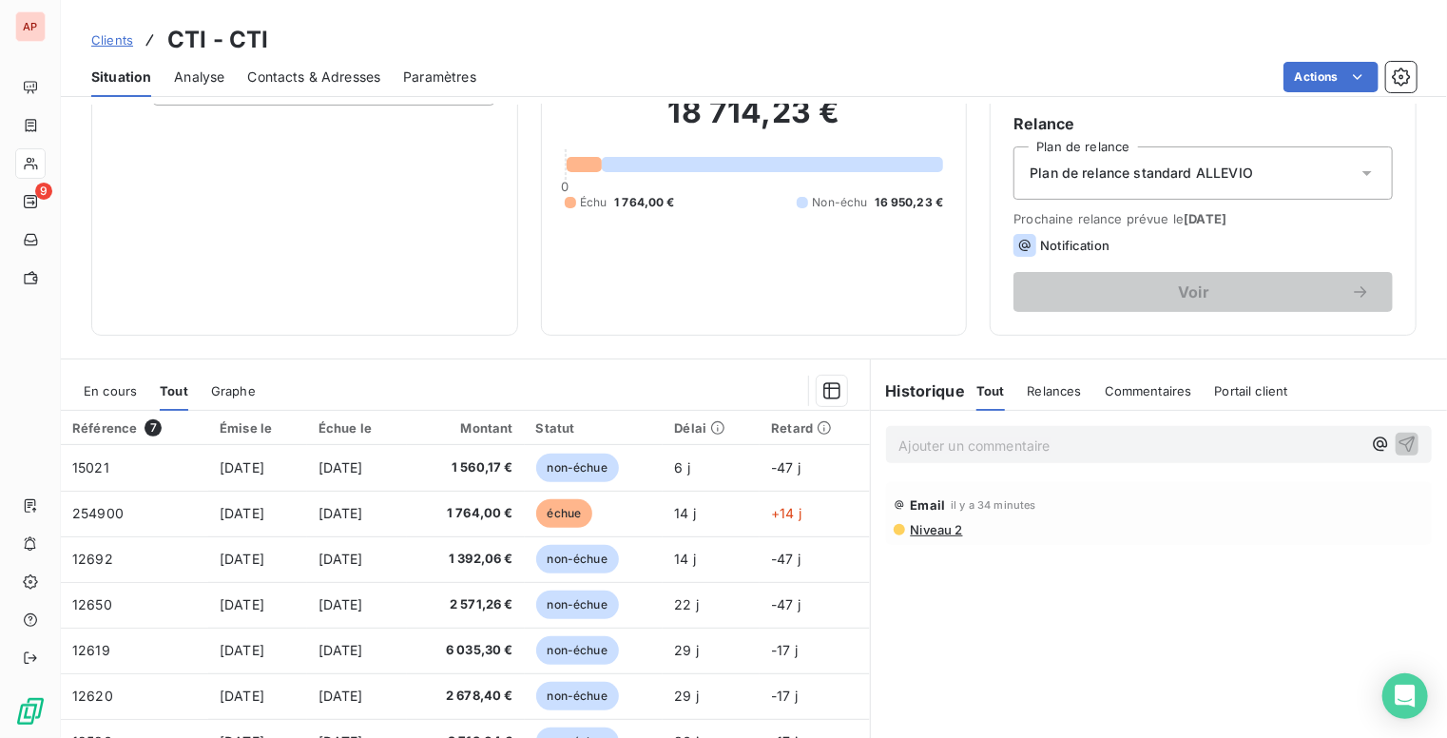
click at [122, 41] on span "Clients" at bounding box center [112, 39] width 42 height 15
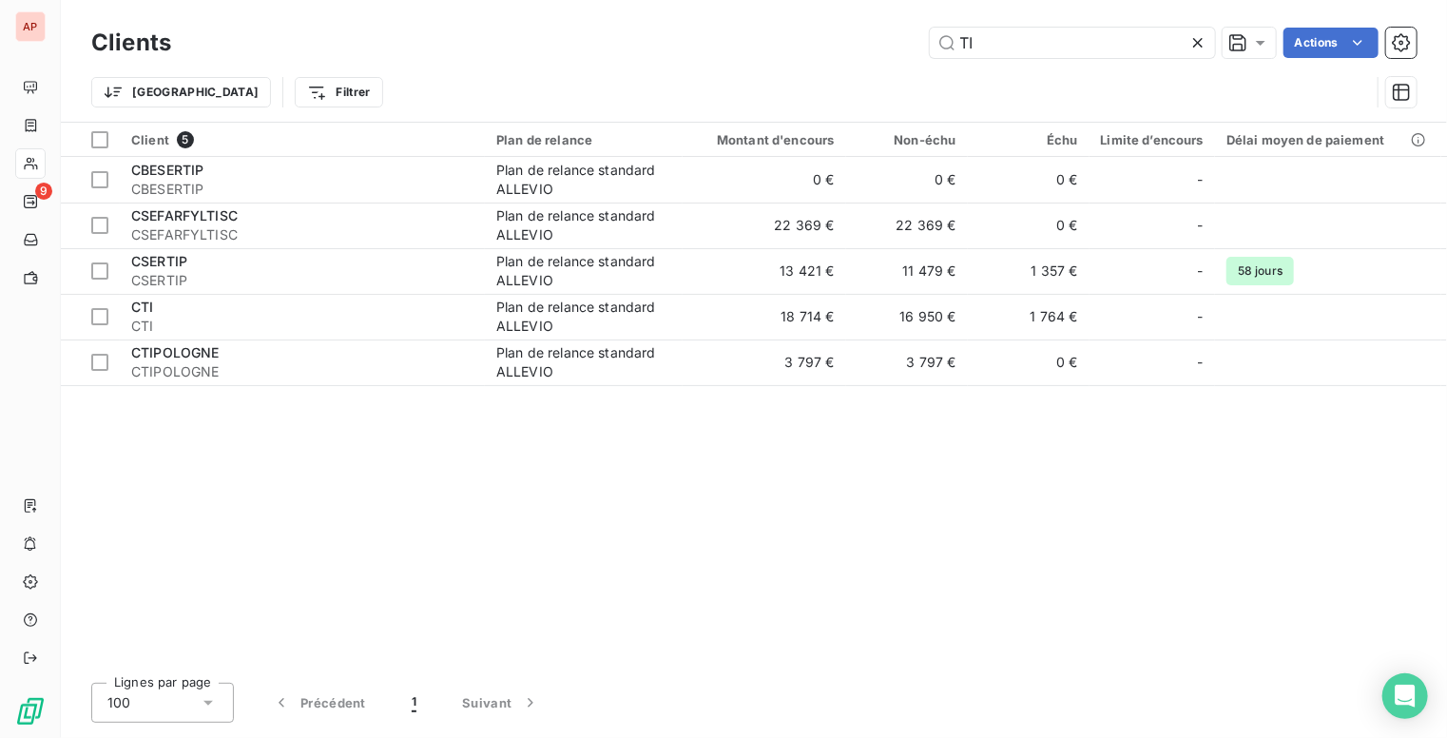
drag, startPoint x: 1000, startPoint y: 37, endPoint x: 926, endPoint y: 37, distance: 74.2
click at [926, 37] on div "TI Actions" at bounding box center [805, 43] width 1223 height 30
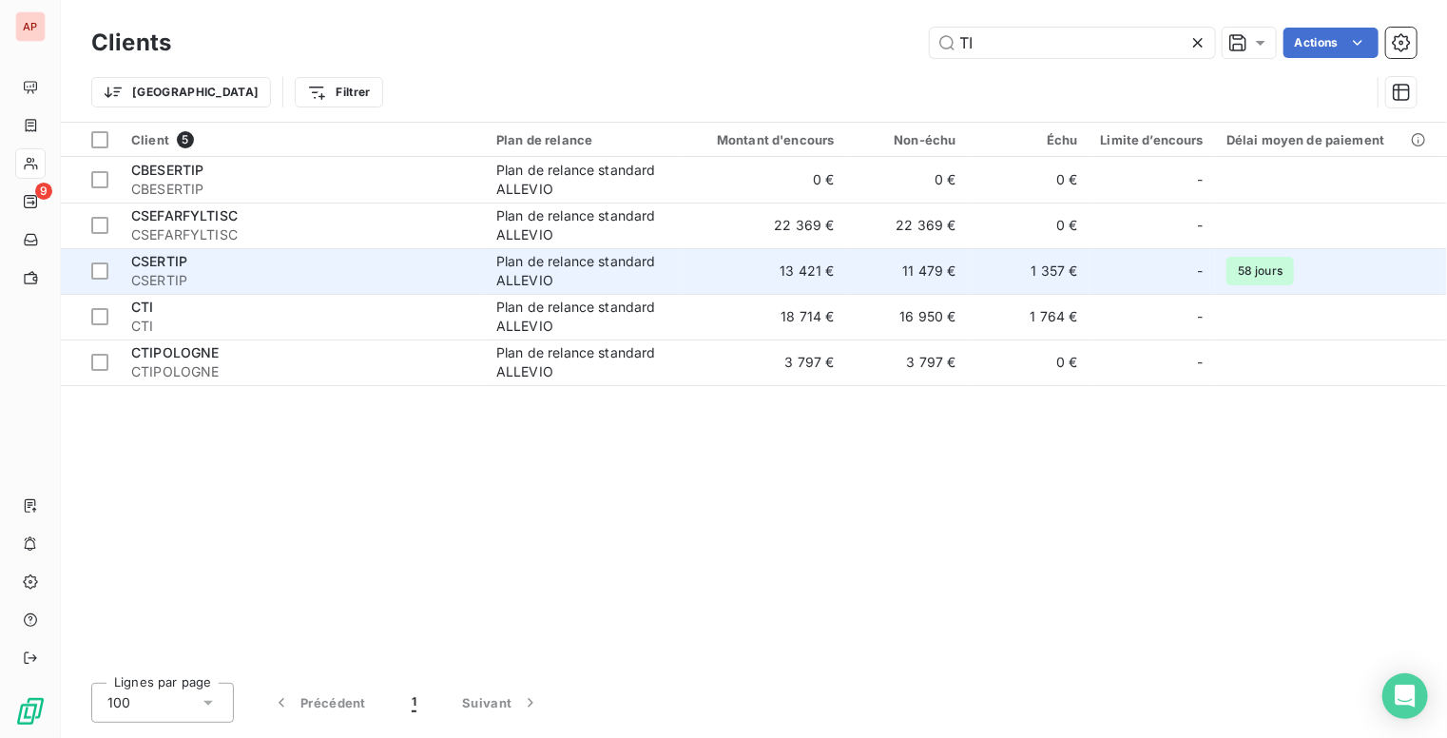
click at [585, 266] on div "Plan de relance standard ALLEVIO" at bounding box center [583, 271] width 175 height 38
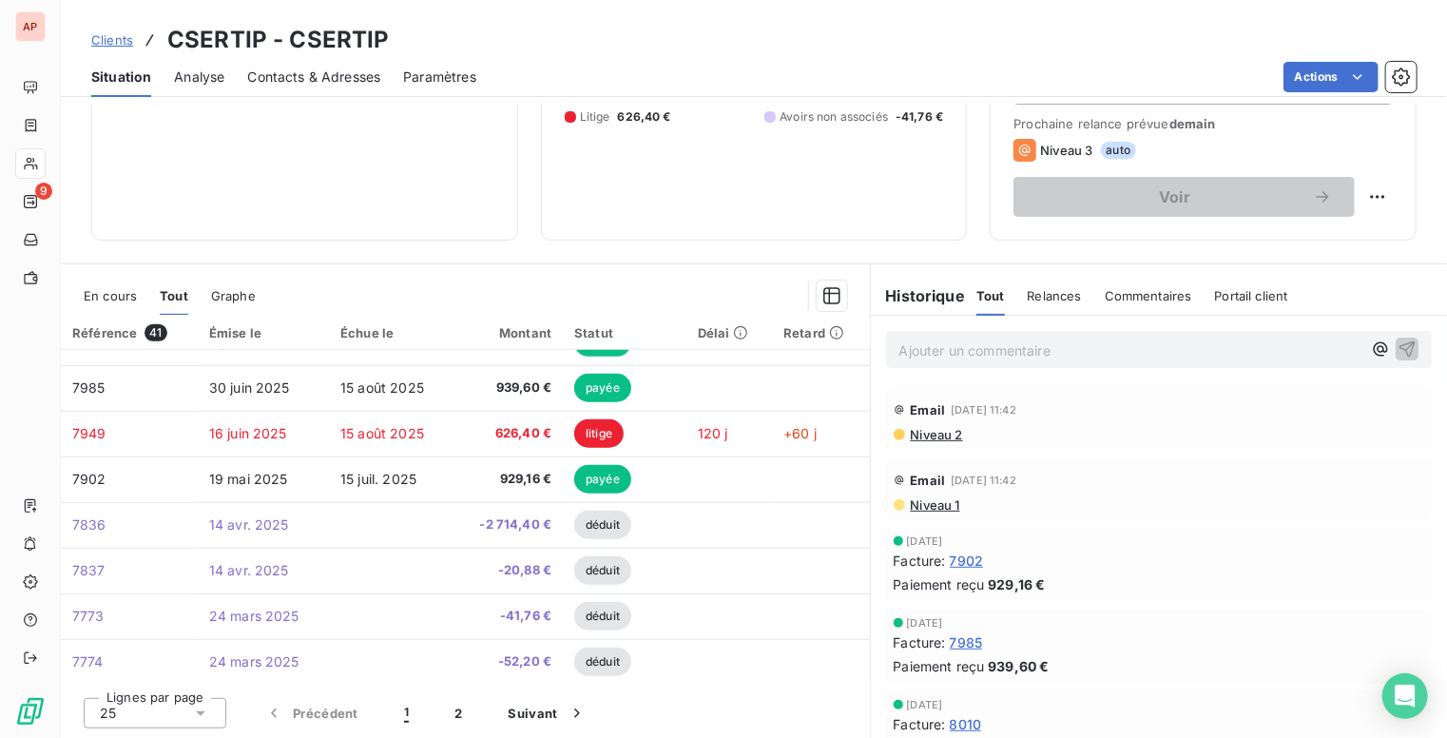
scroll to position [809, 0]
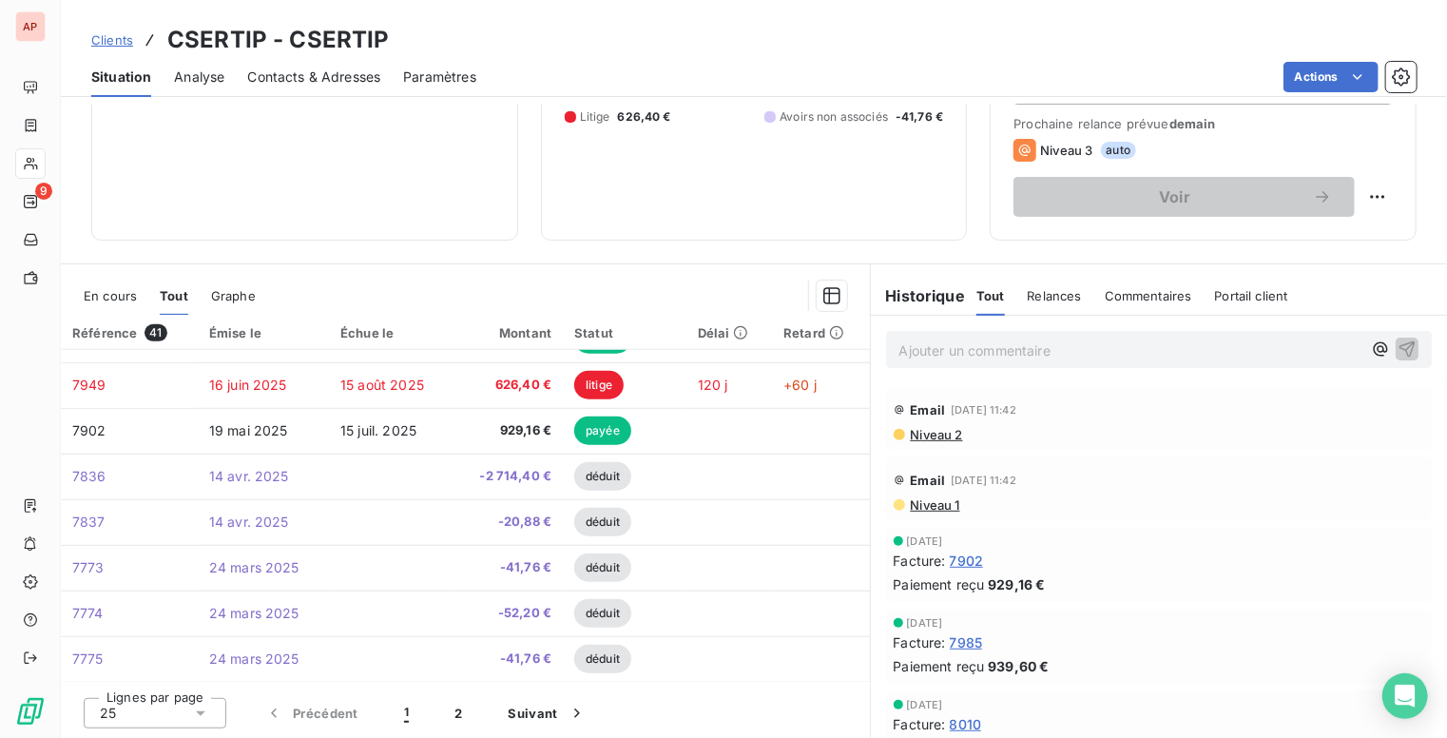
click at [110, 41] on span "Clients" at bounding box center [112, 39] width 42 height 15
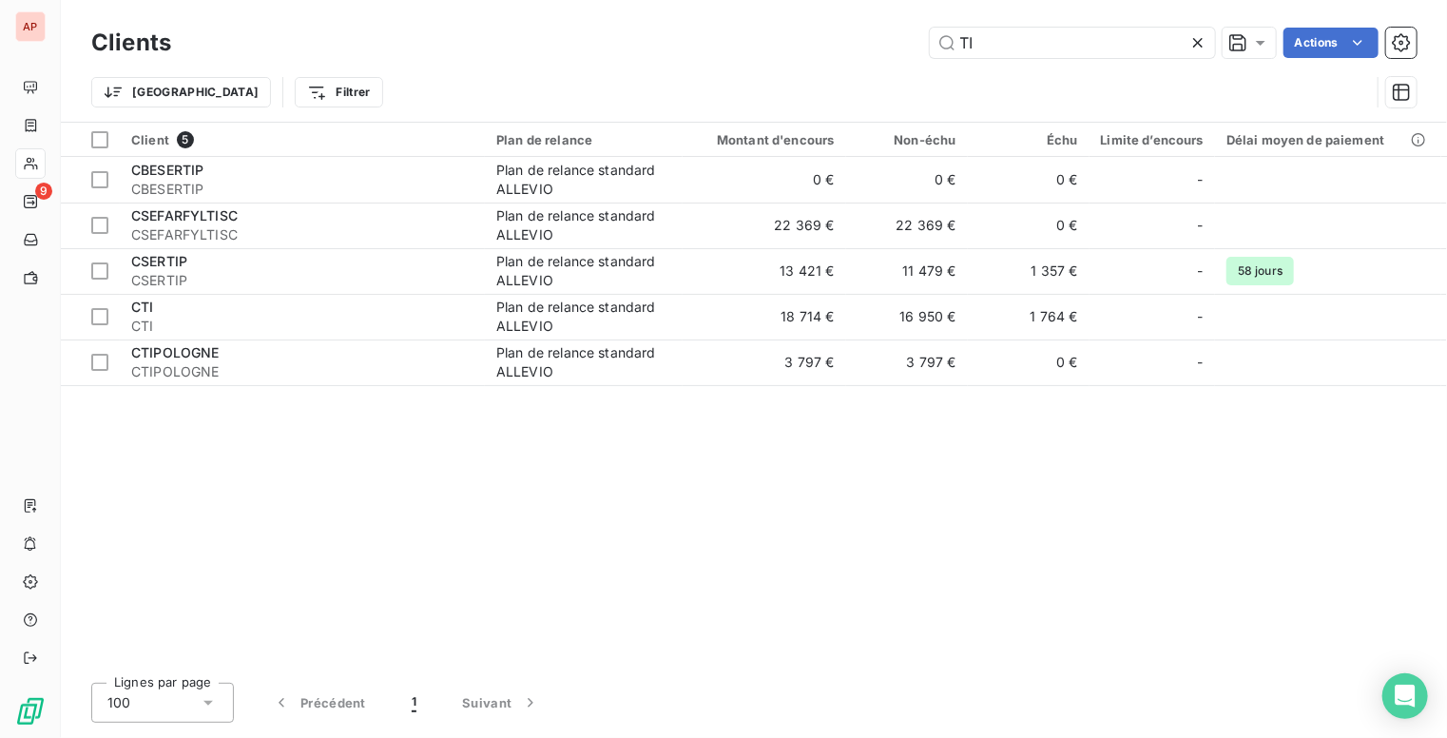
drag, startPoint x: 985, startPoint y: 46, endPoint x: 898, endPoint y: 45, distance: 87.5
click at [898, 45] on div "TI Actions" at bounding box center [805, 43] width 1223 height 30
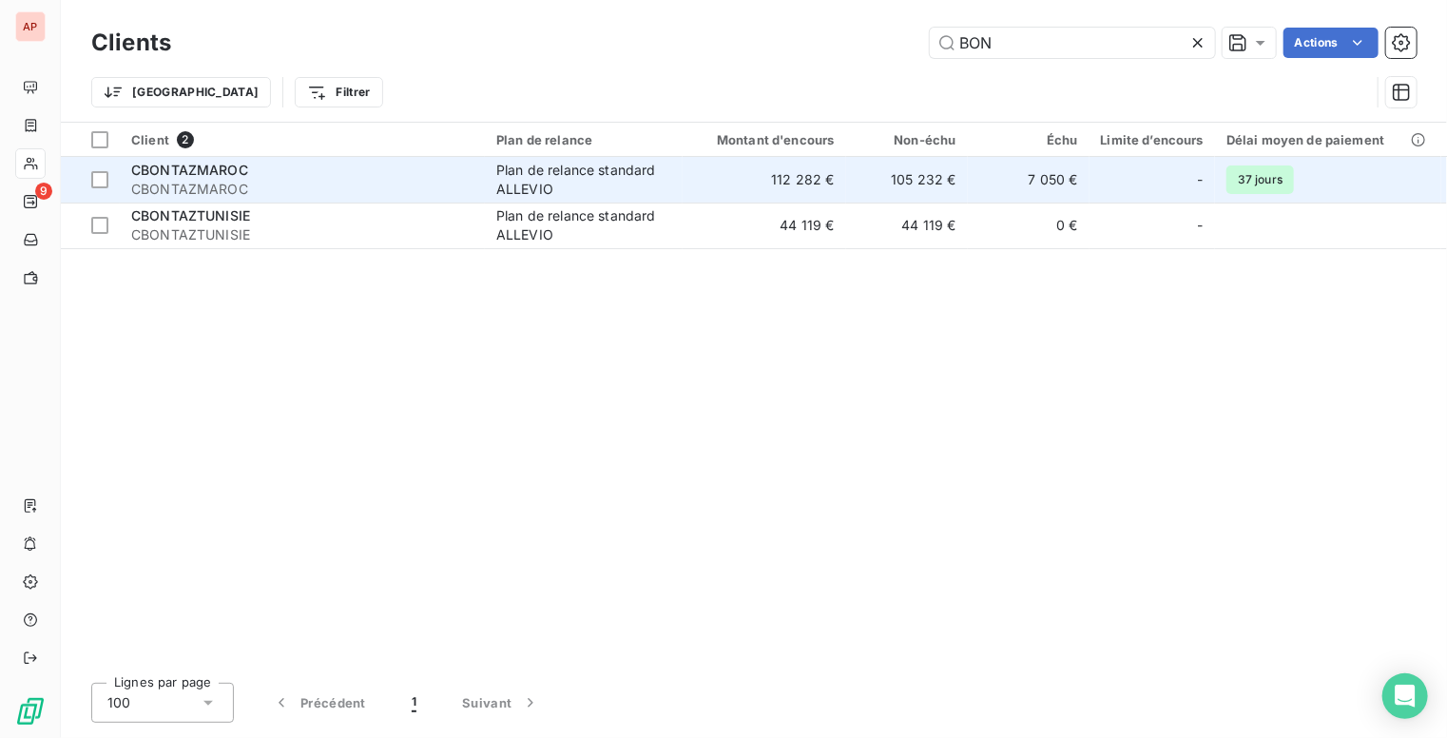
type input "BON"
click at [885, 178] on td "105 232 €" at bounding box center [907, 180] width 122 height 46
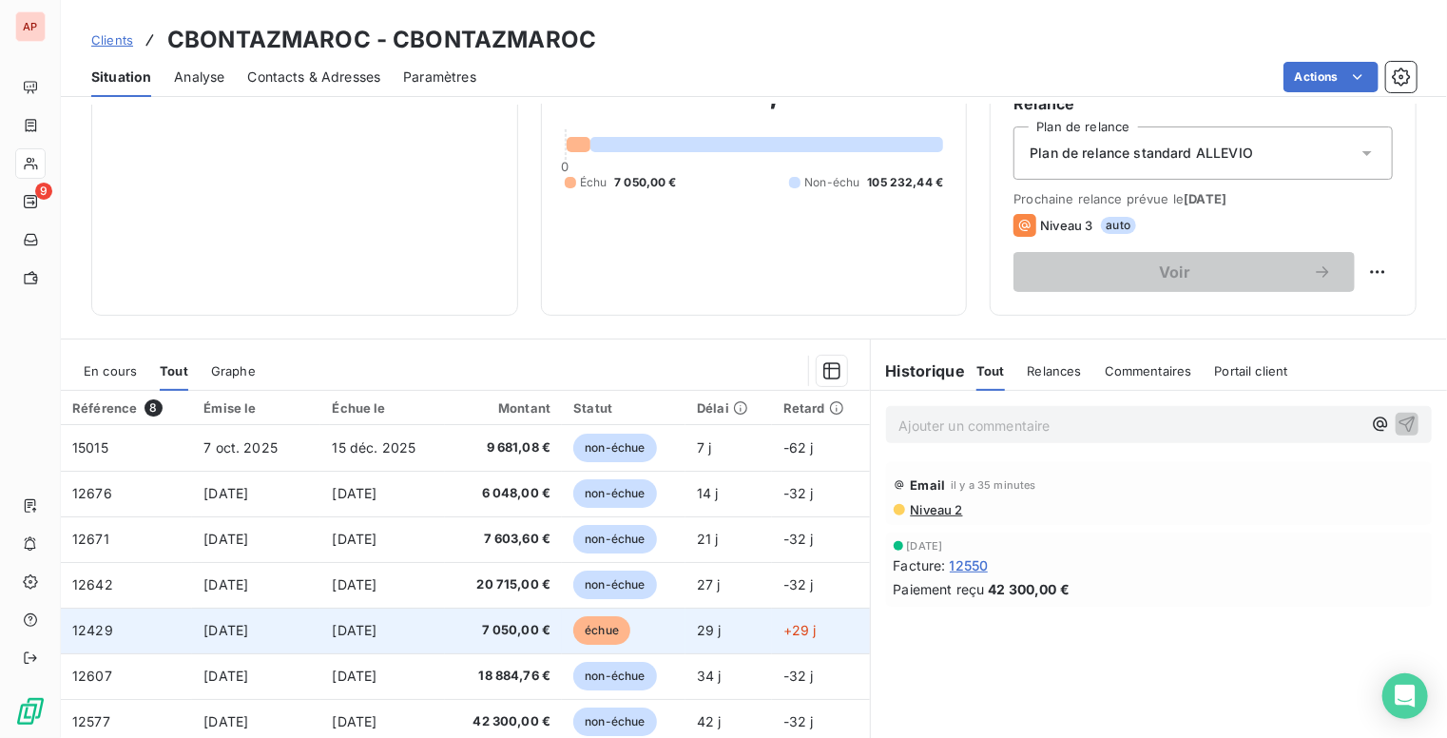
scroll to position [33, 0]
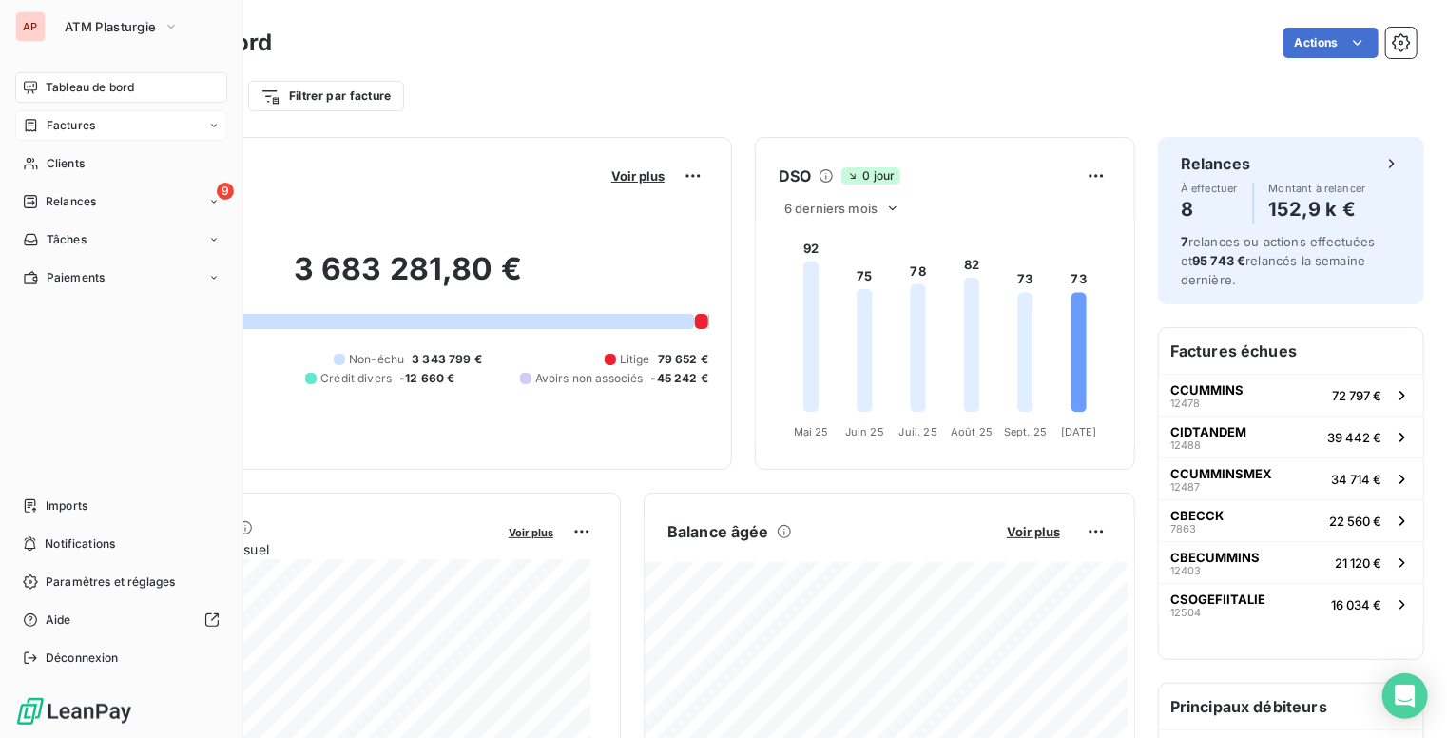
drag, startPoint x: 74, startPoint y: 159, endPoint x: 224, endPoint y: 135, distance: 152.1
click at [76, 159] on span "Clients" at bounding box center [66, 163] width 38 height 17
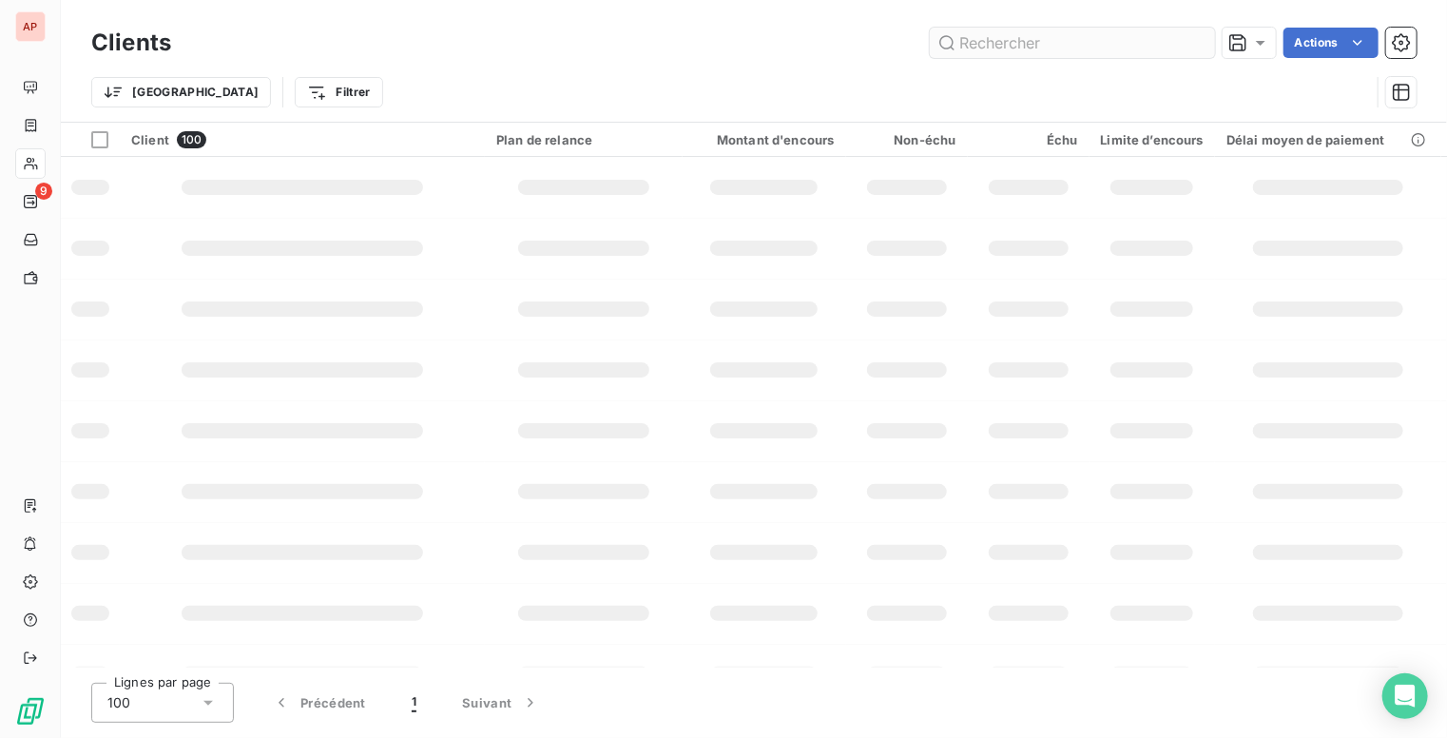
click at [1000, 41] on input "text" at bounding box center [1072, 43] width 285 height 30
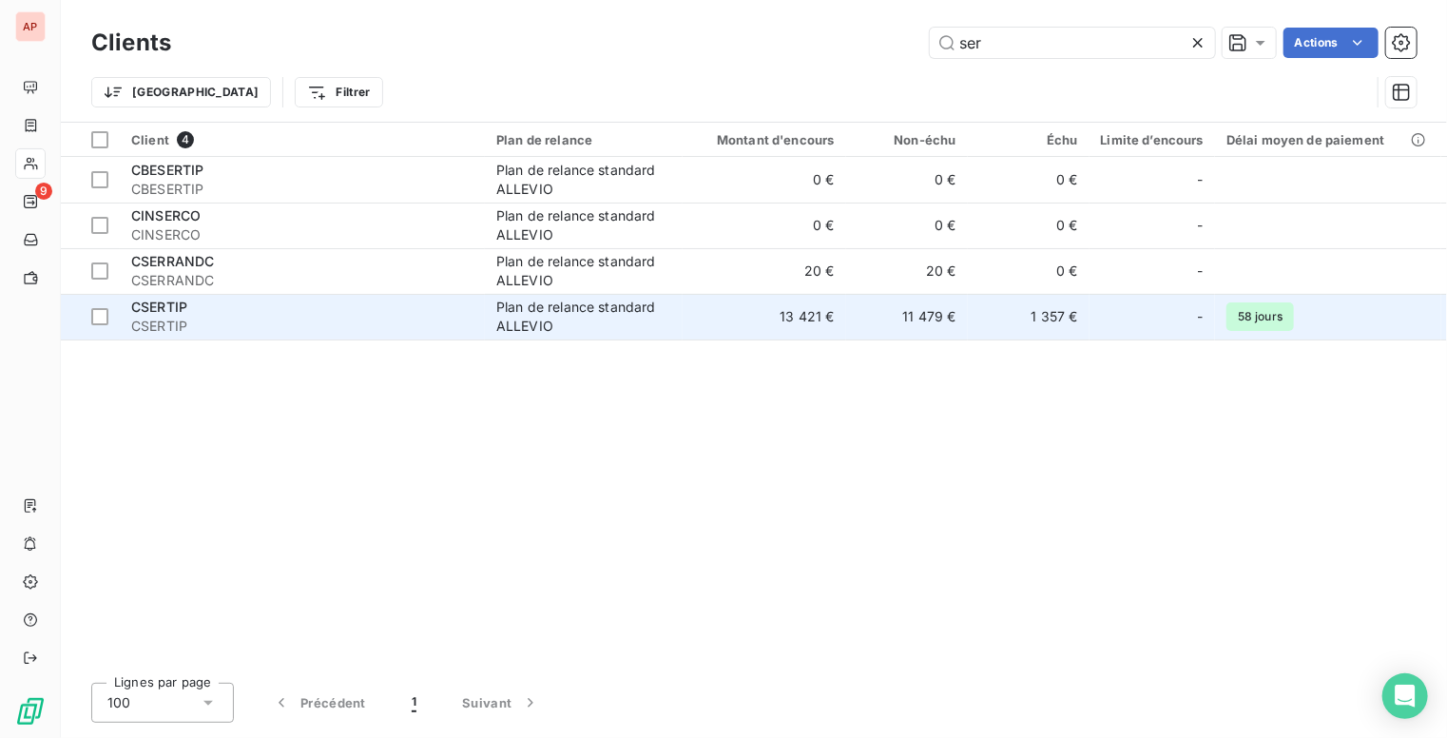
type input "ser"
click at [303, 318] on span "CSERTIP" at bounding box center [302, 326] width 342 height 19
